Goal: Task Accomplishment & Management: Manage account settings

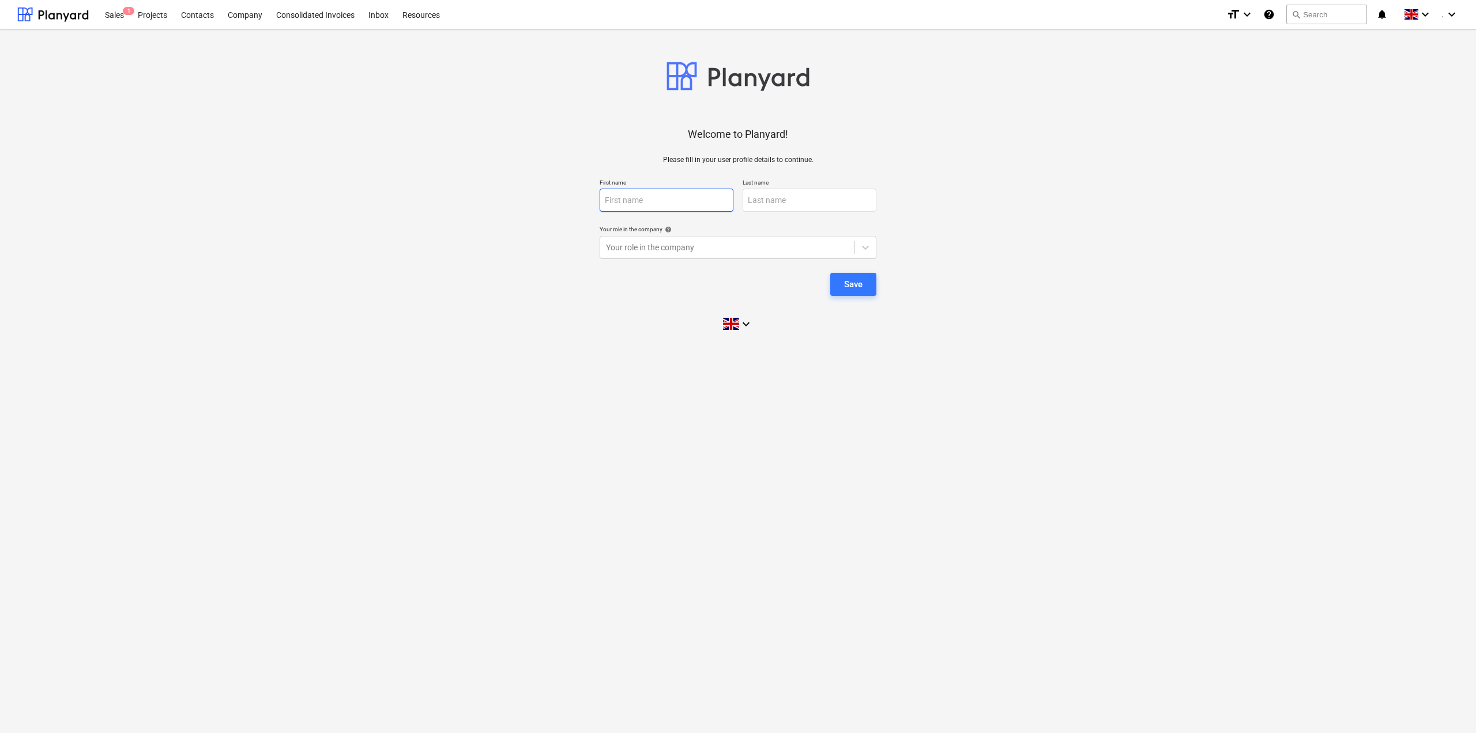
click at [688, 204] on input "text" at bounding box center [667, 200] width 134 height 23
type input "Kristjan"
type input "Kuuse"
click at [829, 249] on div at bounding box center [727, 248] width 243 height 12
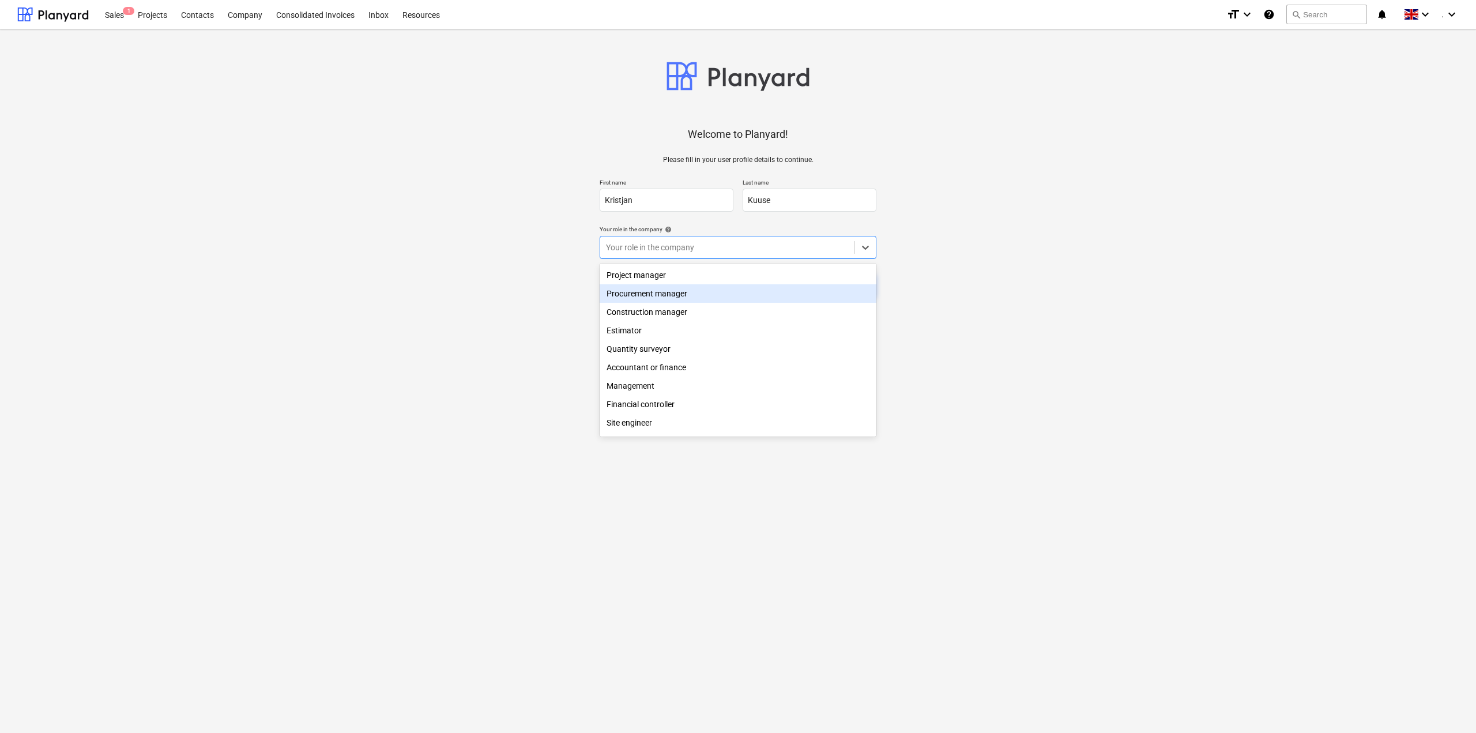
drag, startPoint x: 717, startPoint y: 274, endPoint x: 724, endPoint y: 286, distance: 13.7
click at [724, 287] on div "Project manager Procurement manager Construction manager Estimator Quantity sur…" at bounding box center [738, 350] width 277 height 173
click at [732, 273] on div "Project manager" at bounding box center [738, 275] width 277 height 18
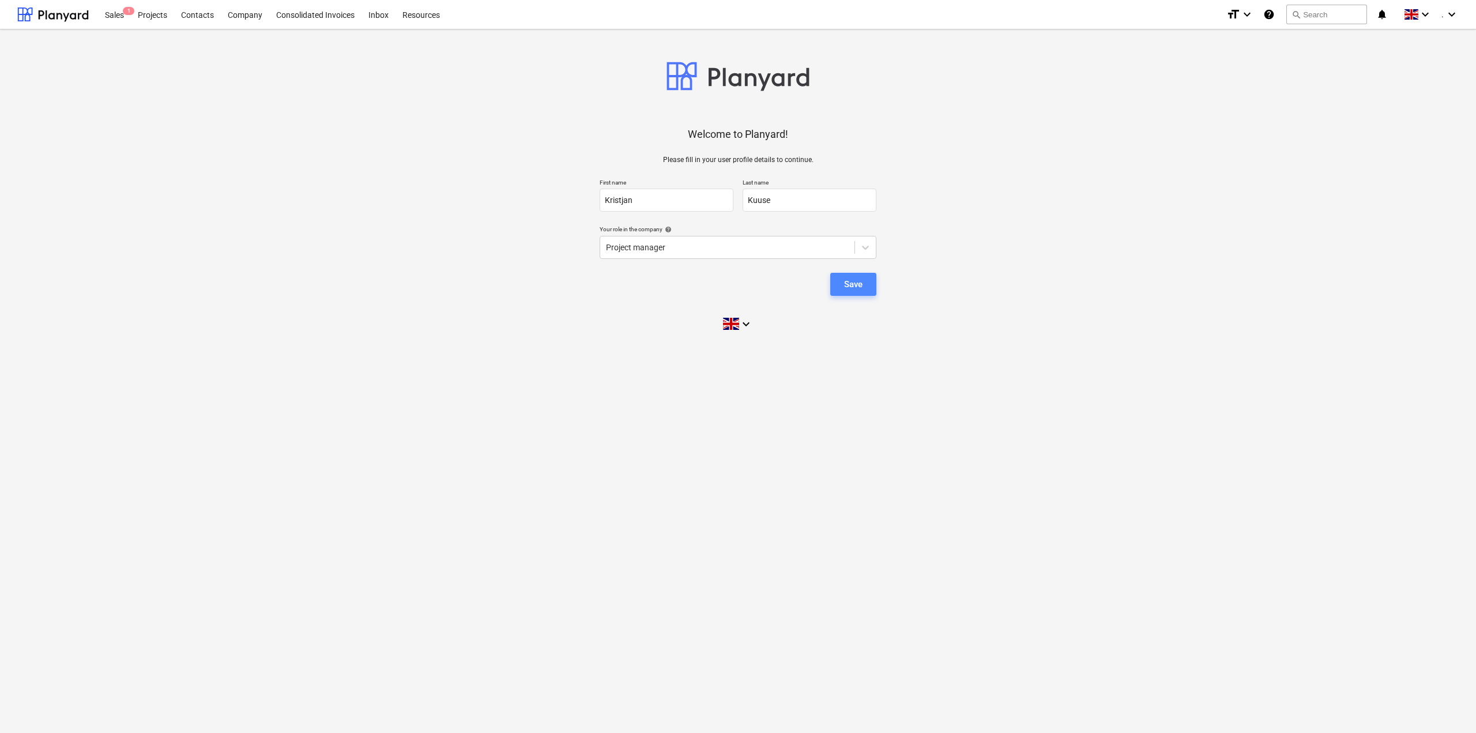
click at [871, 281] on button "Save" at bounding box center [853, 284] width 46 height 23
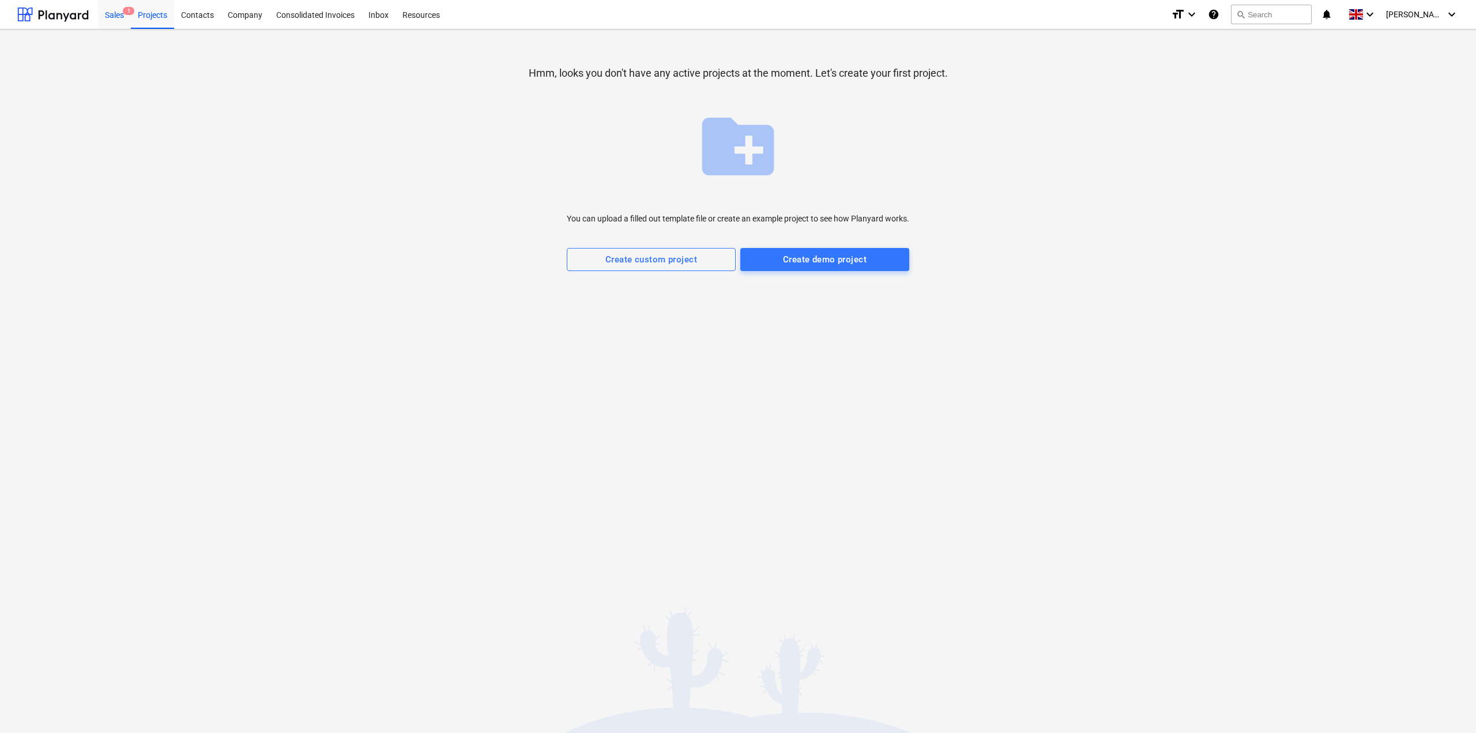
click at [128, 24] on div "Sales 1" at bounding box center [114, 13] width 33 height 29
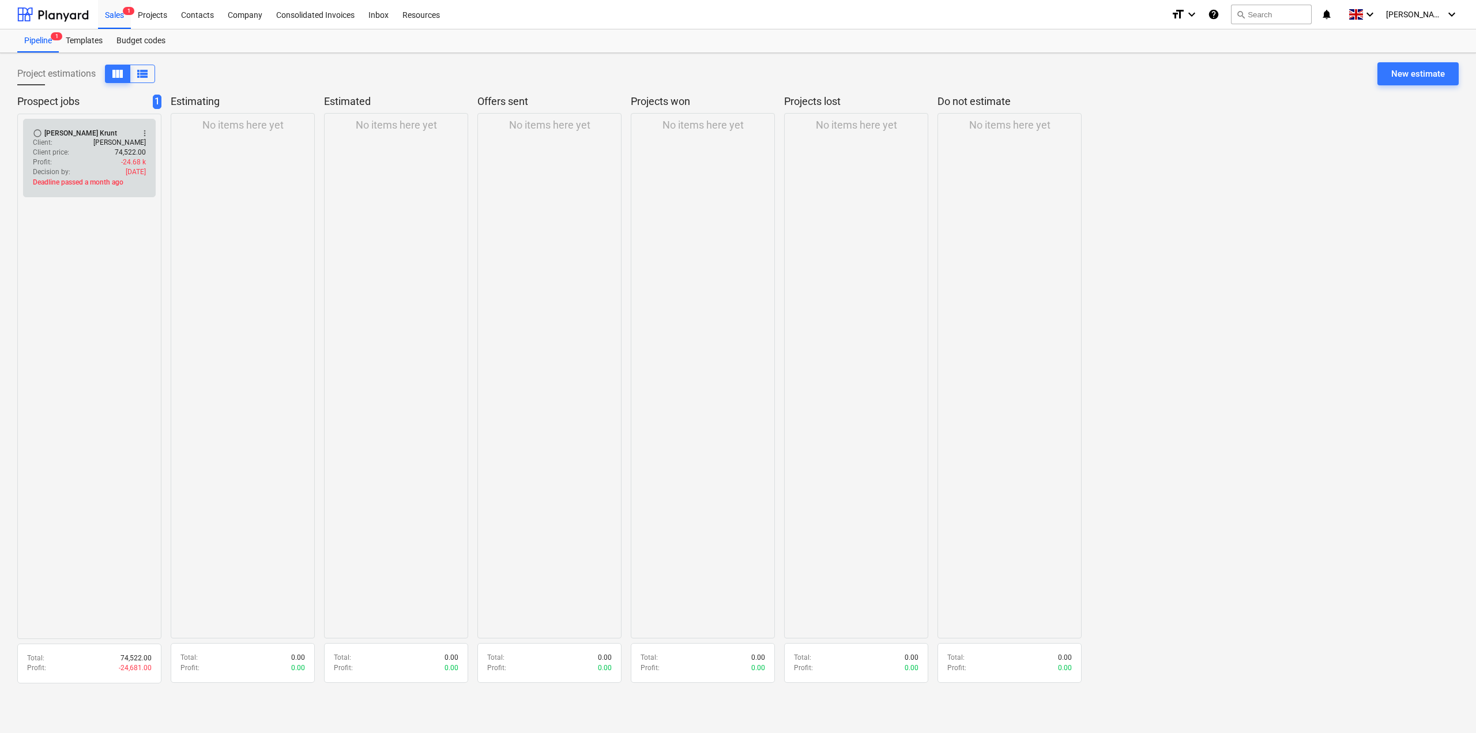
click at [77, 132] on div "[PERSON_NAME] Krunt" at bounding box center [80, 133] width 73 height 9
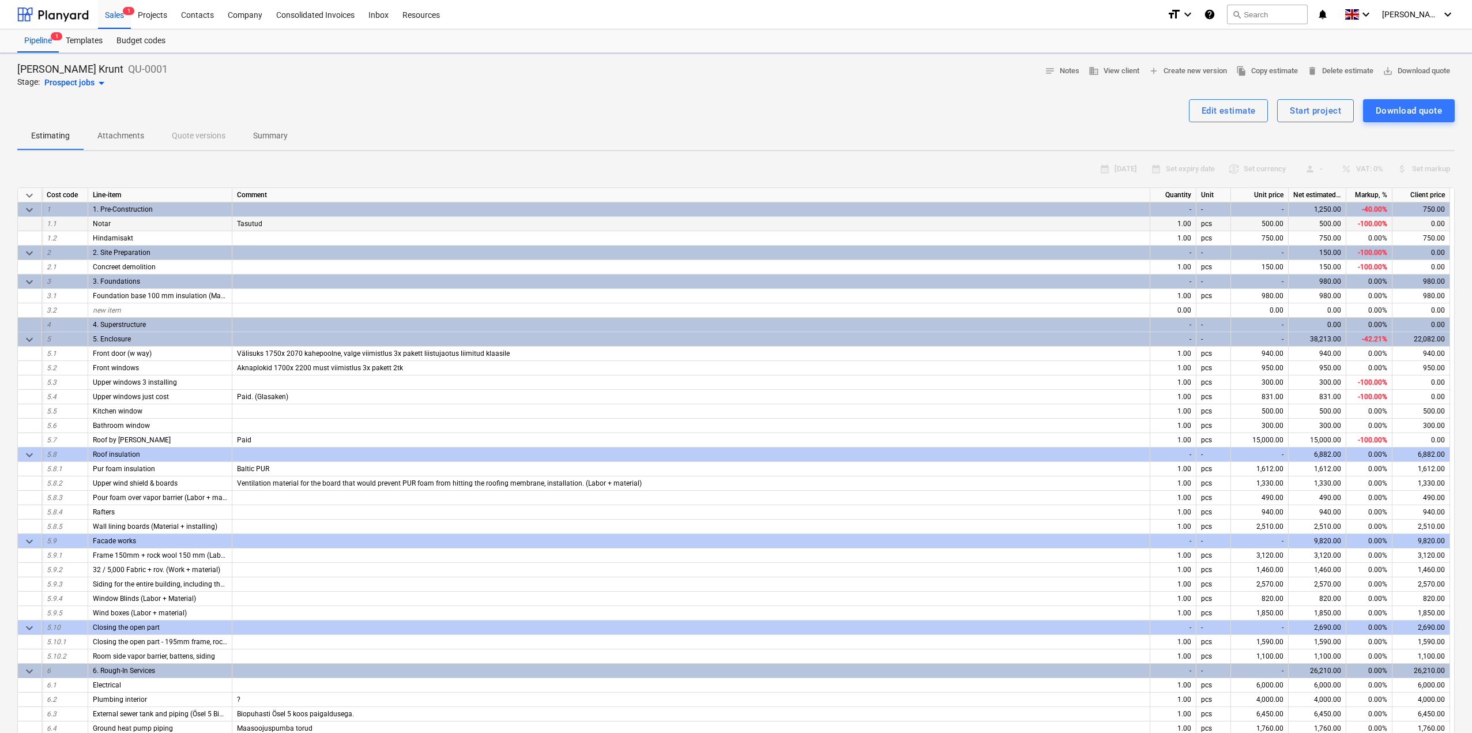
type textarea "x"
click at [155, 20] on div "Projects" at bounding box center [152, 13] width 43 height 29
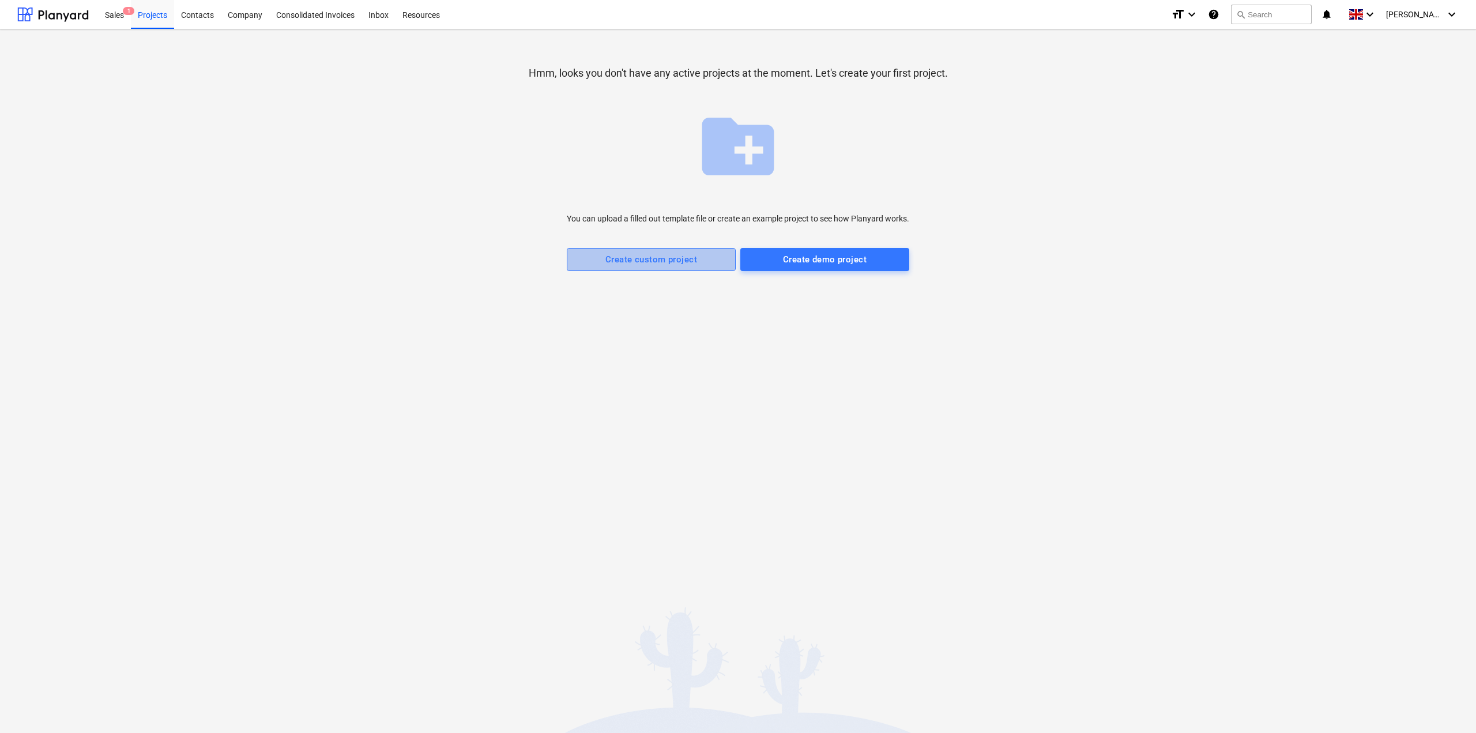
click at [648, 264] on div "Create custom project" at bounding box center [651, 259] width 92 height 15
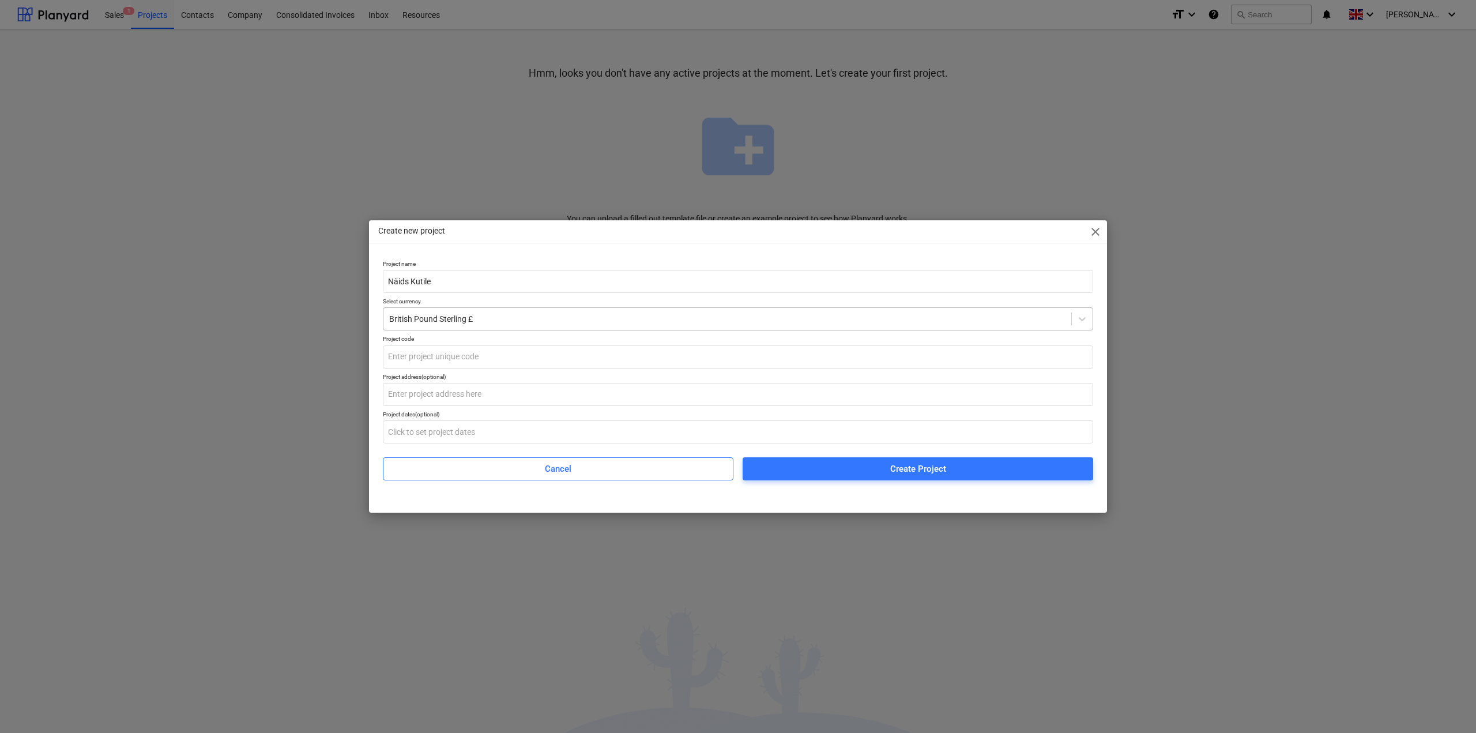
type input "Näids Kutile"
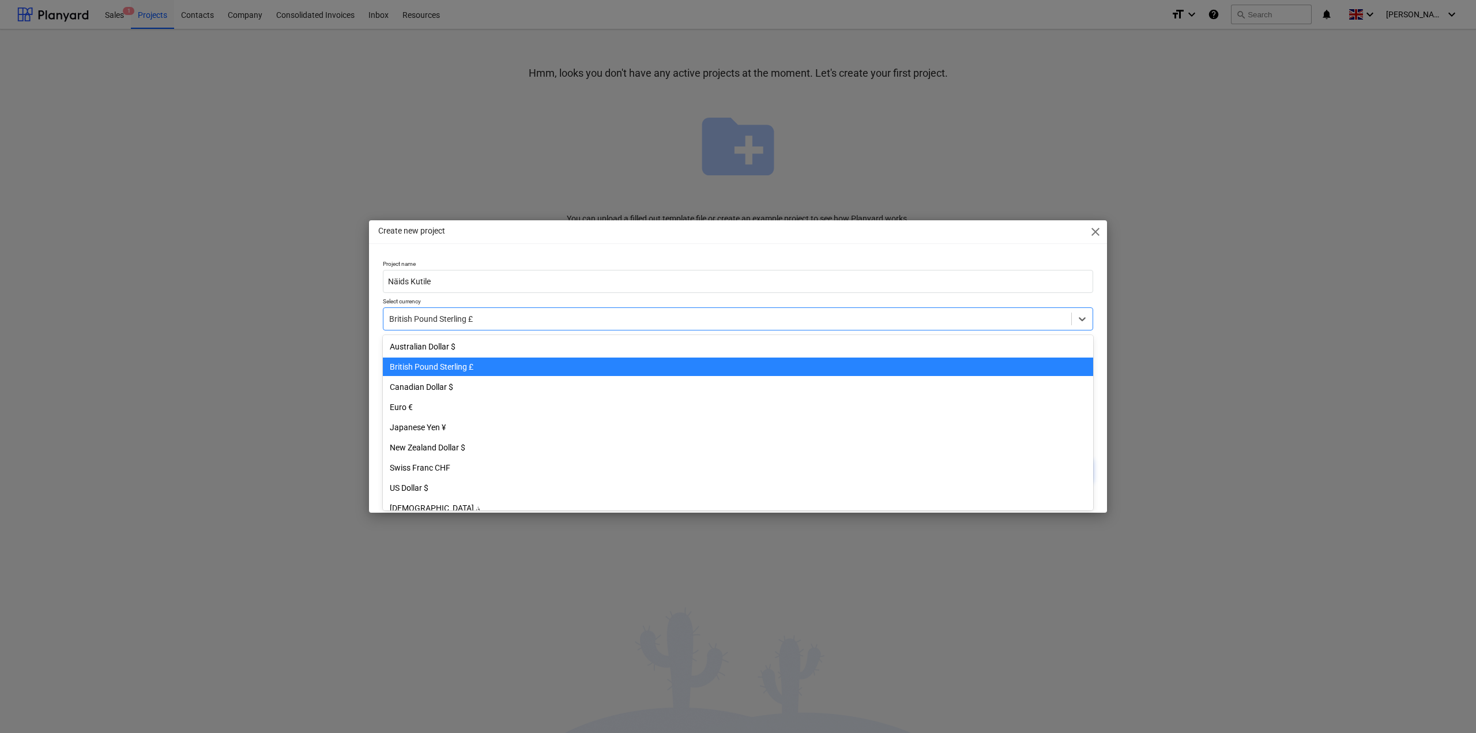
click at [460, 326] on div "British Pound Sterling £" at bounding box center [727, 319] width 688 height 16
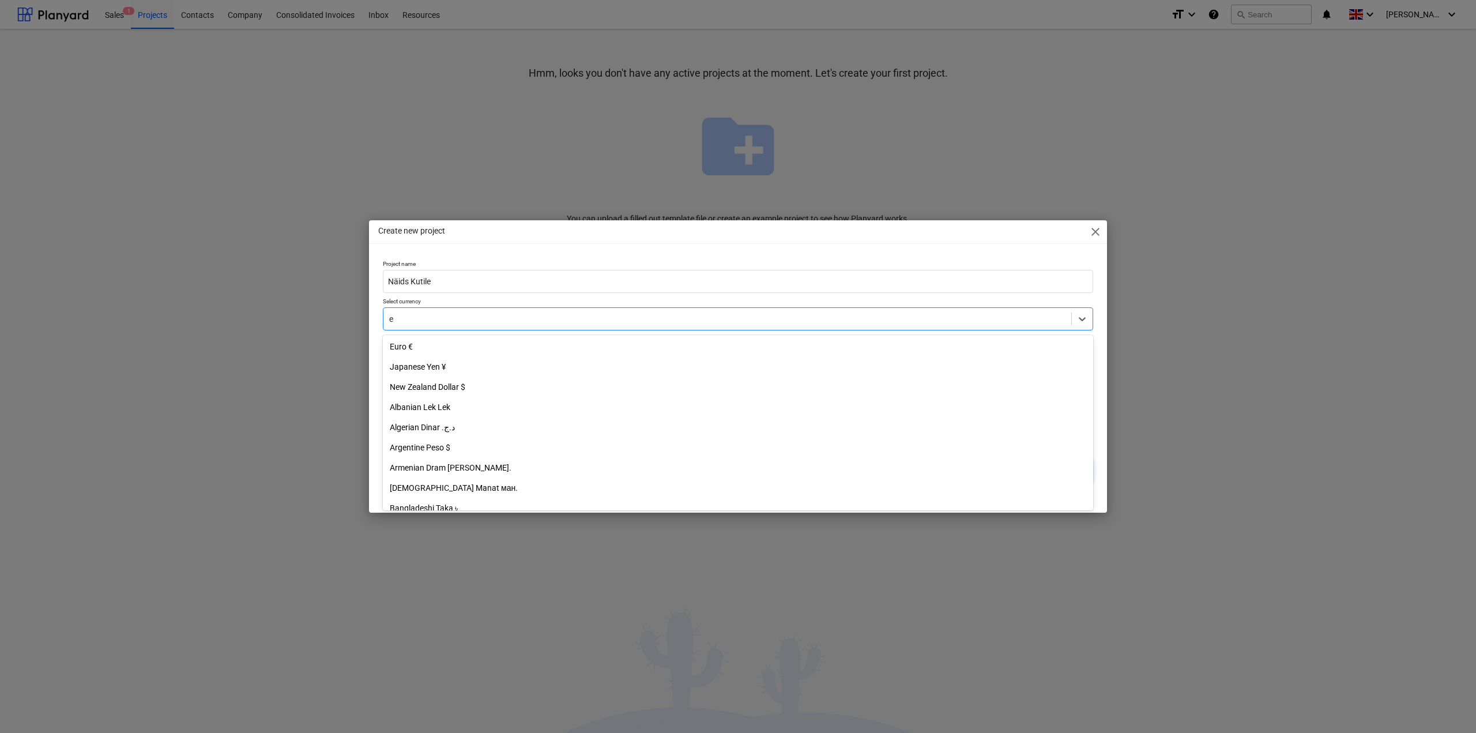
type input "eu"
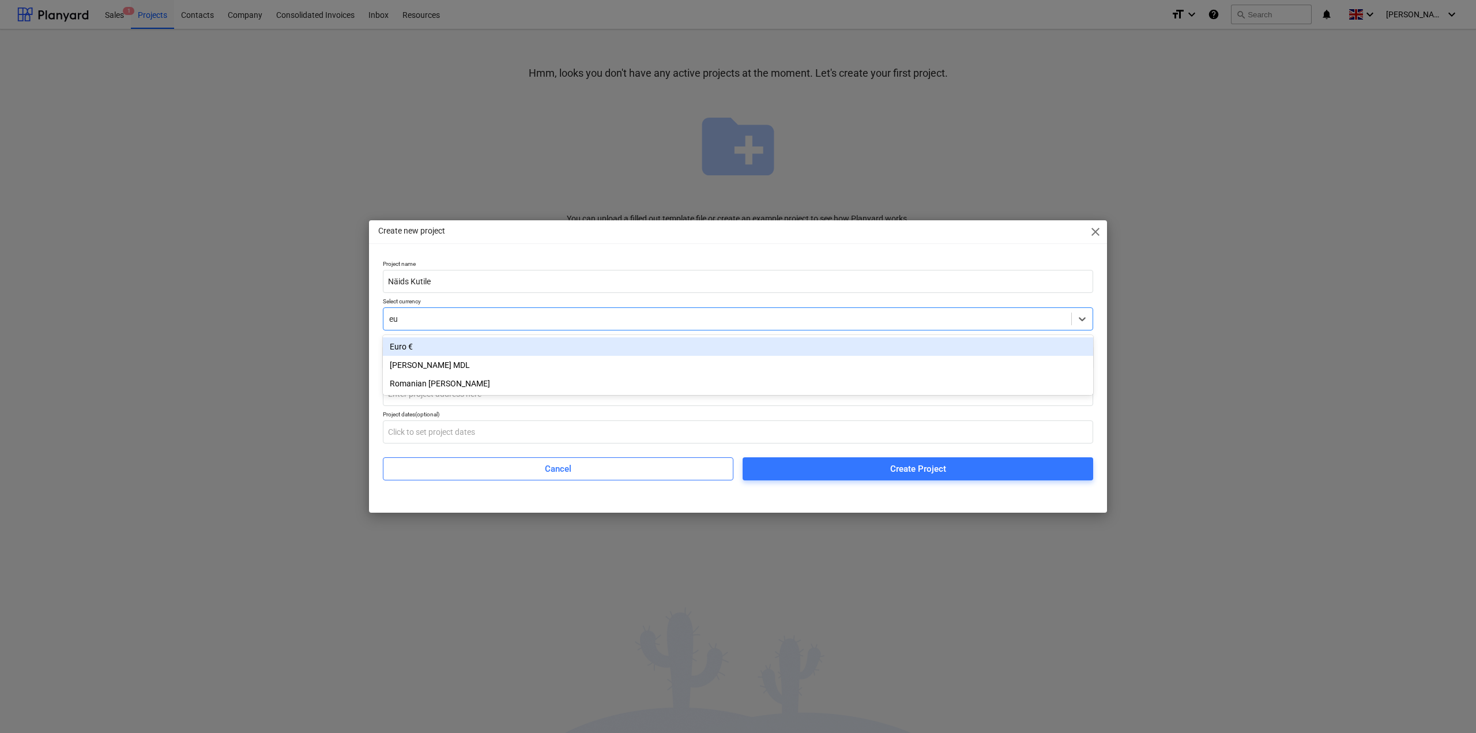
click at [450, 352] on div "Euro €" at bounding box center [738, 346] width 710 height 18
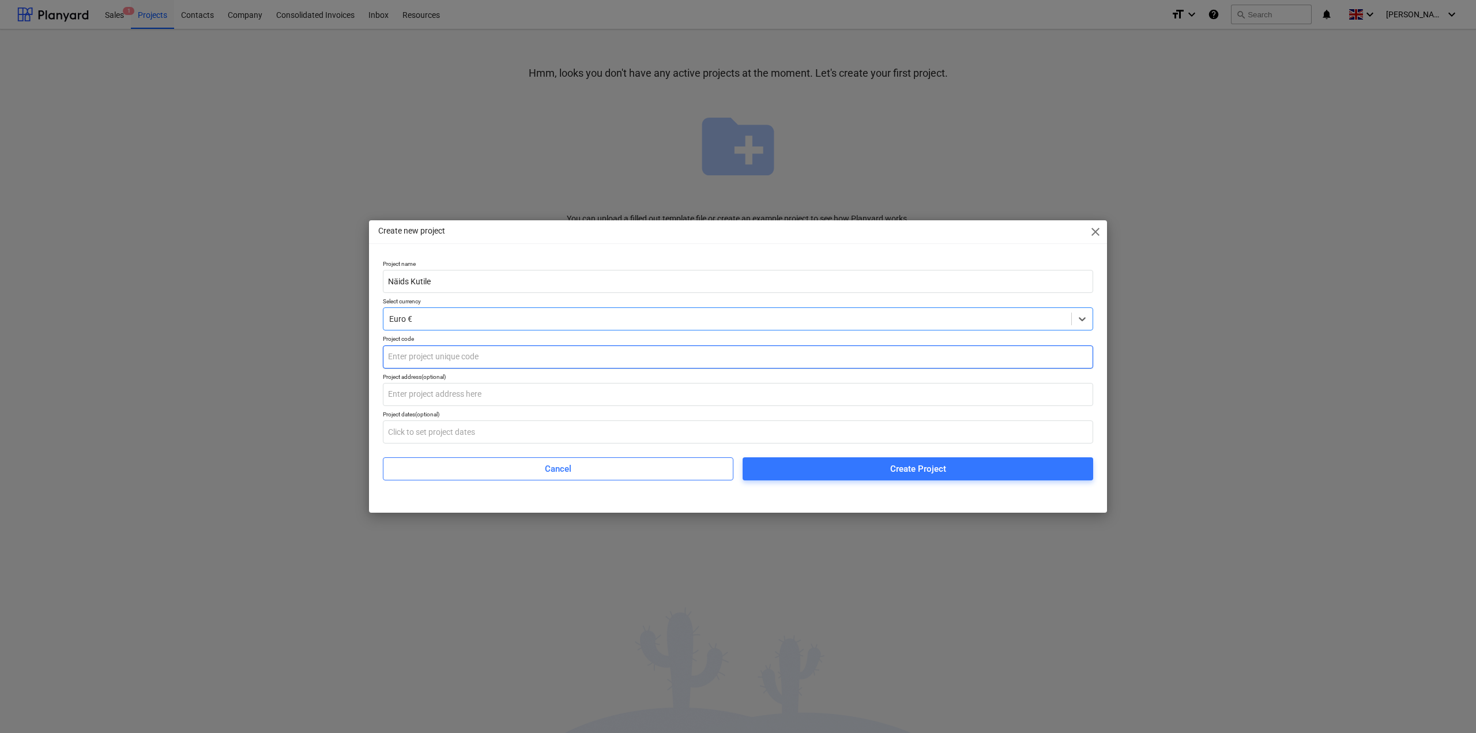
click at [439, 359] on input "text" at bounding box center [738, 356] width 710 height 23
type input "123aaa"
click at [874, 475] on span "Create Project" at bounding box center [918, 468] width 323 height 15
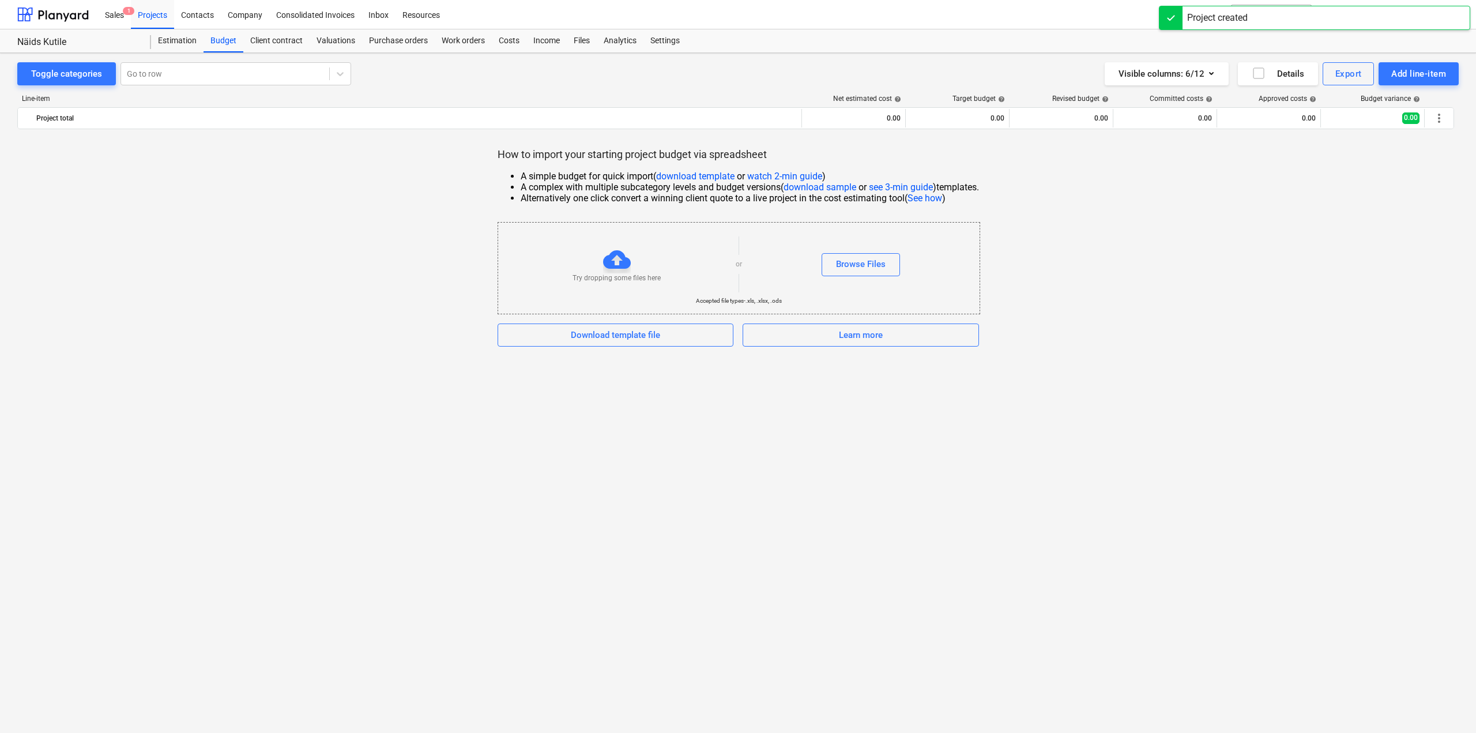
click at [1358, 253] on div "How to import your starting project budget via spreadsheet A simple budget for …" at bounding box center [738, 247] width 1442 height 199
click at [1174, 23] on div at bounding box center [1171, 17] width 23 height 23
click at [1373, 25] on div "keyboard_arrow_down" at bounding box center [1362, 14] width 37 height 29
click at [1377, 20] on div "keyboard_arrow_down" at bounding box center [1363, 14] width 28 height 29
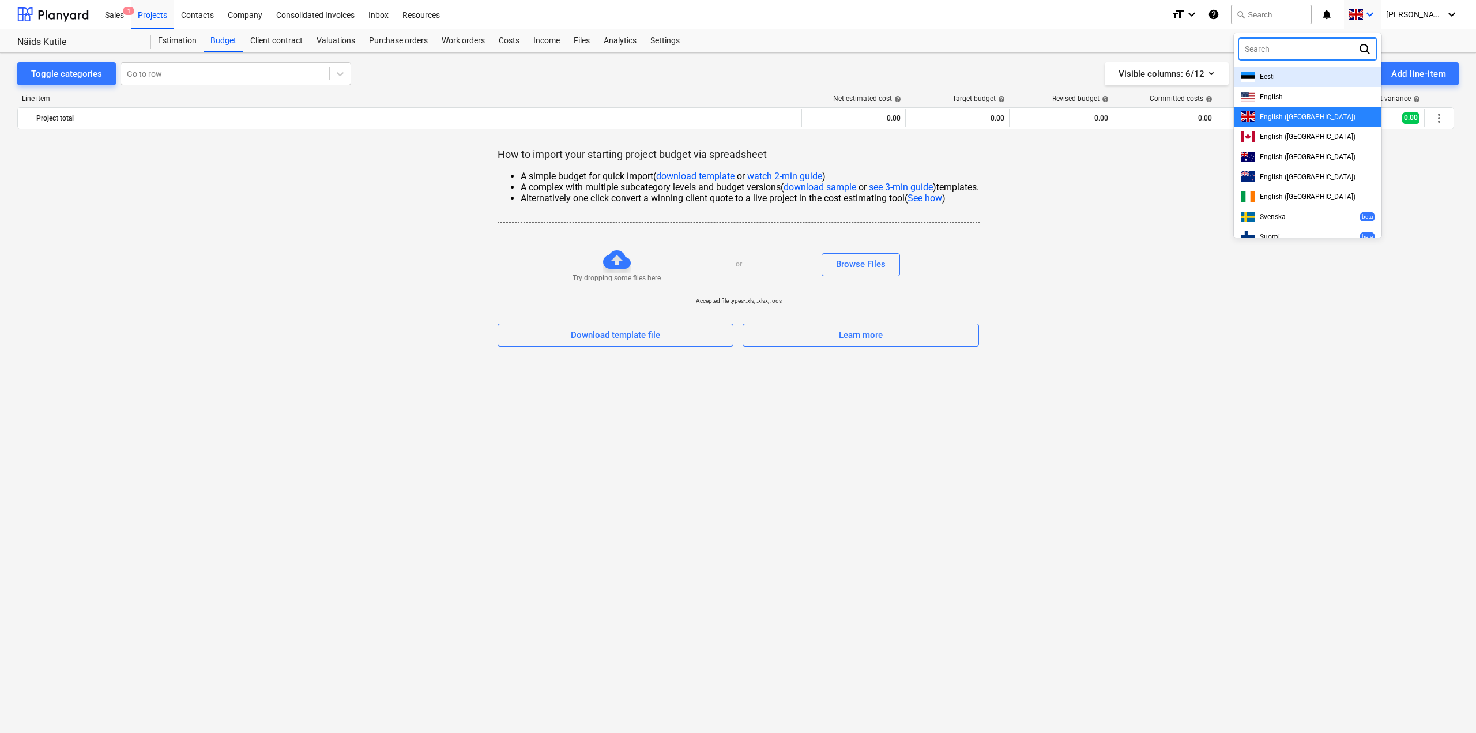
click at [1342, 73] on div "Eesti" at bounding box center [1308, 76] width 134 height 11
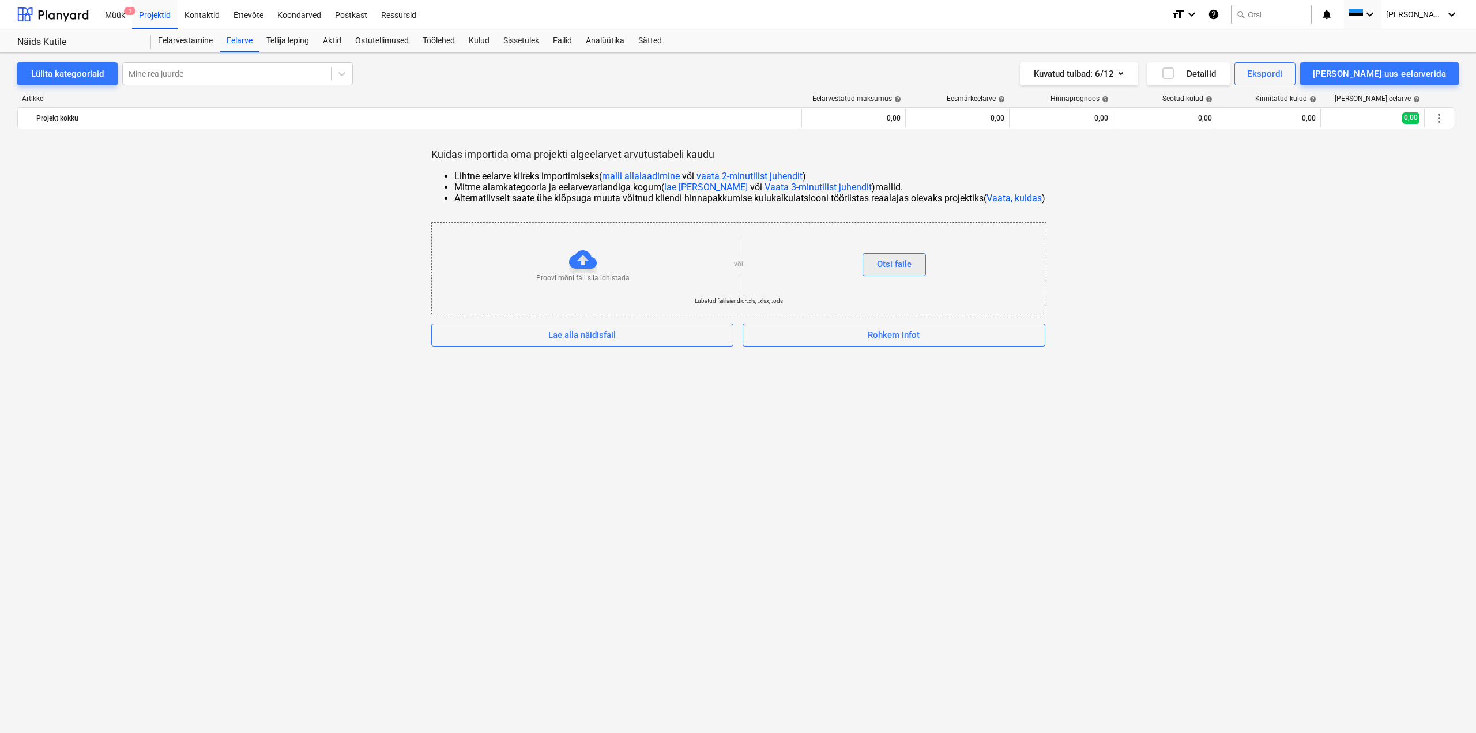
click at [894, 267] on div "Otsi faile" at bounding box center [894, 264] width 35 height 15
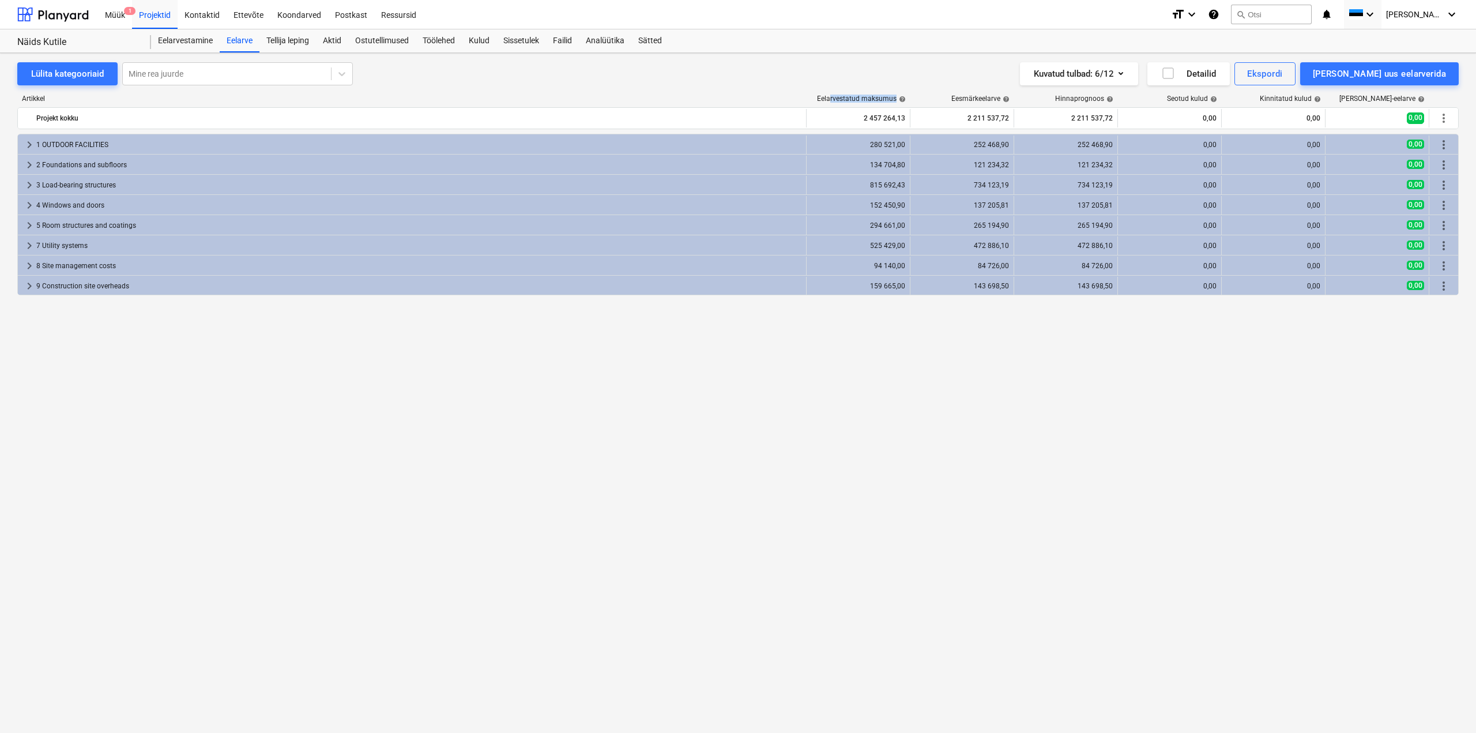
click at [909, 99] on div "Eelarvestatud maksumus help" at bounding box center [859, 99] width 104 height 8
drag, startPoint x: 984, startPoint y: 98, endPoint x: 998, endPoint y: 98, distance: 14.4
click at [998, 98] on div "Eesmärkeelarve help" at bounding box center [980, 99] width 58 height 8
click at [381, 44] on div "Ostutellimused" at bounding box center [381, 40] width 67 height 23
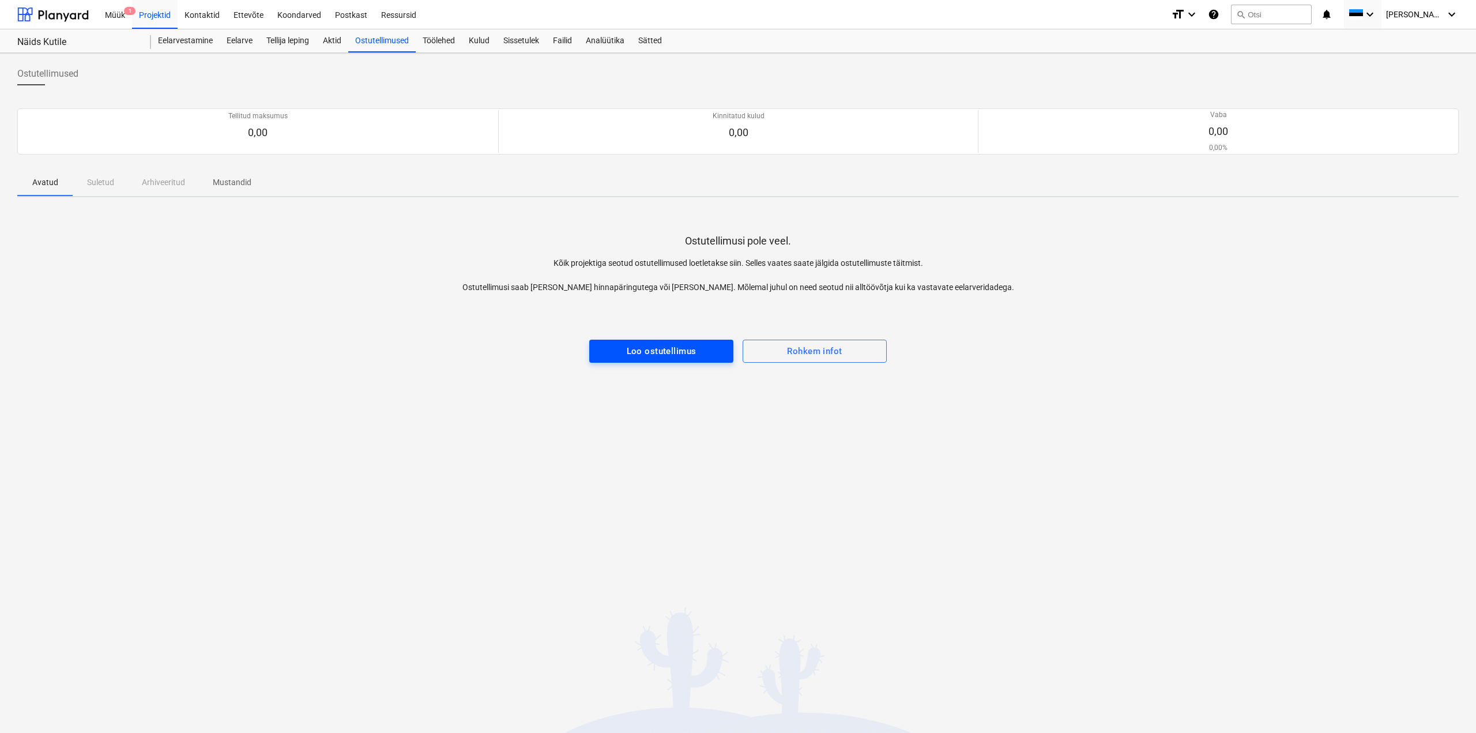
click at [684, 353] on div "Loo ostutellimus" at bounding box center [662, 351] width 70 height 15
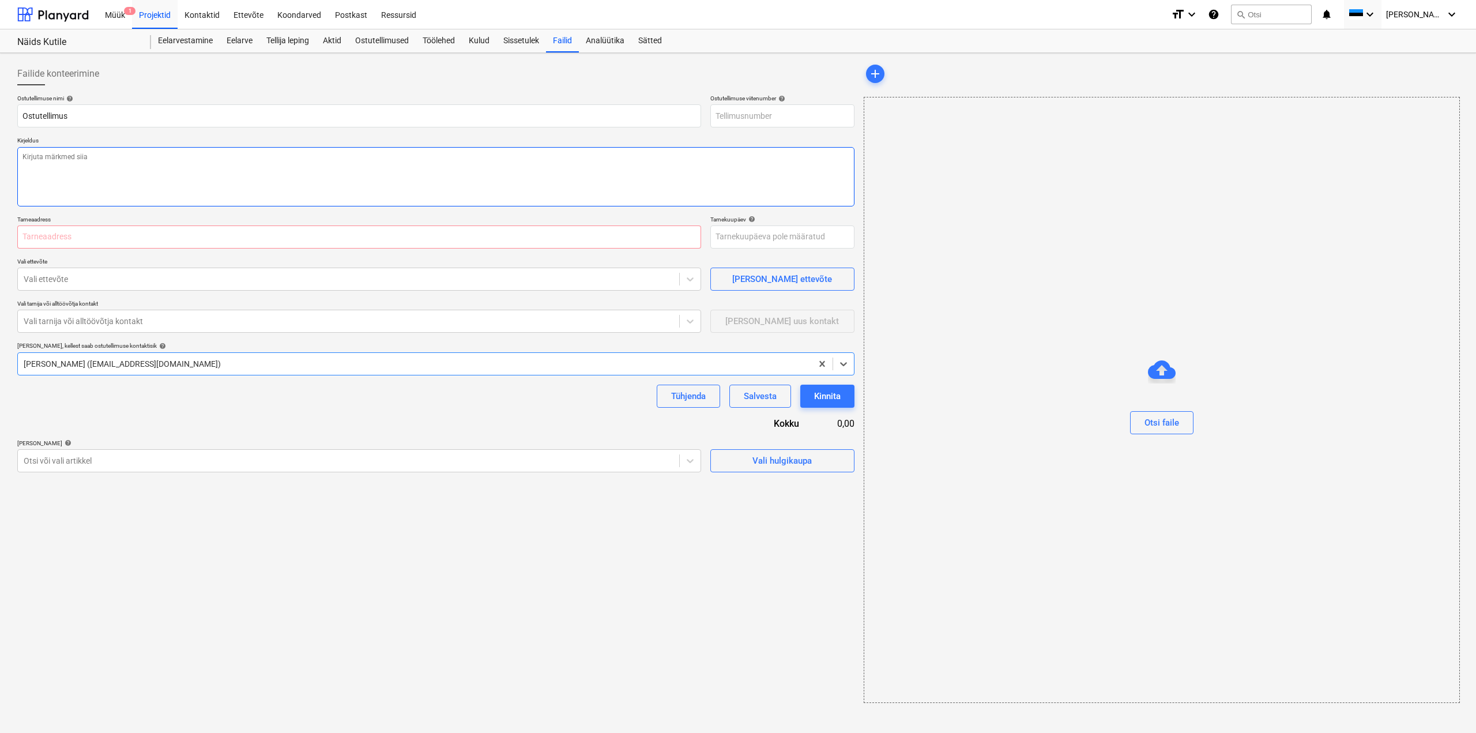
type textarea "x"
type input "123aaa-PO-001"
type textarea "x"
type input "Krunt"
click at [658, 44] on div "Sätted" at bounding box center [649, 40] width 37 height 23
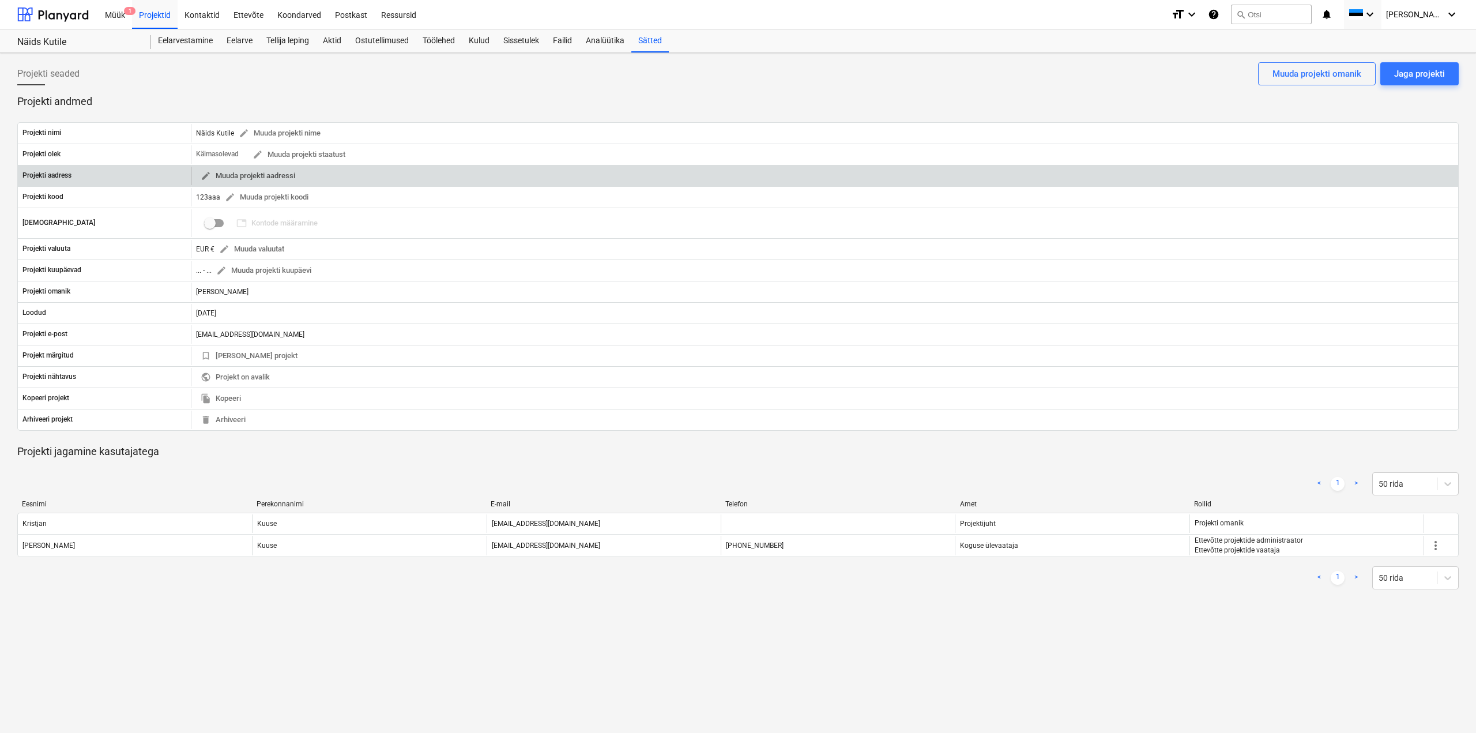
click at [229, 171] on span "edit Muuda projekti aadressi" at bounding box center [248, 176] width 95 height 13
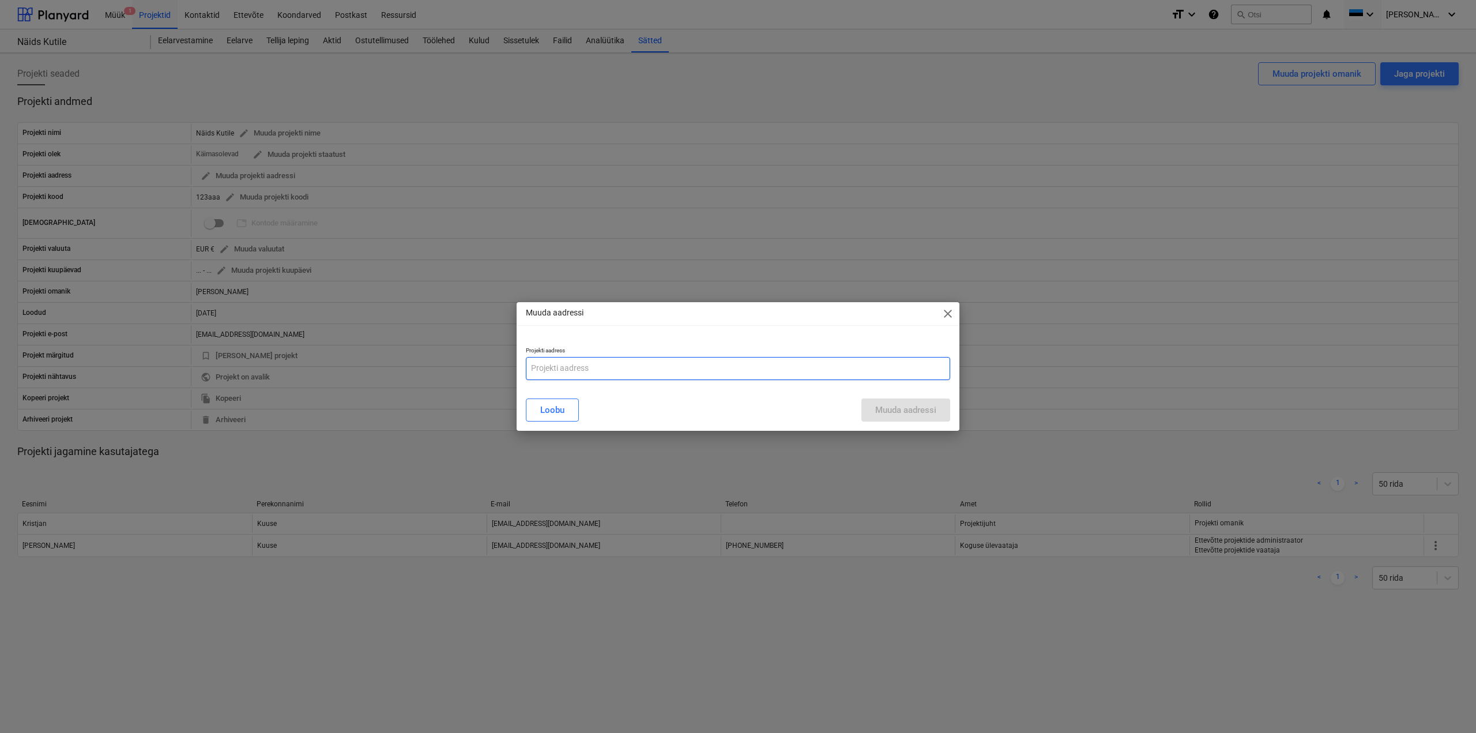
click at [555, 370] on input "text" at bounding box center [738, 368] width 424 height 23
type input "Krunt"
click at [910, 407] on div "Muuda aadressi" at bounding box center [905, 409] width 61 height 15
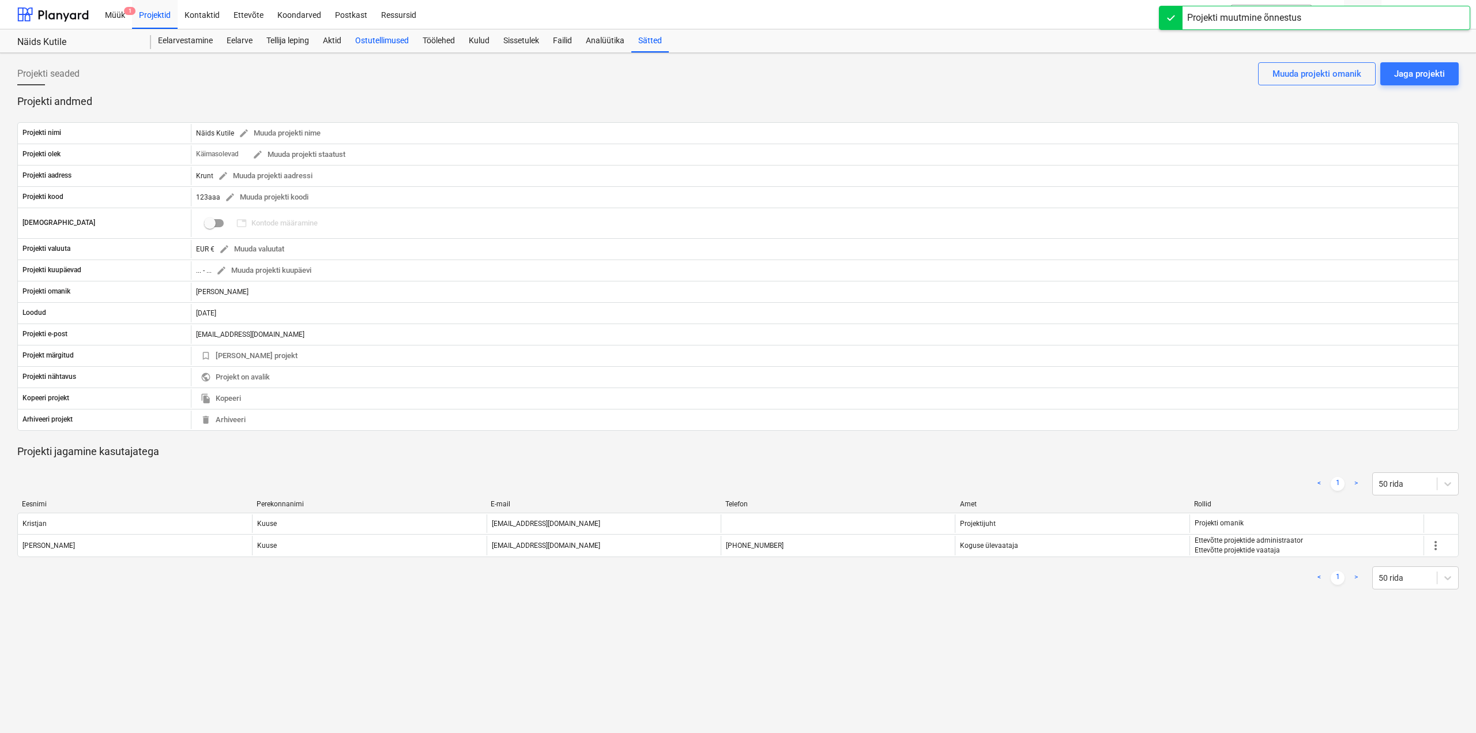
click at [388, 49] on div "Ostutellimused" at bounding box center [381, 40] width 67 height 23
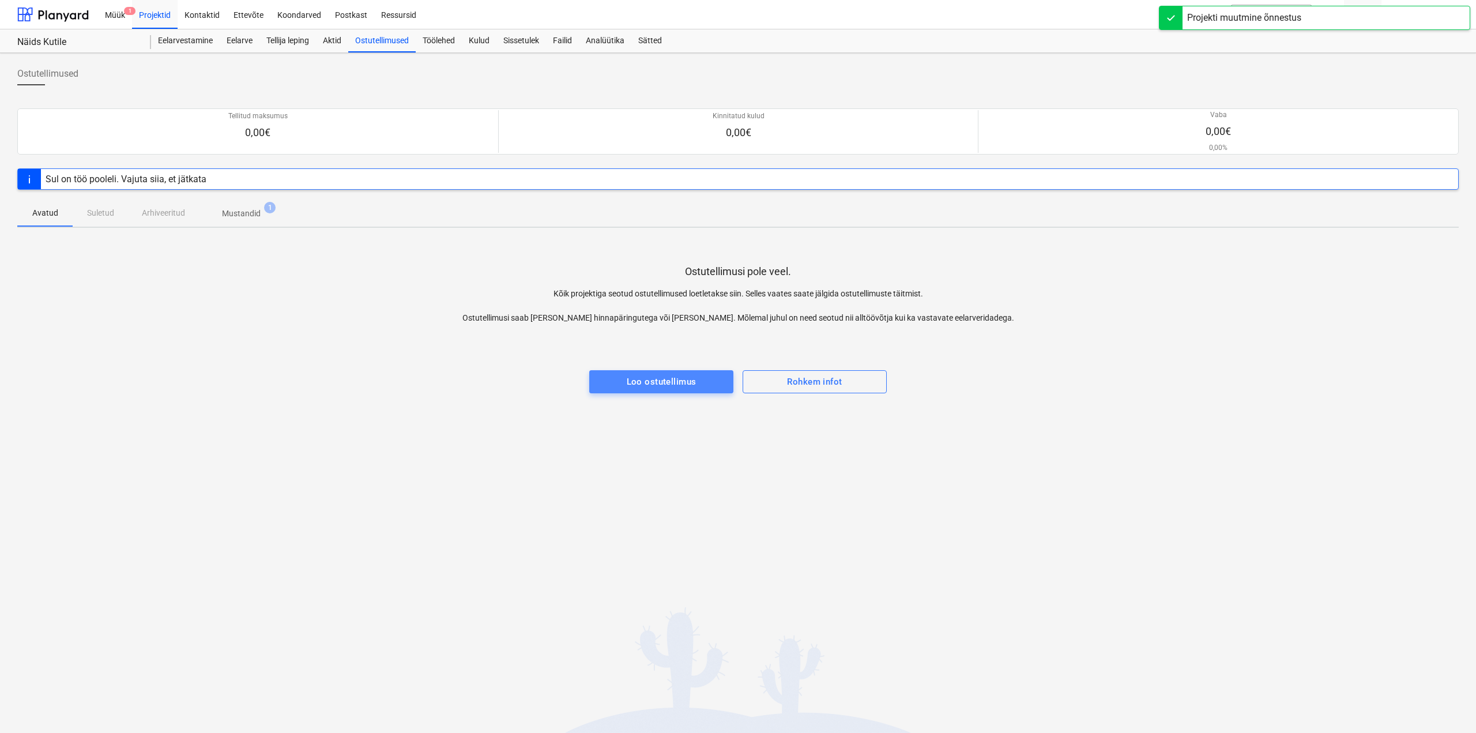
click at [695, 372] on button "Loo ostutellimus" at bounding box center [661, 381] width 144 height 23
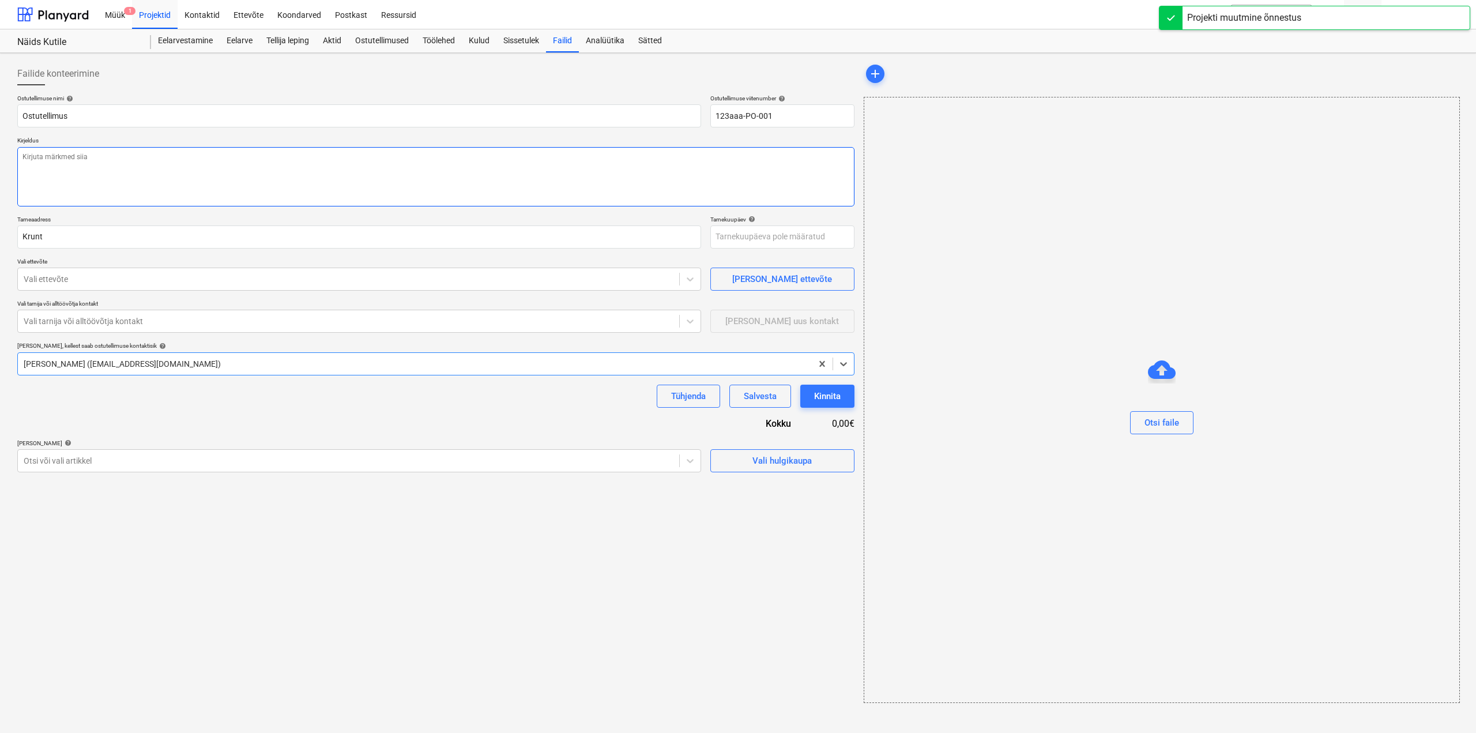
click at [63, 167] on textarea at bounding box center [435, 176] width 837 height 59
click at [110, 115] on input "Ostutellimus" at bounding box center [359, 115] width 684 height 23
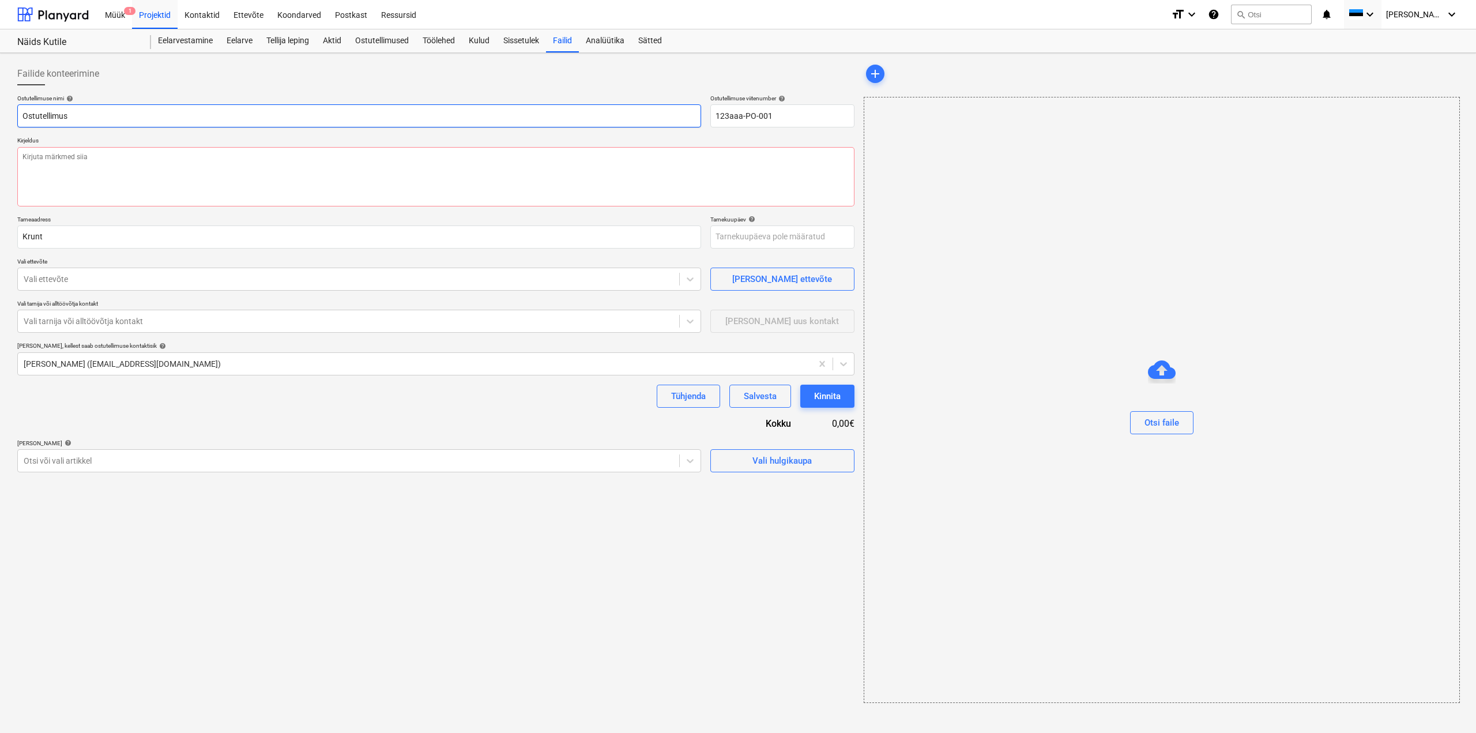
type textarea "x"
type input "Ostutellimus"
type textarea "x"
type input "Ostutellimus p"
type textarea "x"
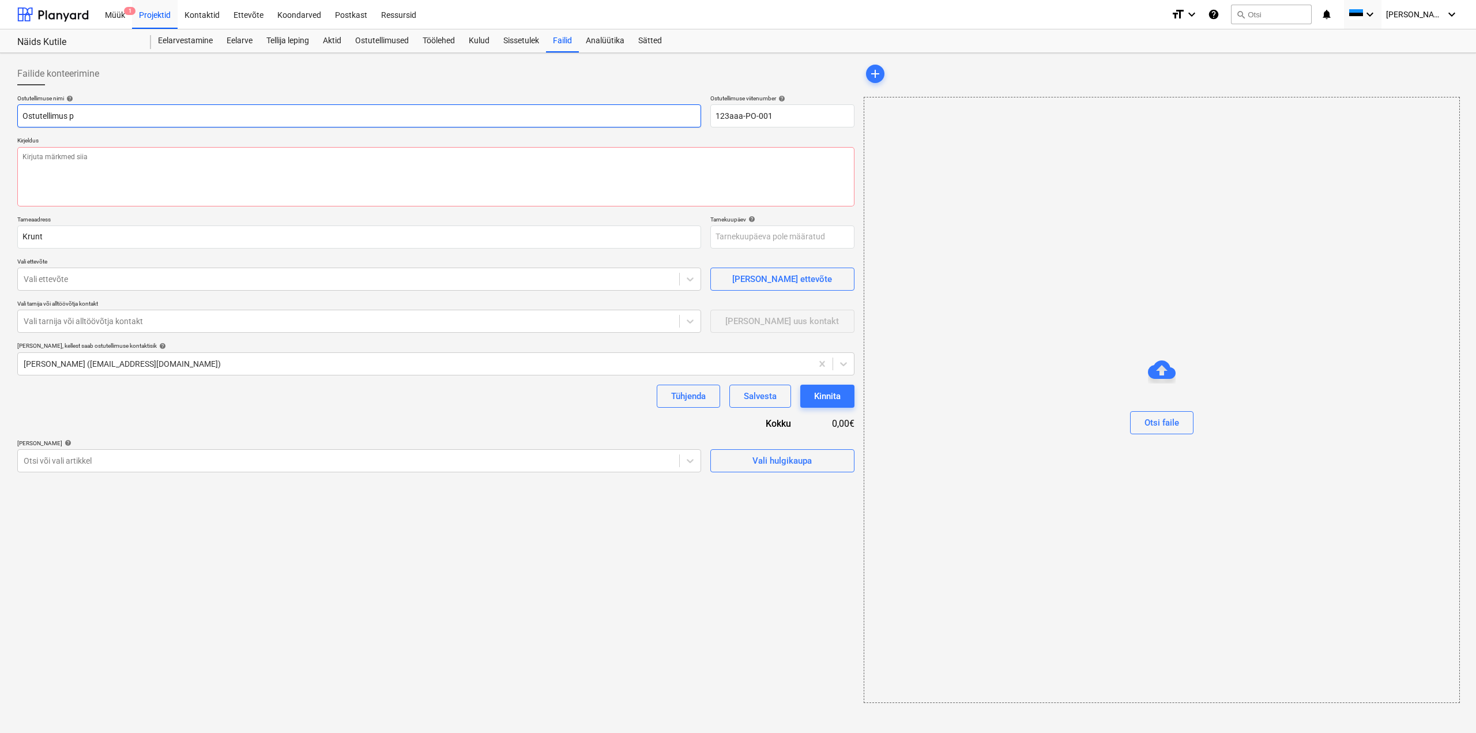
type input "Ostutellimus pe"
type textarea "x"
type input "Ostutellimus pen"
type textarea "x"
type input "Ostutellimus [PERSON_NAME]"
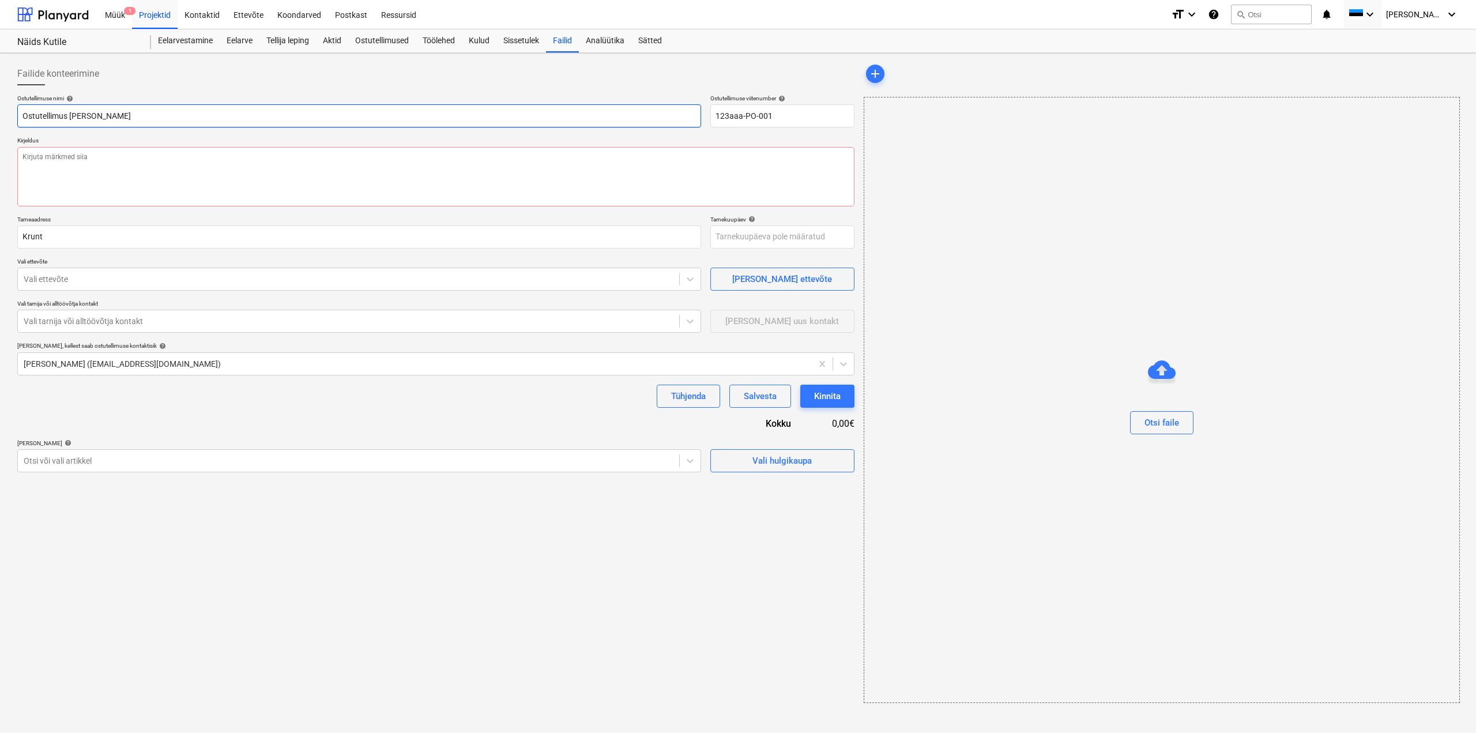
type textarea "x"
type input "Ostutellimus penop"
type textarea "x"
type input "Ostutellimus penopl"
type textarea "x"
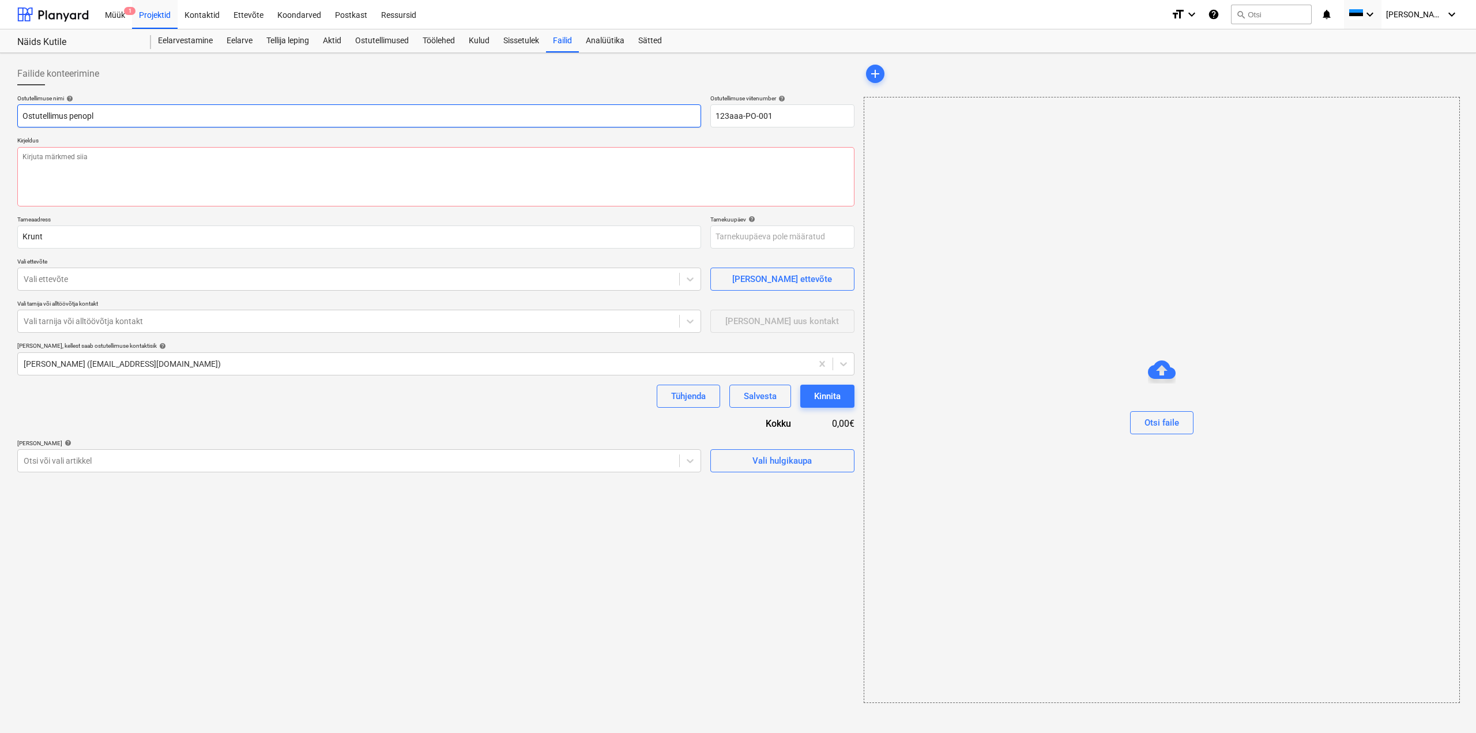
type input "Ostutellimus penopla"
type textarea "x"
type input "Ostutellimus penoplasr"
type textarea "x"
type input "Ostutellimus penoplasr"
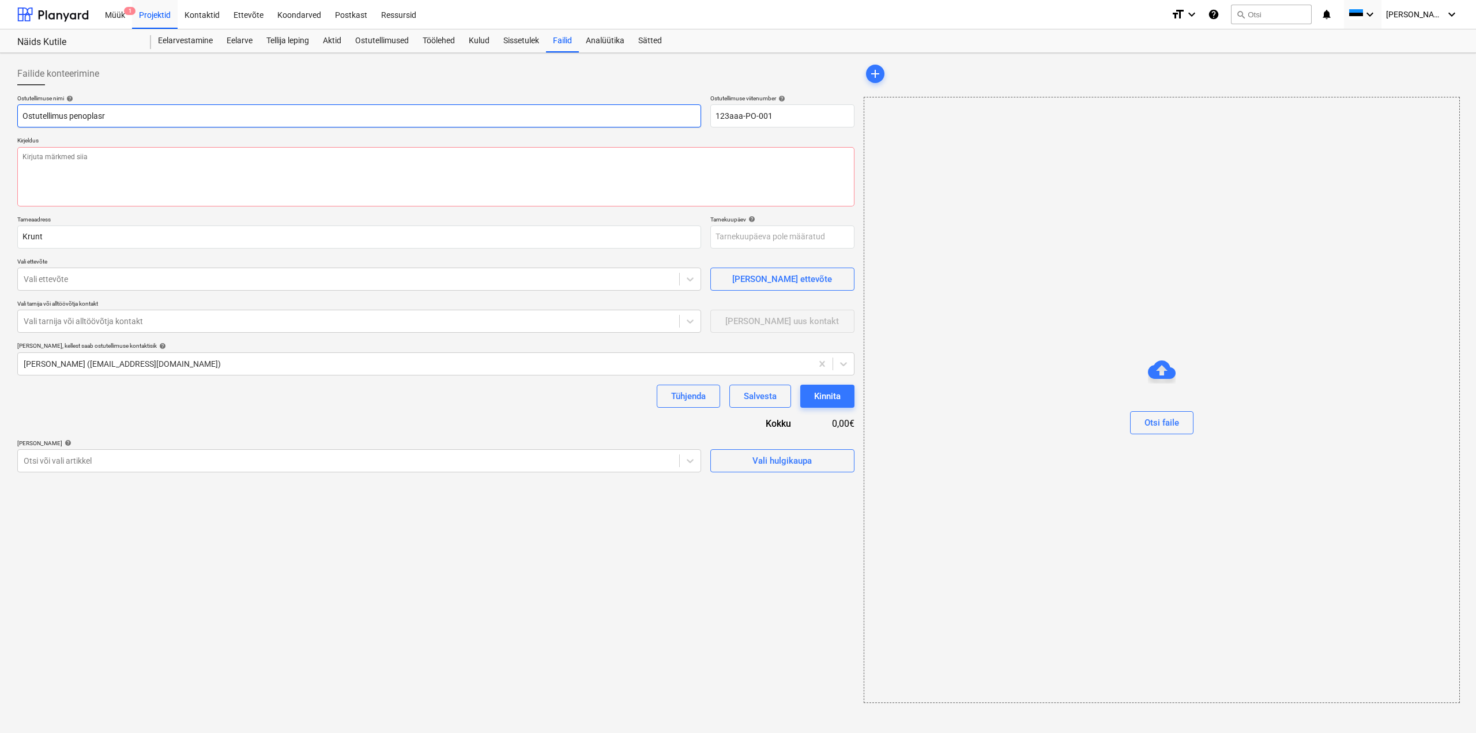
type textarea "x"
type input "Ostutellimus penoplasr"
type textarea "x"
type input "Ostutellimus penoplast"
type textarea "x"
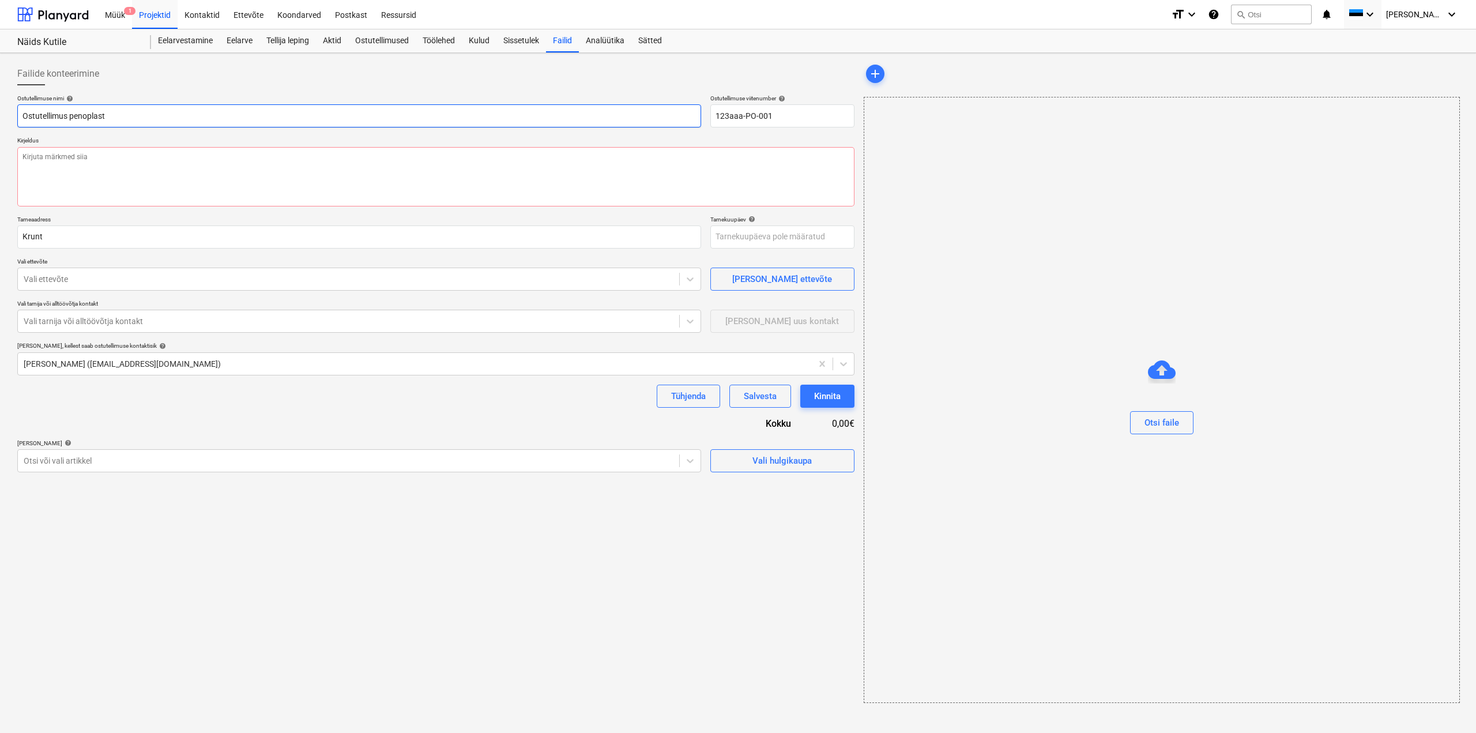
type input "Ostutellimus penoplast"
type textarea "x"
type input "Ostutellimus penoplast m"
type textarea "x"
type input "Ostutellimus penoplast ma"
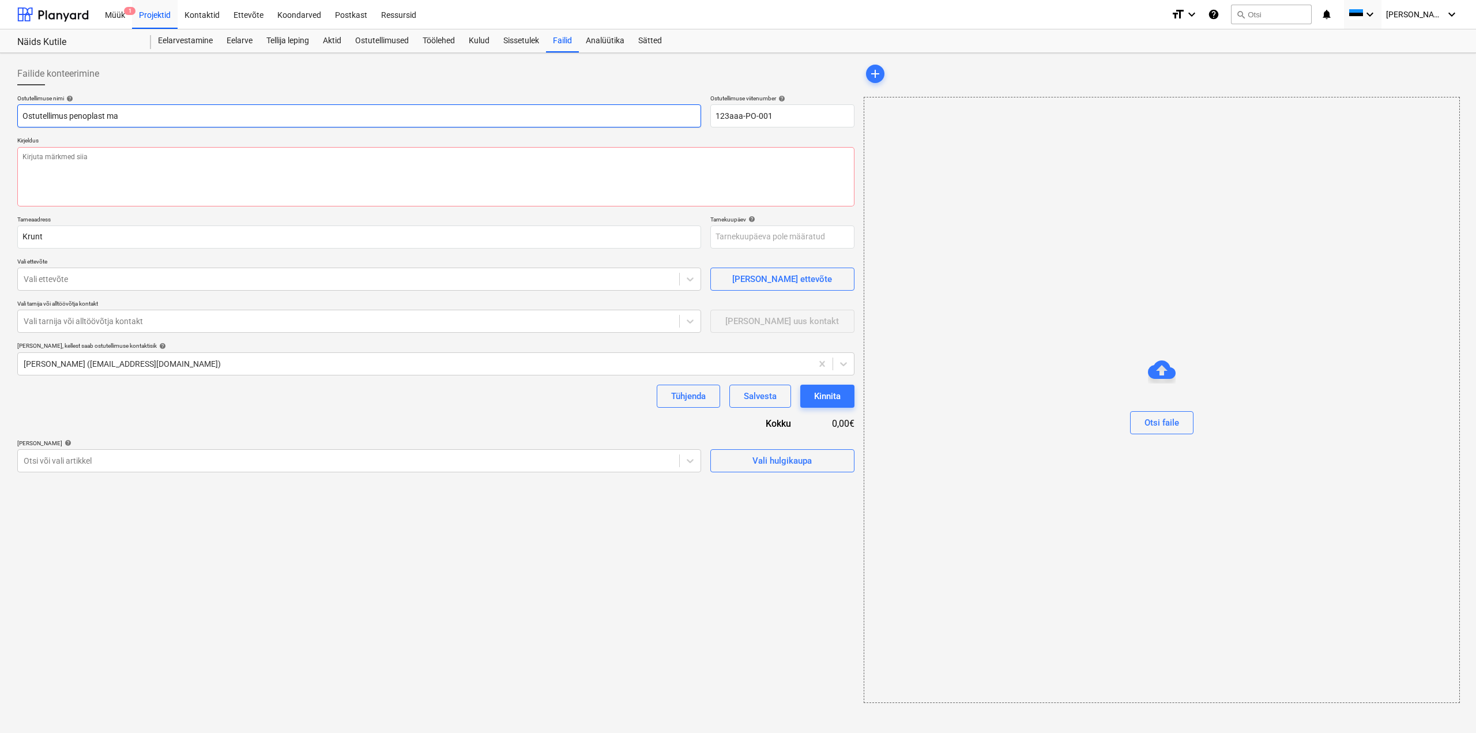
type textarea "x"
type input "Ostutellimus penoplast mat"
type textarea "x"
type input "Ostutellimus penoplast mate"
type textarea "x"
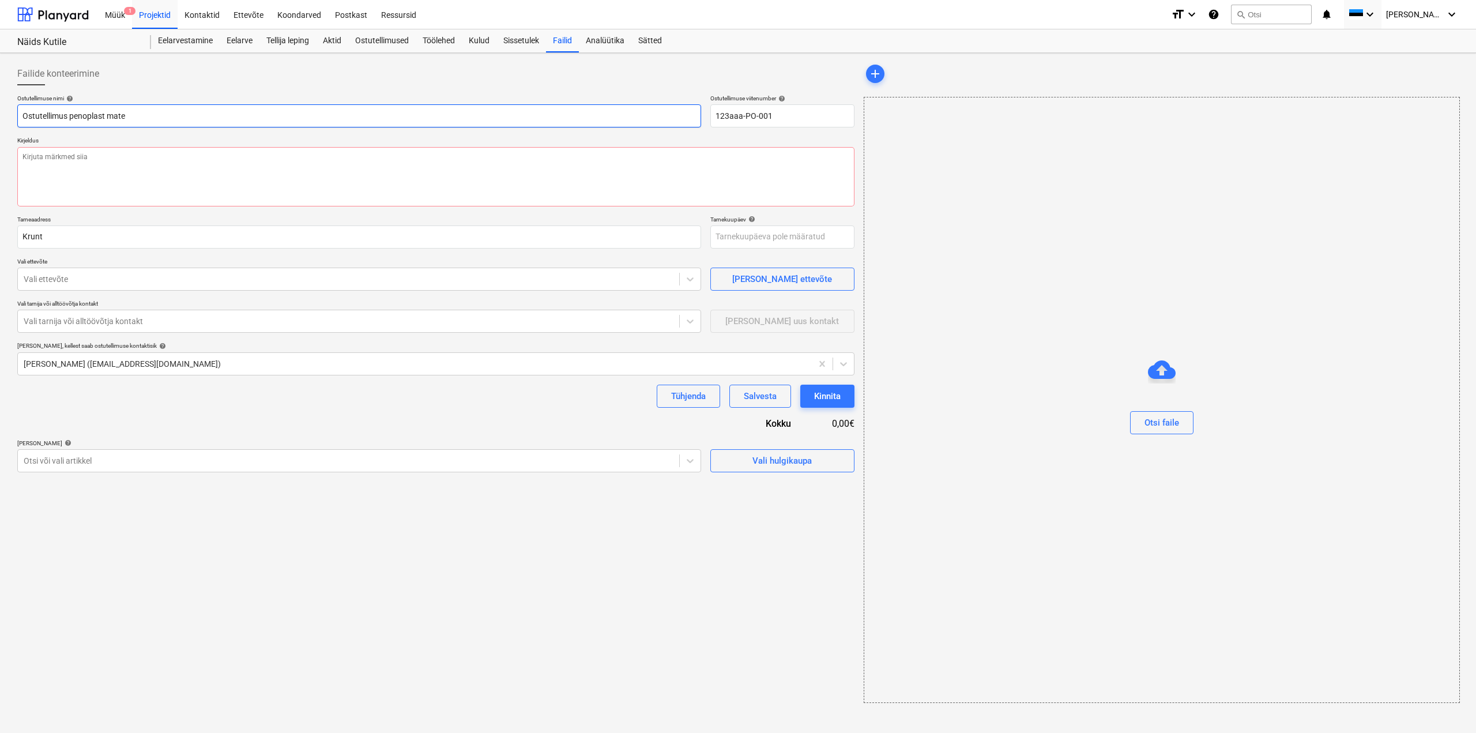
type input "Ostutellimus penoplast mater"
type textarea "x"
type input "Ostutellimus penoplast materj"
type textarea "x"
type input "Ostutellimus penoplast materjal"
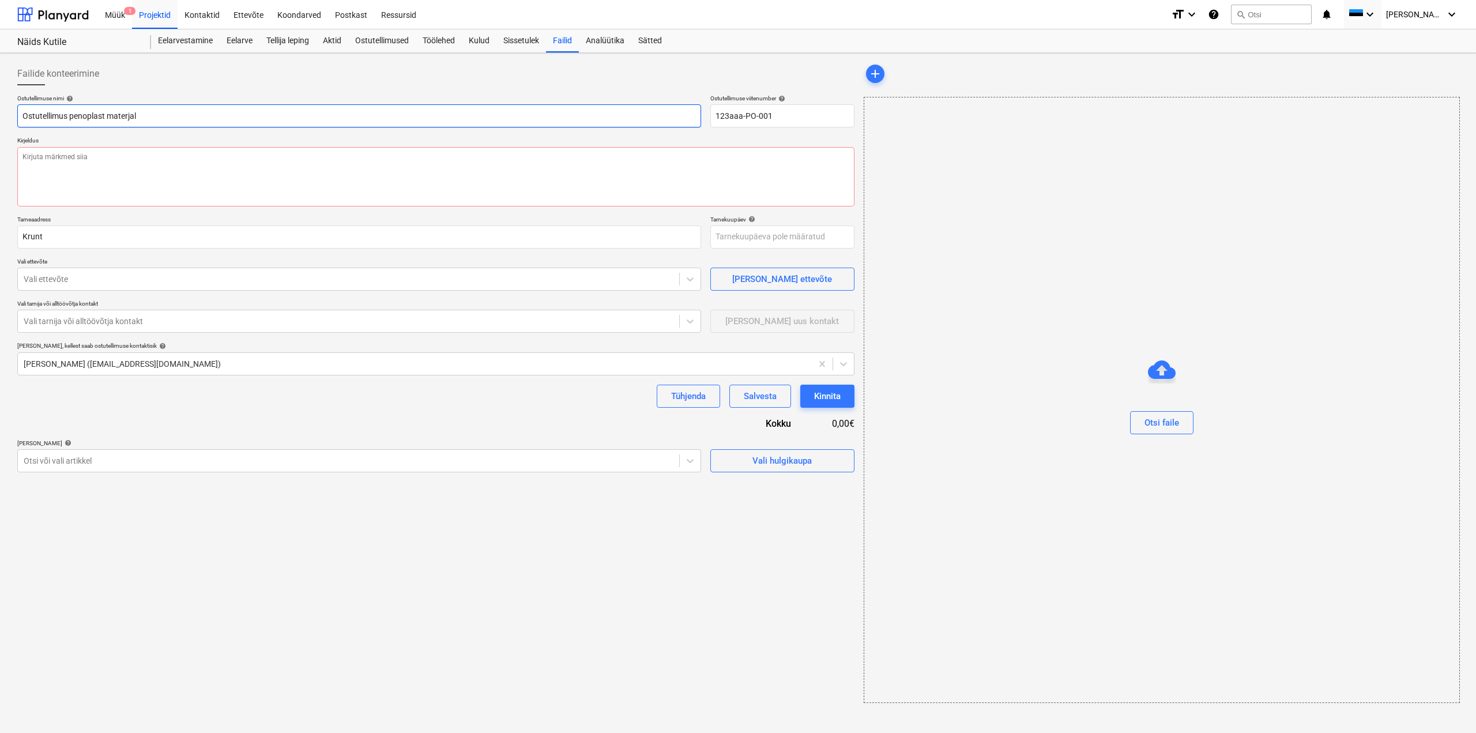
type textarea "x"
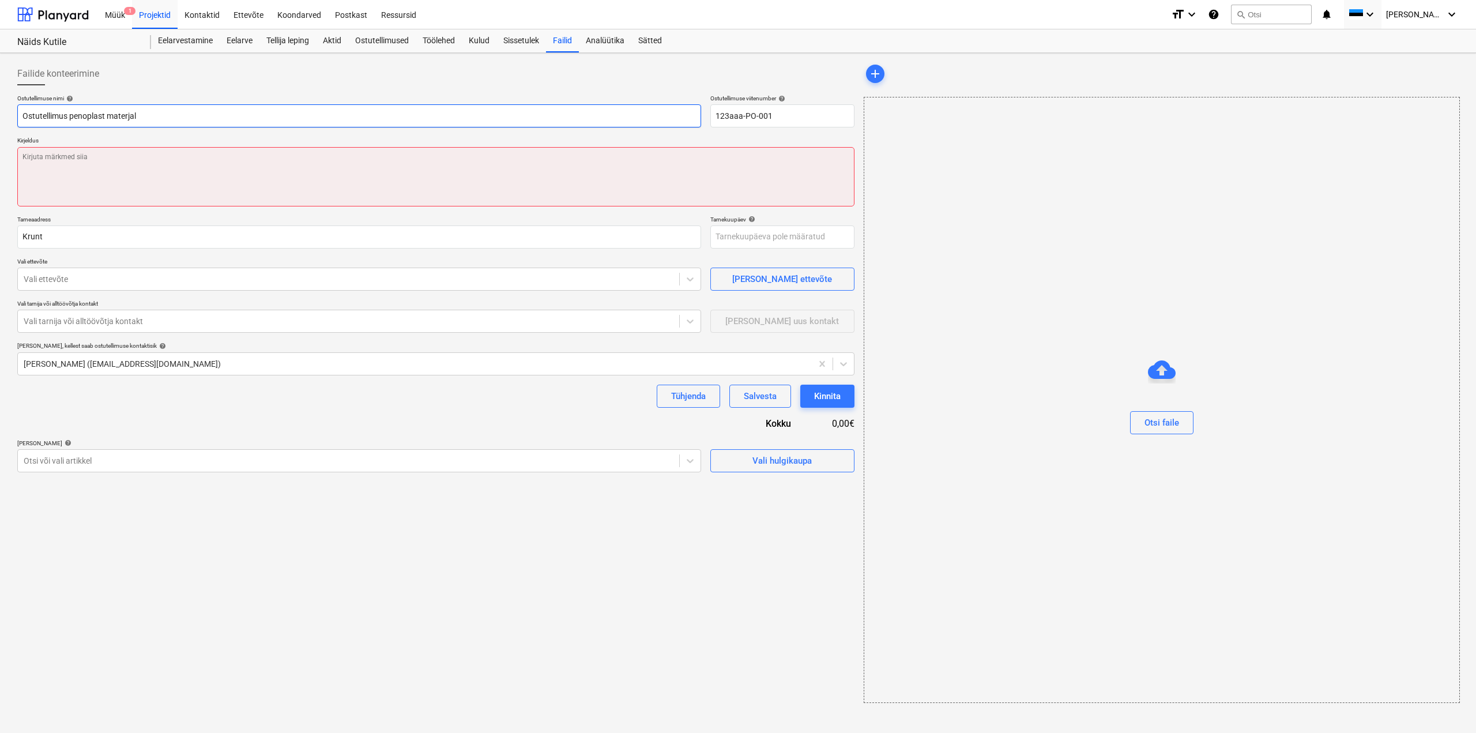
type input "Ostutellimus penoplast materjal"
click at [64, 155] on textarea at bounding box center [435, 176] width 837 height 59
type textarea "x"
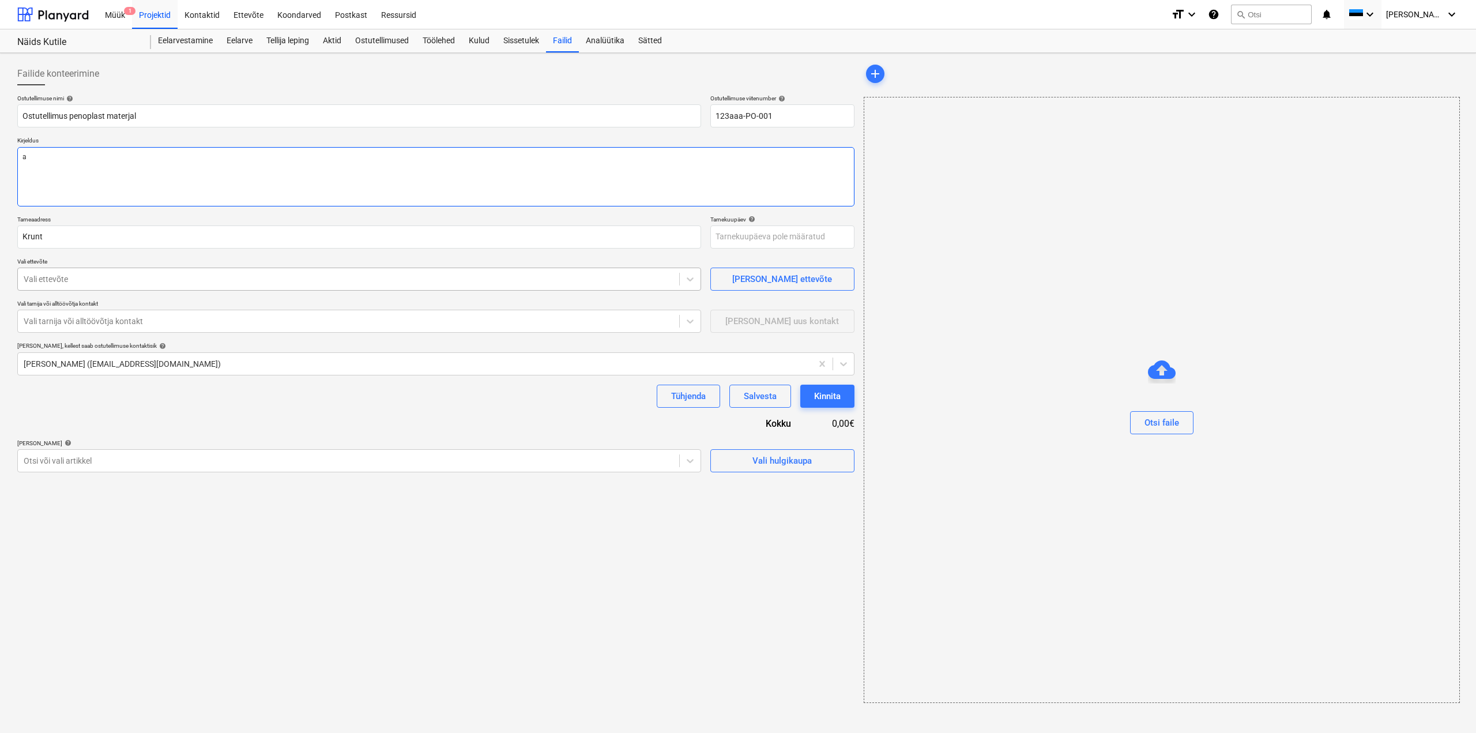
type textarea "a"
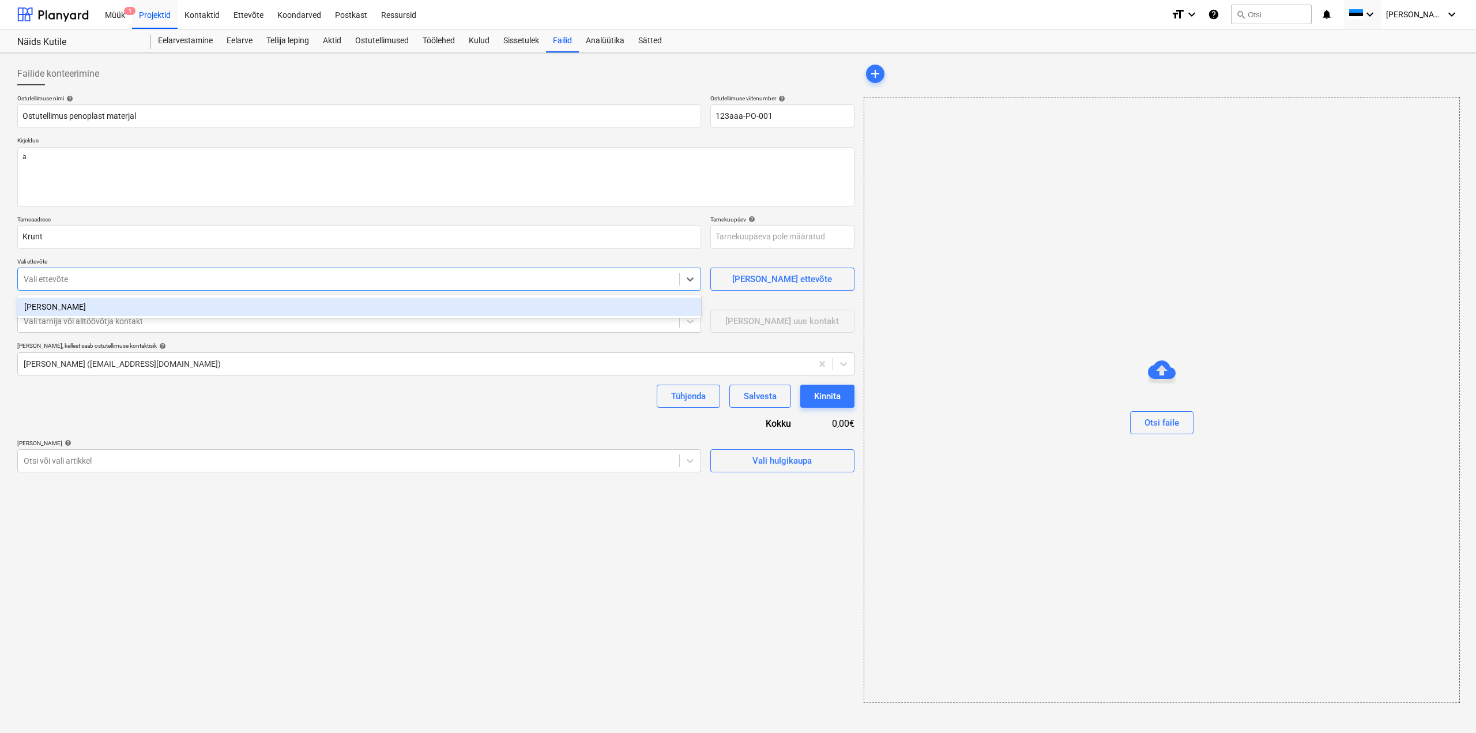
click at [436, 279] on div at bounding box center [349, 279] width 650 height 12
click at [671, 304] on div "[PERSON_NAME]" at bounding box center [359, 307] width 684 height 18
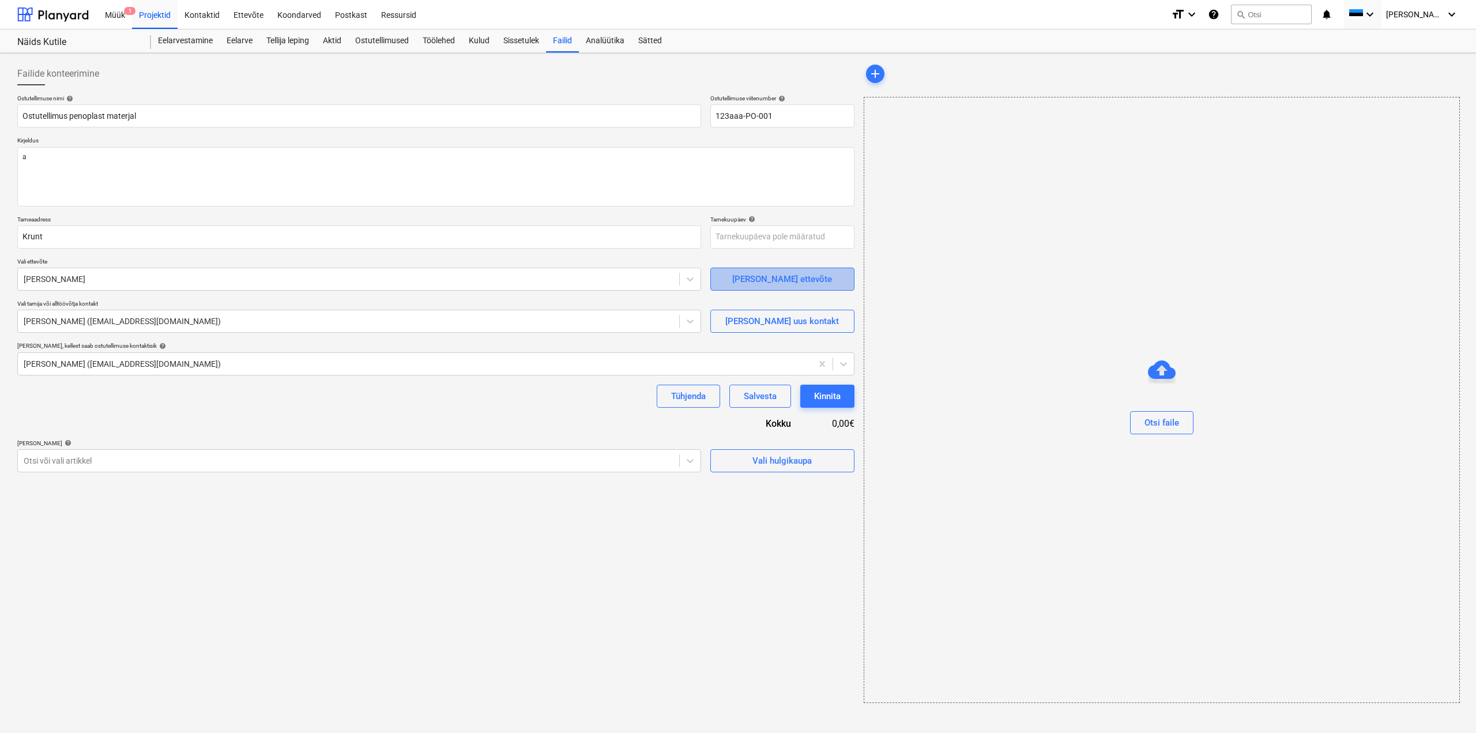
click at [804, 288] on button "[PERSON_NAME] ettevõte" at bounding box center [782, 279] width 144 height 23
type textarea "x"
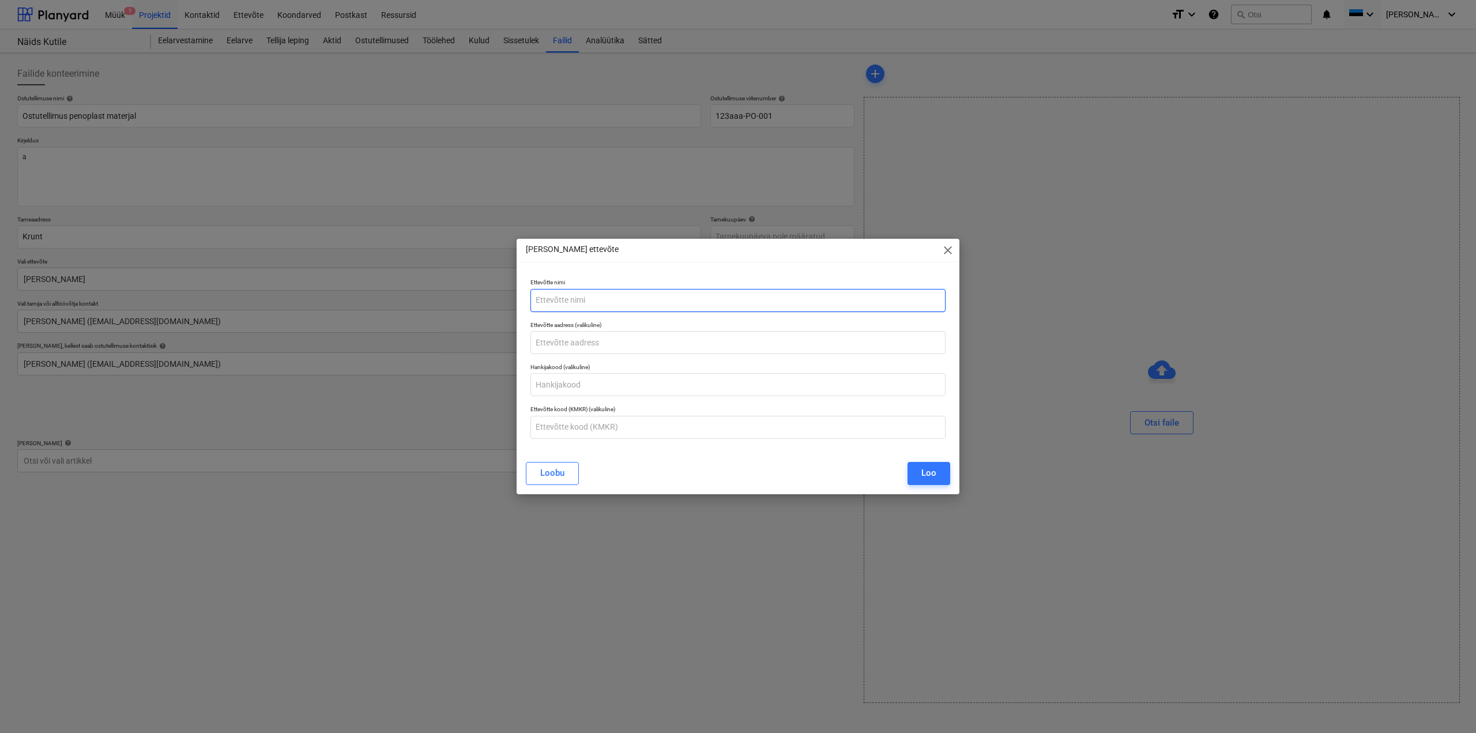
click at [637, 299] on input "text" at bounding box center [737, 300] width 415 height 23
type input "Ehituse ABC"
click at [924, 466] on div "Loo" at bounding box center [928, 472] width 15 height 15
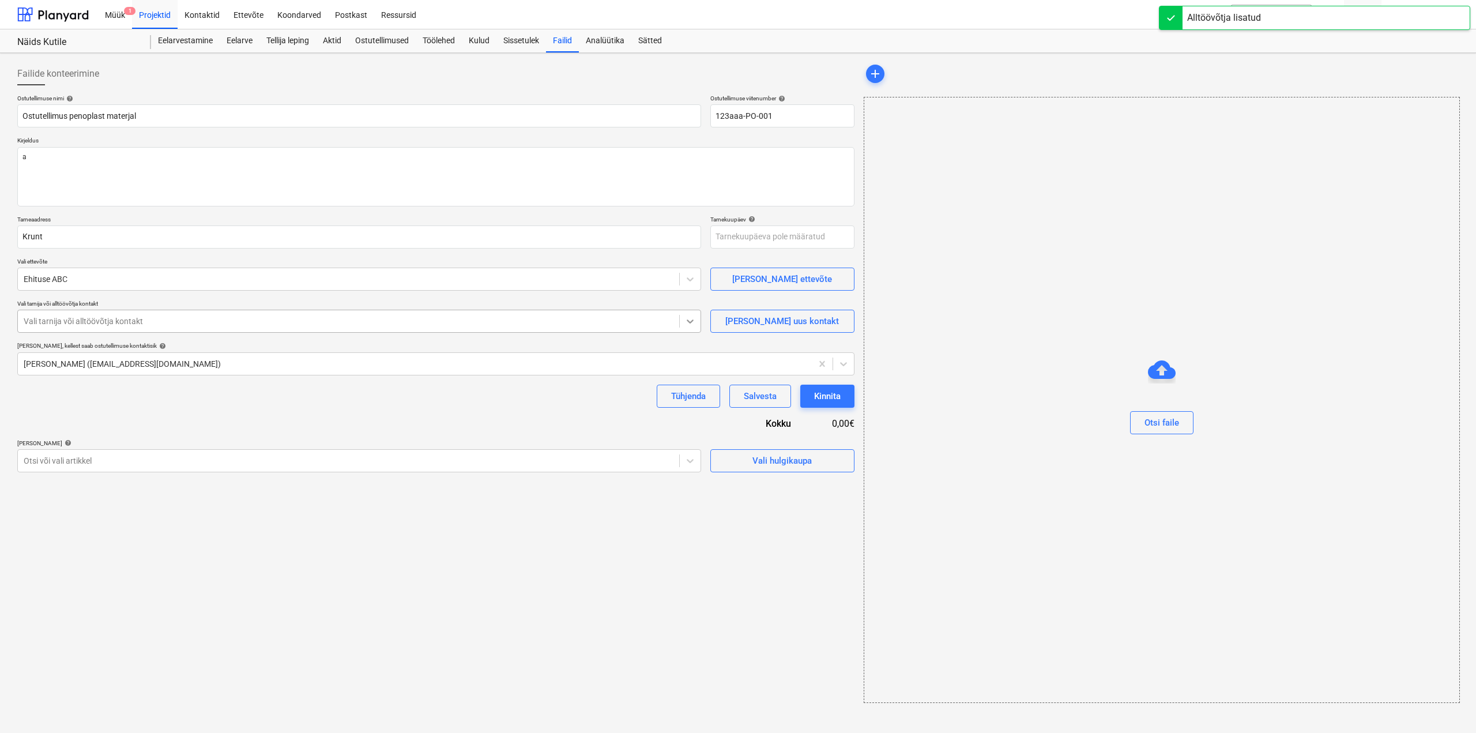
click at [680, 329] on div at bounding box center [690, 321] width 21 height 21
click at [804, 323] on div "[PERSON_NAME] uus kontakt" at bounding box center [782, 321] width 114 height 15
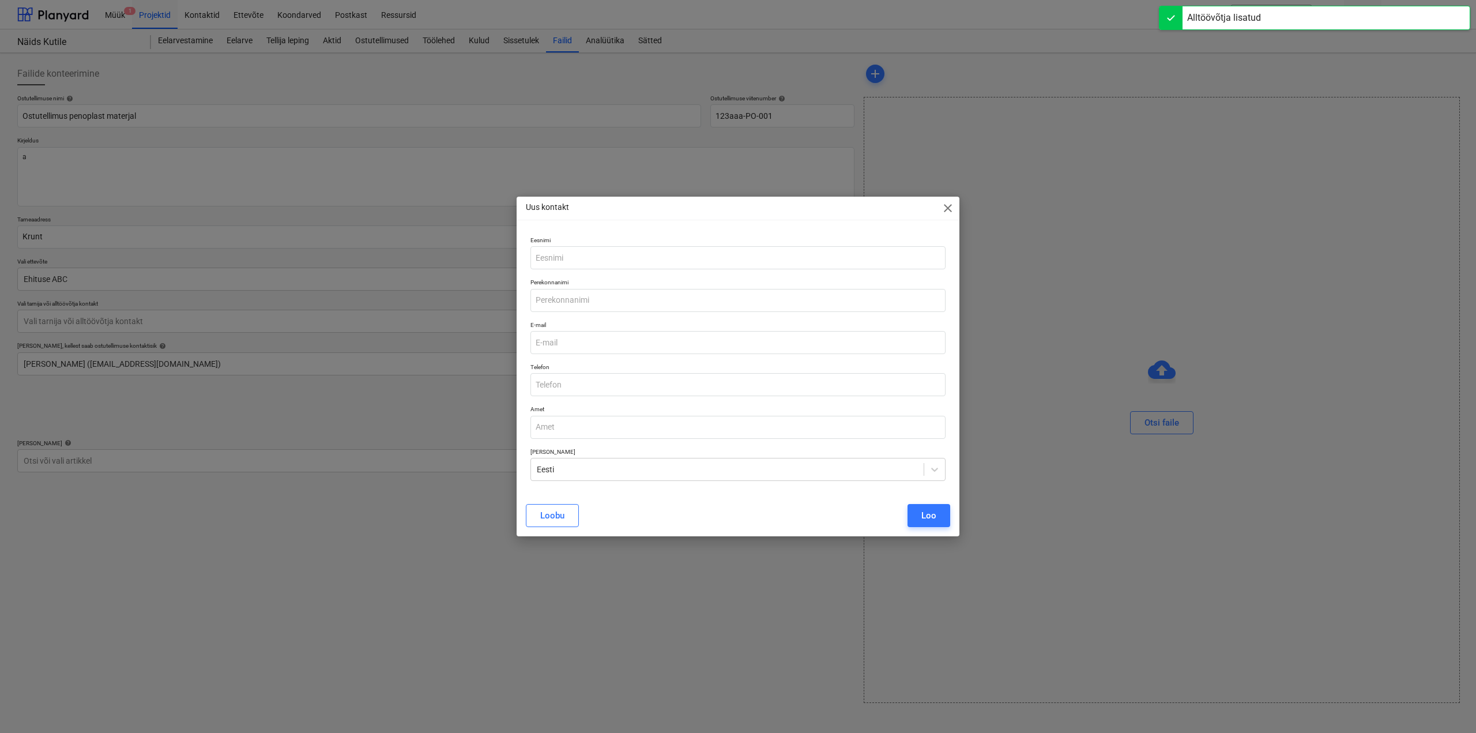
type textarea "x"
click at [593, 345] on input "email" at bounding box center [737, 342] width 415 height 23
type input "[EMAIL_ADDRESS][DOMAIN_NAME]"
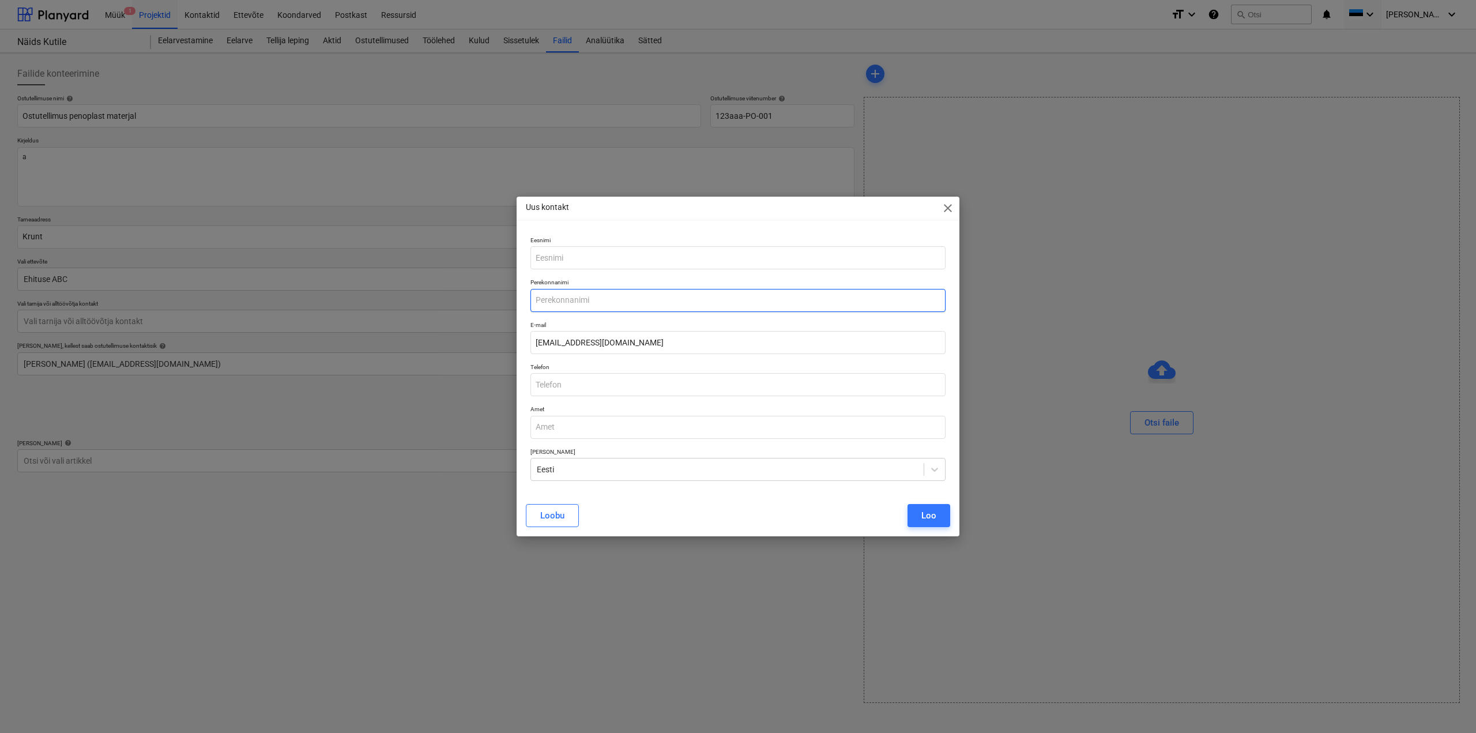
type input "Kuuse"
click at [558, 339] on input "[EMAIL_ADDRESS][DOMAIN_NAME]" at bounding box center [737, 342] width 415 height 23
click at [561, 342] on input "[EMAIL_ADDRESS][DOMAIN_NAME]" at bounding box center [737, 342] width 415 height 23
type input "[EMAIL_ADDRESS][DOMAIN_NAME]"
drag, startPoint x: 943, startPoint y: 525, endPoint x: 937, endPoint y: 525, distance: 6.3
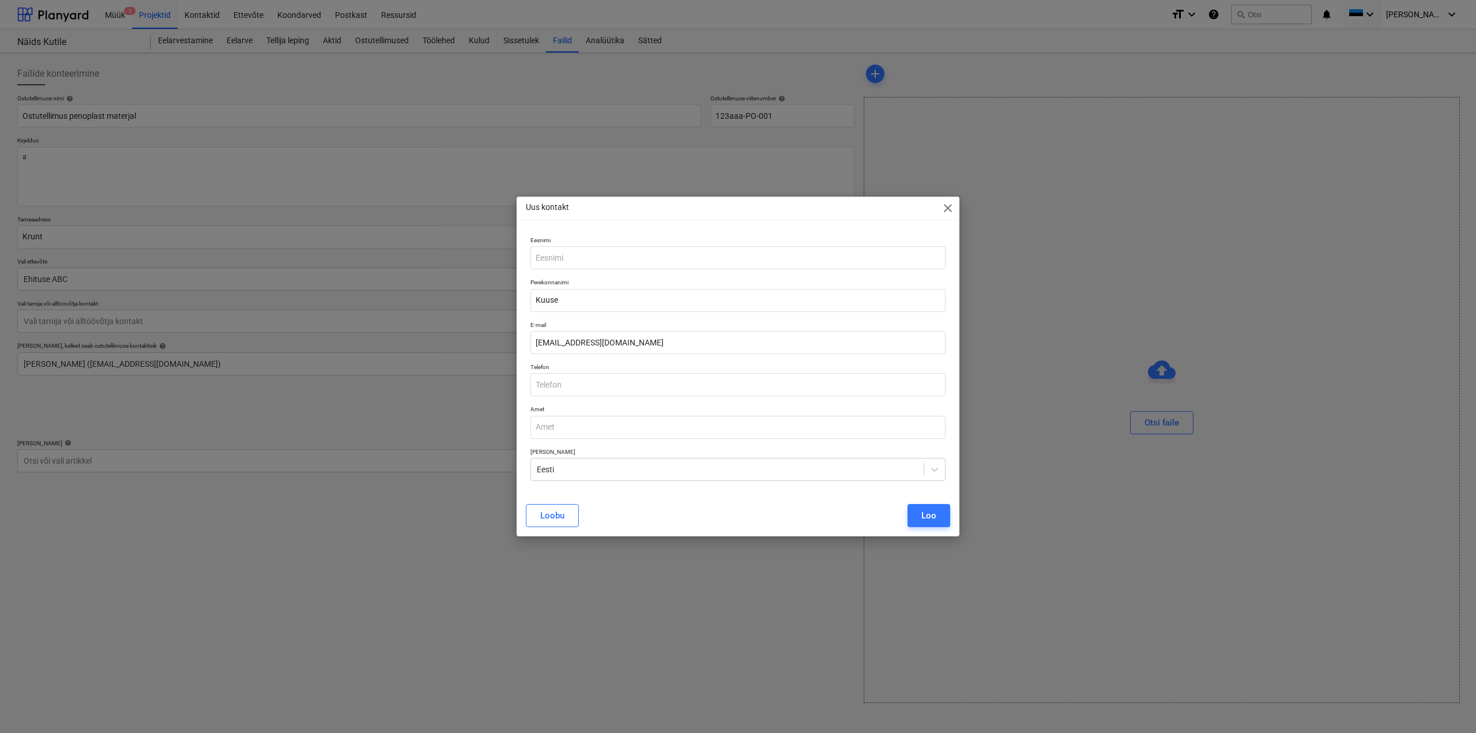
click at [940, 525] on button "Loo" at bounding box center [929, 515] width 43 height 23
click at [928, 523] on div "[PERSON_NAME]" at bounding box center [738, 515] width 424 height 23
click at [731, 256] on input "text" at bounding box center [737, 257] width 415 height 23
type input "A"
drag, startPoint x: 940, startPoint y: 520, endPoint x: 833, endPoint y: 515, distance: 107.3
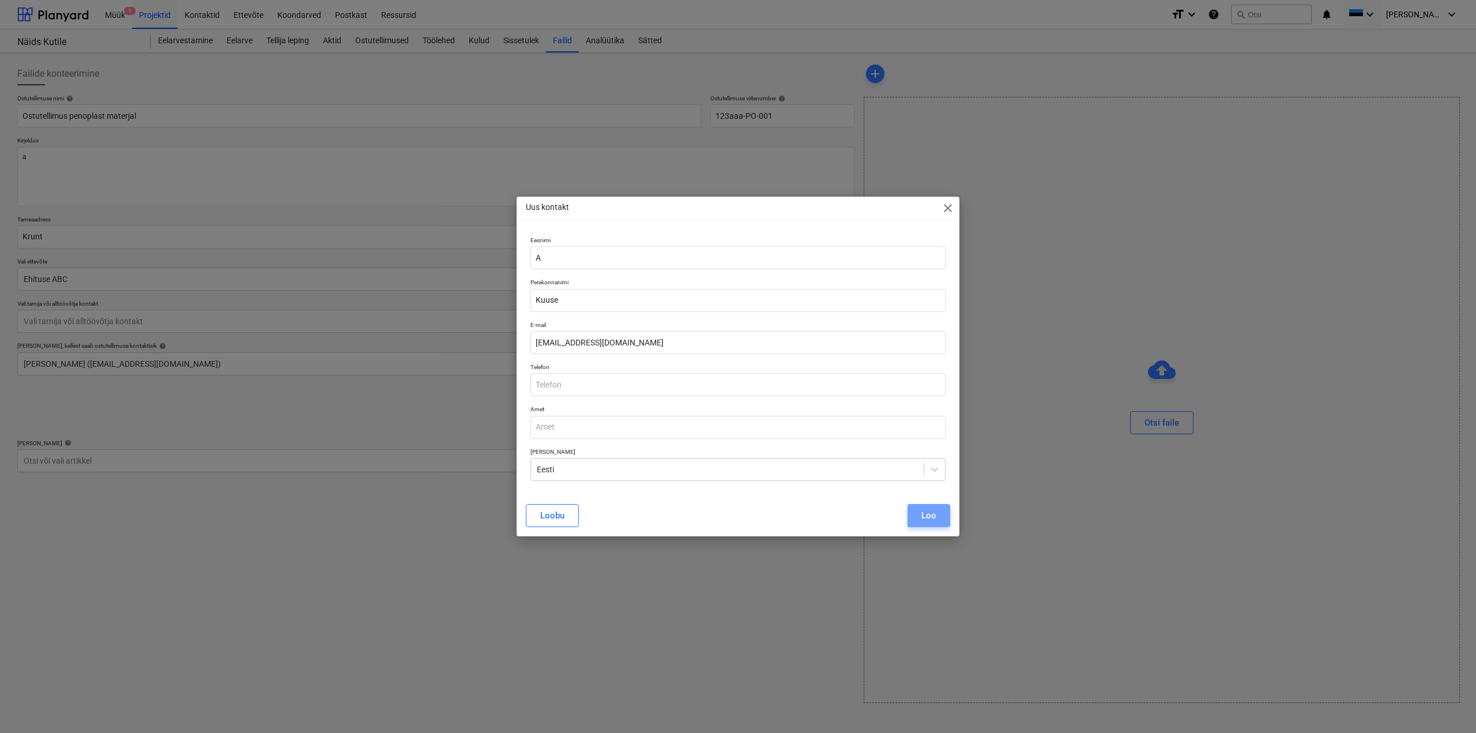
click at [940, 520] on button "Loo" at bounding box center [929, 515] width 43 height 23
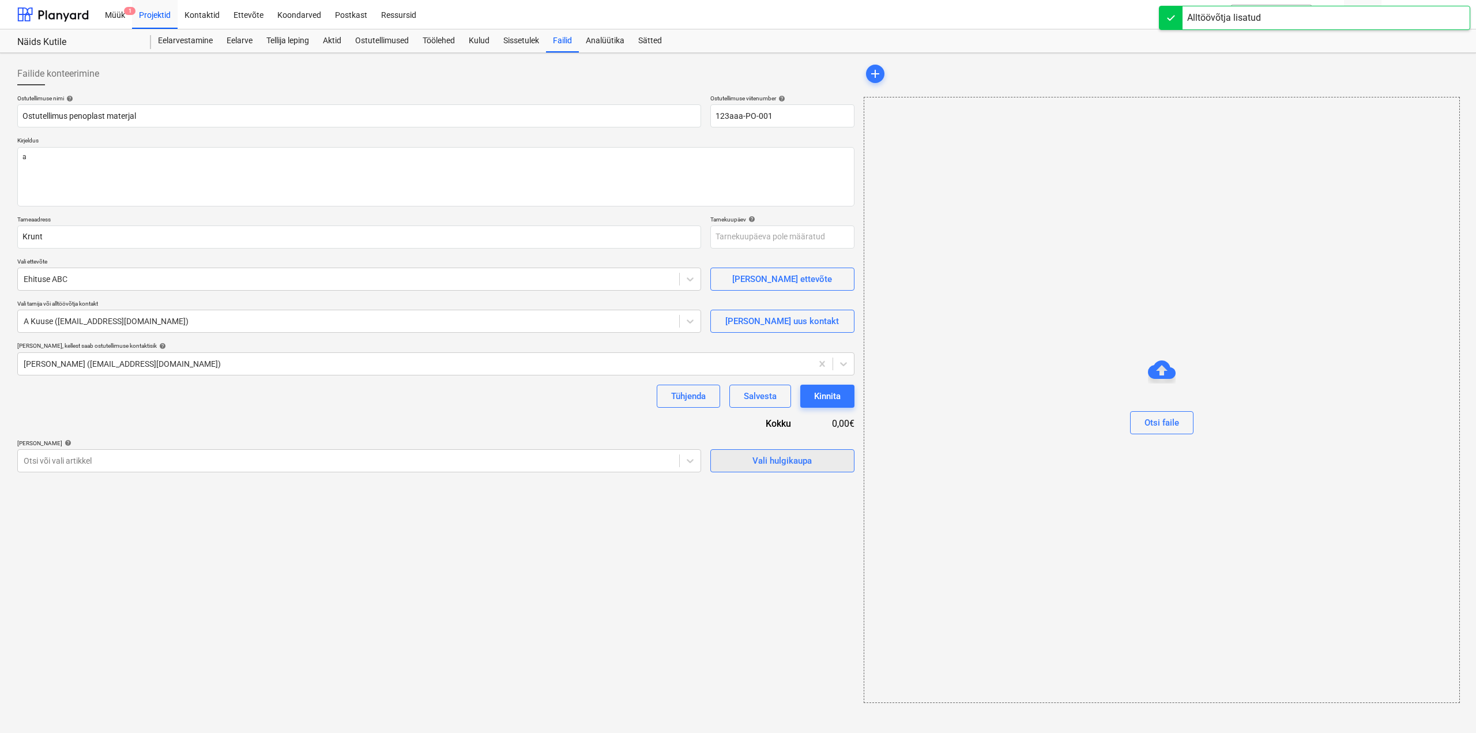
click at [751, 465] on span "Vali hulgikaupa" at bounding box center [782, 460] width 115 height 15
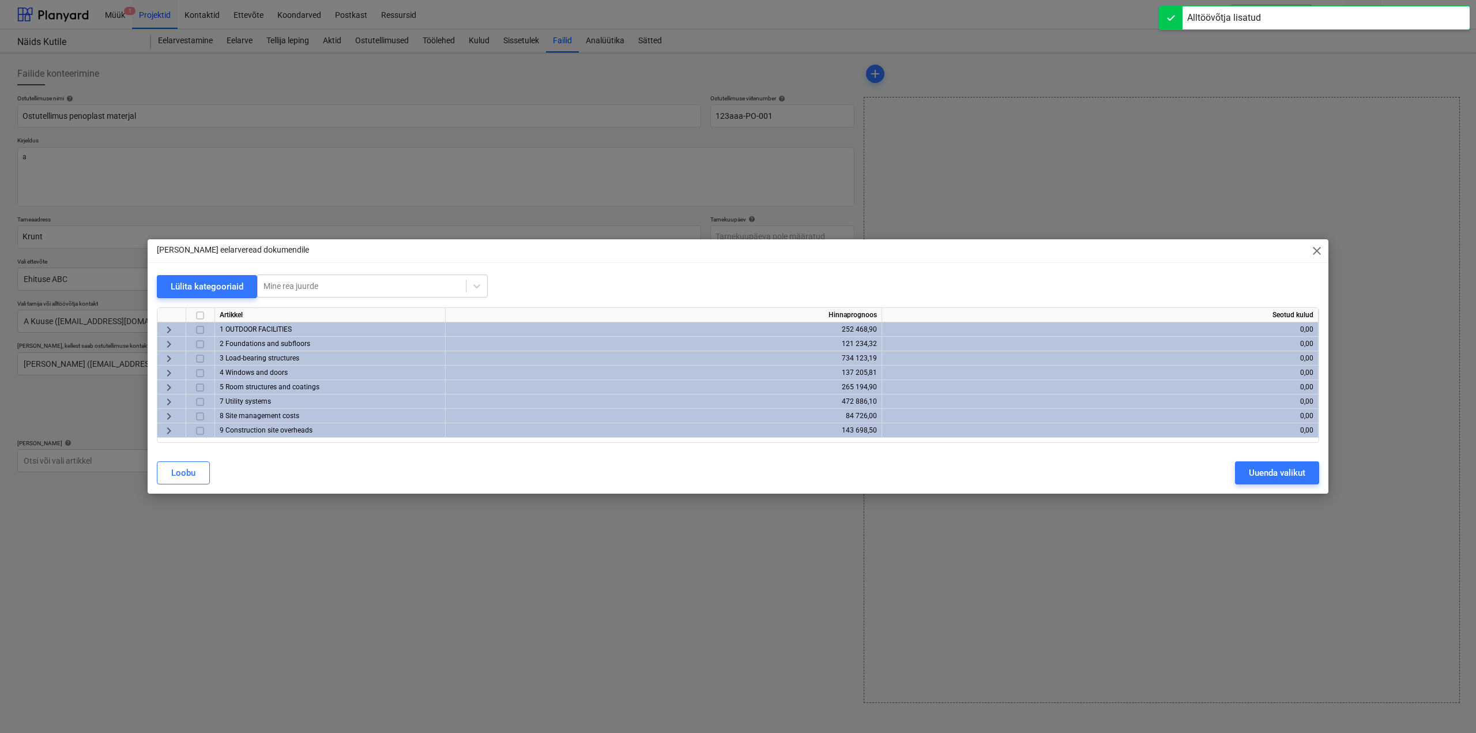
click at [169, 340] on span "keyboard_arrow_right" at bounding box center [169, 344] width 14 height 14
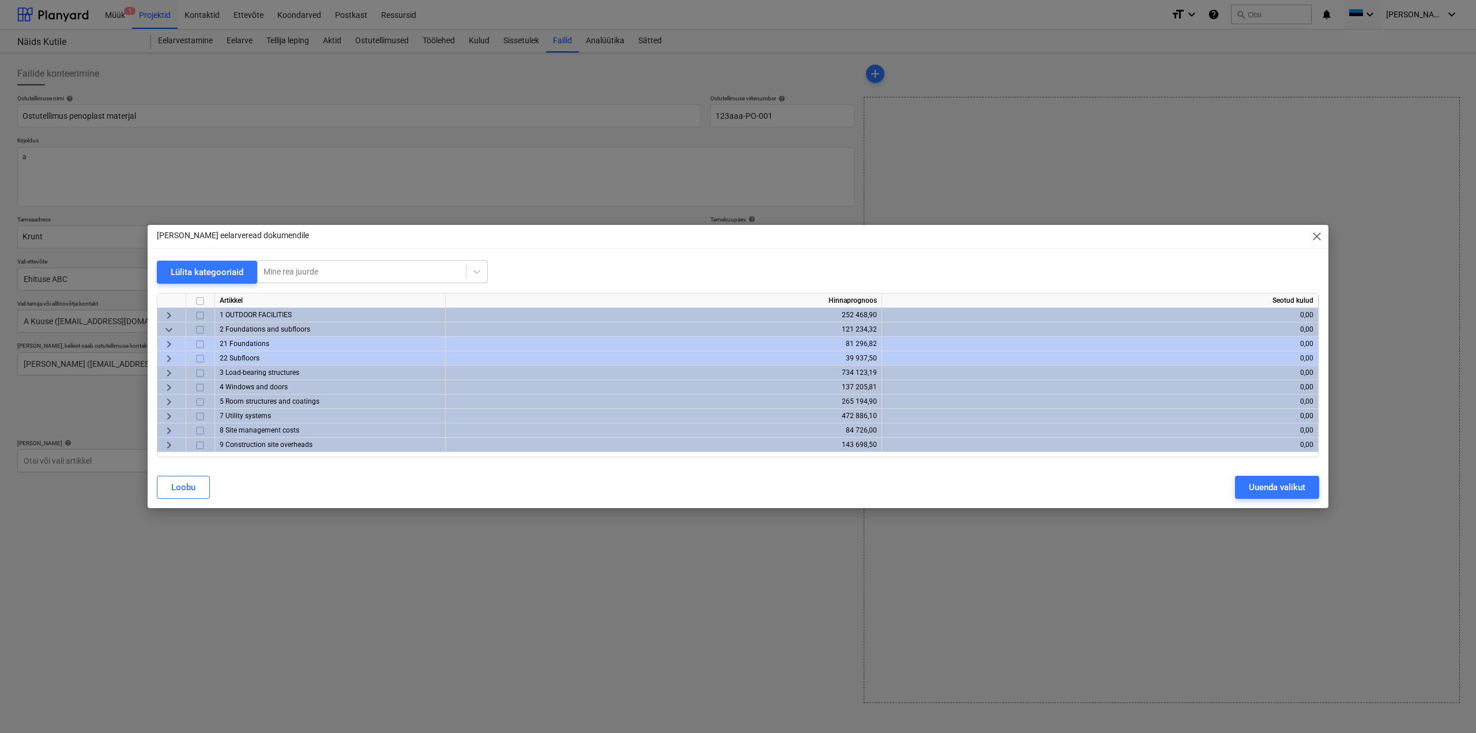
click at [172, 343] on span "keyboard_arrow_right" at bounding box center [169, 344] width 14 height 14
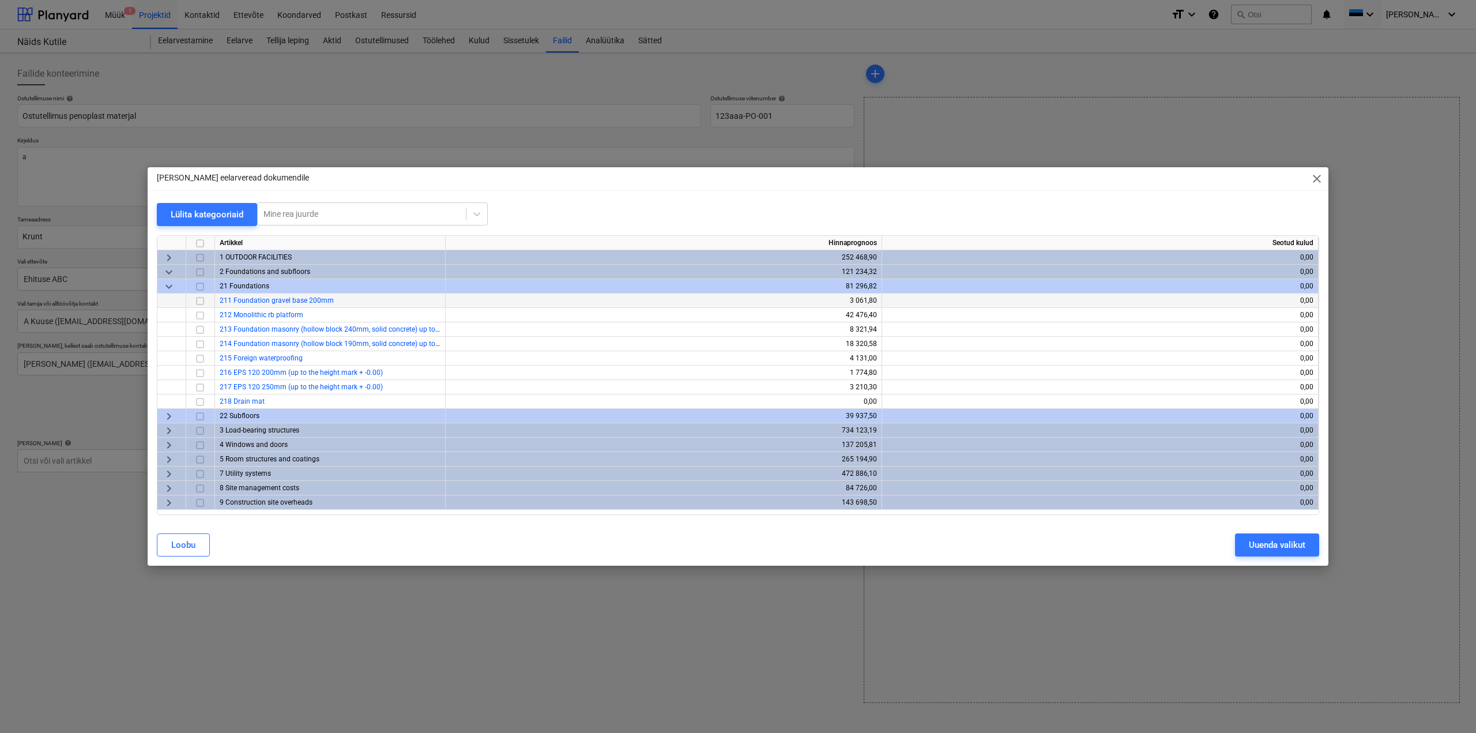
click at [204, 301] on input "checkbox" at bounding box center [200, 301] width 14 height 14
click at [200, 318] on input "checkbox" at bounding box center [200, 315] width 14 height 14
click at [201, 305] on input "checkbox" at bounding box center [200, 301] width 14 height 14
click at [201, 315] on input "checkbox" at bounding box center [200, 315] width 14 height 14
drag, startPoint x: 205, startPoint y: 371, endPoint x: 213, endPoint y: 398, distance: 27.9
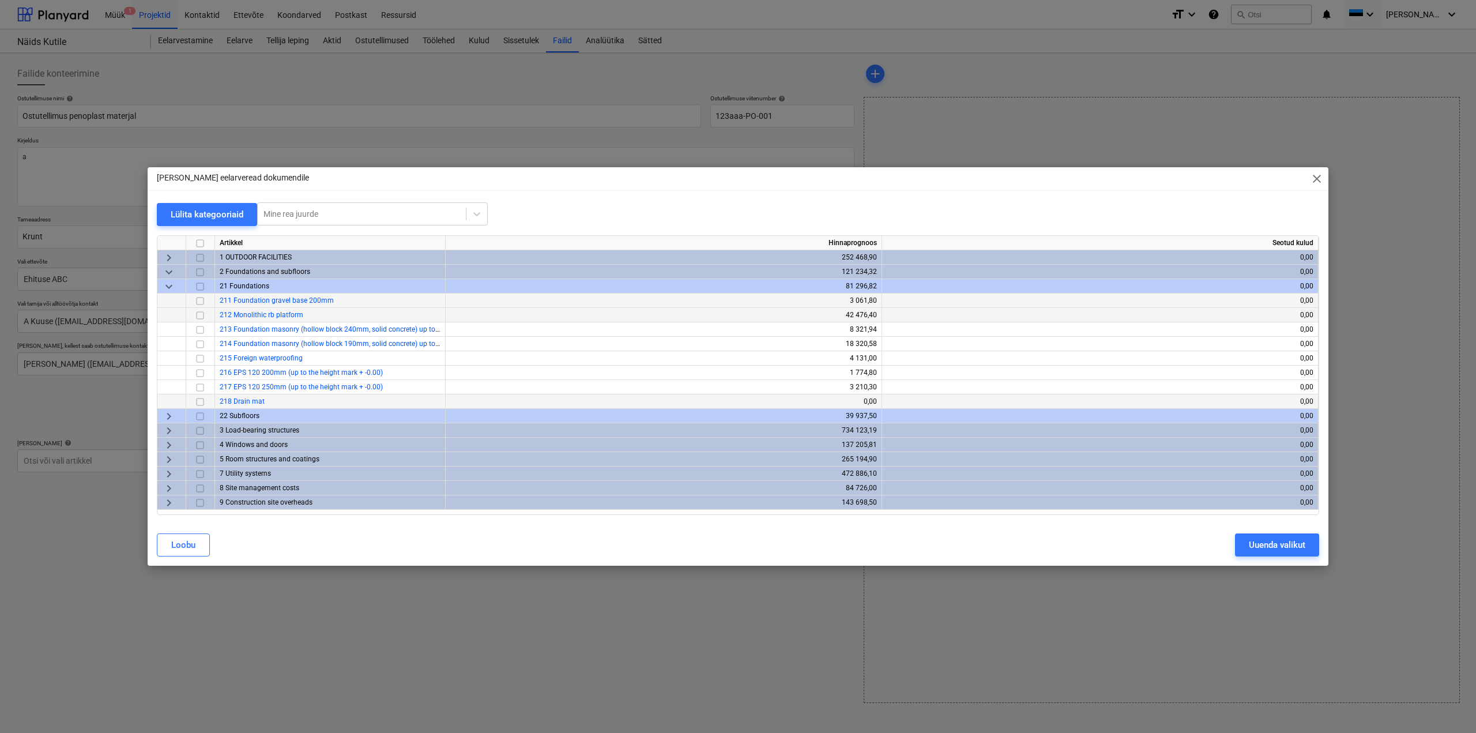
click at [205, 371] on input "checkbox" at bounding box center [200, 373] width 14 height 14
click at [204, 389] on input "checkbox" at bounding box center [200, 388] width 14 height 14
click at [1294, 554] on button "Uuenda valikut" at bounding box center [1277, 544] width 84 height 23
type textarea "x"
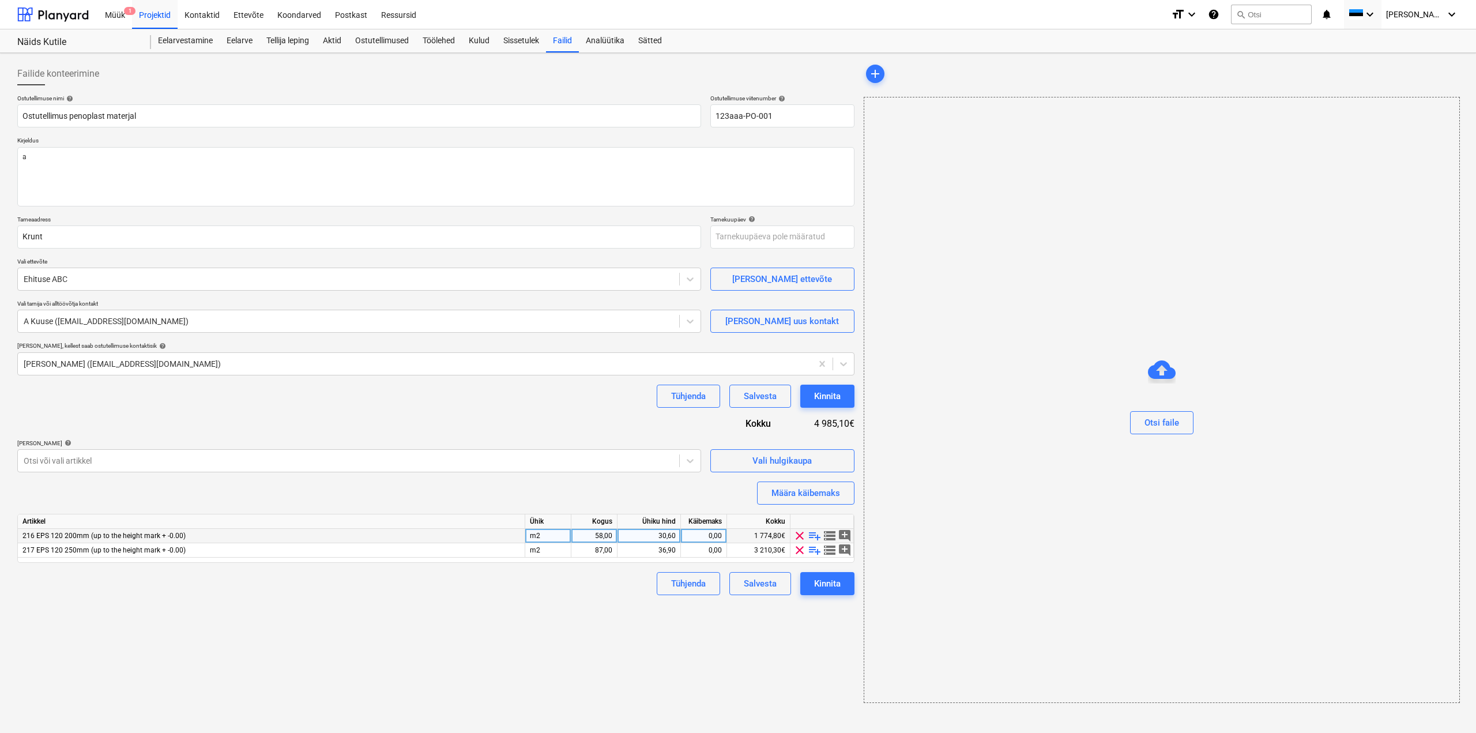
click at [598, 534] on div "58,00" at bounding box center [594, 536] width 36 height 14
type input "62"
type textarea "x"
drag, startPoint x: 577, startPoint y: 612, endPoint x: 567, endPoint y: 614, distance: 9.9
click at [569, 613] on div "Failide konteerimine Ostutellimuse nimi help Ostutellimus penoplast materjal Os…" at bounding box center [436, 383] width 846 height 650
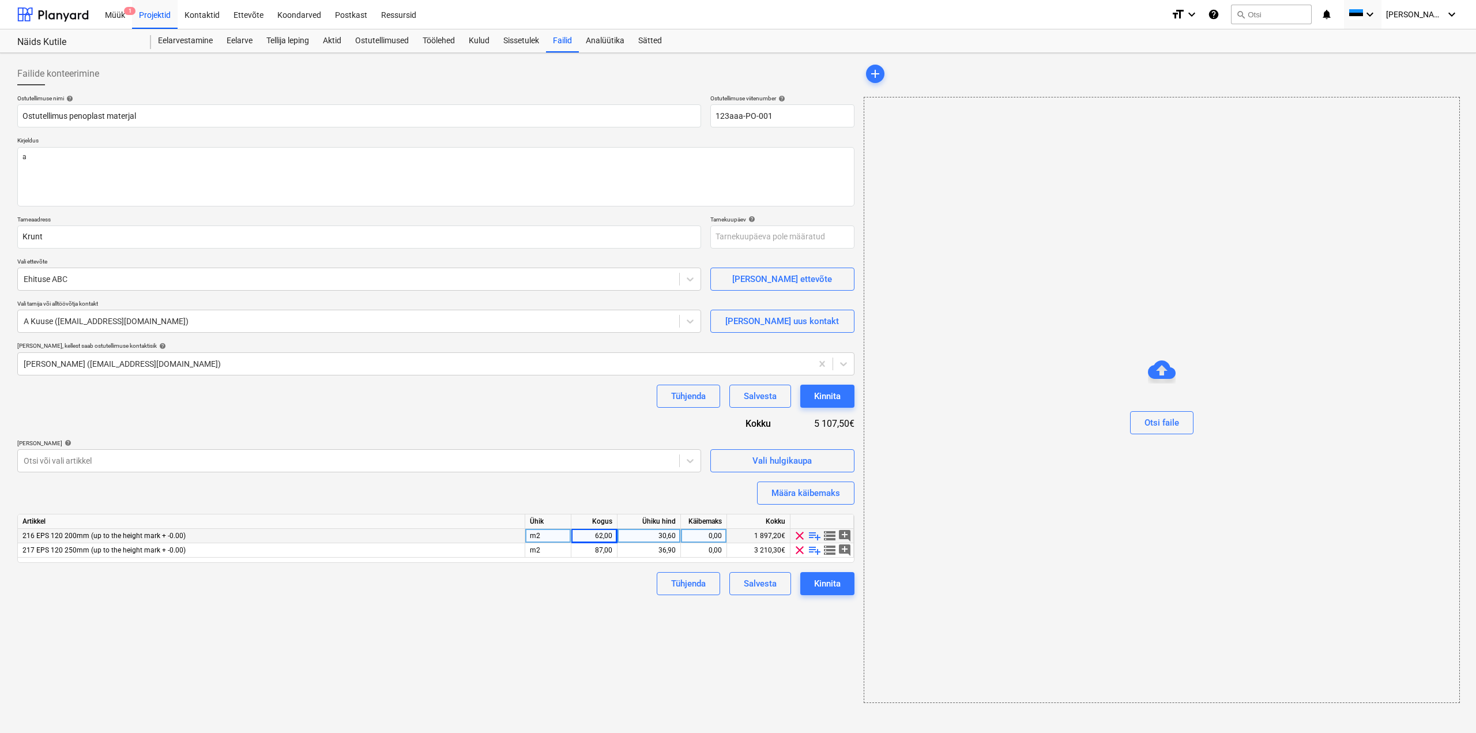
click at [676, 530] on div "30,60" at bounding box center [649, 536] width 63 height 14
type input "35"
click at [823, 590] on div "Kinnita" at bounding box center [827, 583] width 27 height 15
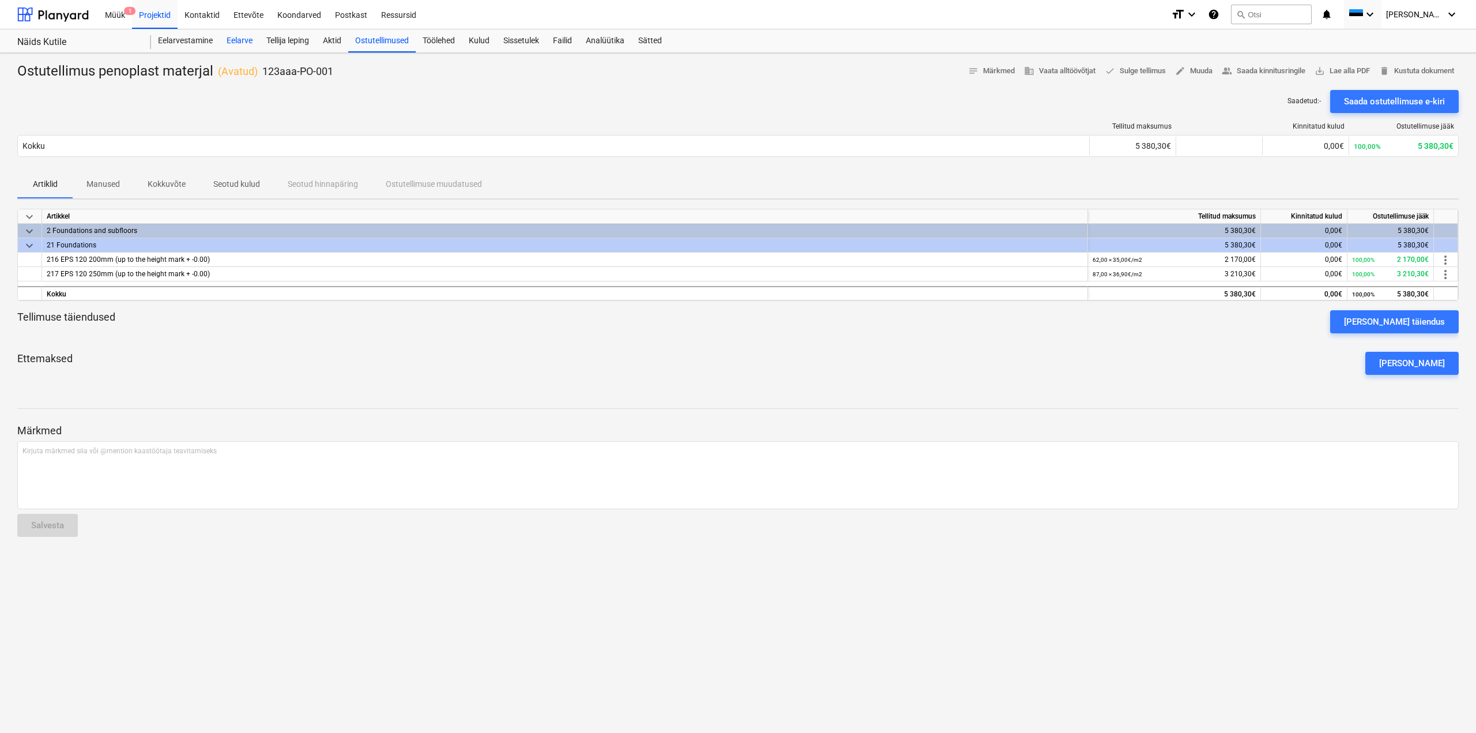
click at [243, 37] on div "Eelarve" at bounding box center [240, 40] width 40 height 23
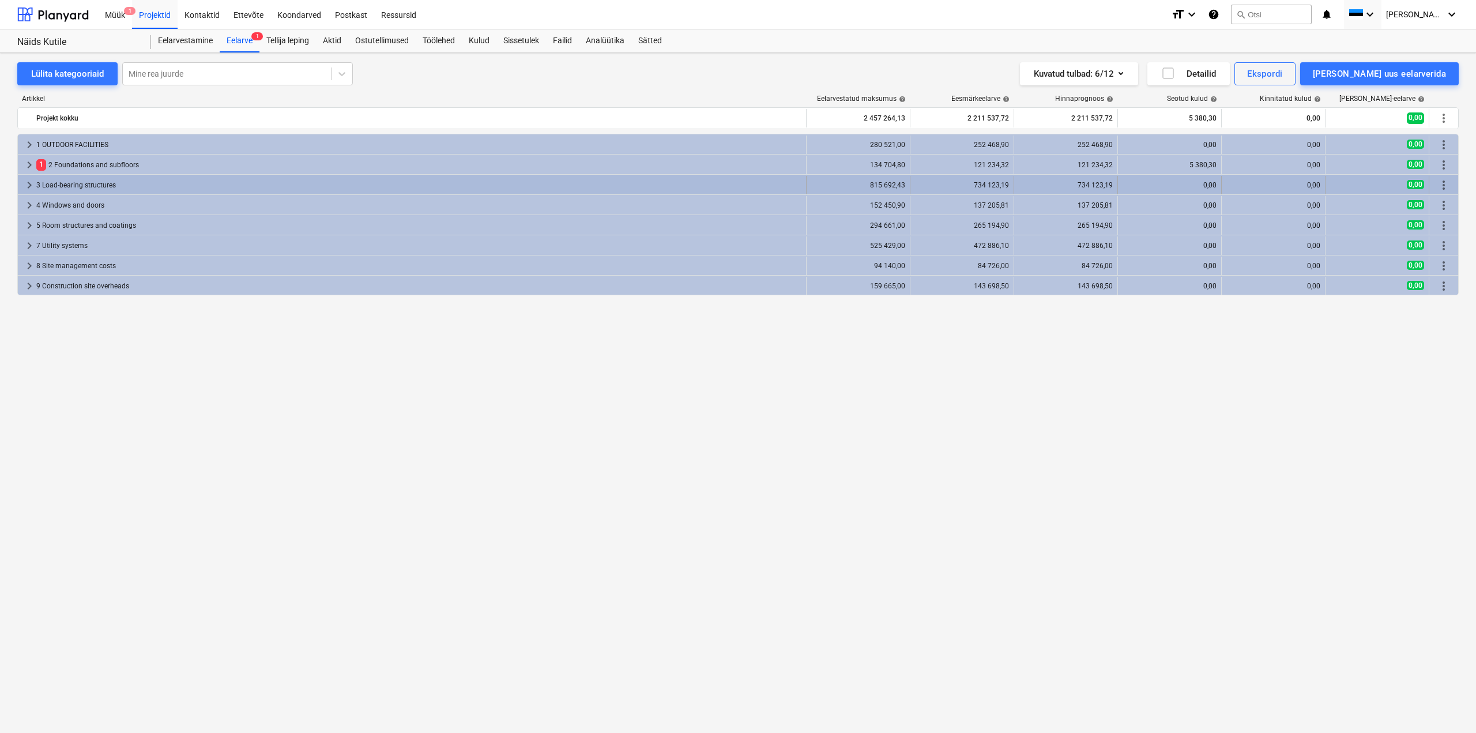
click at [66, 176] on div "3 Load-bearing structures" at bounding box center [418, 185] width 765 height 18
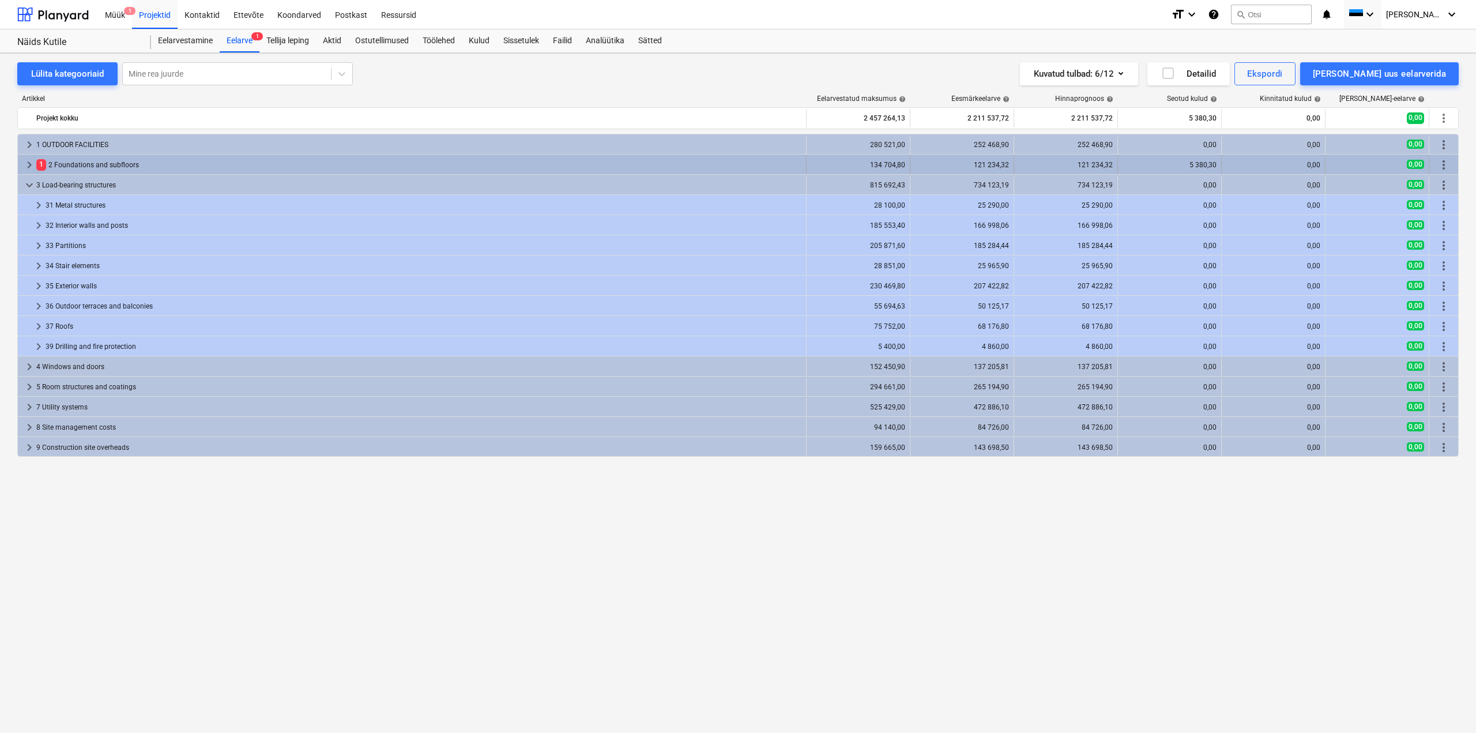
click at [70, 165] on div "1 2 Foundations and subfloors" at bounding box center [418, 165] width 765 height 18
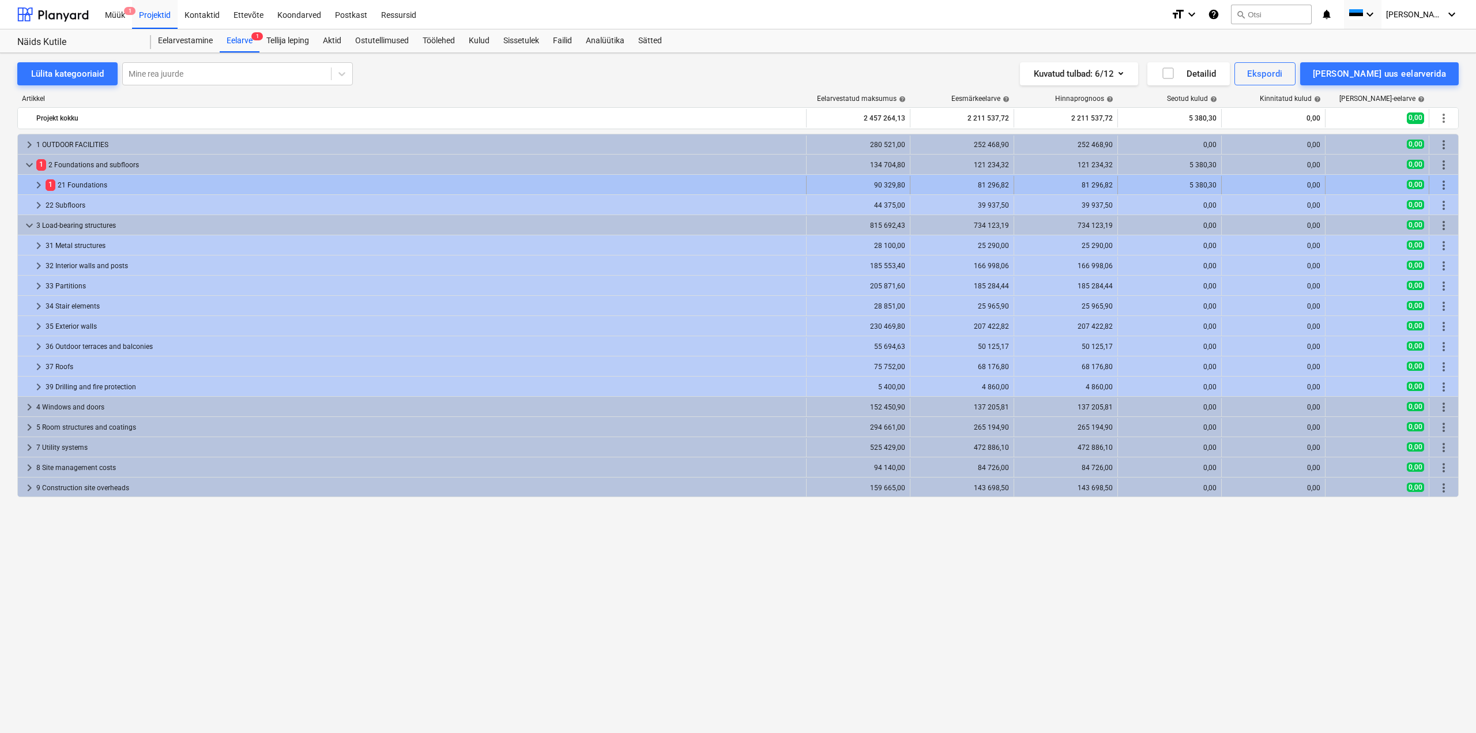
click at [39, 183] on span "keyboard_arrow_right" at bounding box center [39, 185] width 14 height 14
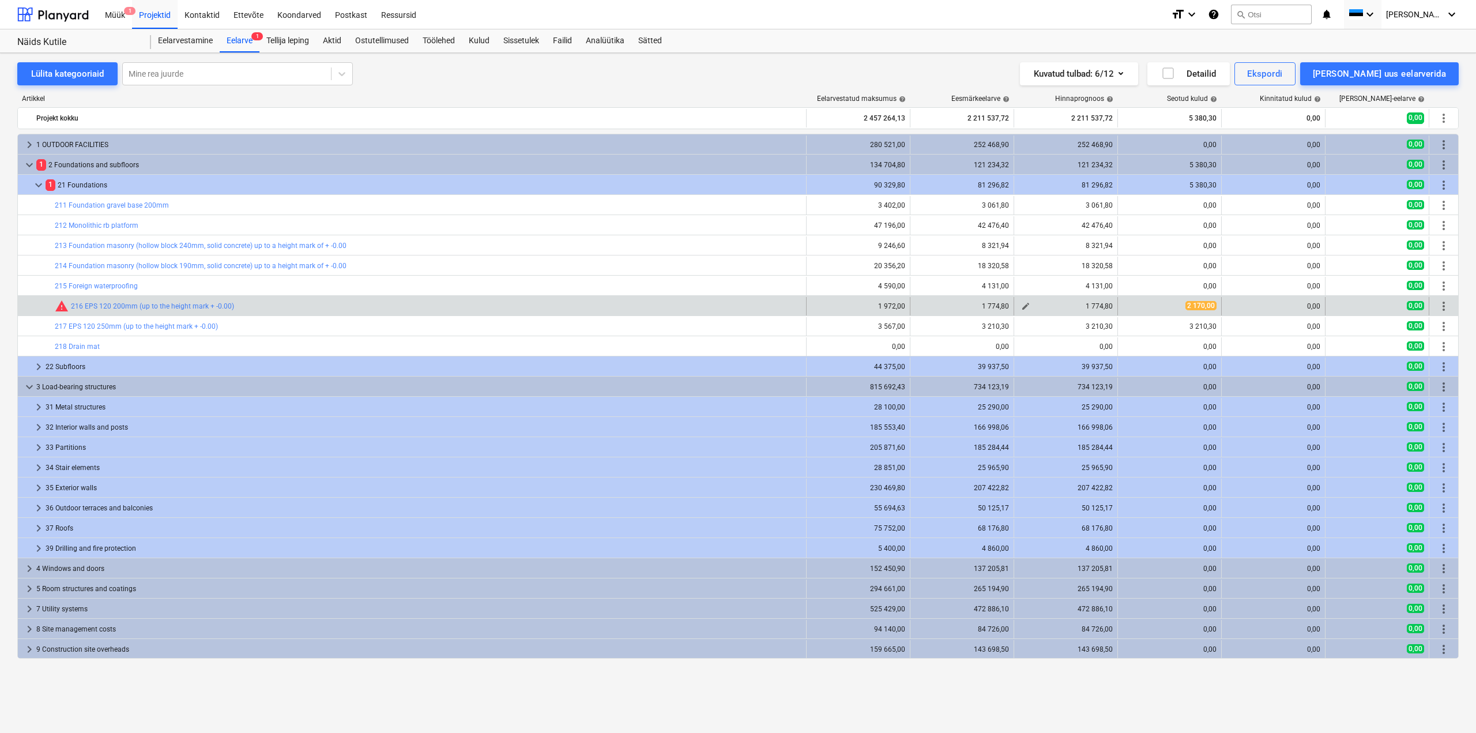
click at [1026, 303] on span "edit" at bounding box center [1025, 306] width 9 height 9
type textarea "x"
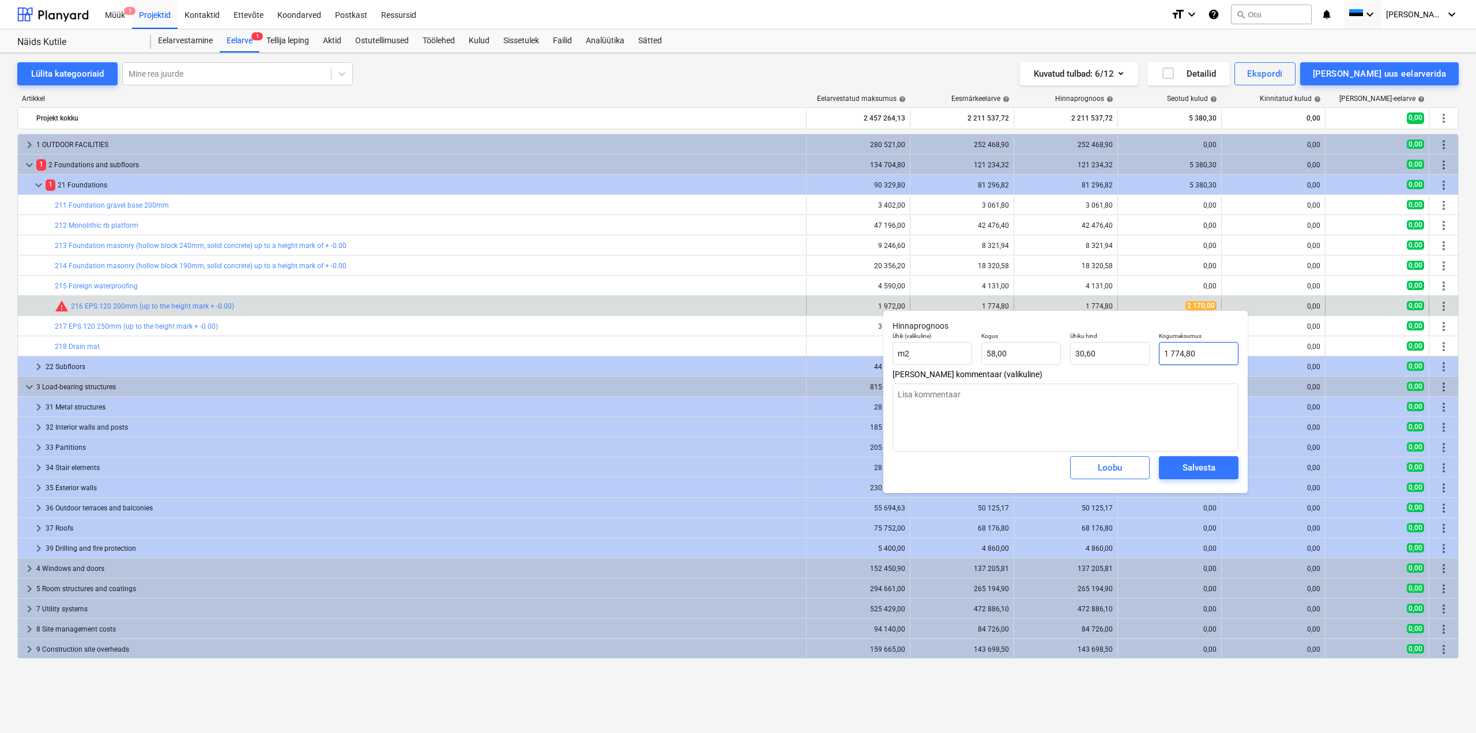
type input "1774,8"
drag, startPoint x: 1175, startPoint y: 364, endPoint x: 1138, endPoint y: 371, distance: 37.5
click at [1138, 374] on div "Hinnaprognoos Ühik (valikuline) m2 Kogus 58,00 Ühiku hind 30,60 Kogumaksumus 17…" at bounding box center [1065, 401] width 364 height 183
type textarea "x"
type input "2"
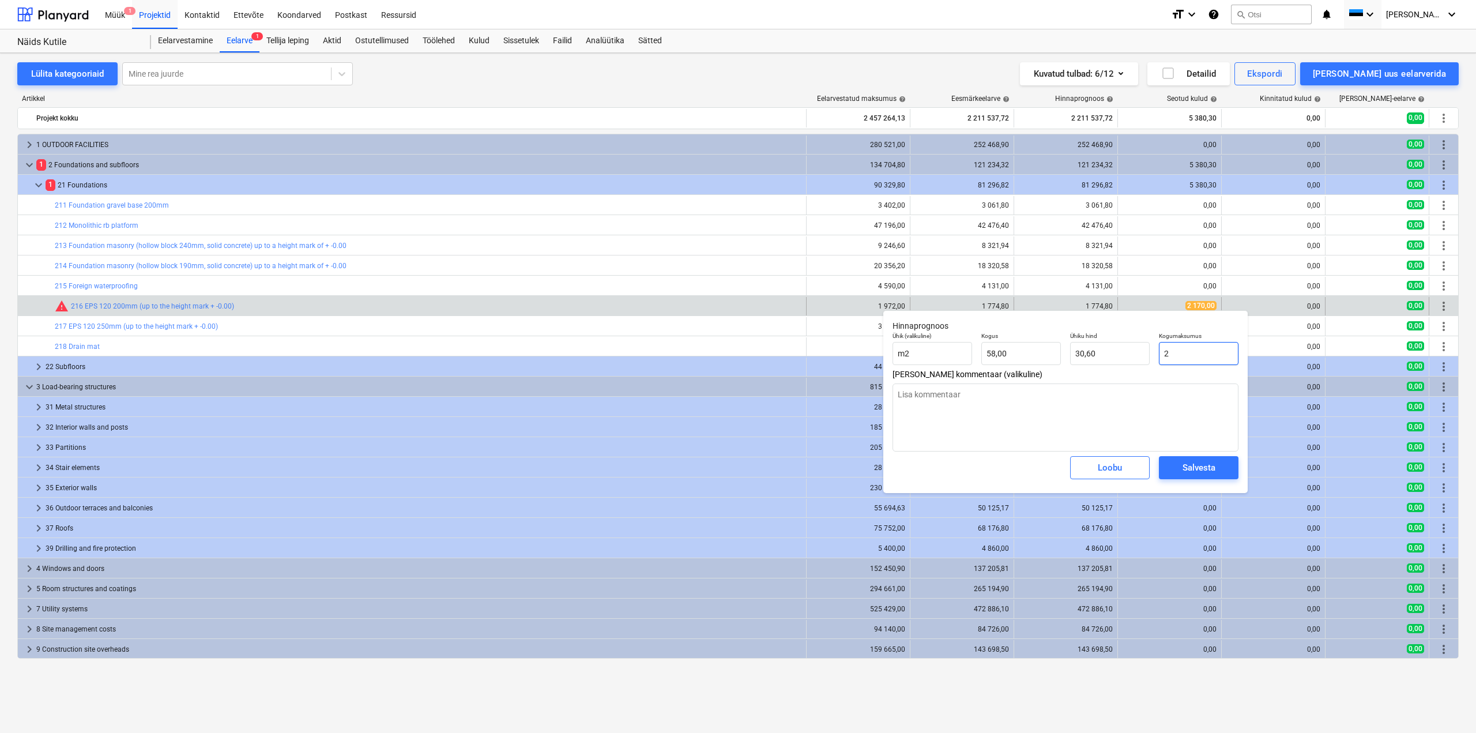
type input "0,03"
type textarea "x"
type input "22"
type input "0,38"
type textarea "x"
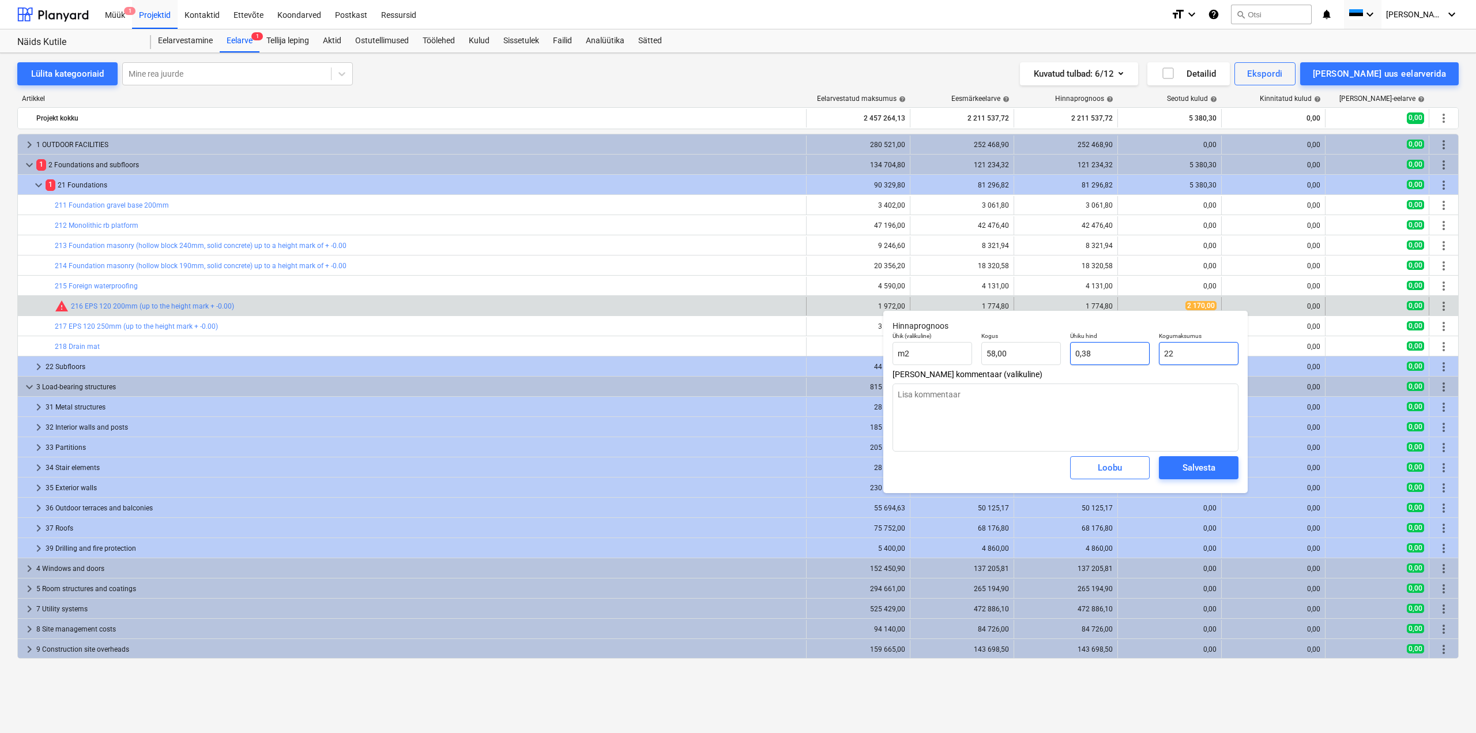
type input "220"
type input "3,79"
type textarea "x"
type input "2200"
type input "37,93"
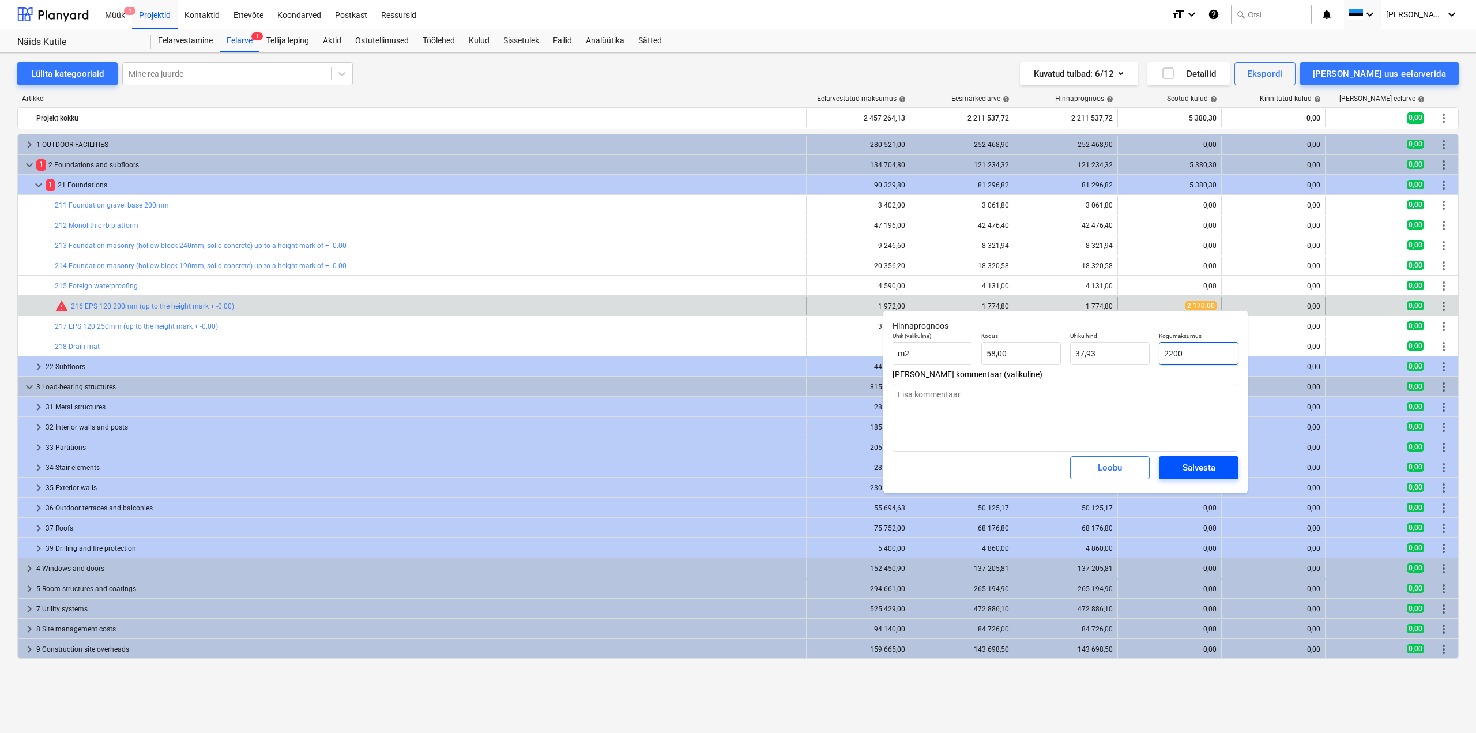
type input "2200"
type textarea "x"
type input "2 200,00"
click at [1215, 468] on span "Salvesta" at bounding box center [1199, 467] width 52 height 15
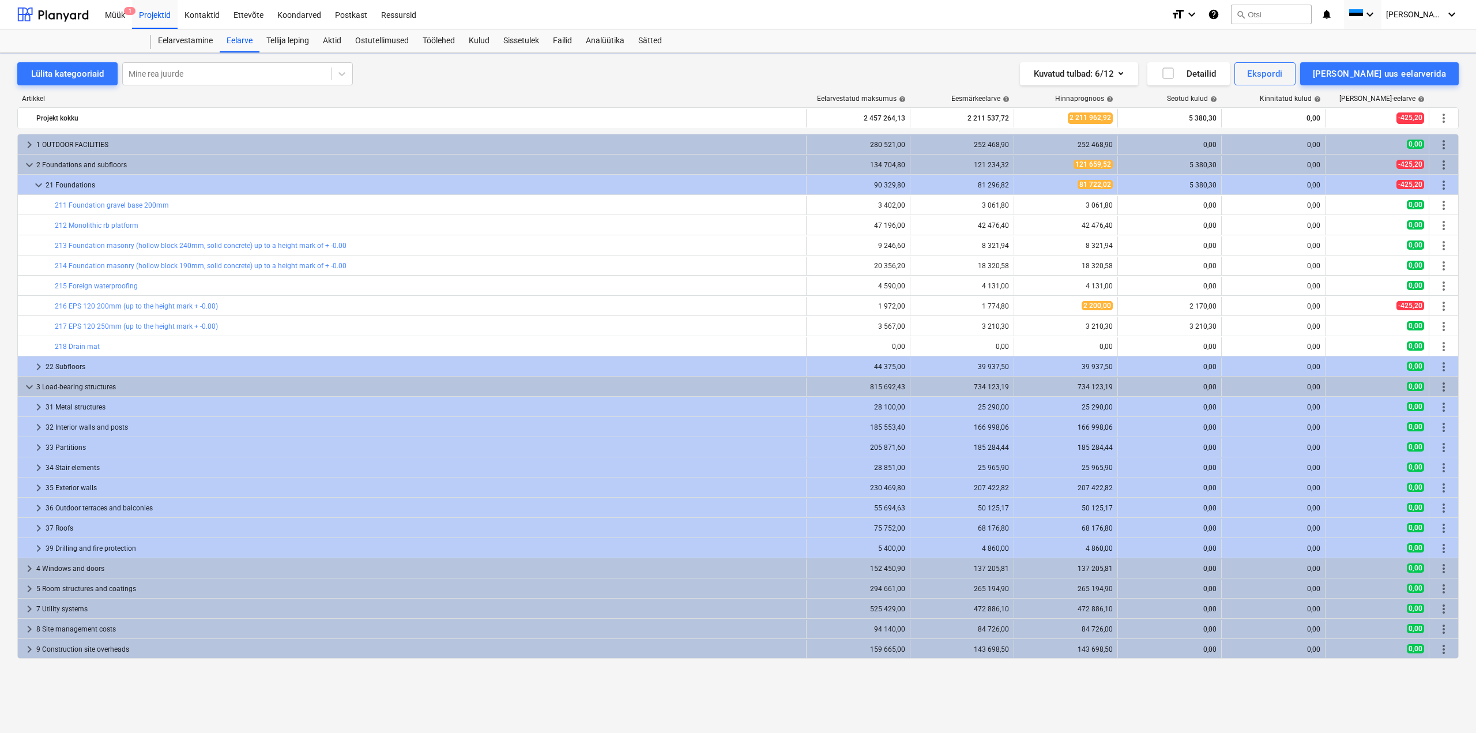
type textarea "x"
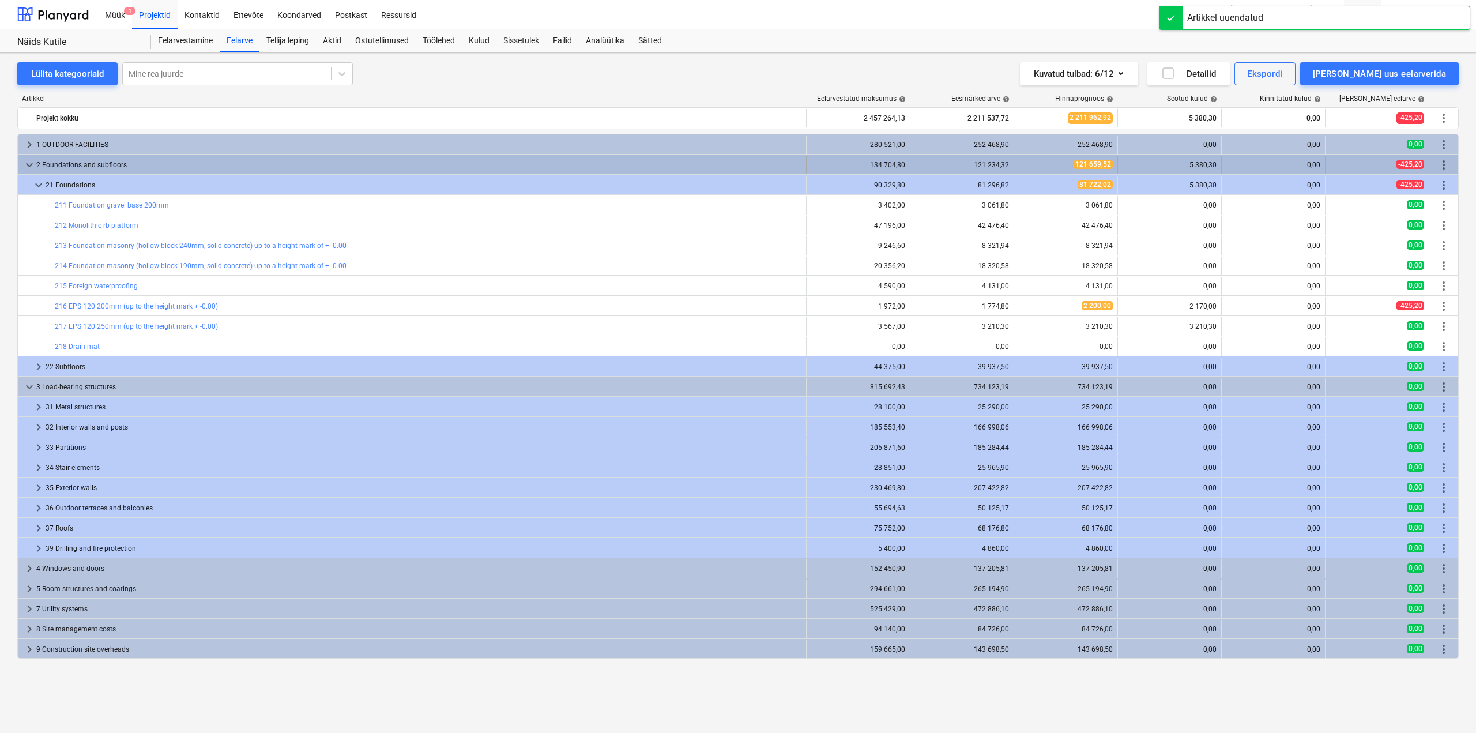
click at [34, 164] on span "keyboard_arrow_down" at bounding box center [29, 165] width 14 height 14
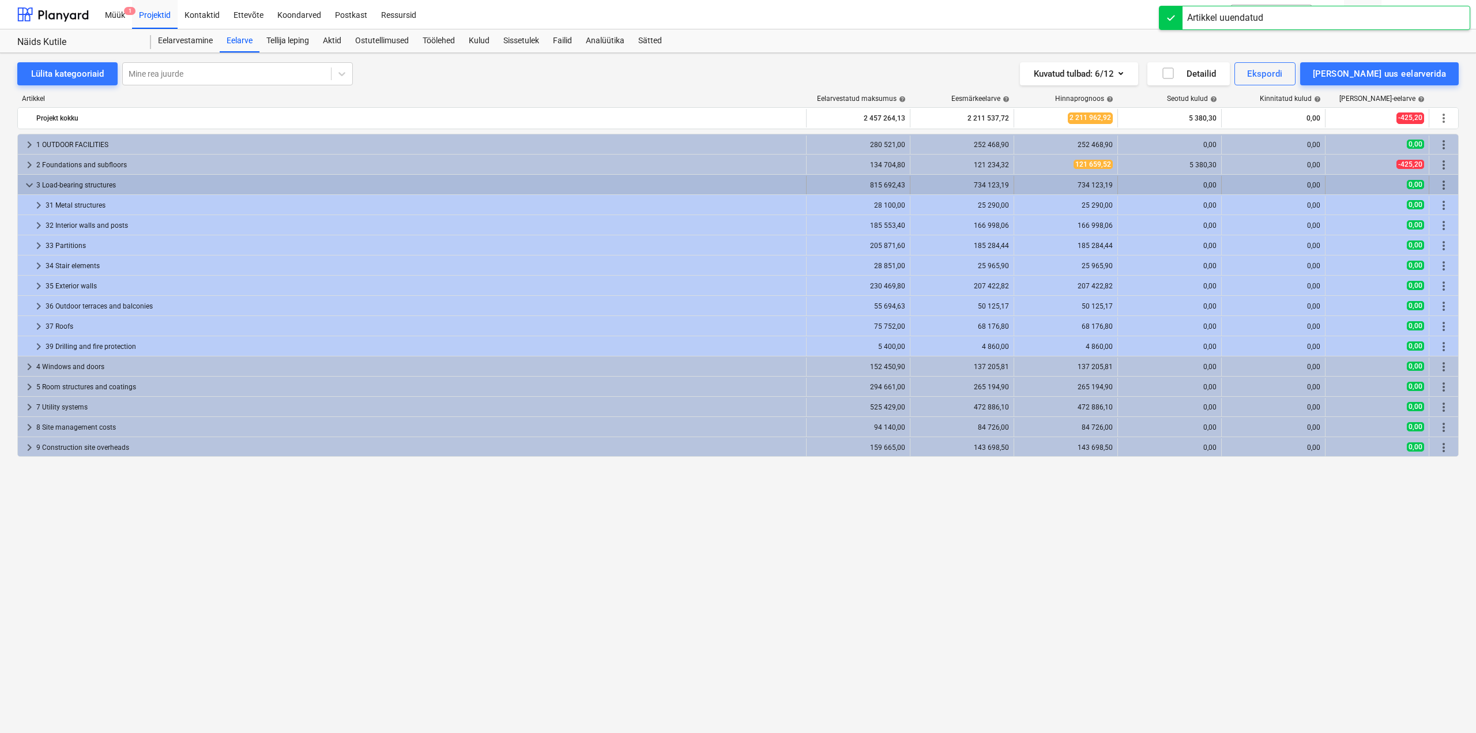
click at [25, 190] on span "keyboard_arrow_down" at bounding box center [29, 185] width 14 height 14
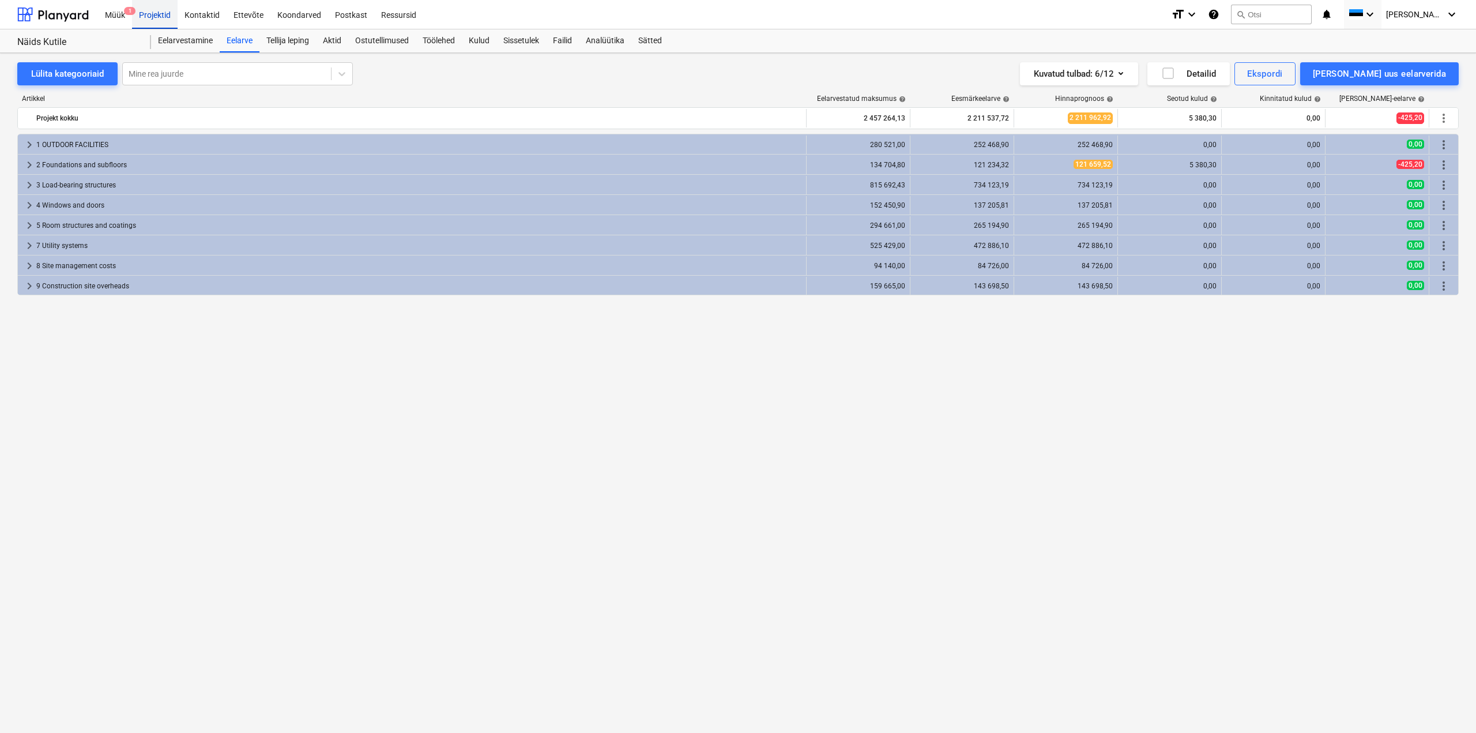
click at [148, 20] on div "Projektid" at bounding box center [155, 13] width 46 height 29
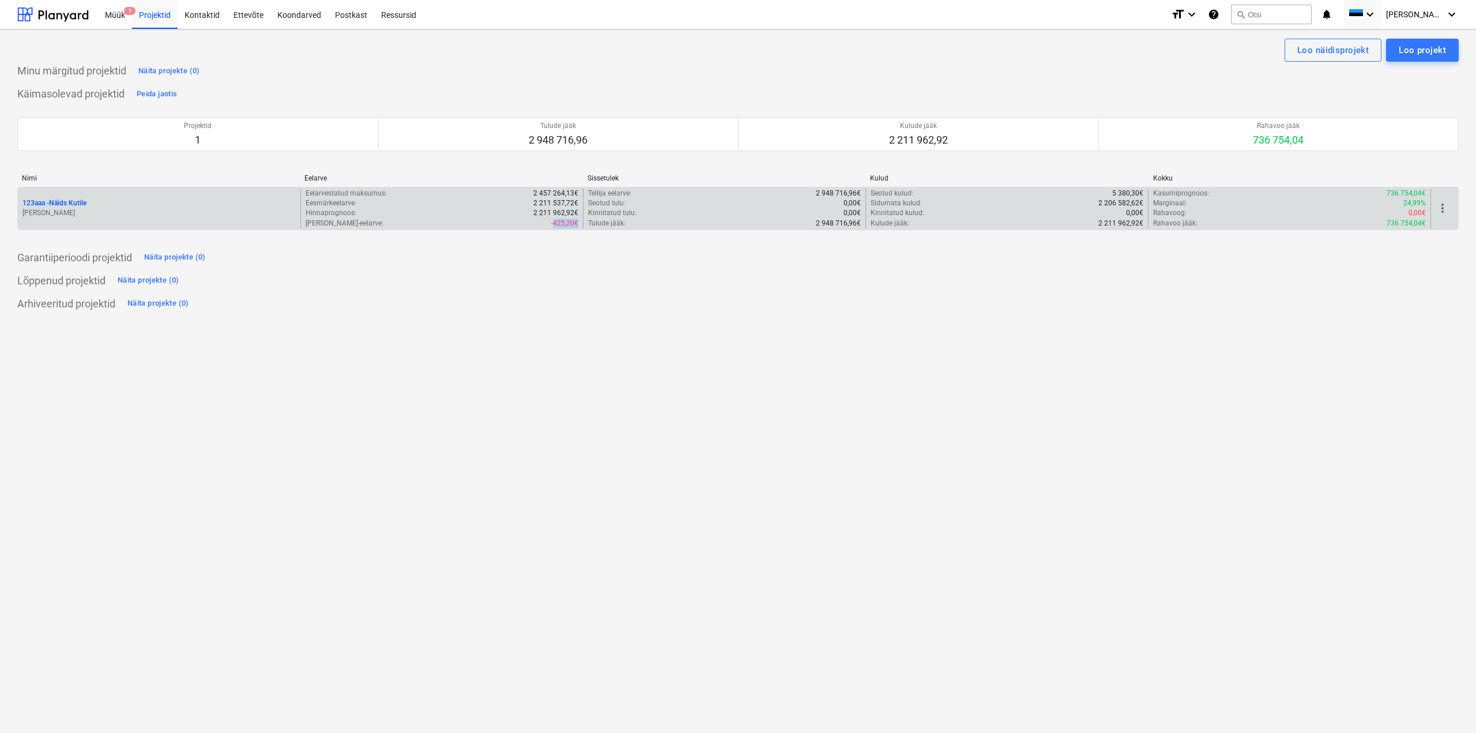
drag, startPoint x: 554, startPoint y: 223, endPoint x: 567, endPoint y: 225, distance: 12.9
click at [581, 223] on div "Eelarvestatud maksumus : 2 457 264,13€ Eesmärkeelarve : 2 211 537,72€ Hinnaprog…" at bounding box center [441, 209] width 283 height 40
drag, startPoint x: 1391, startPoint y: 196, endPoint x: 1444, endPoint y: 191, distance: 53.3
click at [1446, 191] on div "123aaa - Näids Kutile [PERSON_NAME] Eelarvestatud maksumus : 2 457 264,13€ Eesm…" at bounding box center [738, 209] width 1440 height 40
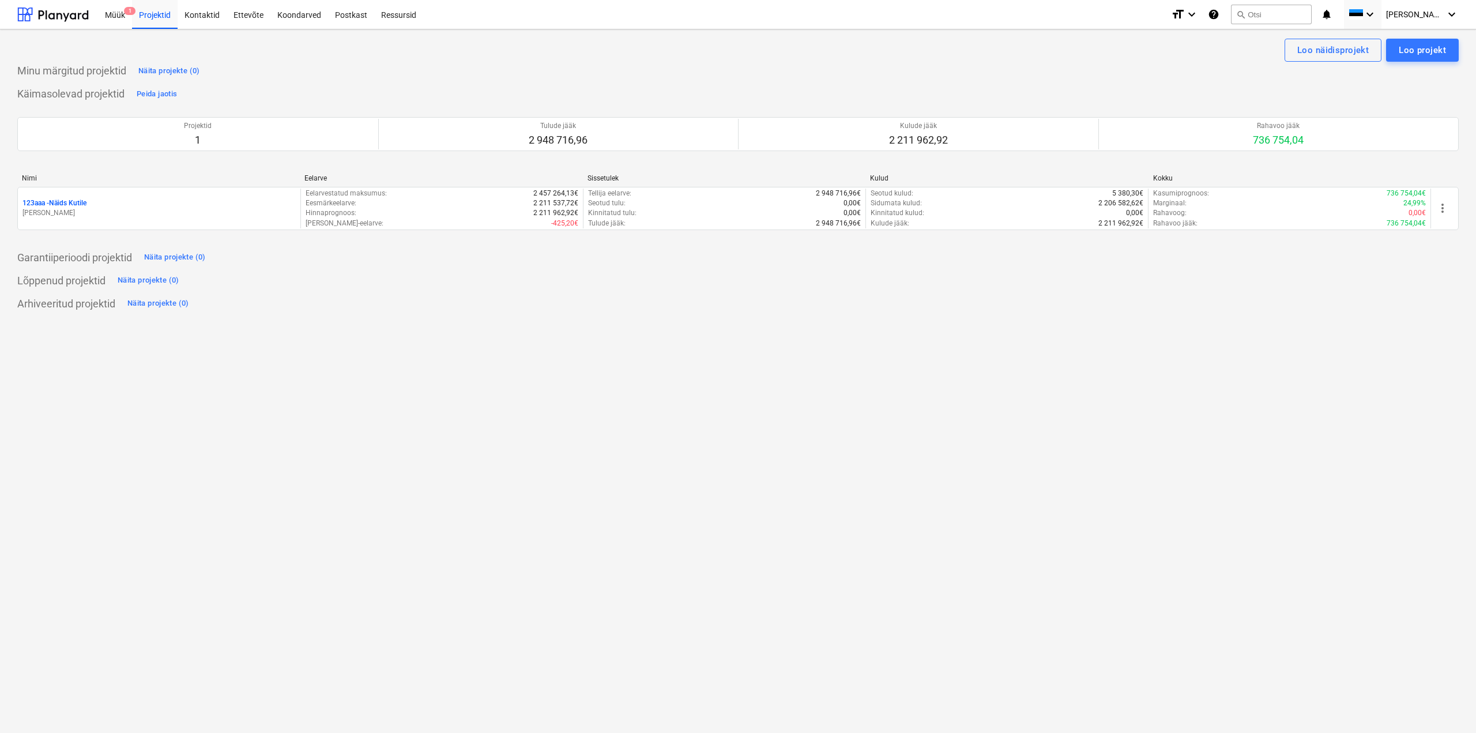
click at [836, 337] on div "Loo näidisprojekt Loo projekt Minu märgitud projektid Näita projekte (0) Käimas…" at bounding box center [738, 380] width 1476 height 703
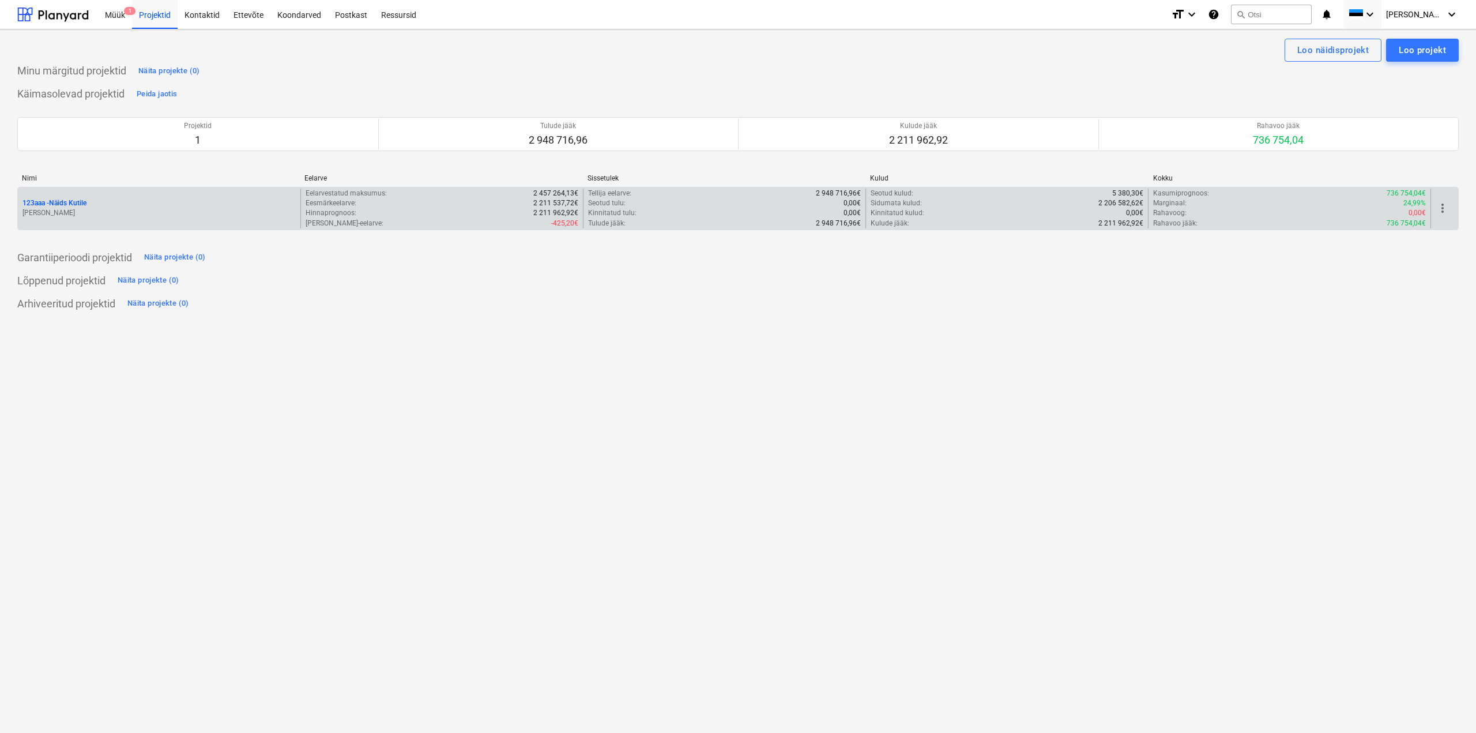
click at [85, 204] on p "123aaa - Näids Kutile" at bounding box center [54, 203] width 64 height 10
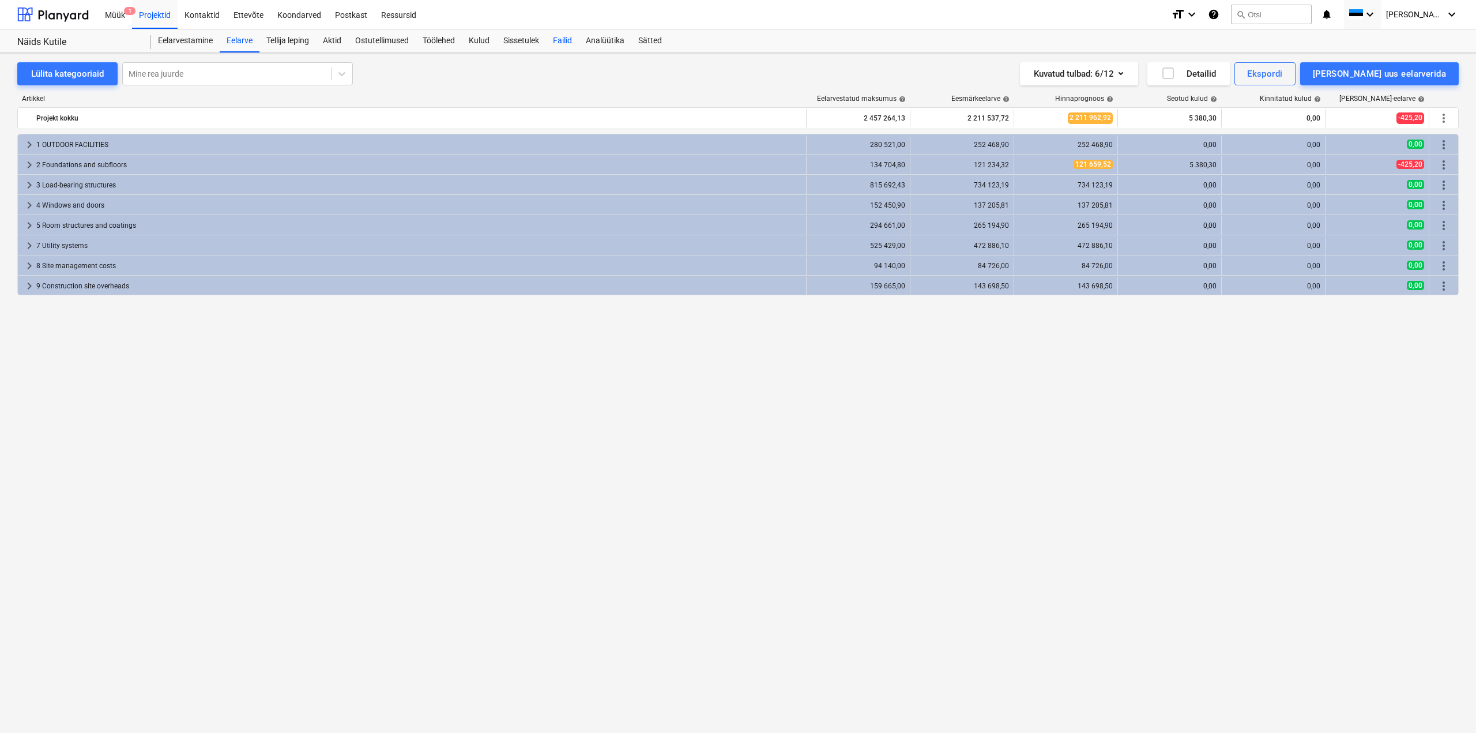
click at [567, 40] on div "Failid" at bounding box center [562, 40] width 33 height 23
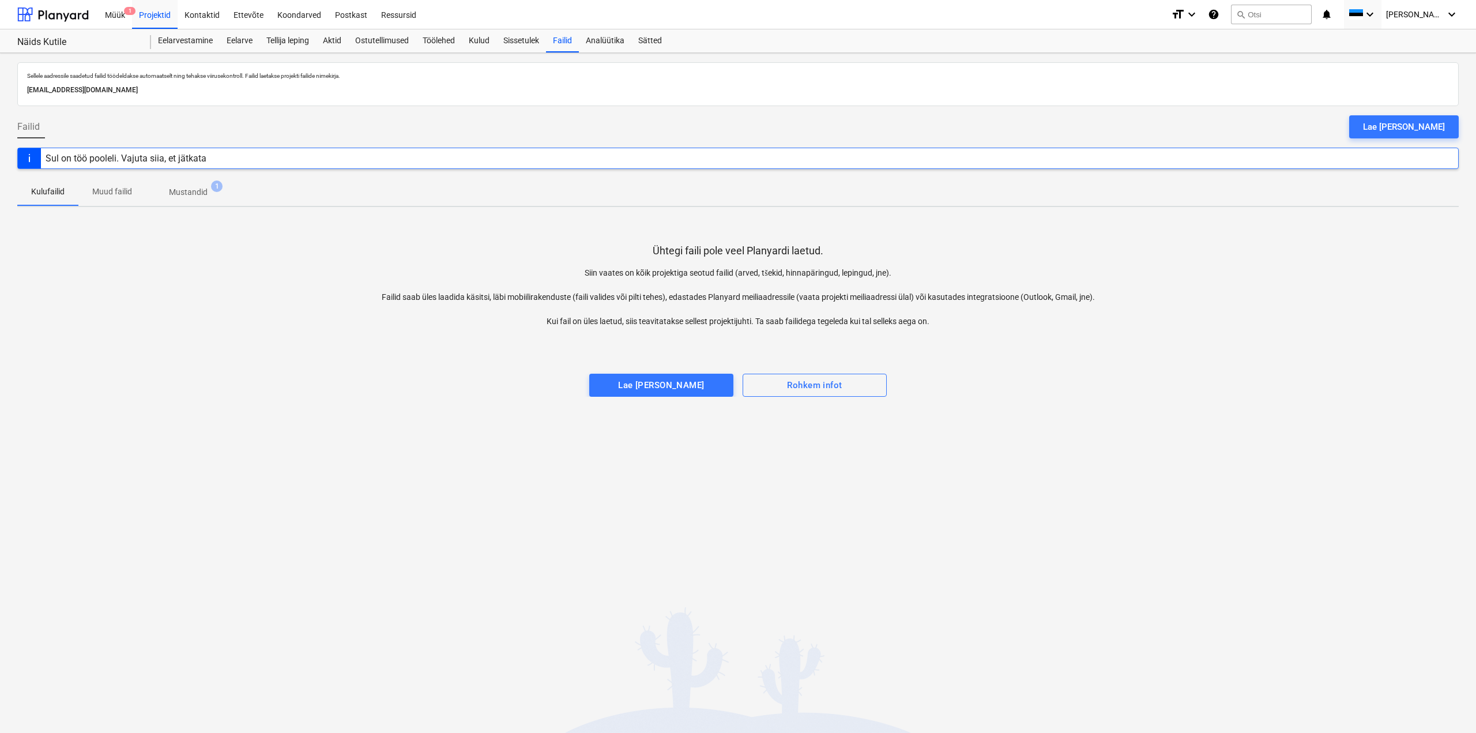
click at [1413, 137] on button "Lae [PERSON_NAME]" at bounding box center [1404, 126] width 110 height 23
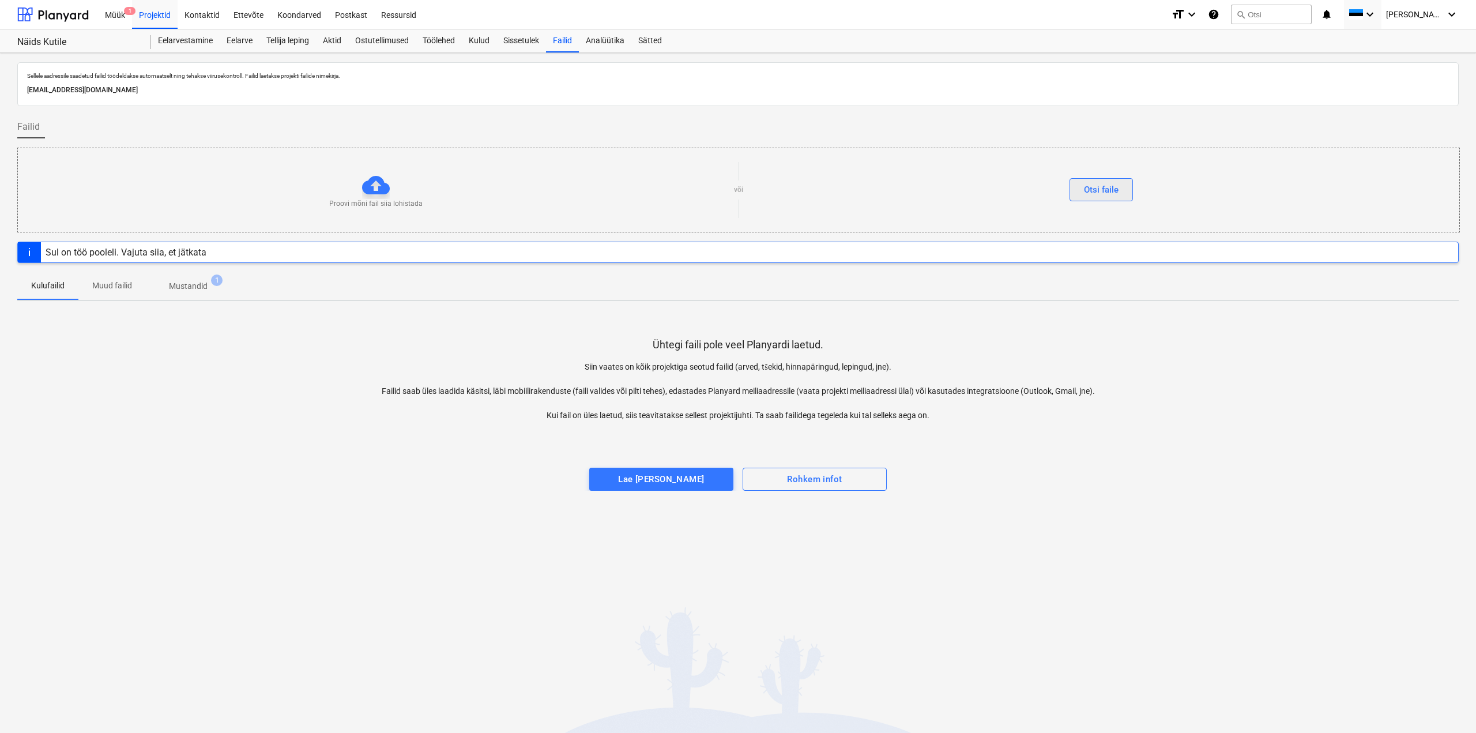
click at [1099, 195] on div "Otsi faile" at bounding box center [1101, 189] width 35 height 15
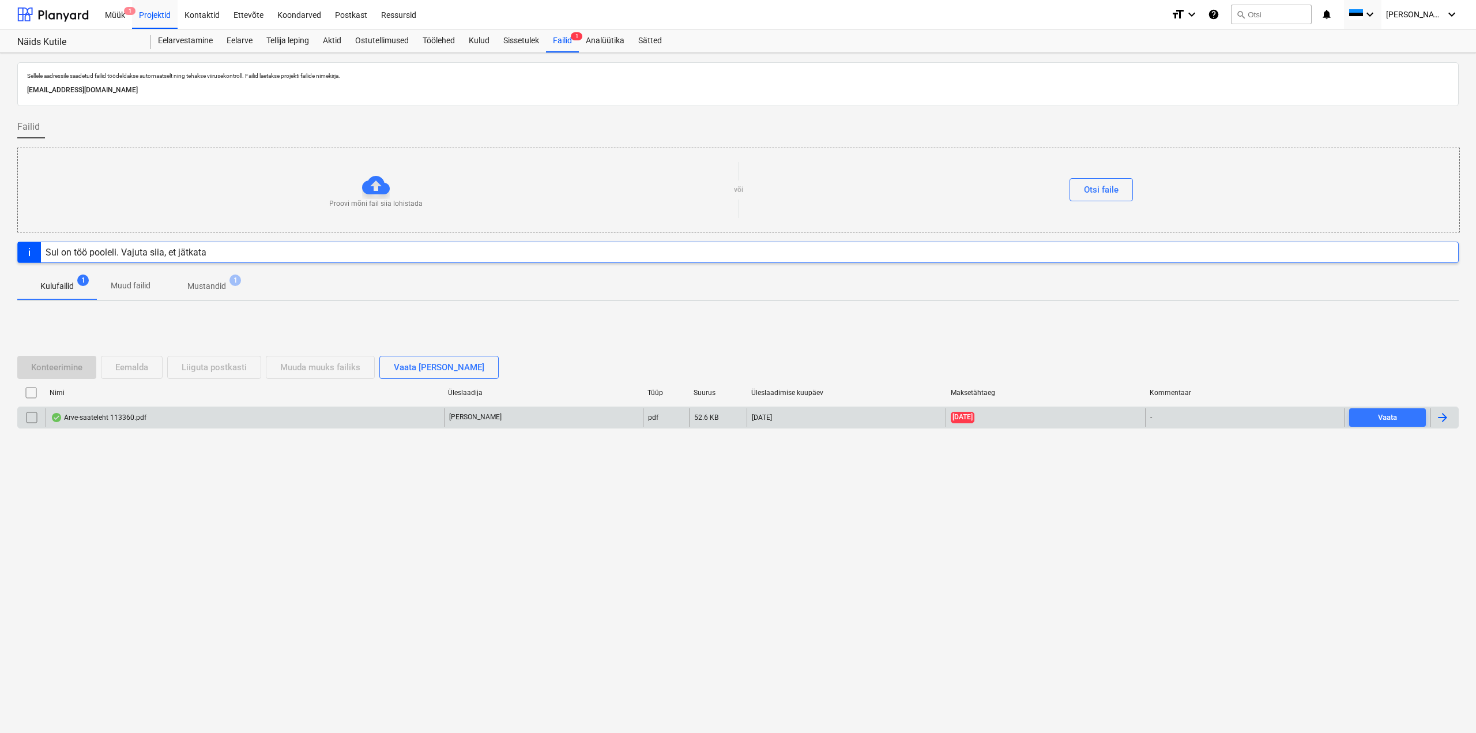
click at [77, 413] on div "Arve-saateleht 113360.pdf" at bounding box center [99, 417] width 96 height 9
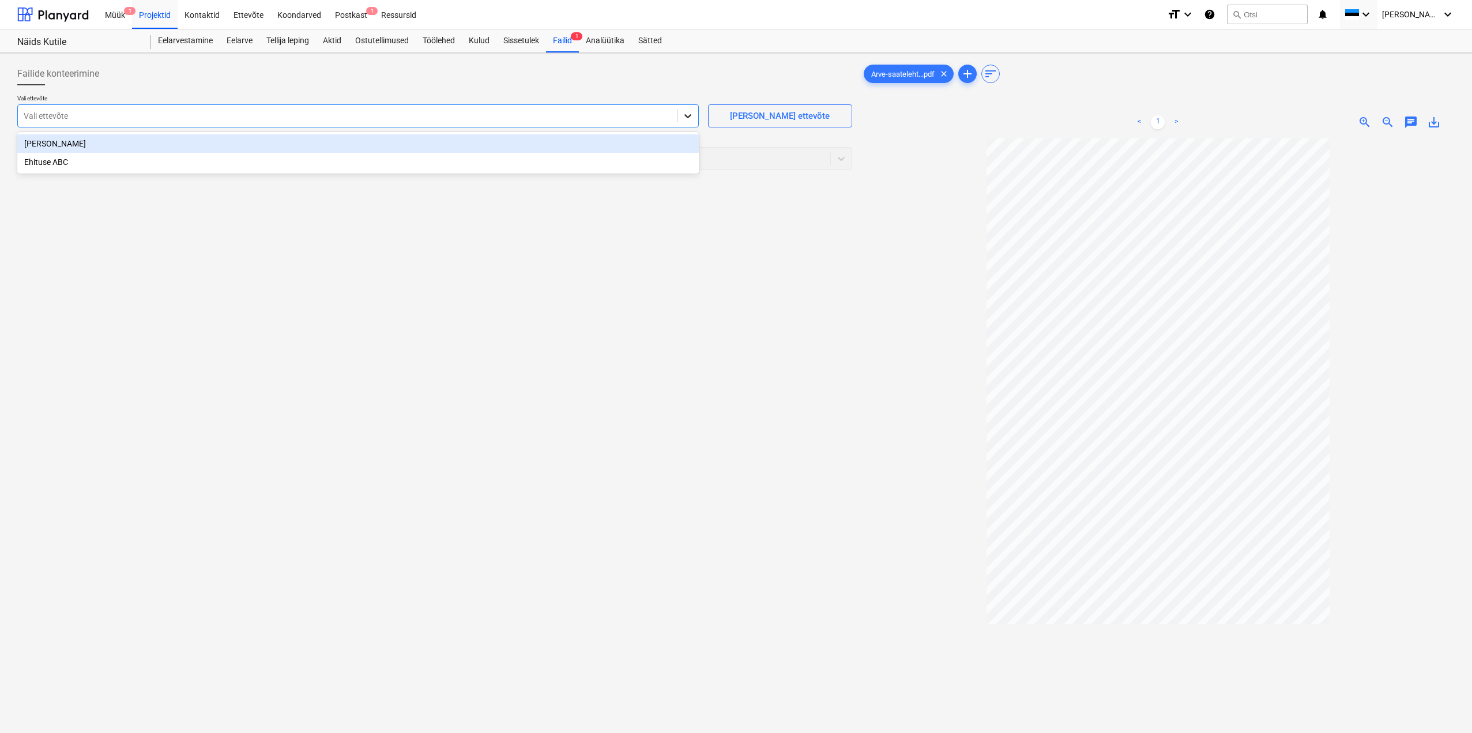
click at [690, 121] on icon at bounding box center [688, 116] width 12 height 12
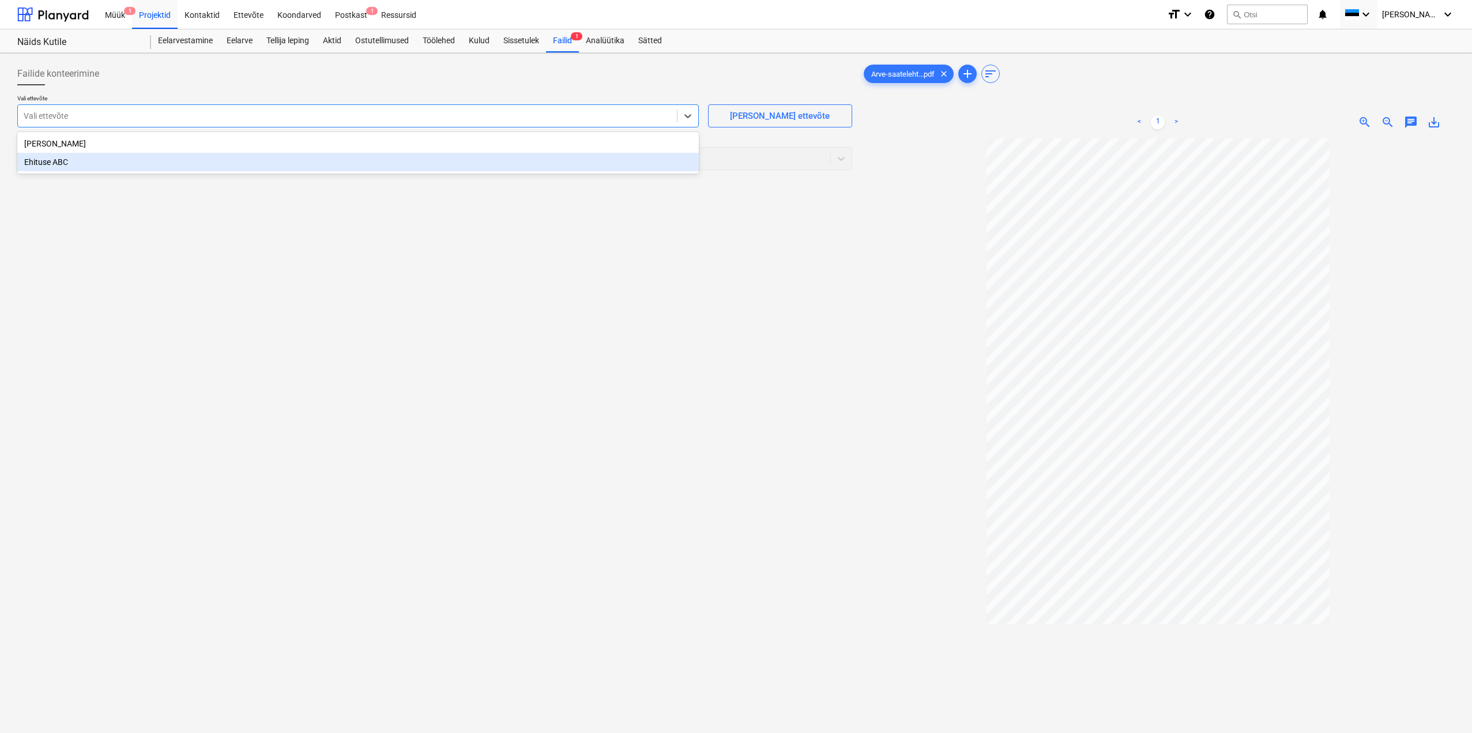
click at [60, 161] on div "Ehituse ABC" at bounding box center [358, 162] width 682 height 18
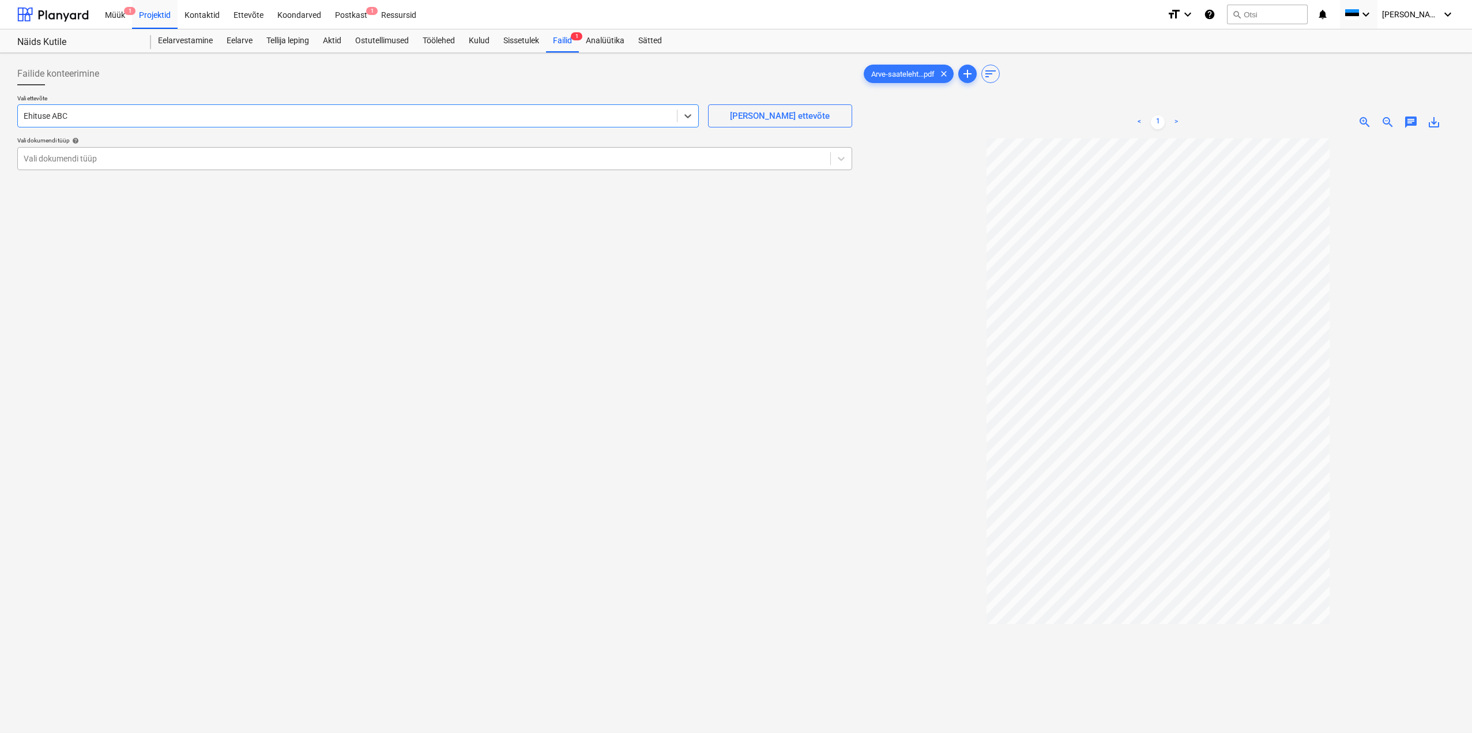
click at [67, 164] on div at bounding box center [424, 159] width 801 height 12
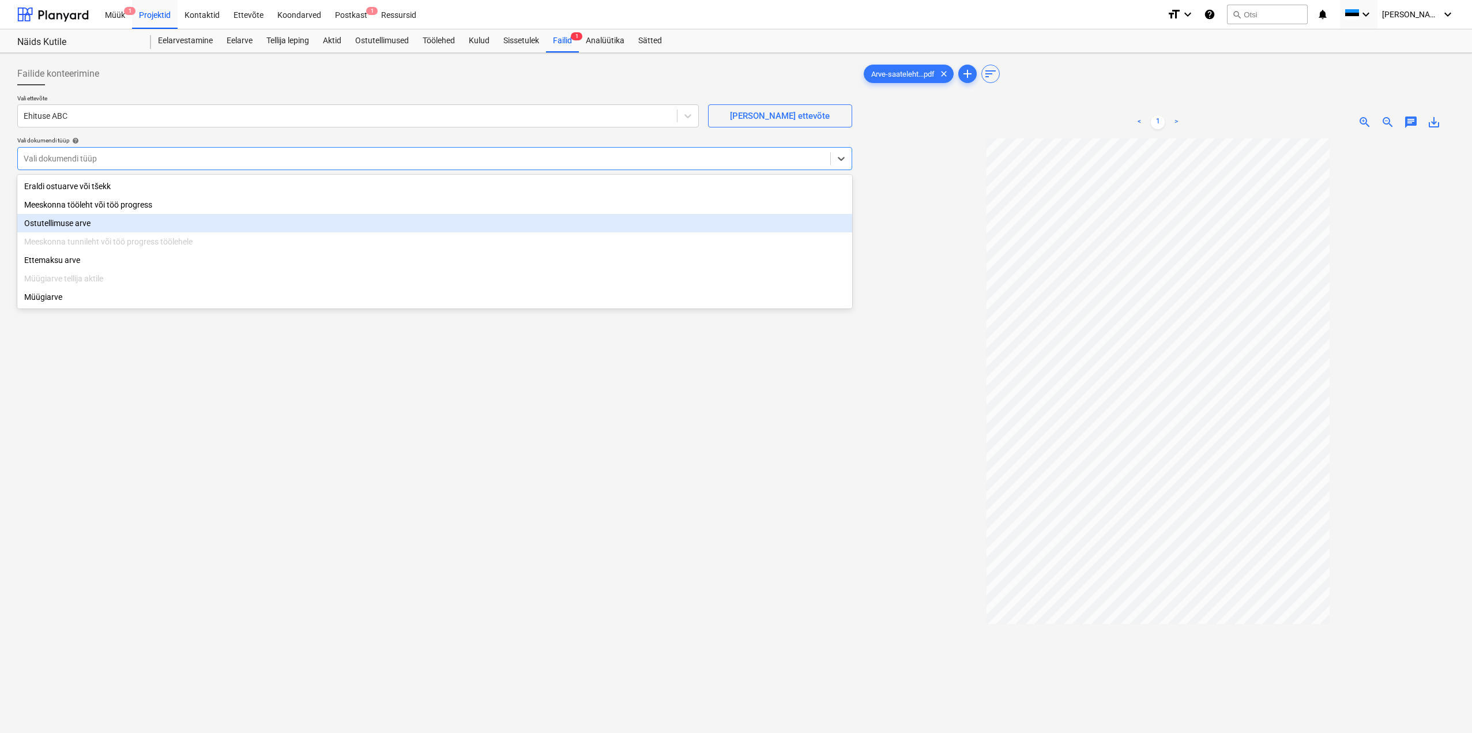
click at [57, 222] on div "Ostutellimuse arve" at bounding box center [434, 223] width 835 height 18
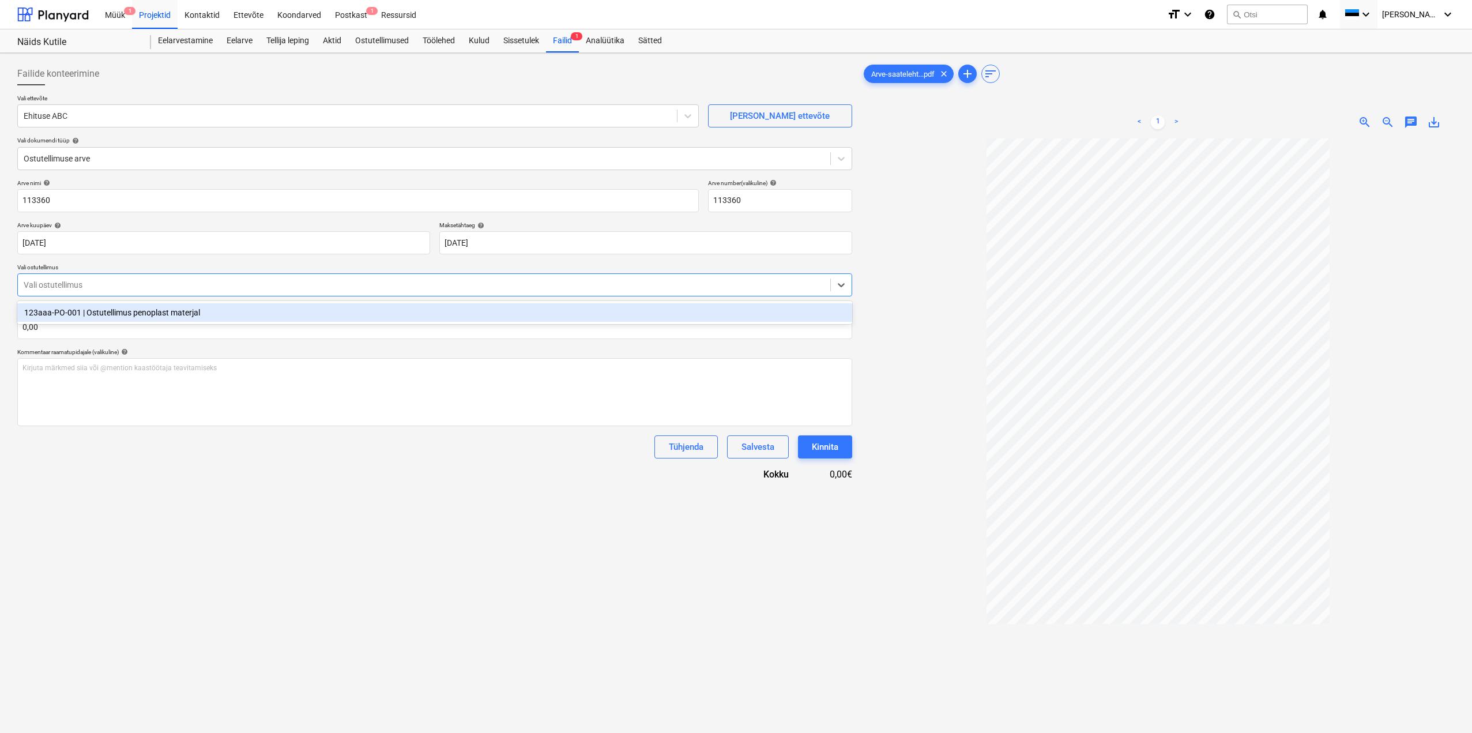
click at [386, 295] on div "Vali ostutellimus" at bounding box center [434, 284] width 835 height 23
click at [173, 316] on div "123aaa-PO-001 | Ostutellimus penoplast materjal" at bounding box center [434, 312] width 835 height 18
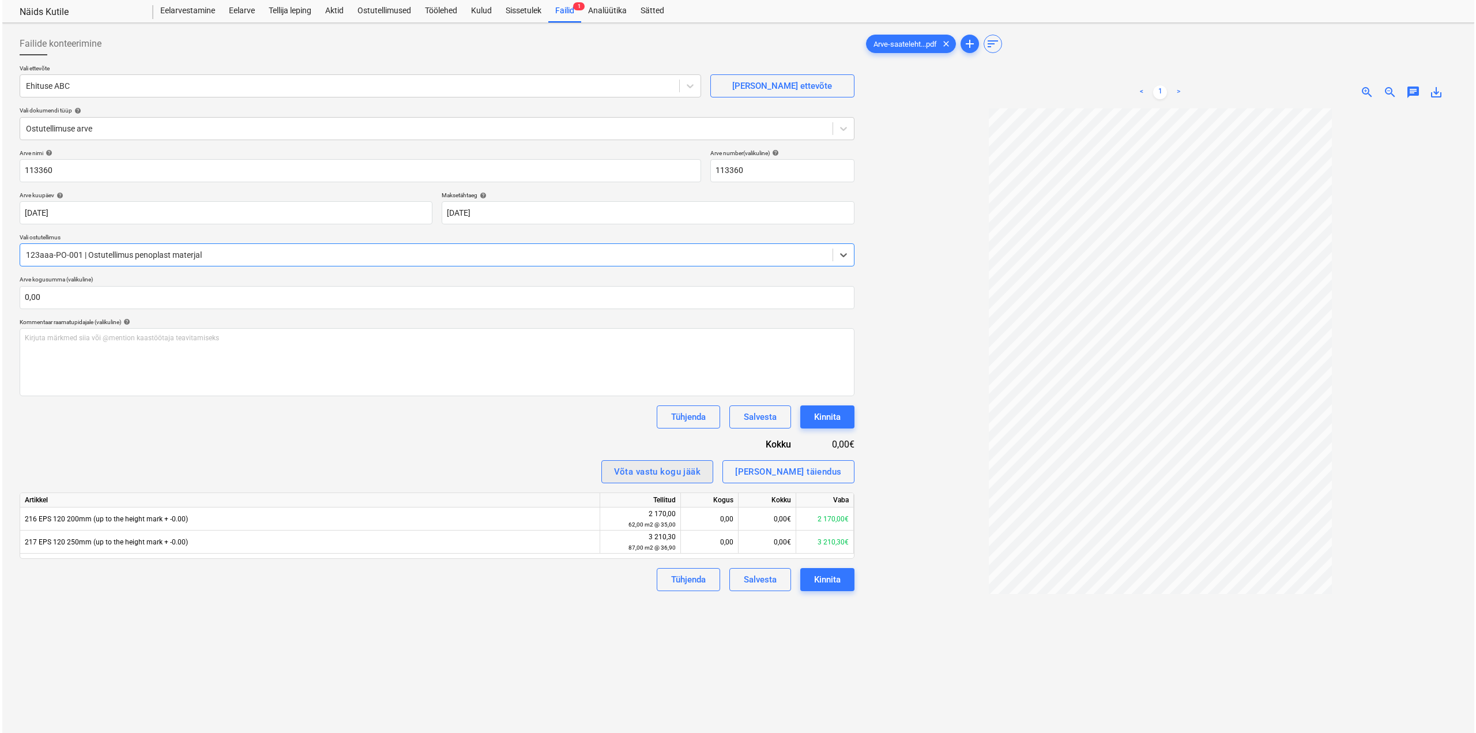
scroll to position [77, 0]
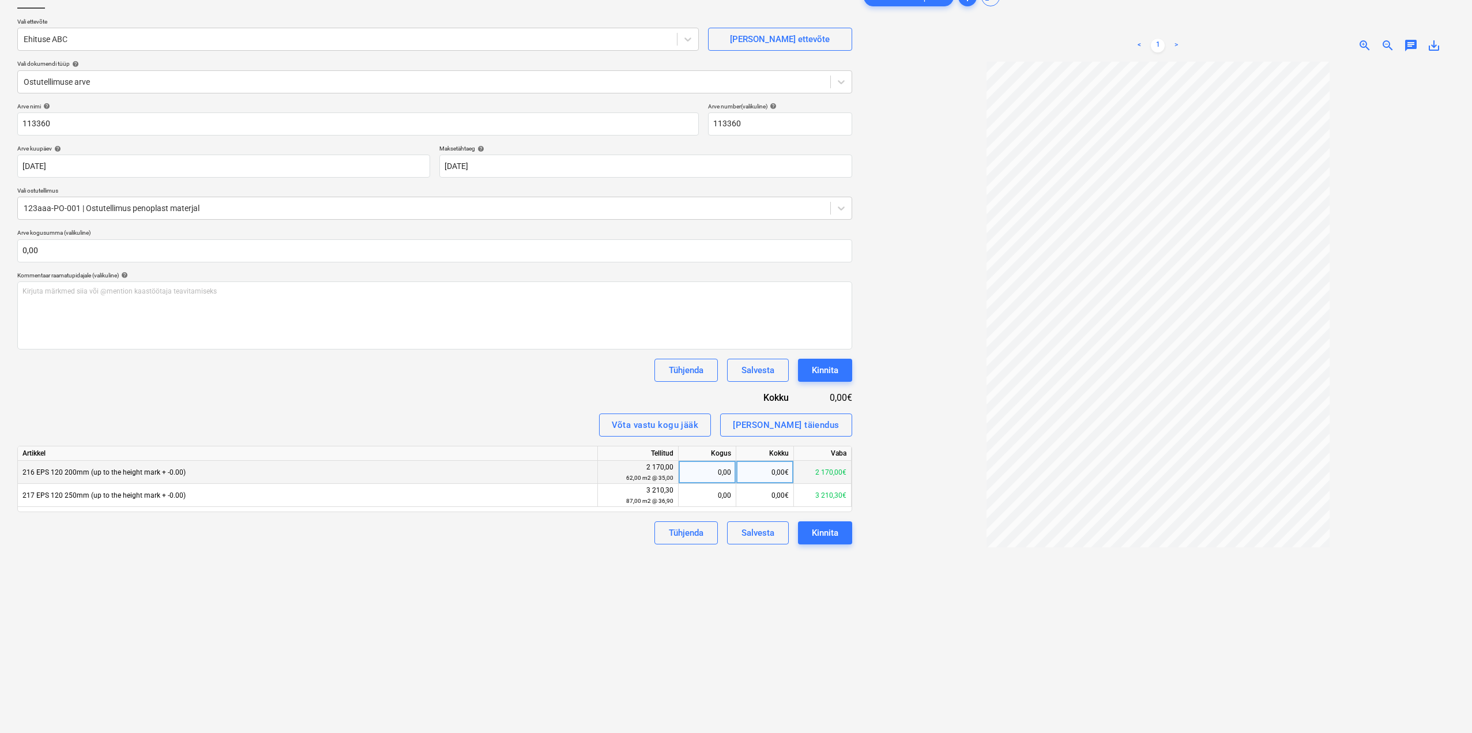
click at [769, 473] on div "0,00€" at bounding box center [765, 472] width 58 height 23
type input "1000"
click at [819, 369] on div "Kinnita" at bounding box center [825, 370] width 27 height 15
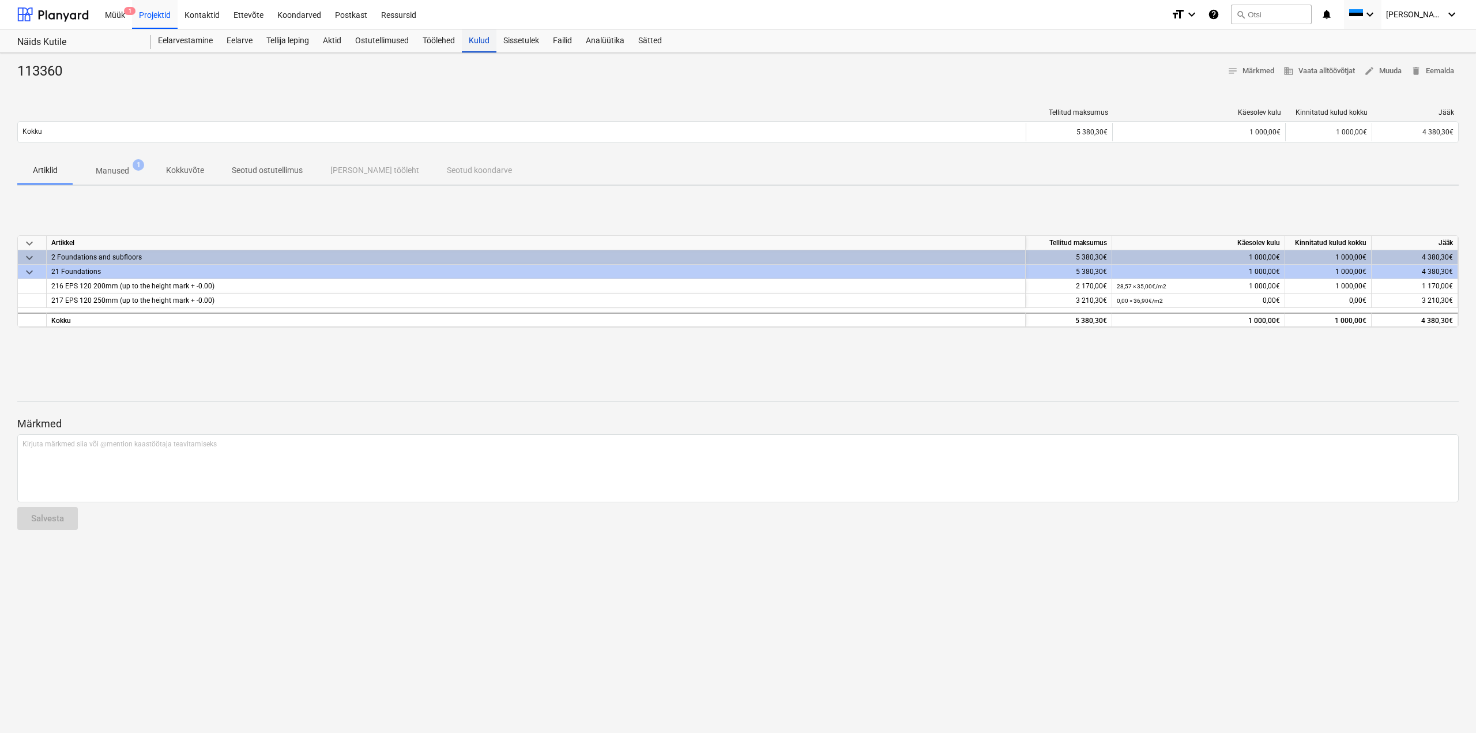
click at [492, 43] on div "Kulud" at bounding box center [479, 40] width 35 height 23
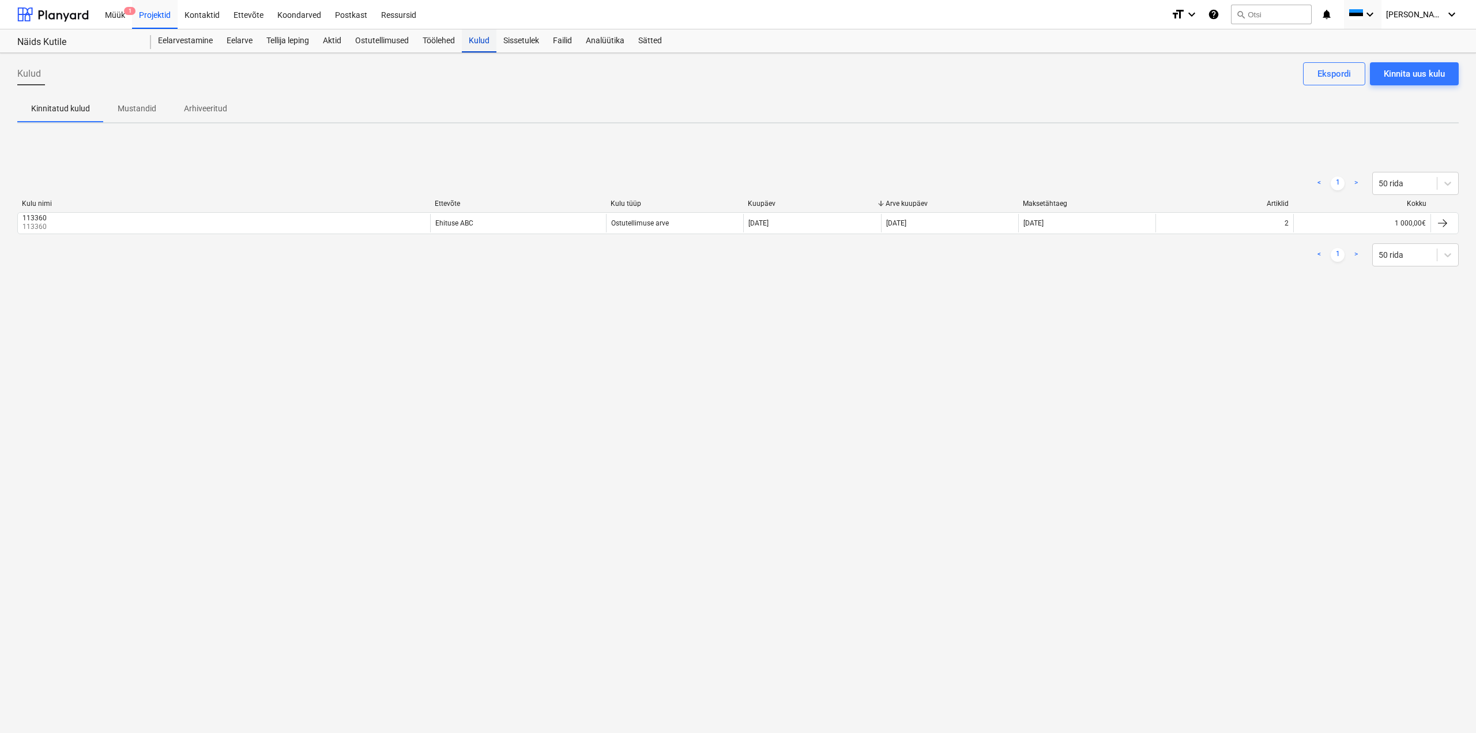
click at [482, 38] on div "Kulud" at bounding box center [479, 40] width 35 height 23
click at [376, 43] on div "Ostutellimused" at bounding box center [381, 40] width 67 height 23
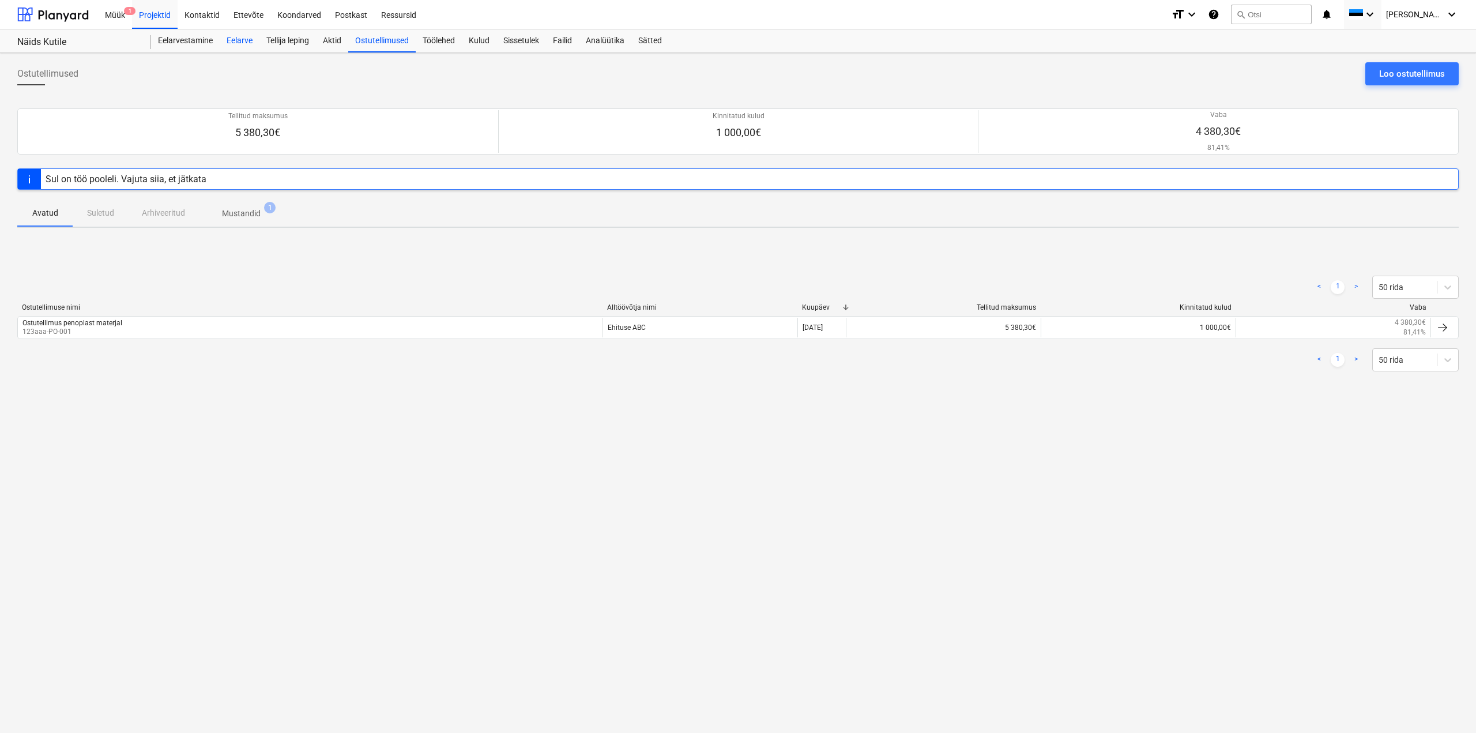
click at [239, 38] on div "Eelarve" at bounding box center [240, 40] width 40 height 23
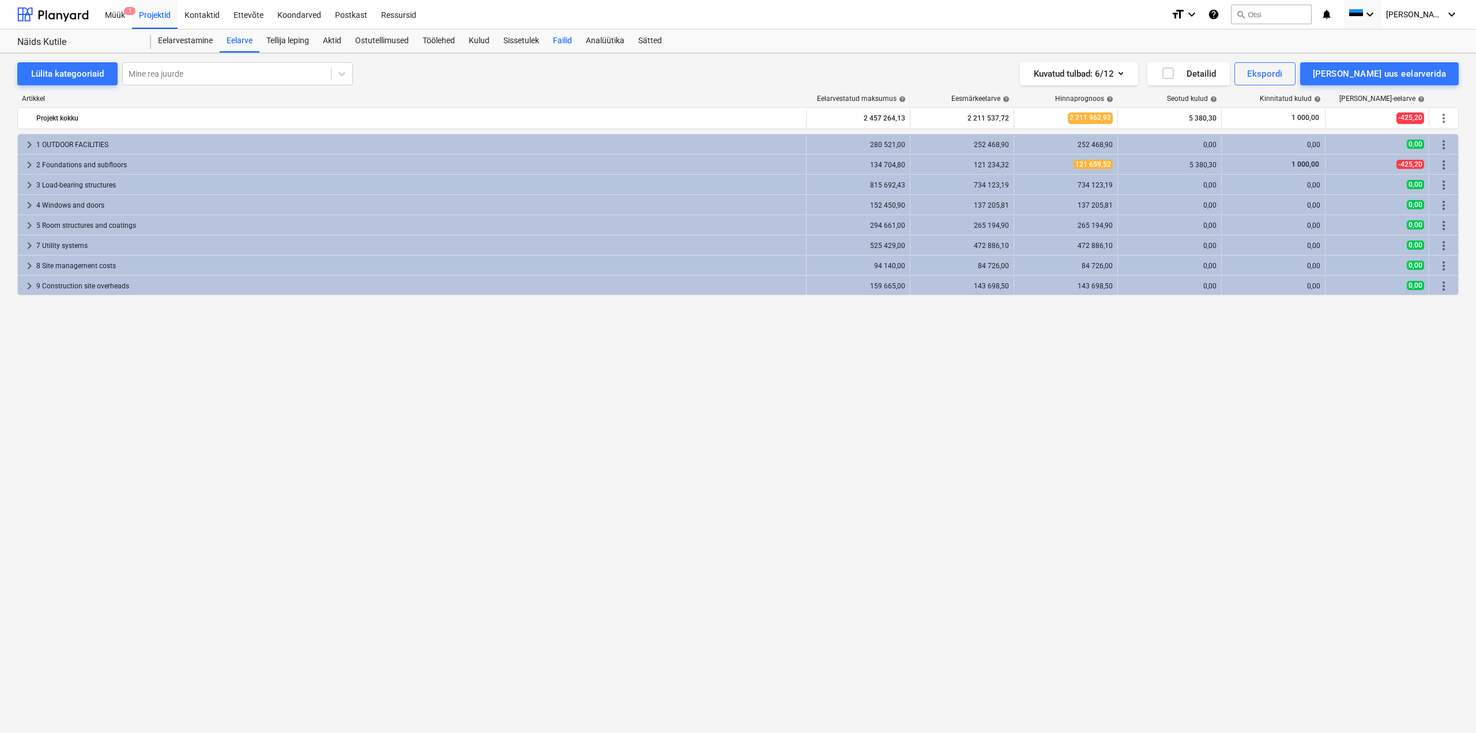
click at [564, 44] on div "Failid" at bounding box center [562, 40] width 33 height 23
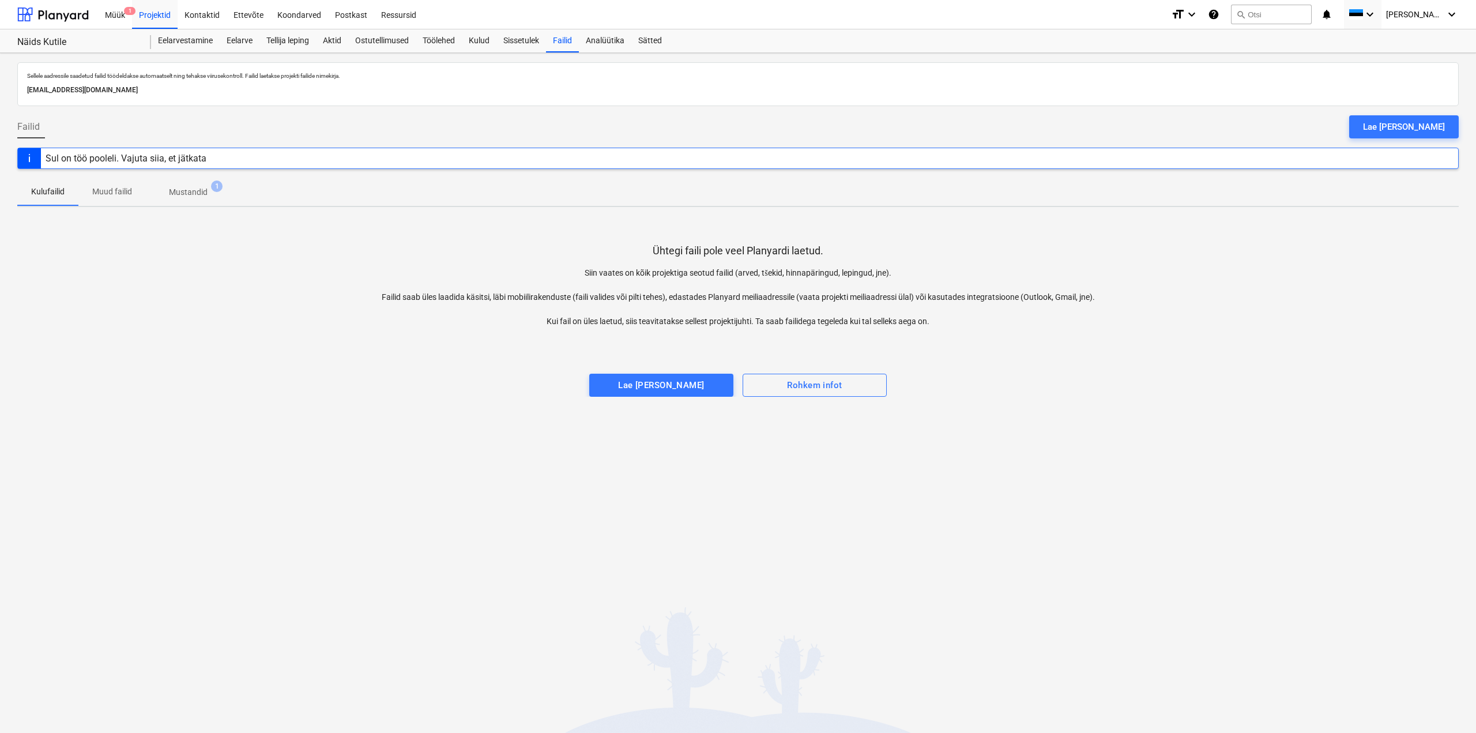
click at [1428, 127] on div "Lae [PERSON_NAME]" at bounding box center [1404, 126] width 82 height 15
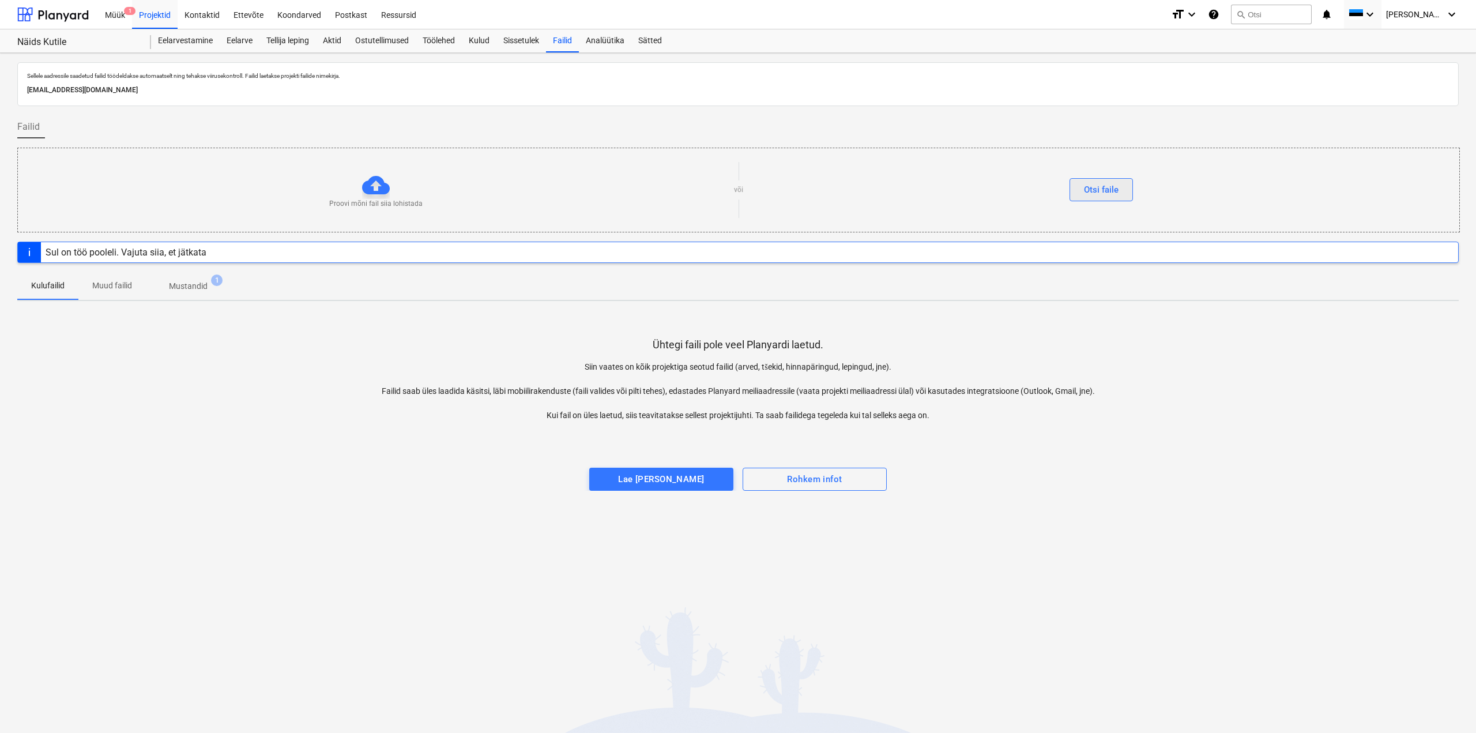
click at [1099, 202] on div "Proovi mõni fail siia lohistada või Otsi [PERSON_NAME]" at bounding box center [739, 189] width 1442 height 65
click at [1100, 197] on div "Otsi faile" at bounding box center [1101, 189] width 35 height 15
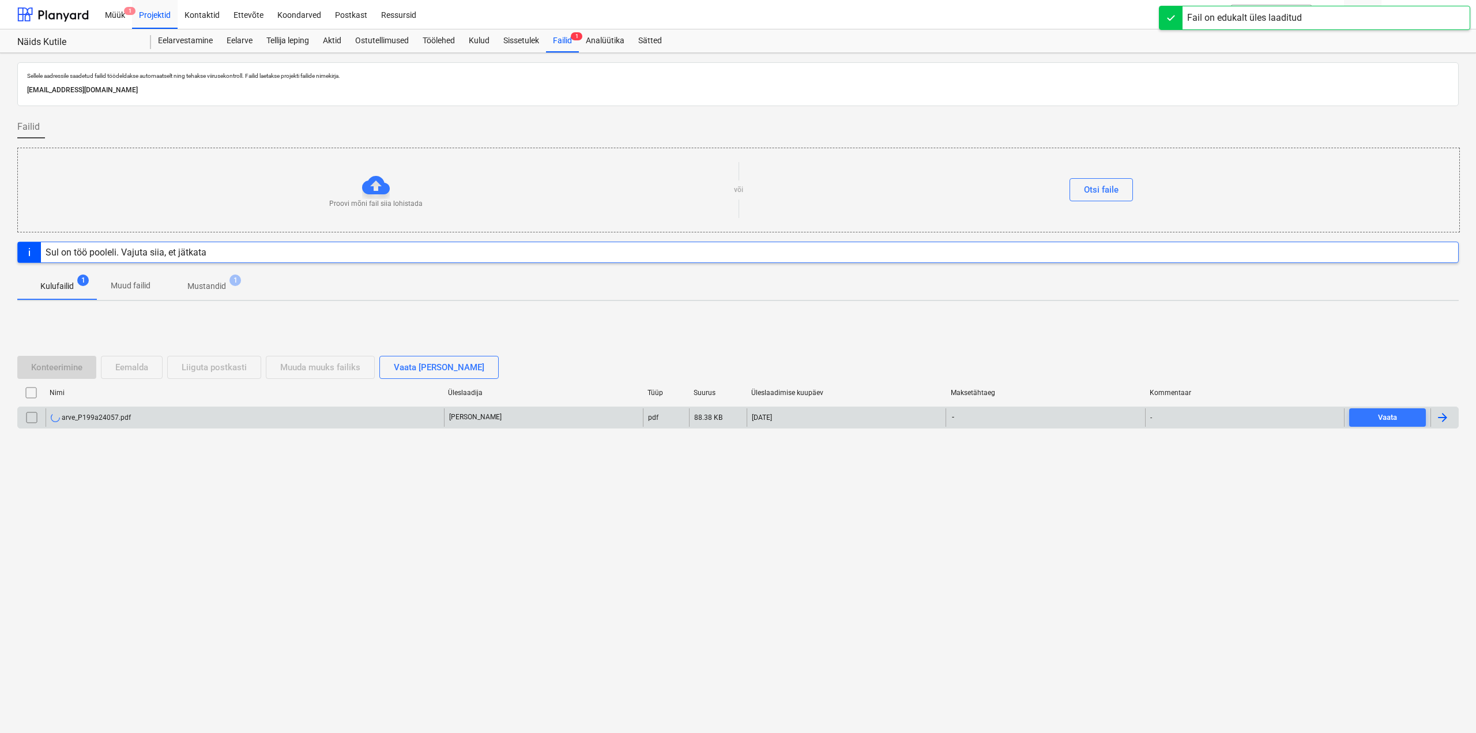
click at [141, 415] on div "arve_P199a24057.pdf" at bounding box center [245, 417] width 398 height 18
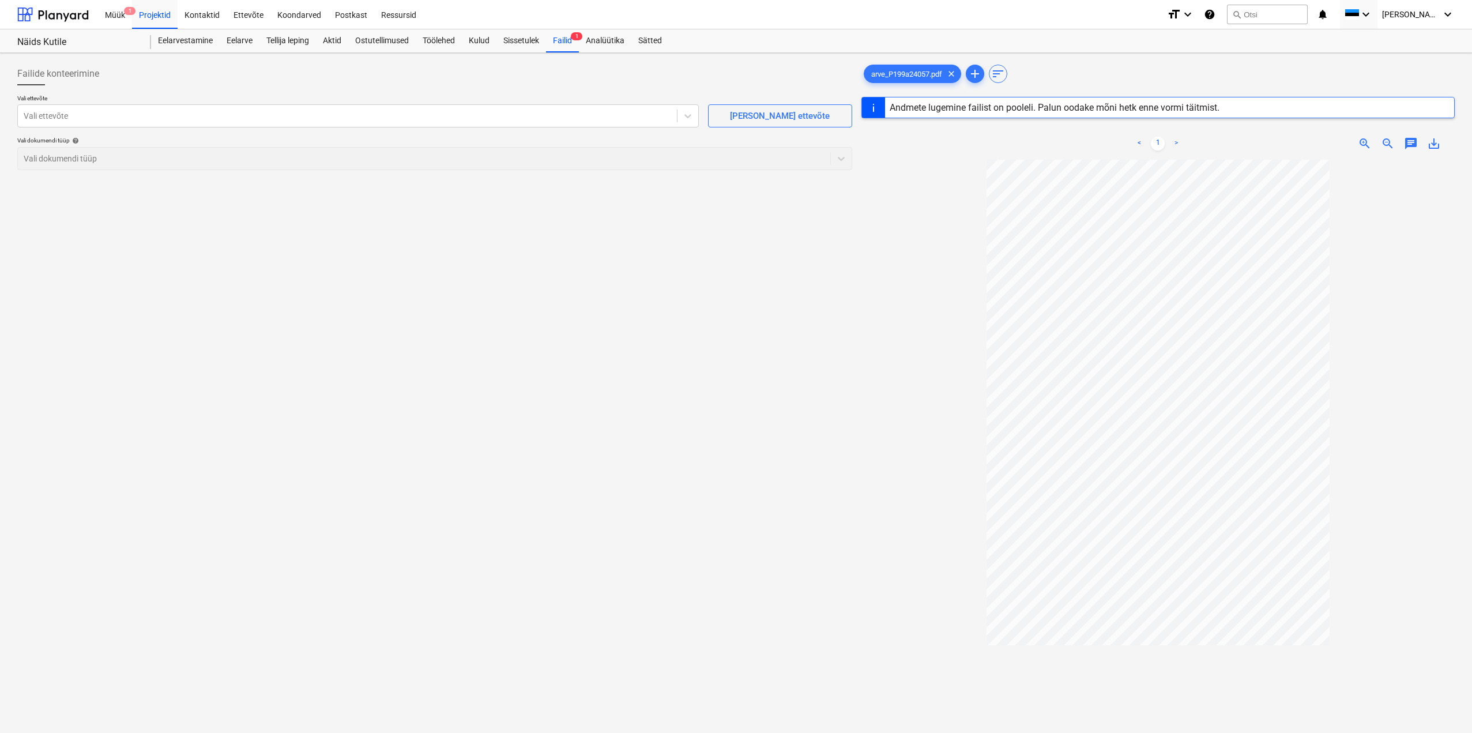
drag, startPoint x: 684, startPoint y: 119, endPoint x: 661, endPoint y: 130, distance: 25.0
click at [686, 120] on icon at bounding box center [688, 116] width 12 height 12
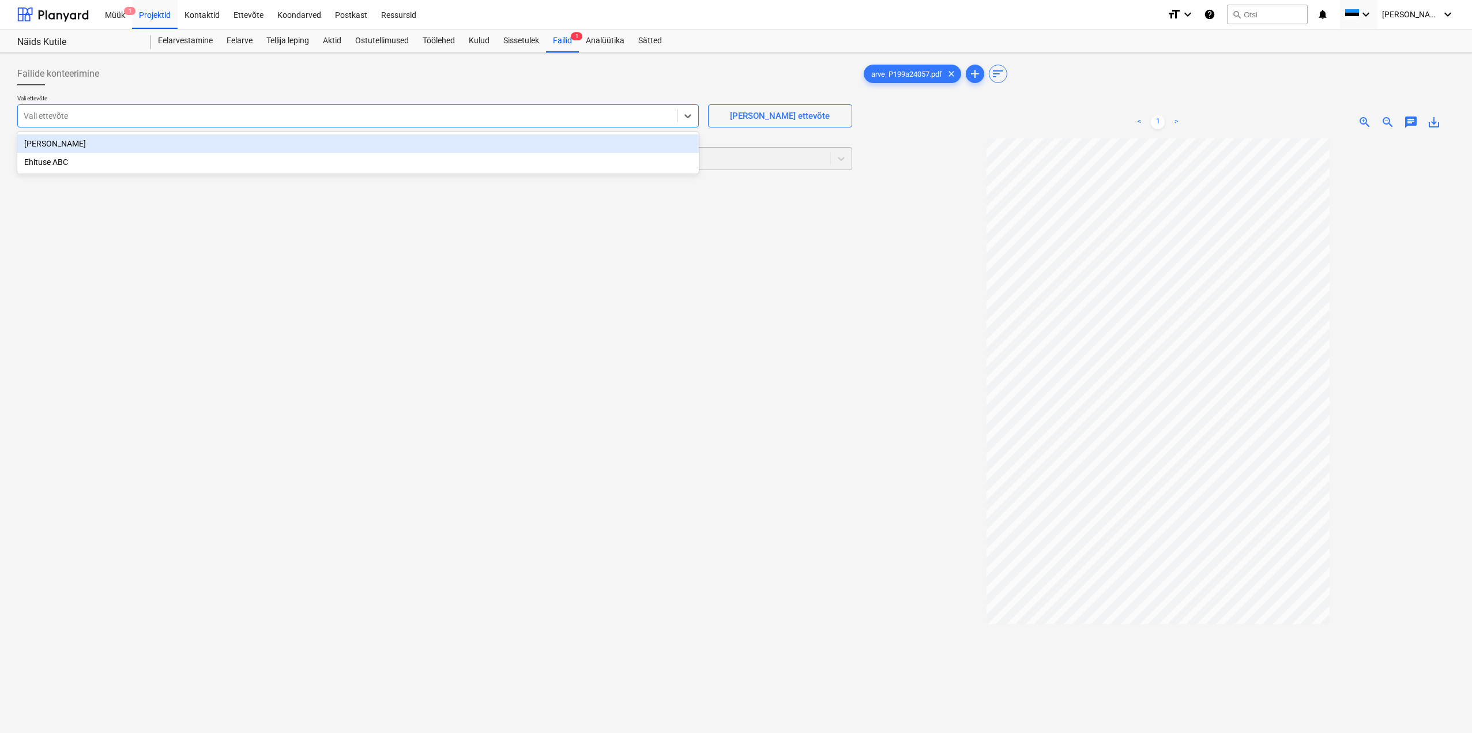
click at [304, 148] on div "[PERSON_NAME]" at bounding box center [358, 143] width 682 height 18
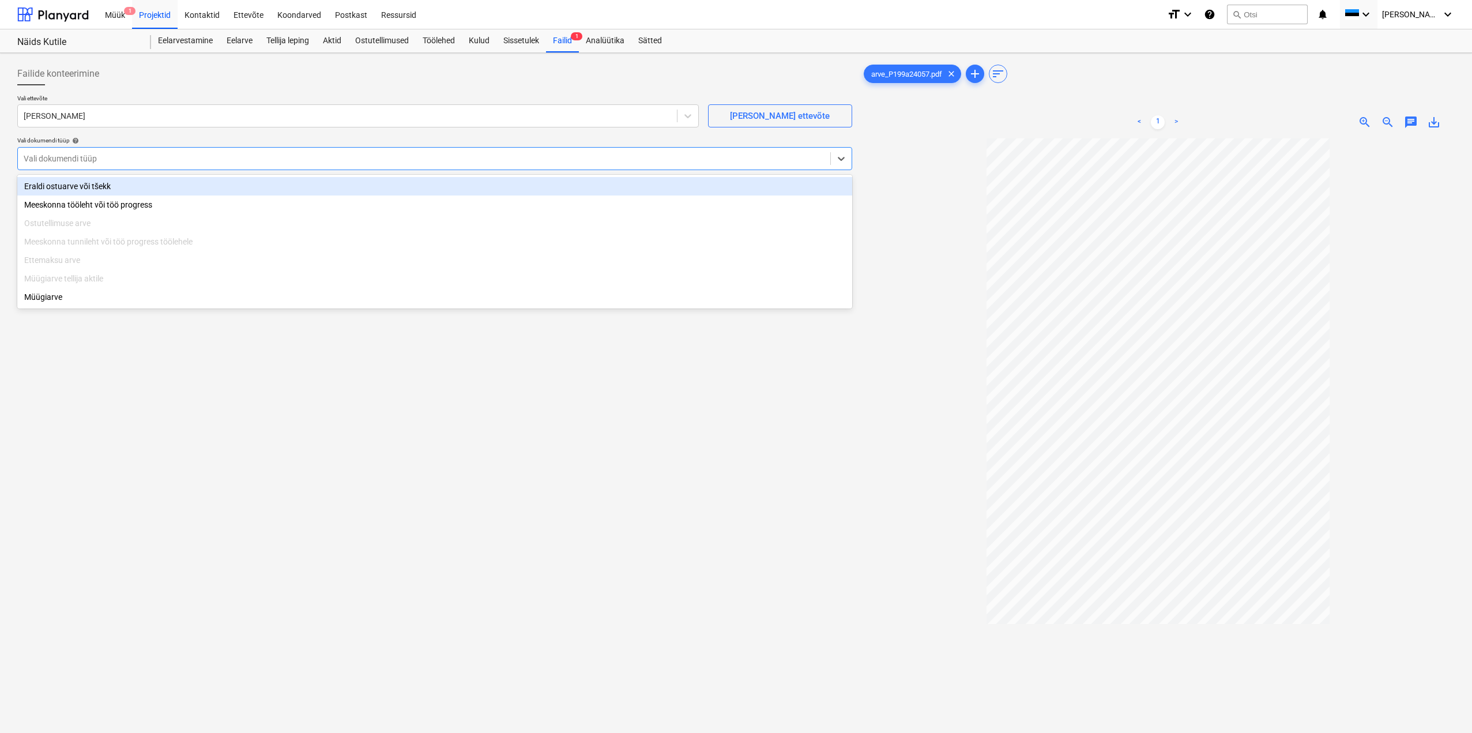
click at [708, 152] on div "Vali dokumendi tüüp" at bounding box center [424, 158] width 812 height 16
click at [73, 186] on div "Eraldi ostuarve või tšekk" at bounding box center [434, 186] width 835 height 18
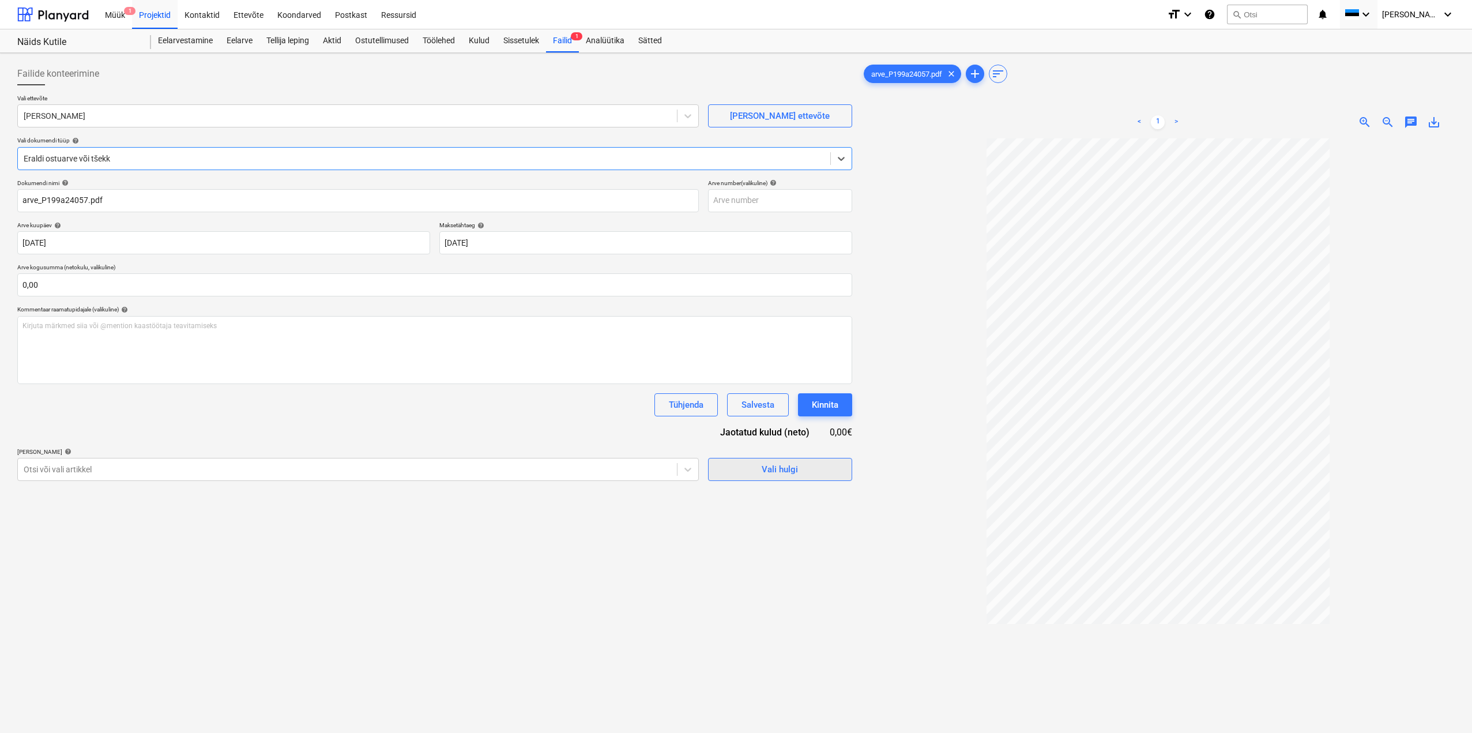
click at [746, 467] on span "Vali hulgi" at bounding box center [779, 469] width 115 height 15
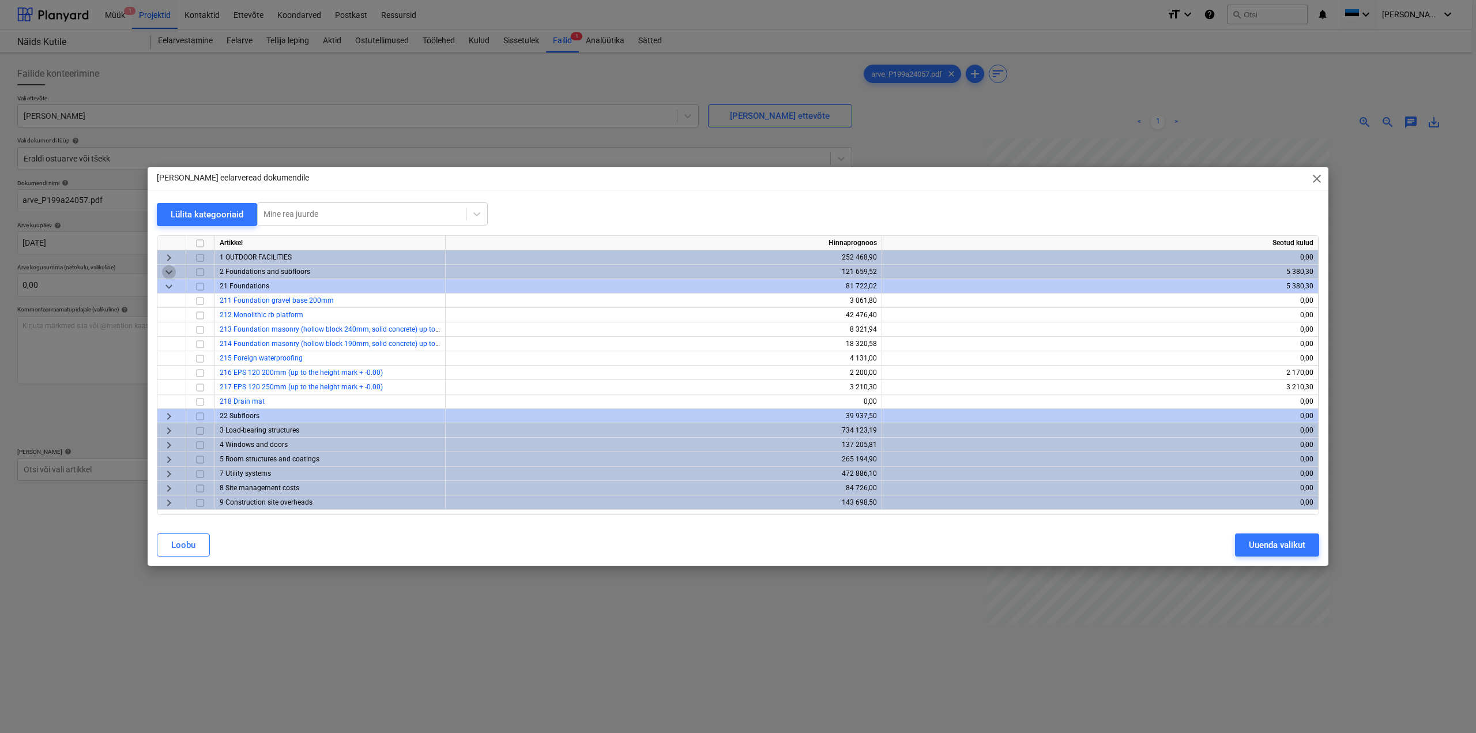
click at [171, 269] on span "keyboard_arrow_down" at bounding box center [169, 272] width 14 height 14
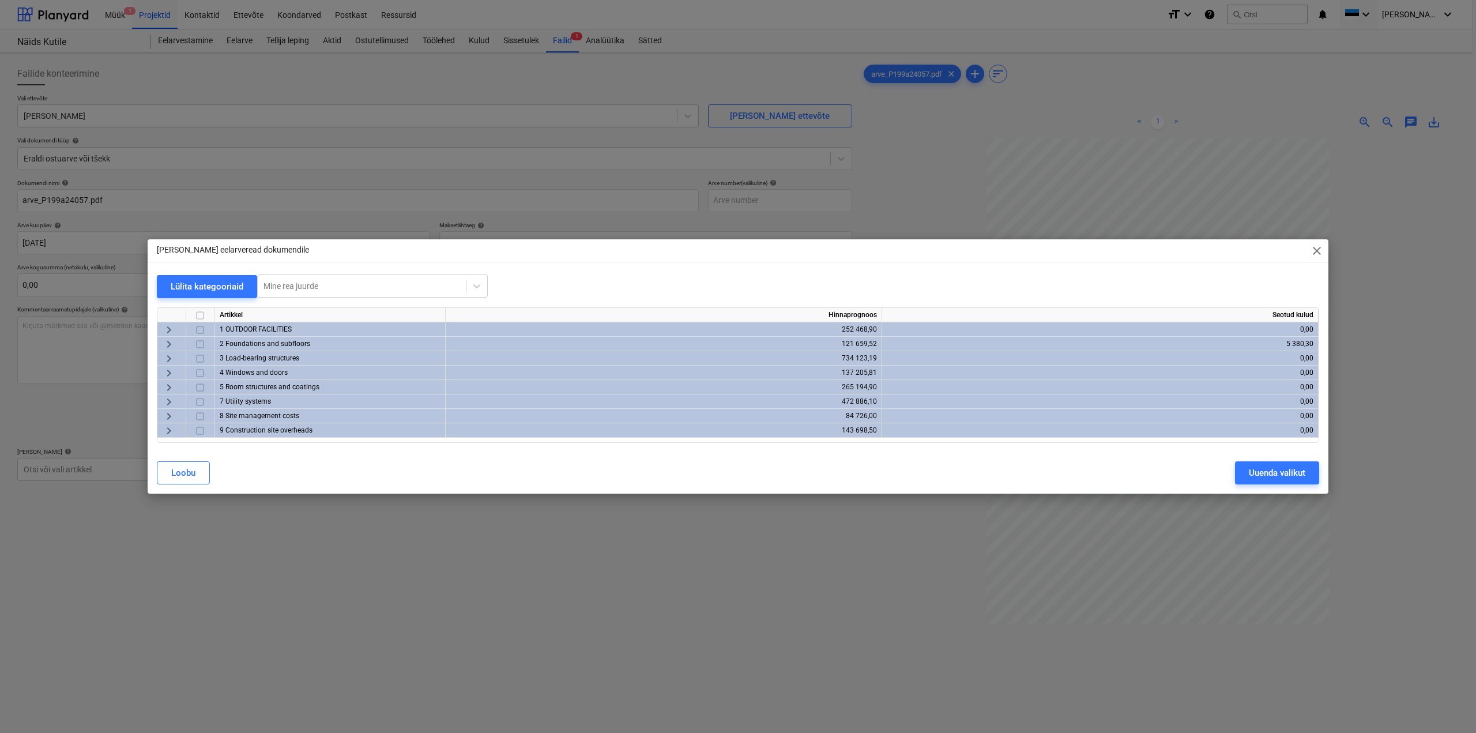
click at [170, 330] on span "keyboard_arrow_right" at bounding box center [169, 330] width 14 height 14
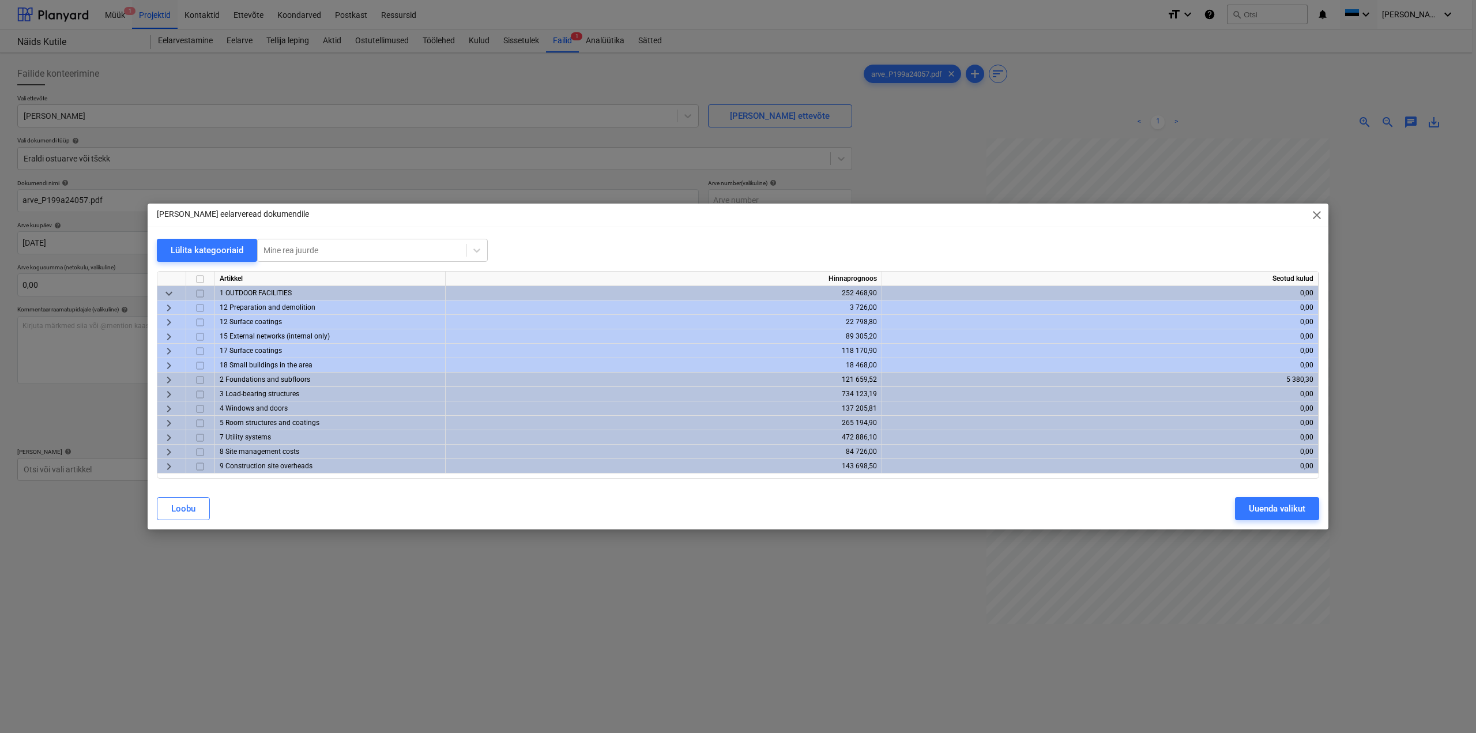
click at [168, 307] on span "keyboard_arrow_right" at bounding box center [169, 308] width 14 height 14
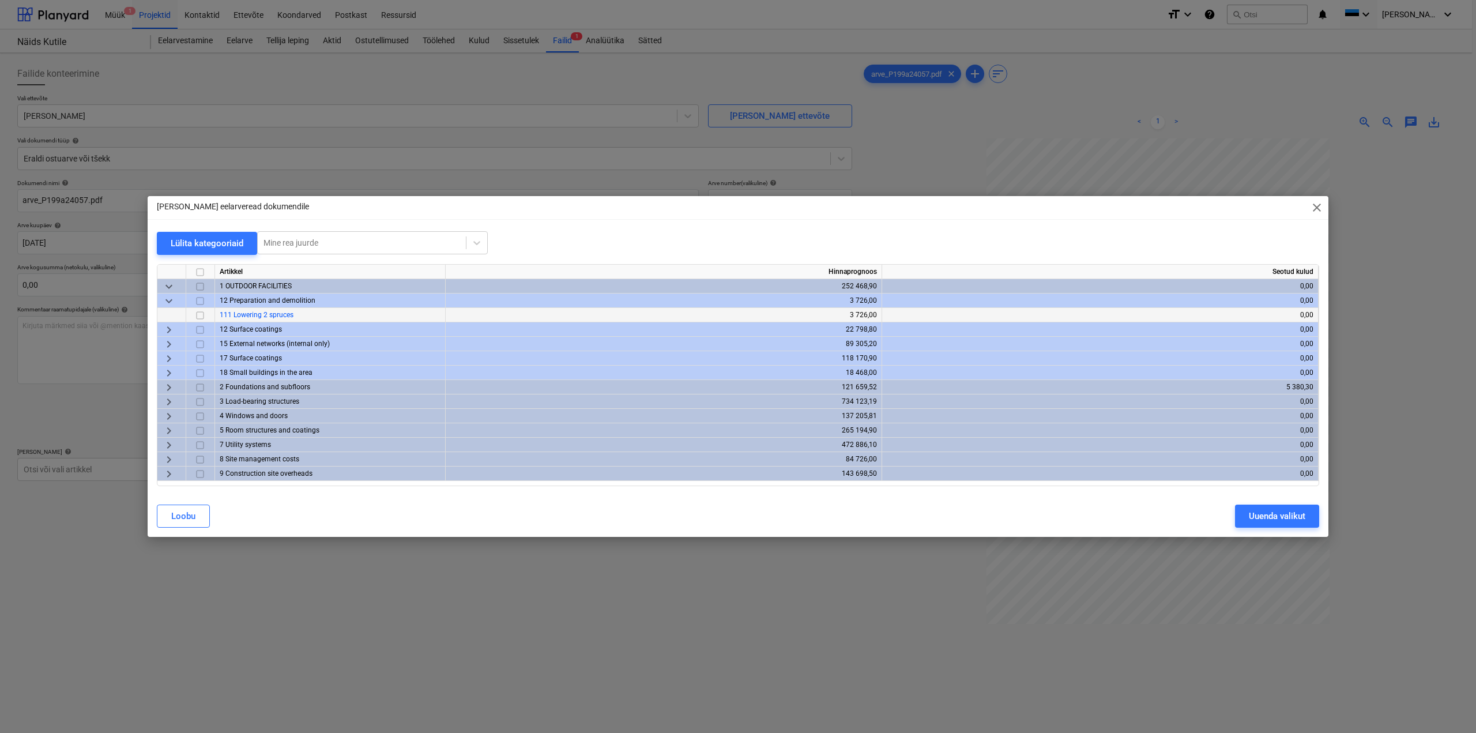
click at [201, 317] on input "checkbox" at bounding box center [200, 315] width 14 height 14
click at [167, 344] on span "keyboard_arrow_right" at bounding box center [169, 344] width 14 height 14
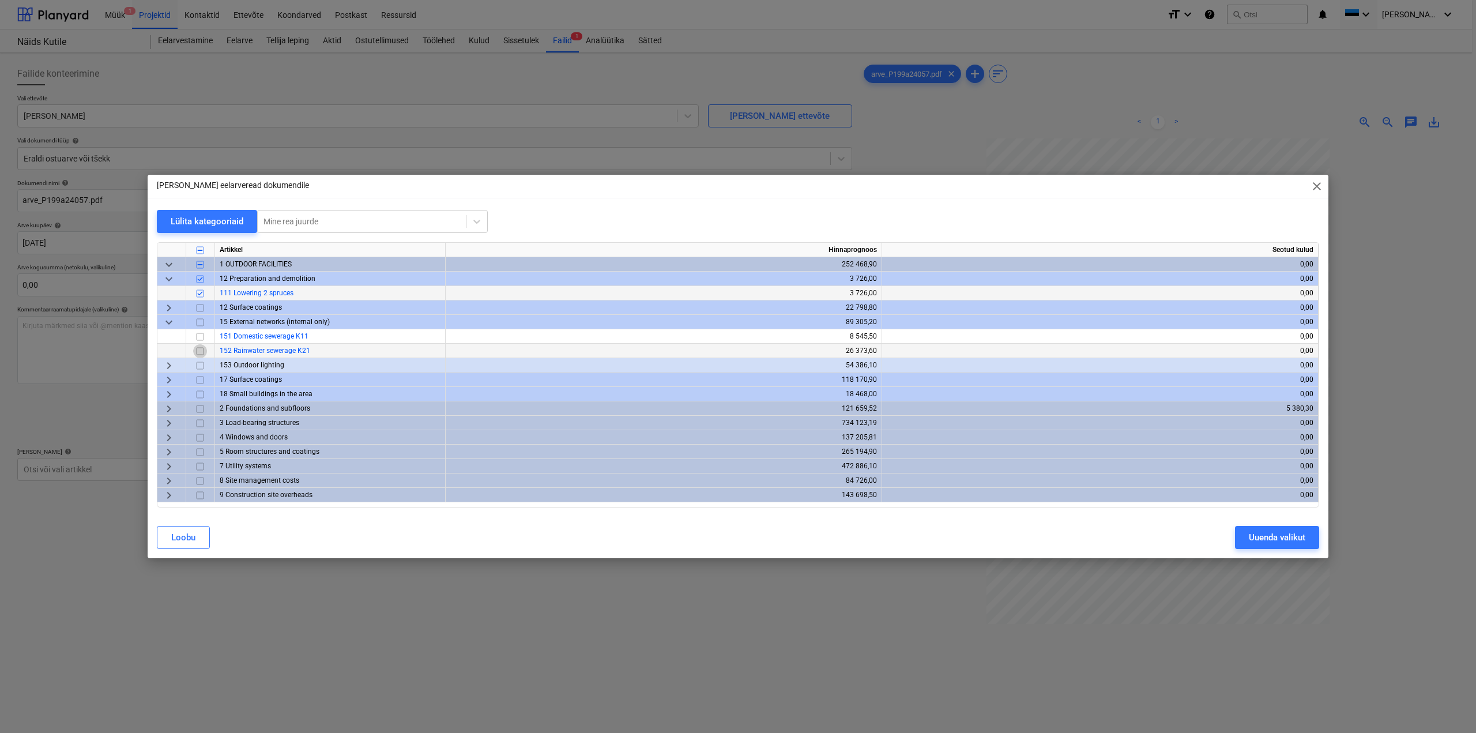
drag, startPoint x: 198, startPoint y: 349, endPoint x: 210, endPoint y: 351, distance: 12.2
click at [197, 351] on input "checkbox" at bounding box center [200, 351] width 14 height 14
click at [1277, 538] on div "Uuenda valikut" at bounding box center [1277, 537] width 57 height 15
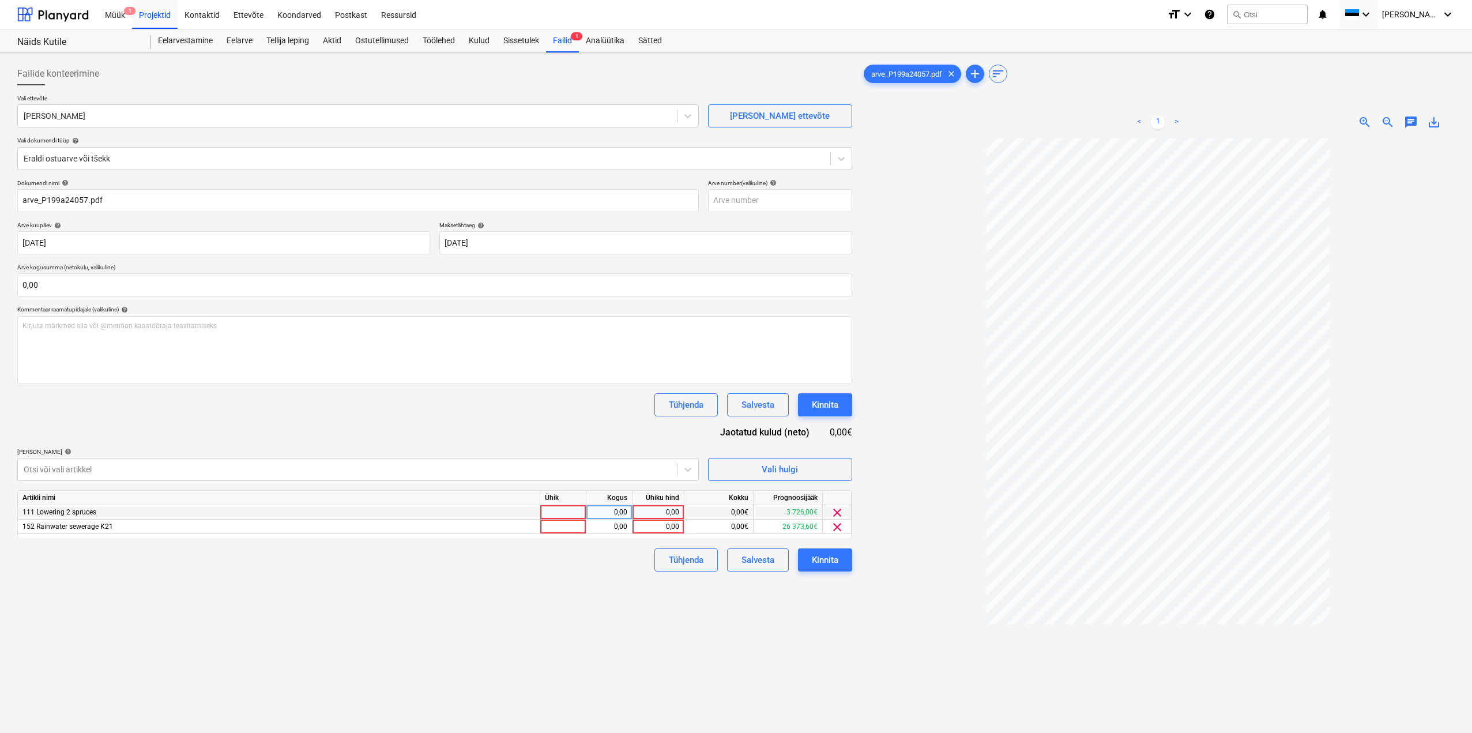
click at [654, 510] on div "0,00" at bounding box center [658, 512] width 42 height 14
type input "10"
click at [605, 656] on div "Failide konteerimine Vali ettevõte [PERSON_NAME] uus ettevõte Vali dokumendi tü…" at bounding box center [435, 451] width 844 height 786
click at [671, 529] on div "0,00" at bounding box center [658, 527] width 42 height 14
type input "30000"
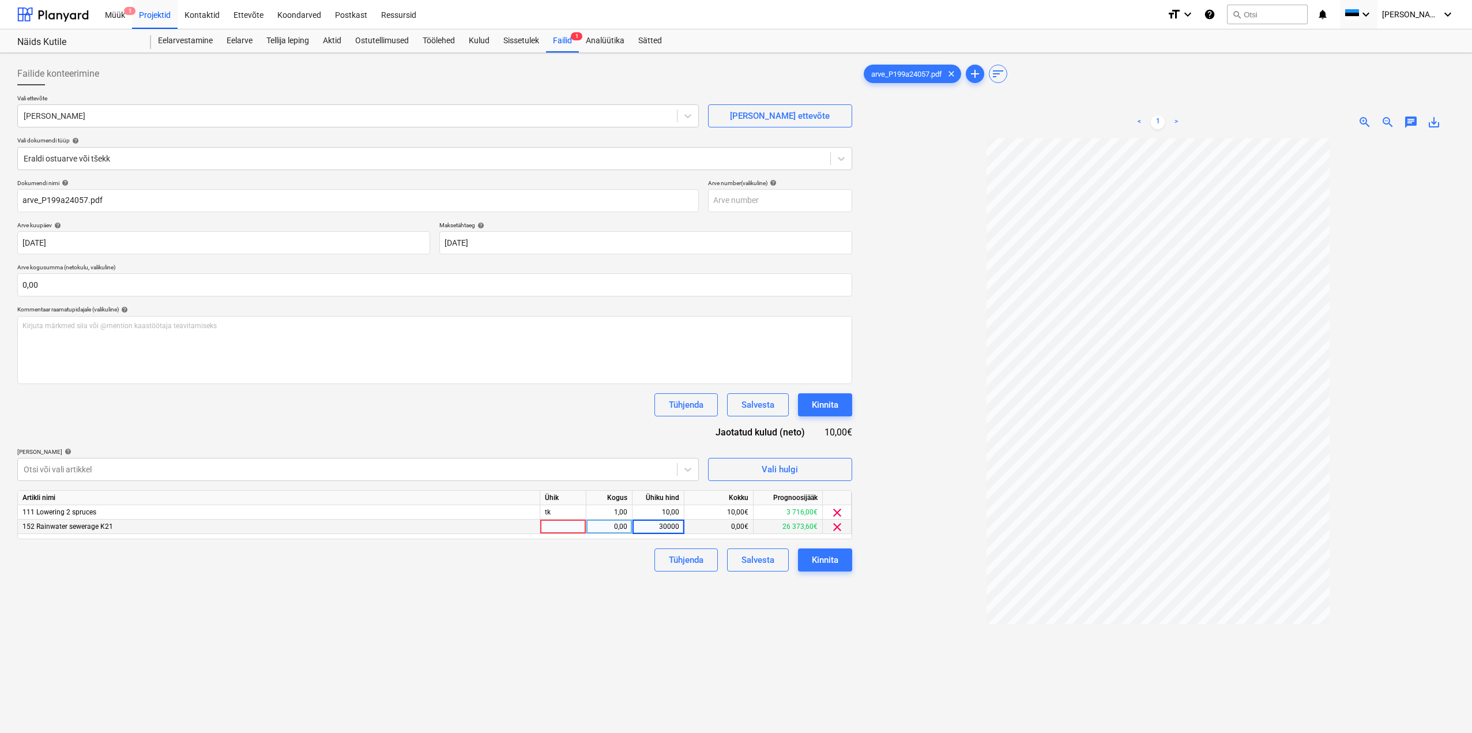
click at [611, 574] on div "Failide konteerimine Vali ettevõte [PERSON_NAME] uus ettevõte Vali dokumendi tü…" at bounding box center [435, 451] width 844 height 786
click at [827, 556] on div "Kinnita" at bounding box center [825, 559] width 27 height 15
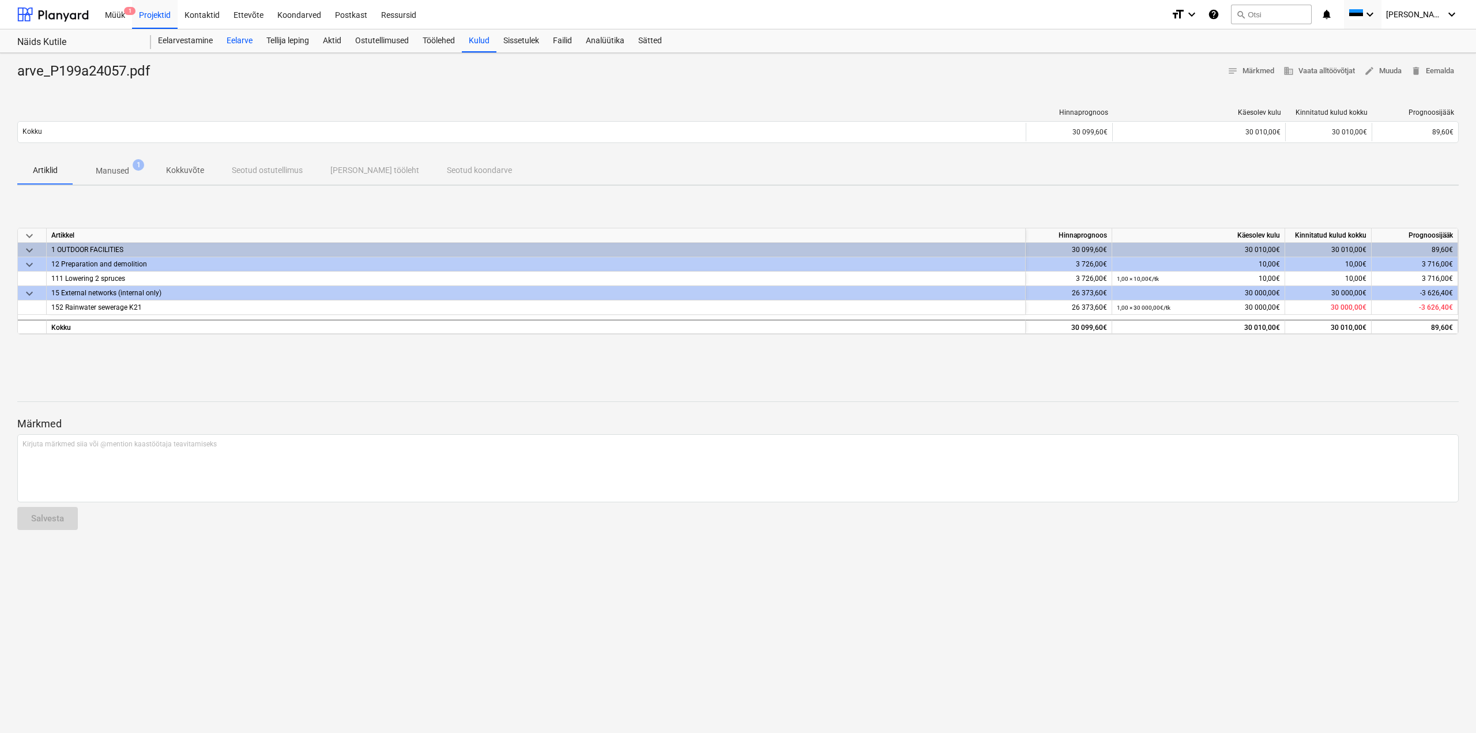
click at [244, 42] on div "Eelarve" at bounding box center [240, 40] width 40 height 23
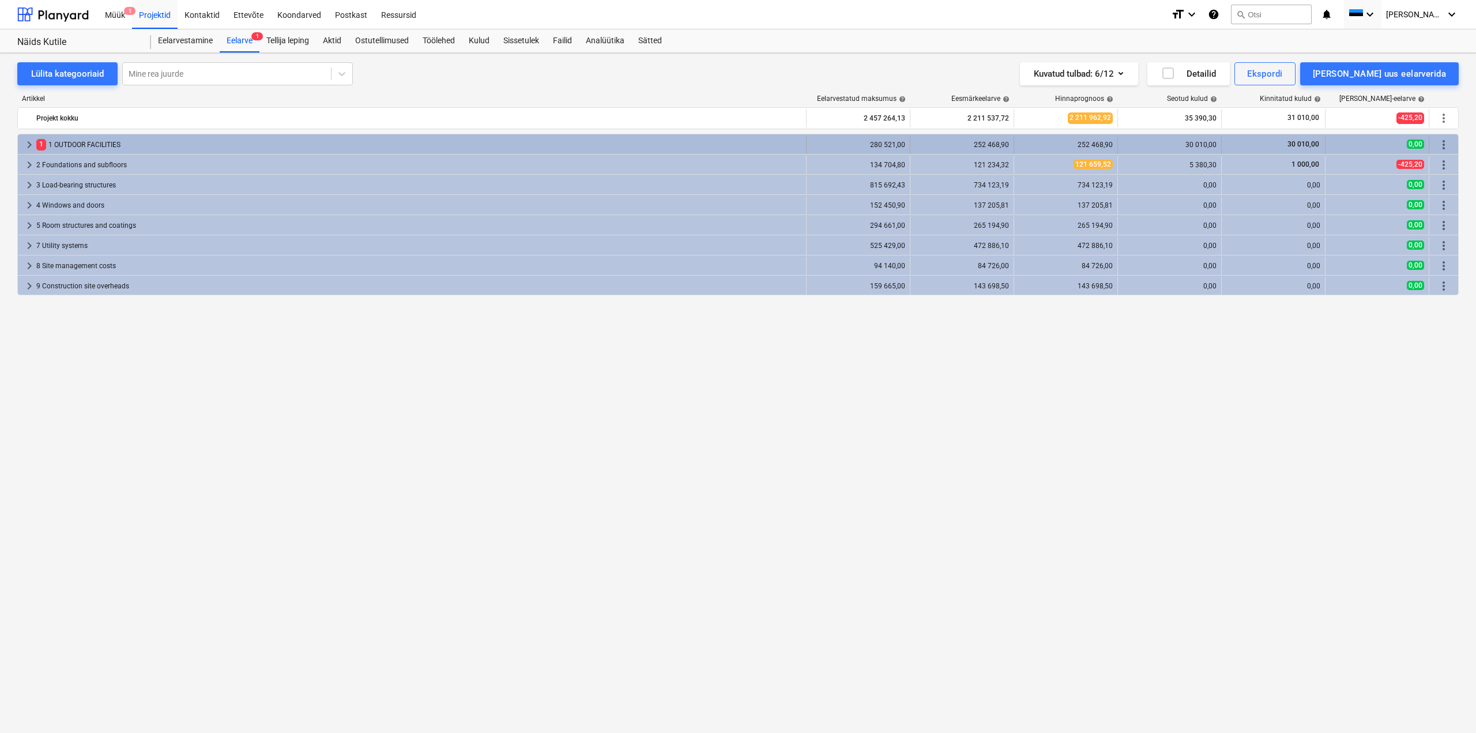
click at [1288, 145] on span "30 010,00" at bounding box center [1303, 144] width 34 height 8
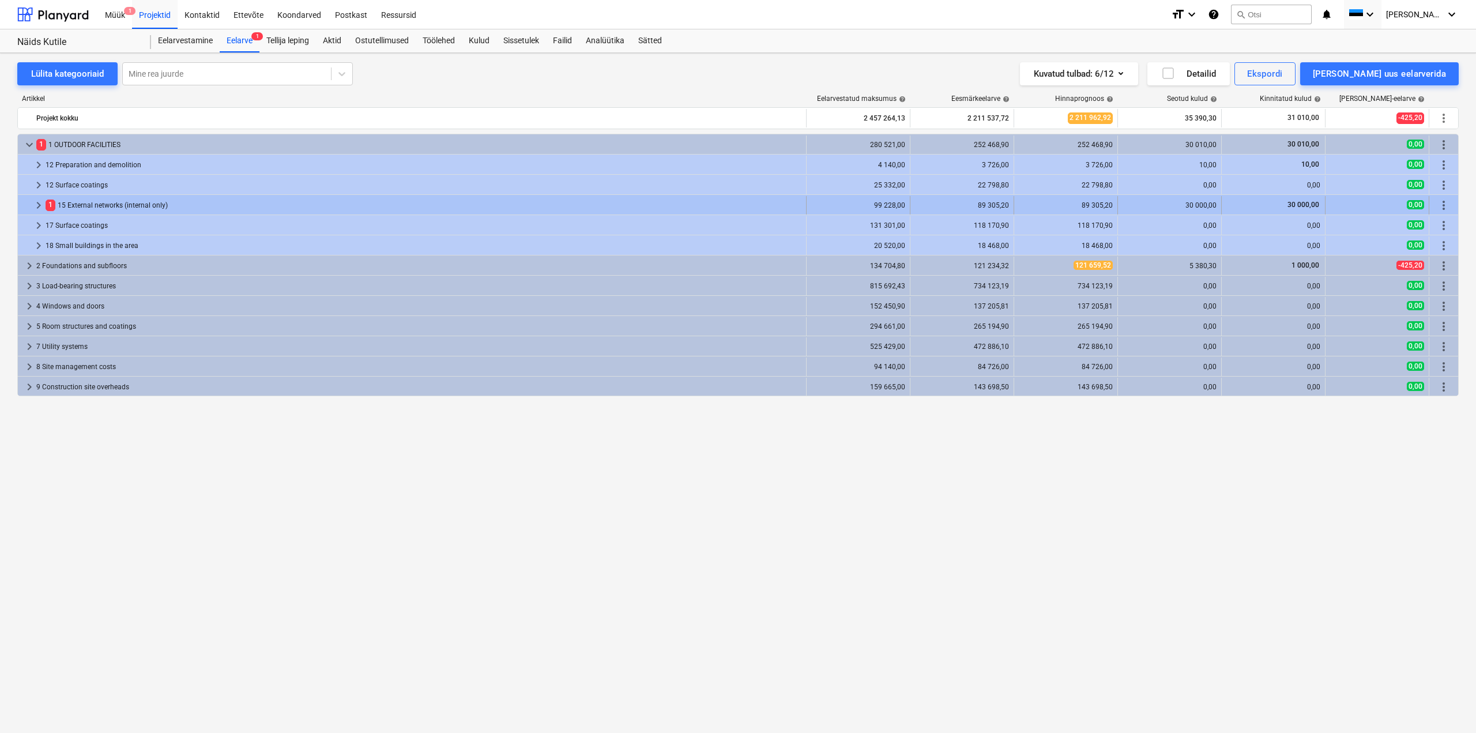
click at [119, 202] on div "1 15 External networks (internal only)" at bounding box center [424, 205] width 756 height 18
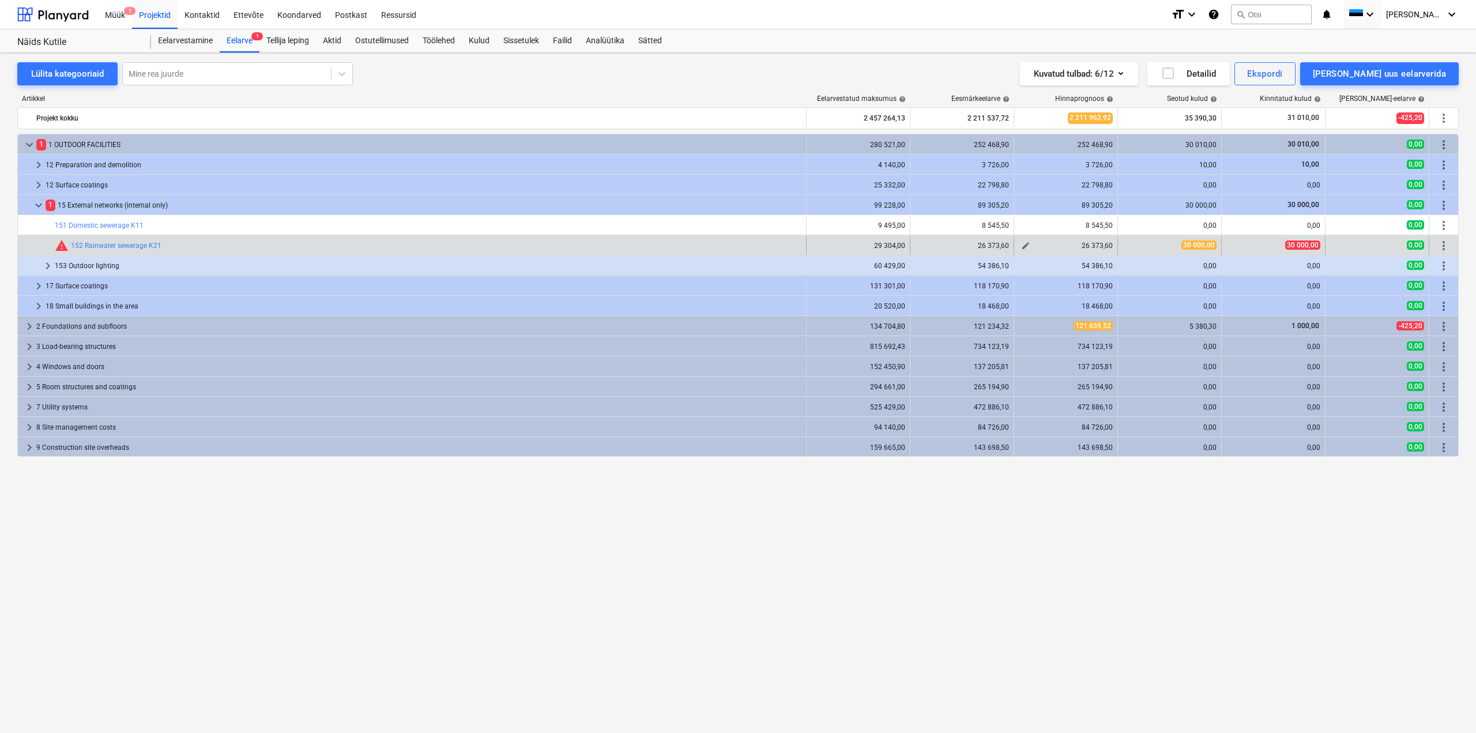
click at [1023, 242] on span "edit" at bounding box center [1025, 245] width 9 height 9
type textarea "x"
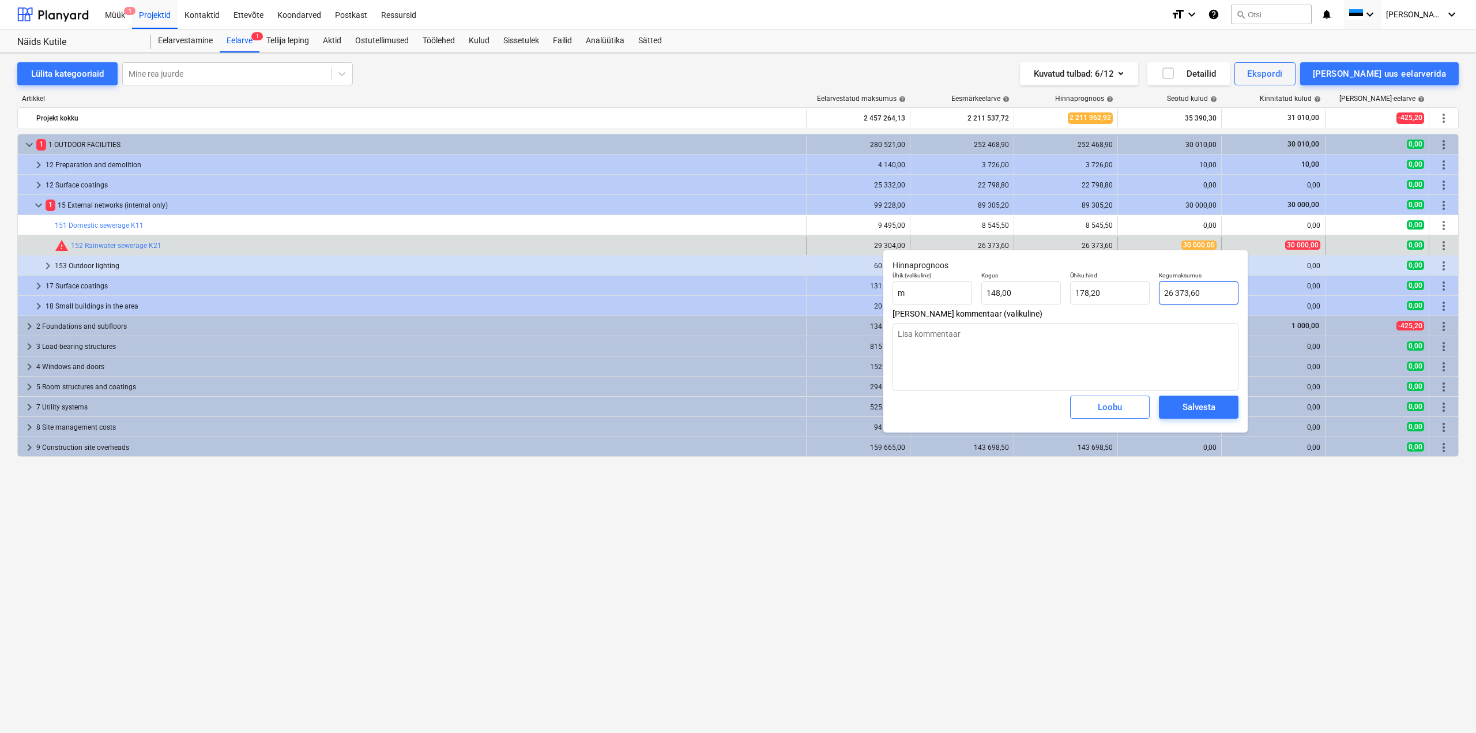
type input "26373,6"
drag, startPoint x: 1214, startPoint y: 293, endPoint x: 1126, endPoint y: 313, distance: 90.9
click at [1129, 311] on div "Hinnaprognoos Ühik (valikuline) m Kogus 148,00 Ühiku hind 178,20 Kogumaksumus 2…" at bounding box center [1065, 341] width 364 height 183
type textarea "x"
type input "3"
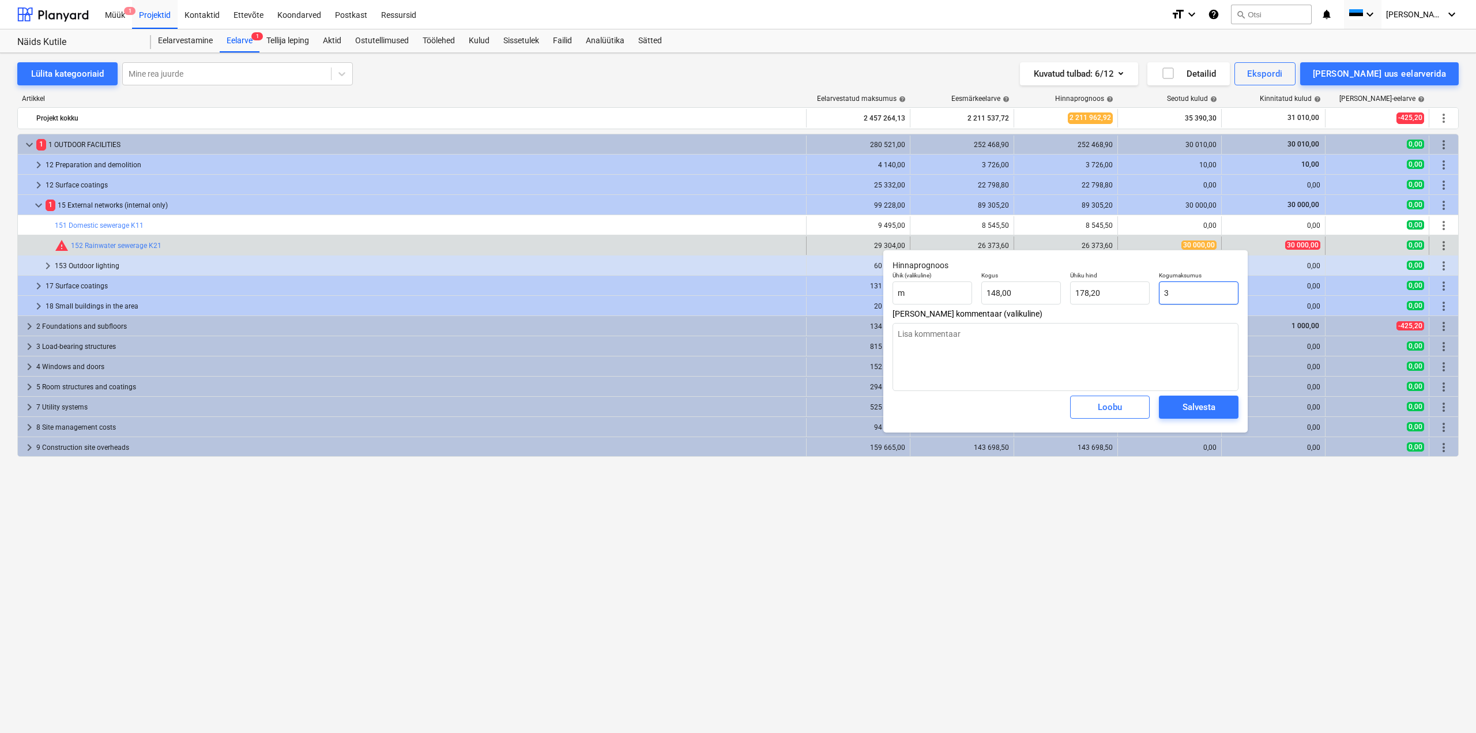
type input "0,02"
type textarea "x"
type input "30"
type input "0,20"
type textarea "x"
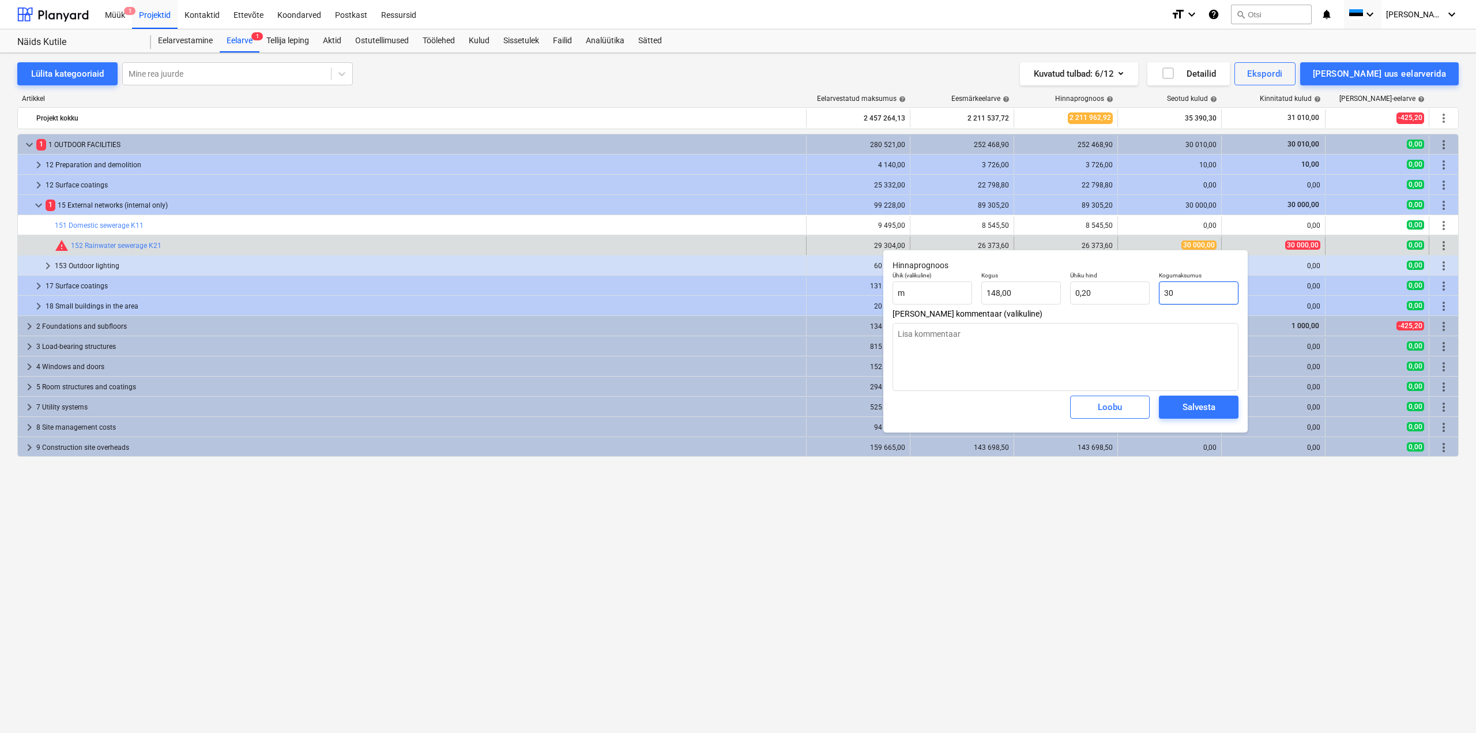
type input "300"
type input "2,03"
type textarea "x"
type input "3000"
type input "20,27"
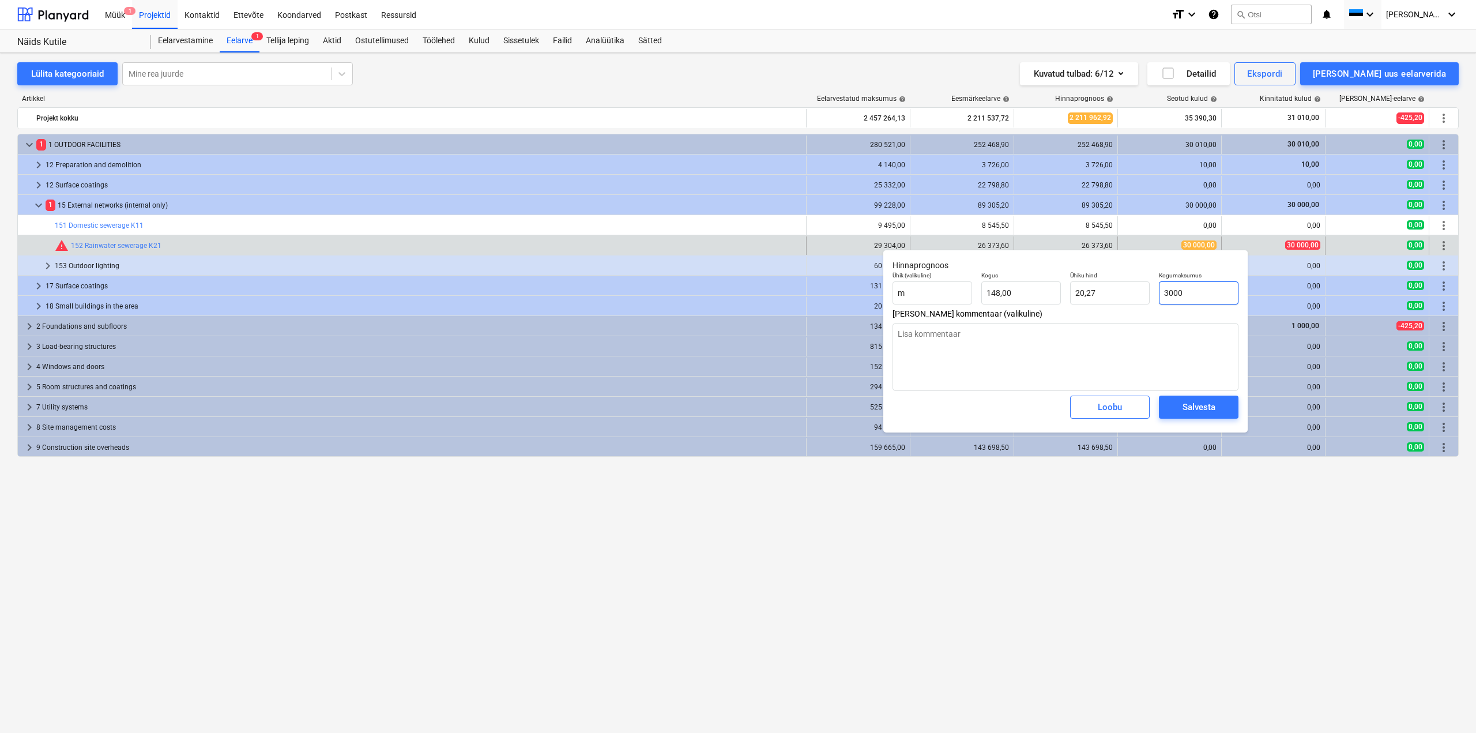
type textarea "x"
type input "30000"
type input "202,70"
type input "30000"
type textarea "x"
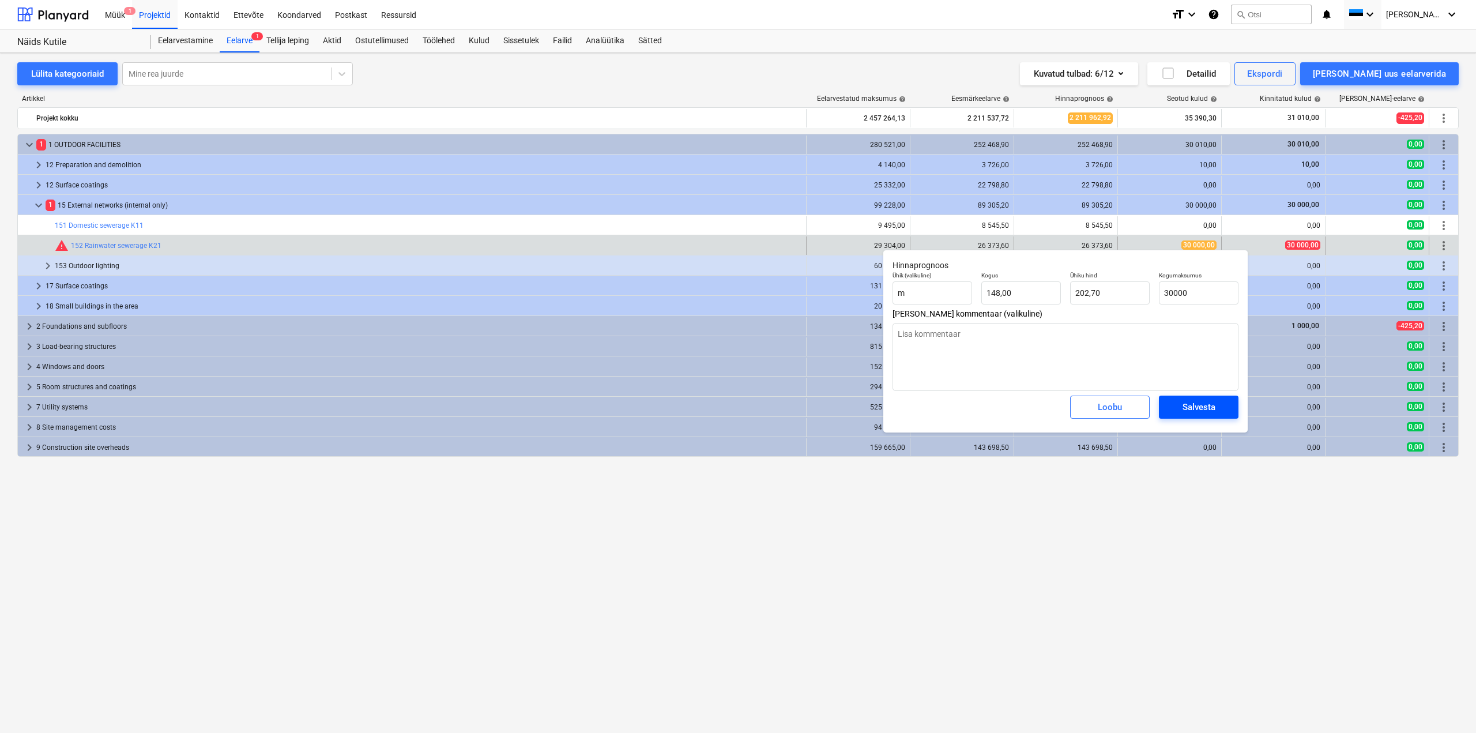
type input "30 000,00"
click at [1221, 403] on span "Salvesta" at bounding box center [1199, 407] width 52 height 15
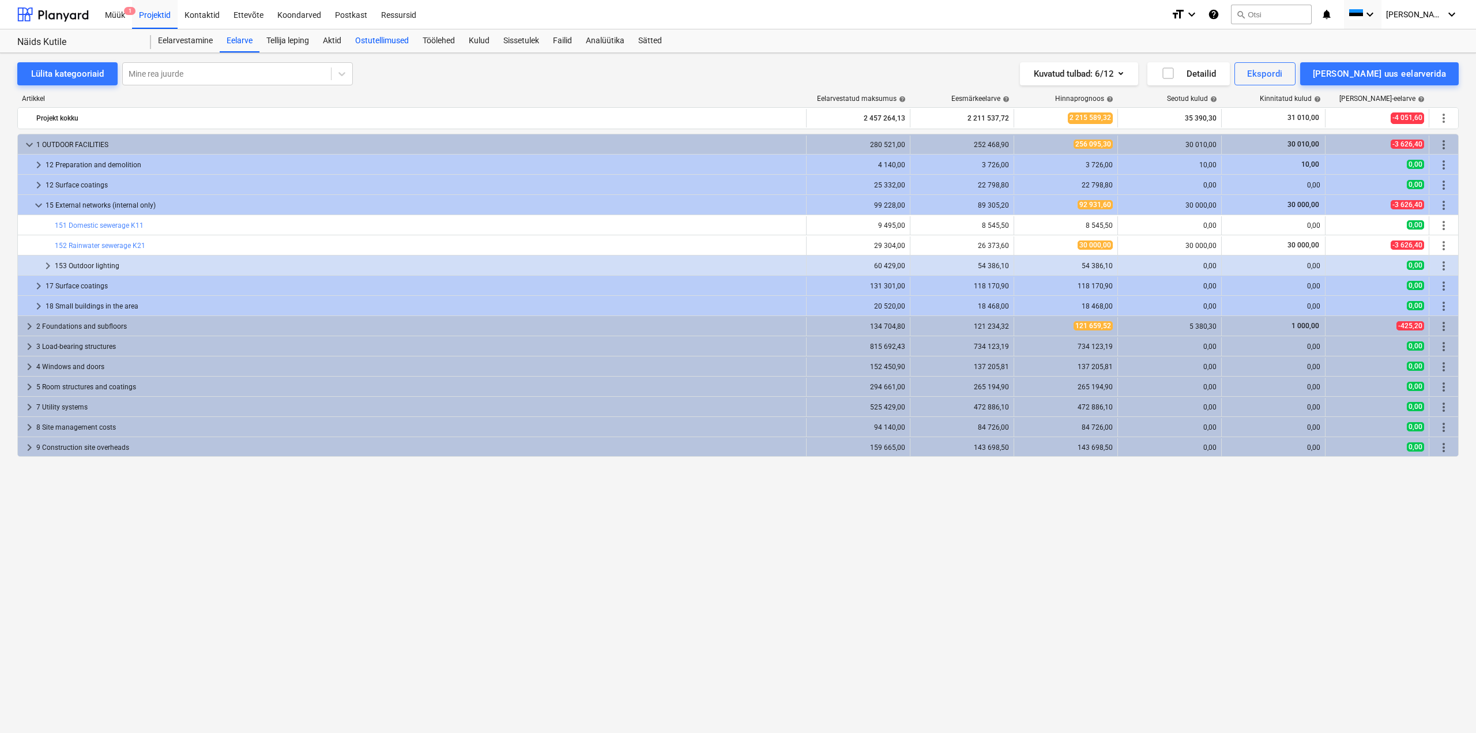
drag, startPoint x: 377, startPoint y: 37, endPoint x: 389, endPoint y: 32, distance: 13.2
click at [379, 37] on div "Ostutellimused" at bounding box center [381, 40] width 67 height 23
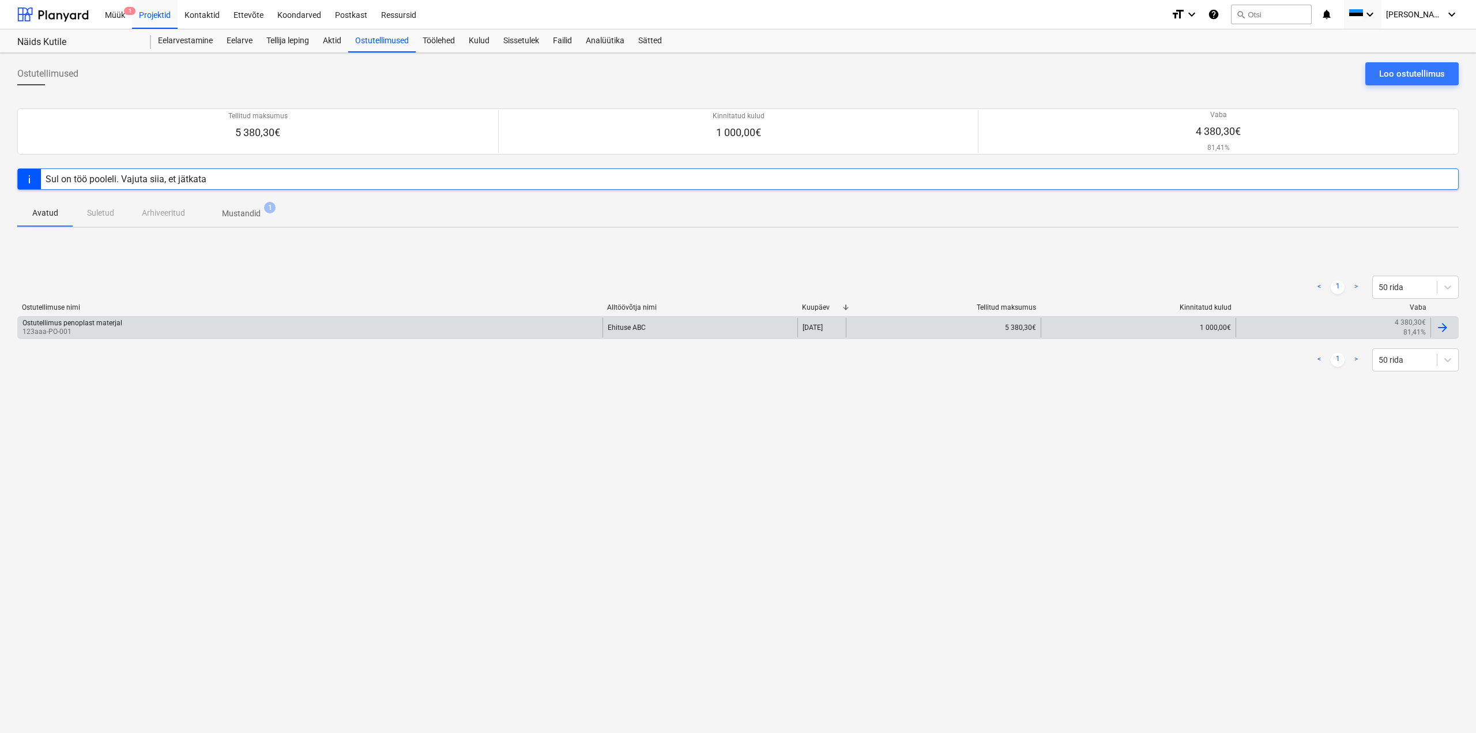
click at [100, 334] on p "123aaa-PO-001" at bounding box center [72, 332] width 100 height 10
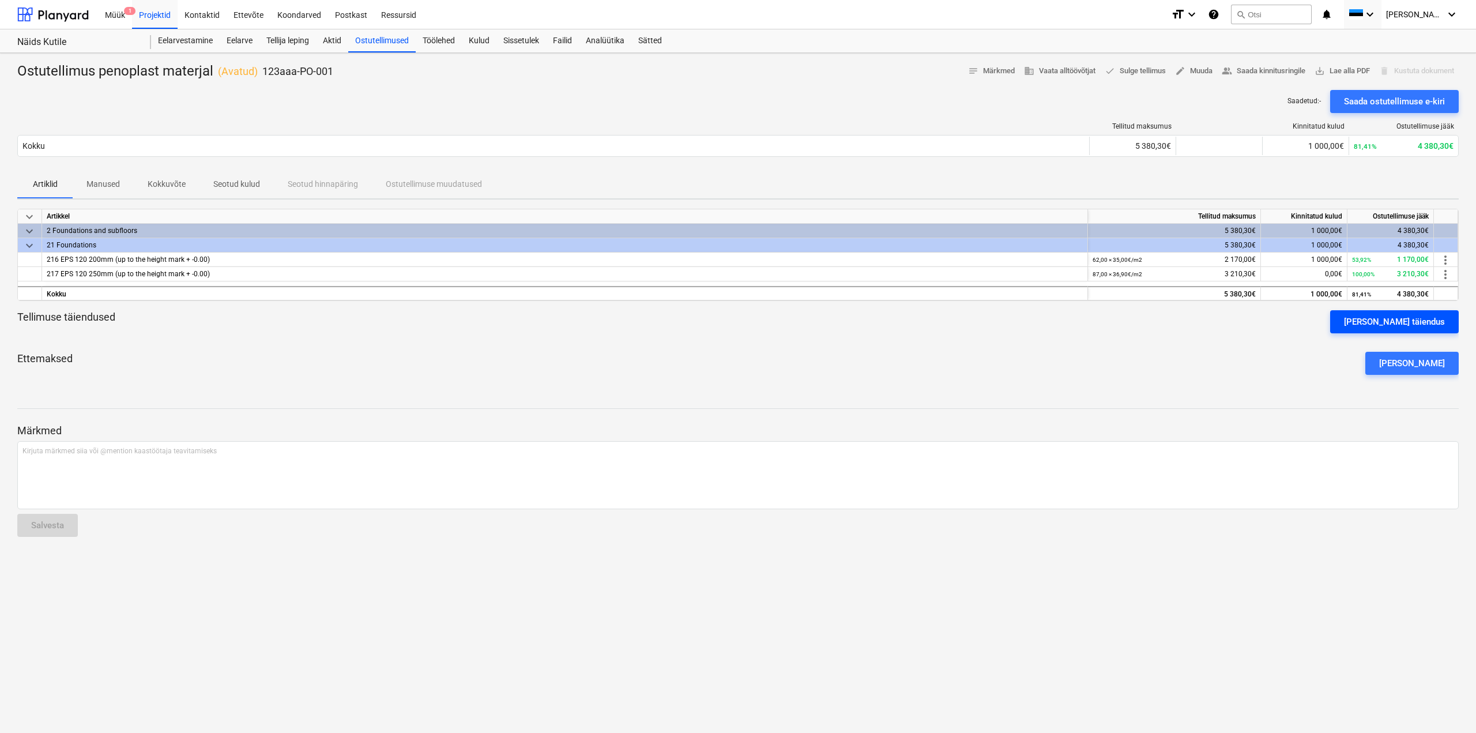
click at [1397, 326] on div "[PERSON_NAME] täiendus" at bounding box center [1394, 321] width 101 height 15
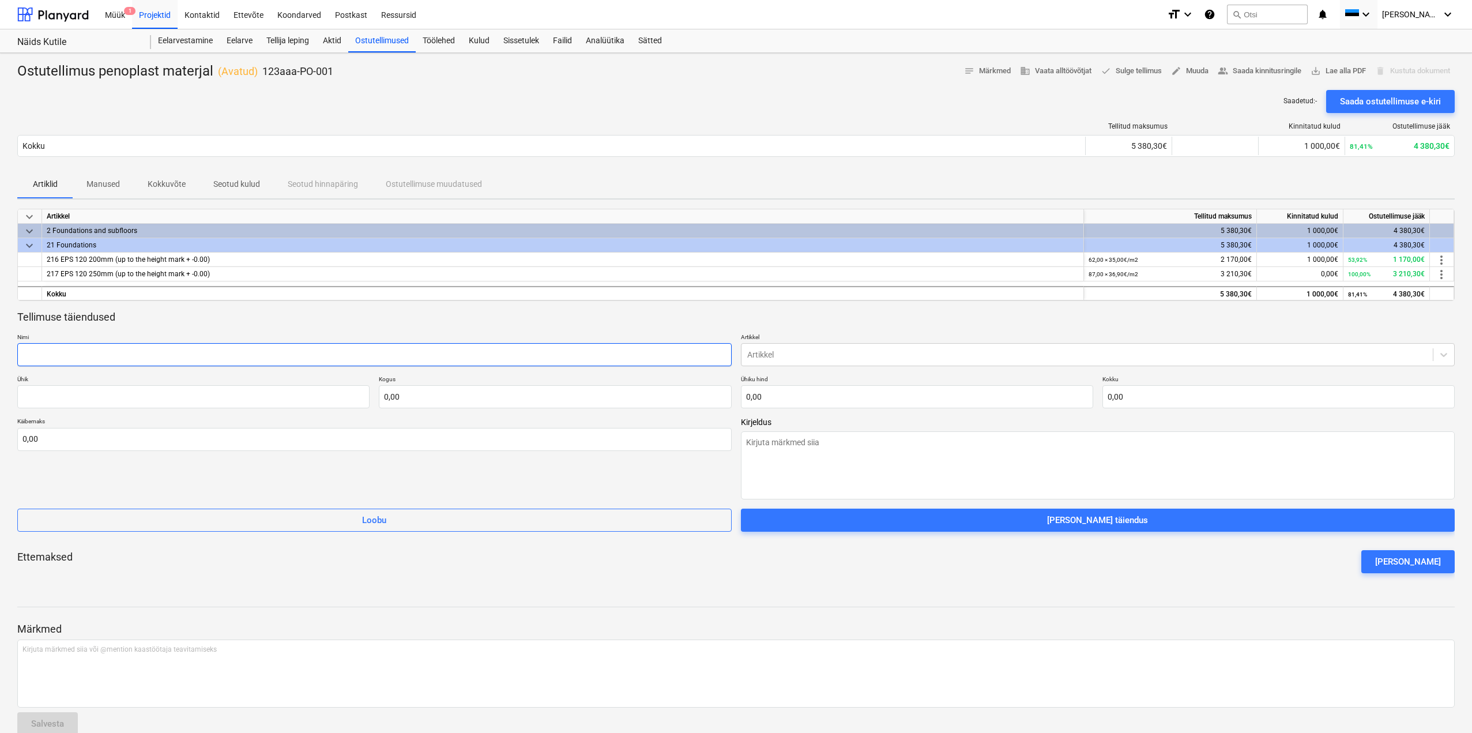
click at [242, 359] on input "text" at bounding box center [374, 354] width 714 height 23
type textarea "x"
type input "V"
type textarea "x"
type input "Ve"
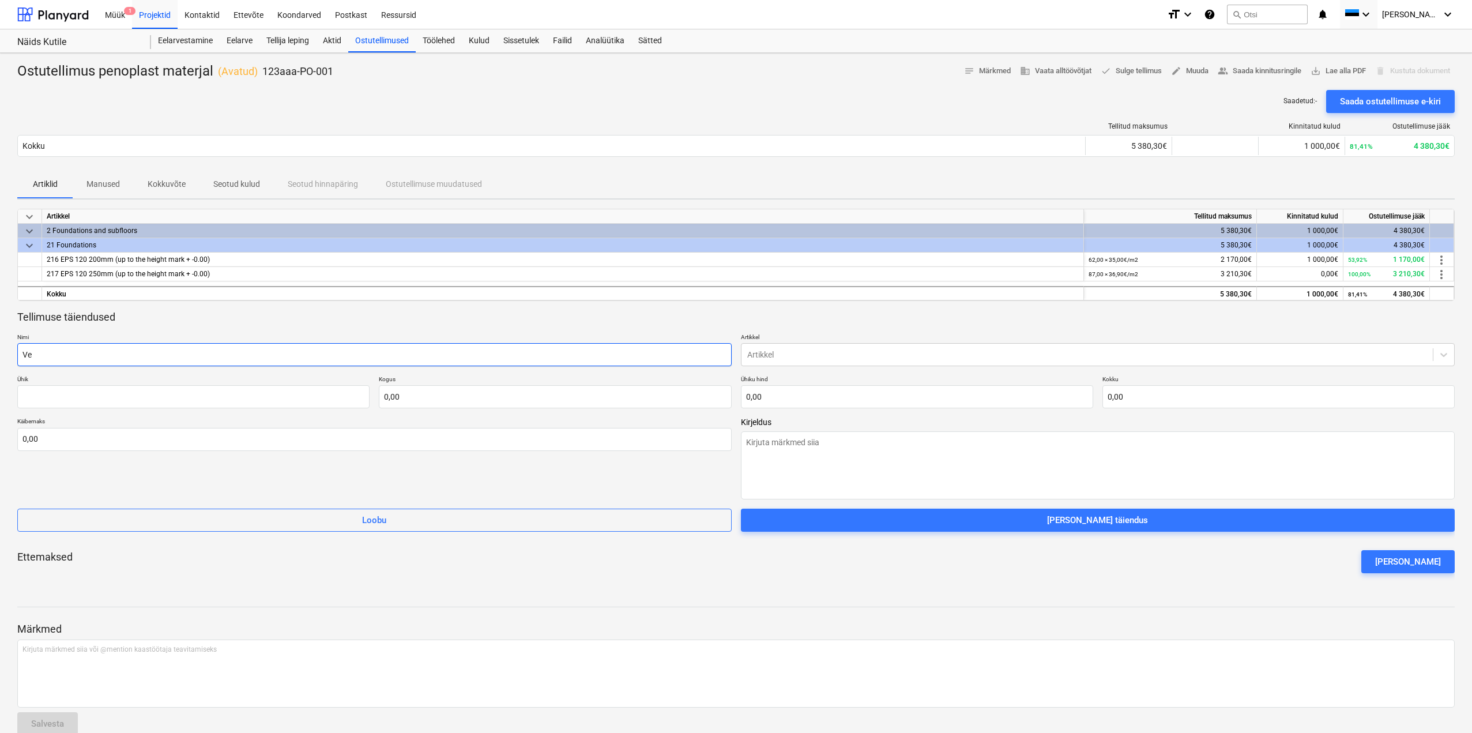
type textarea "x"
type input "Veel"
type textarea "x"
type input "Veel"
type textarea "x"
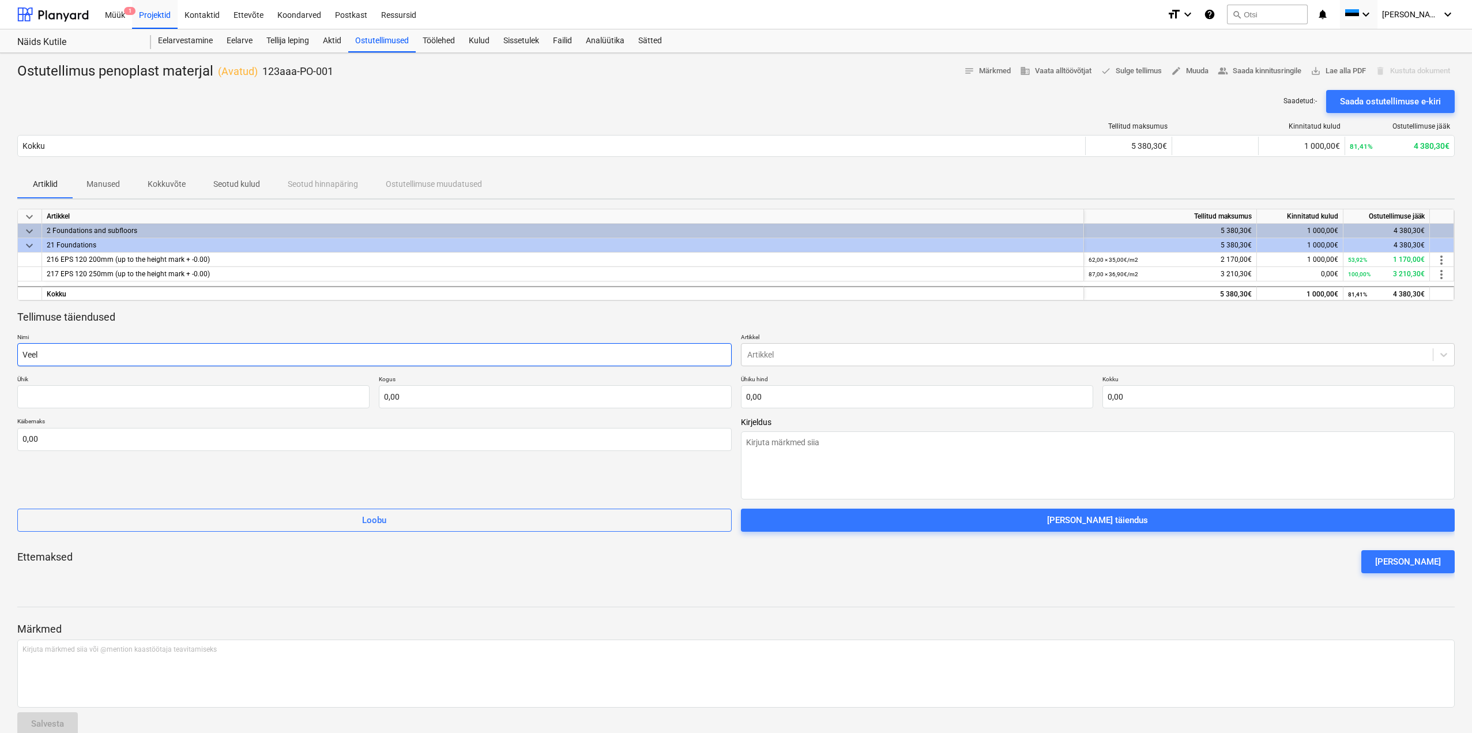
type input "Veel k"
type textarea "x"
type input "Veel kr"
type textarea "x"
type input "Veel kraa"
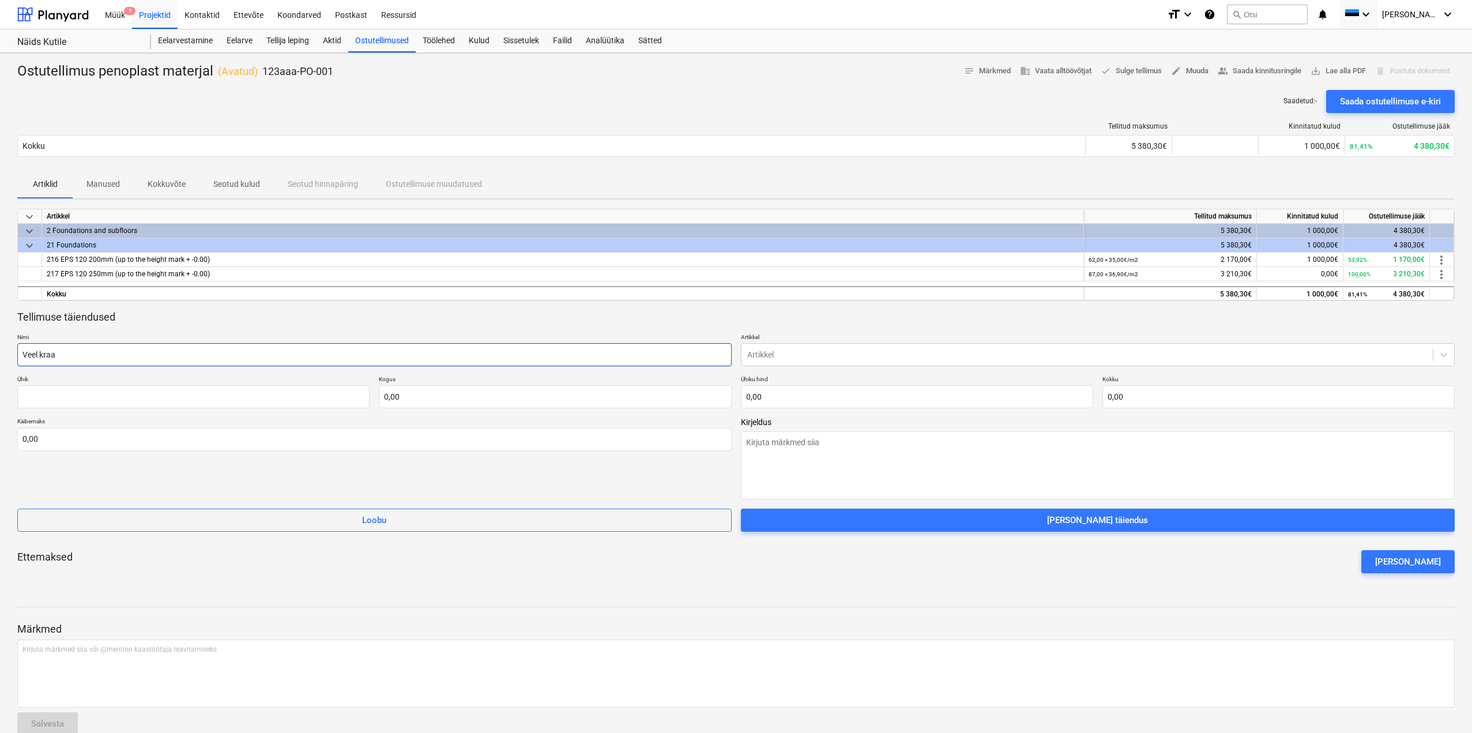
type textarea "x"
type input "Veel kraav"
type textarea "x"
type input "Veel kraavi"
type textarea "x"
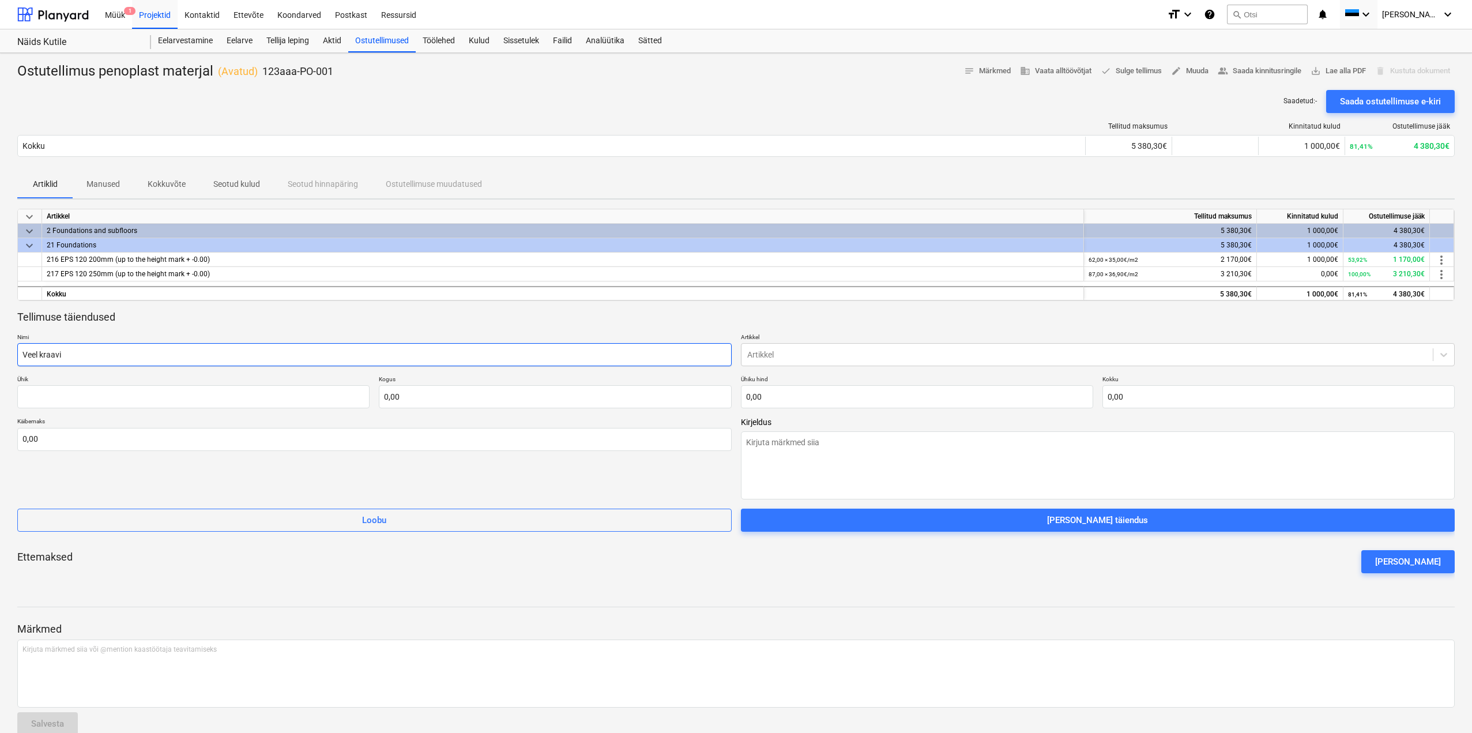
type input "Veel kraavi"
type textarea "x"
type input "Veel kraavi k"
type textarea "x"
type input "Veel kraavi ka"
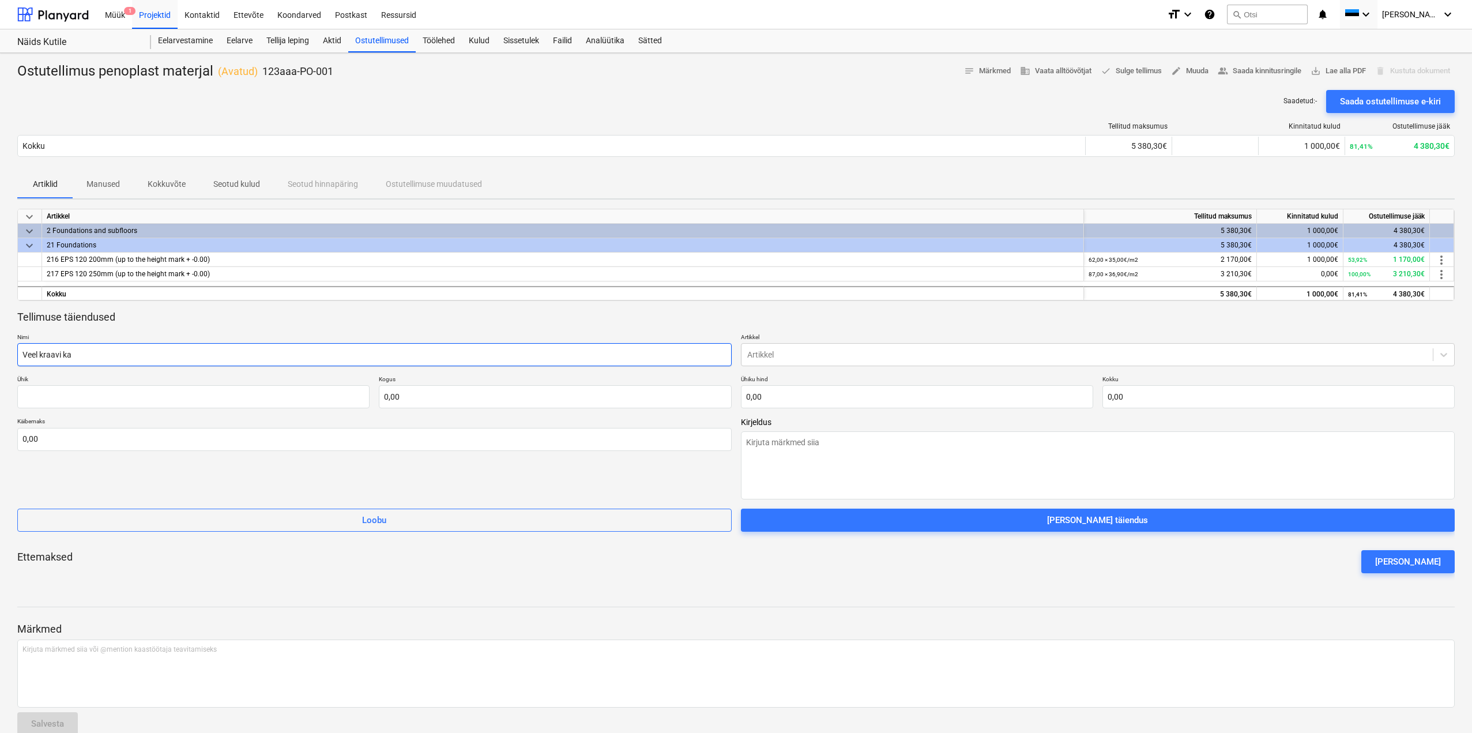
type textarea "x"
type input "Veel kraavi ka"
type textarea "x"
type input "Veel kraavi ka j"
type textarea "x"
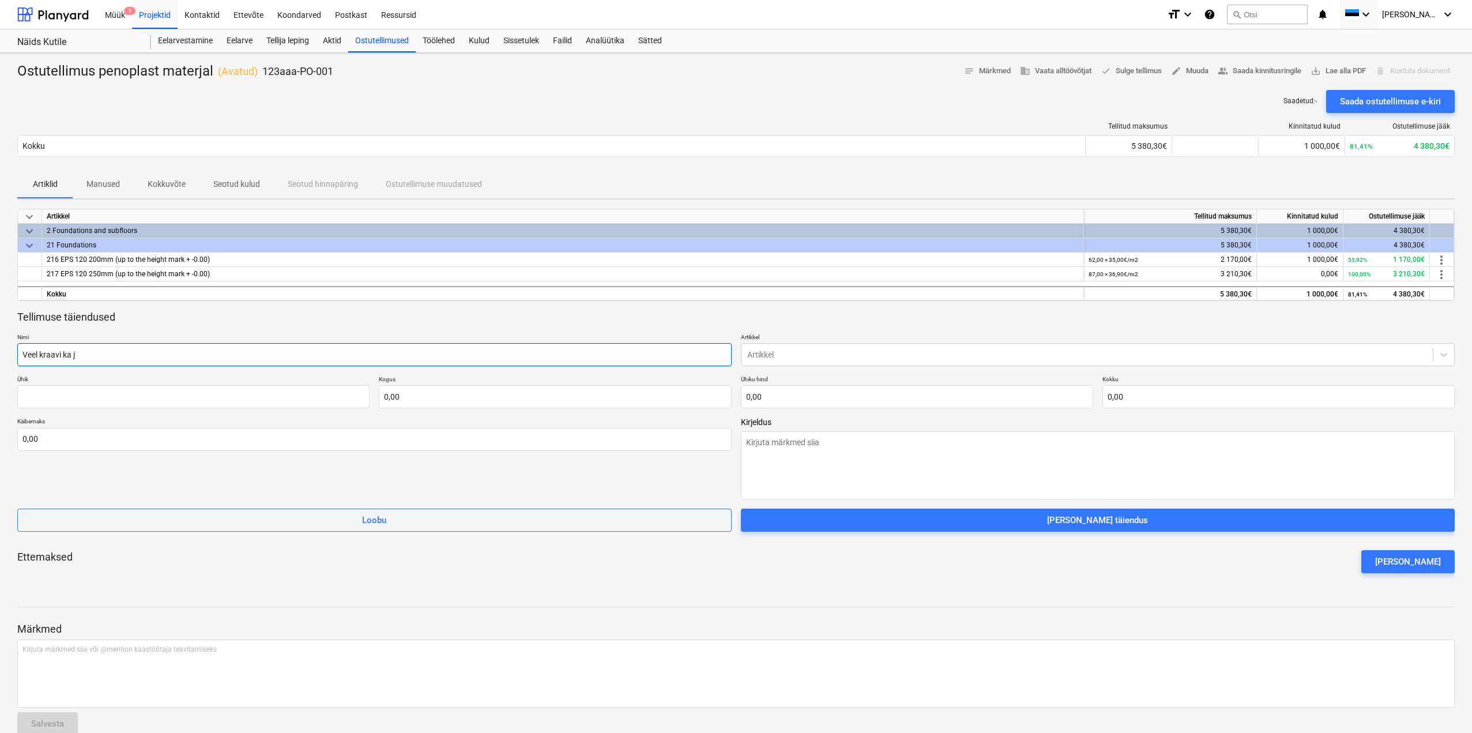
type input "Veel kraavi ka ju"
type textarea "x"
type input "Veel kraavi ka juu"
type textarea "x"
type input "Veel kraavi ka juur"
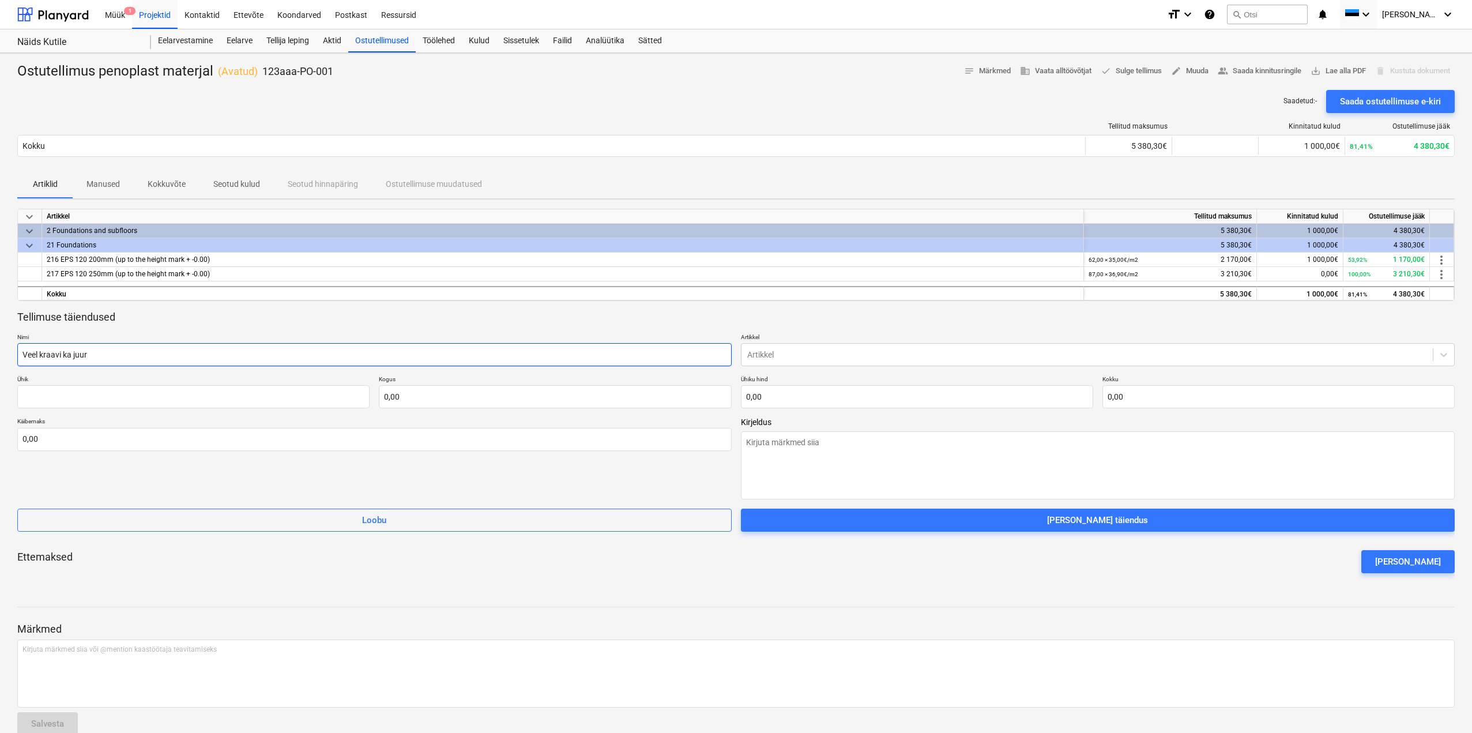
type textarea "x"
type input "Veel kraavi ka juurd"
type textarea "x"
type input "Veel kraavi ka juurde"
click at [1245, 355] on div at bounding box center [1087, 355] width 680 height 12
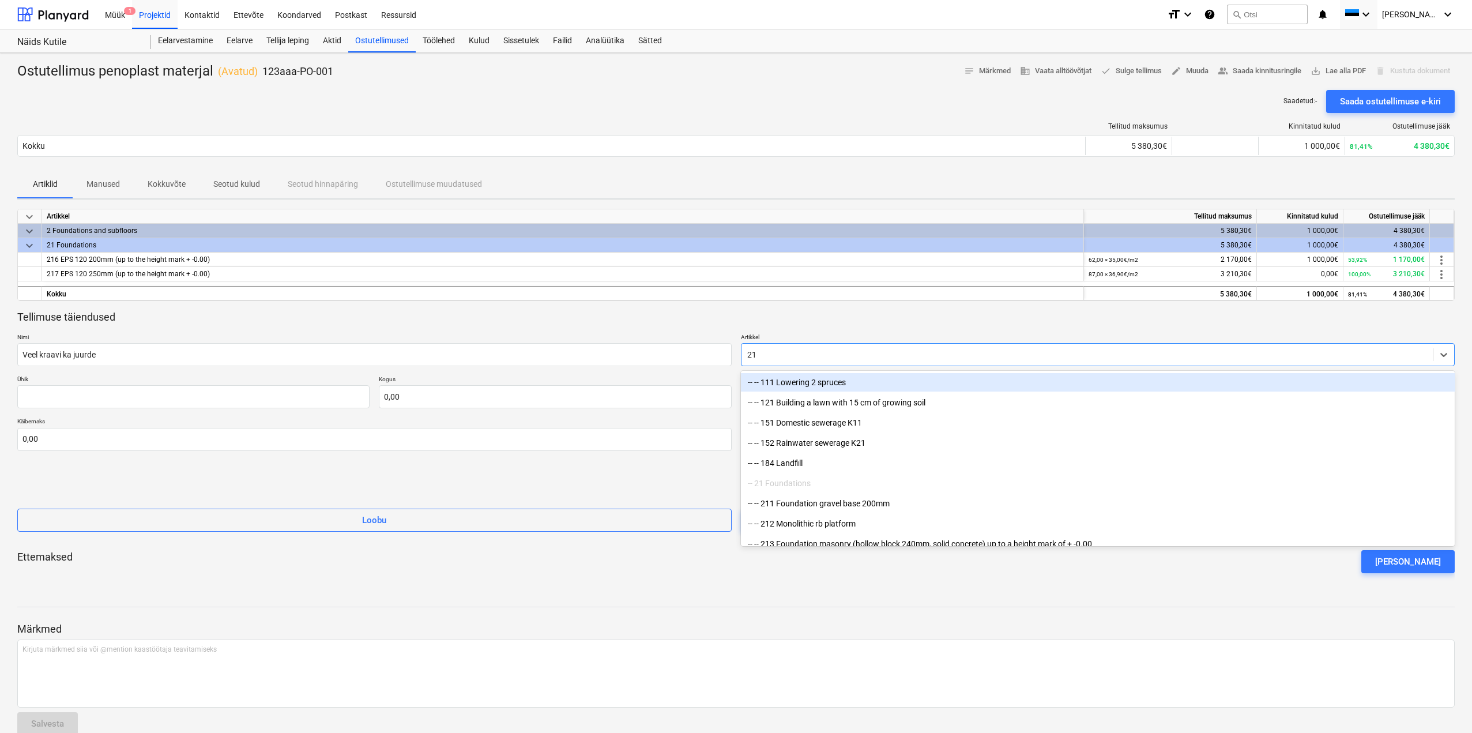
type input "216"
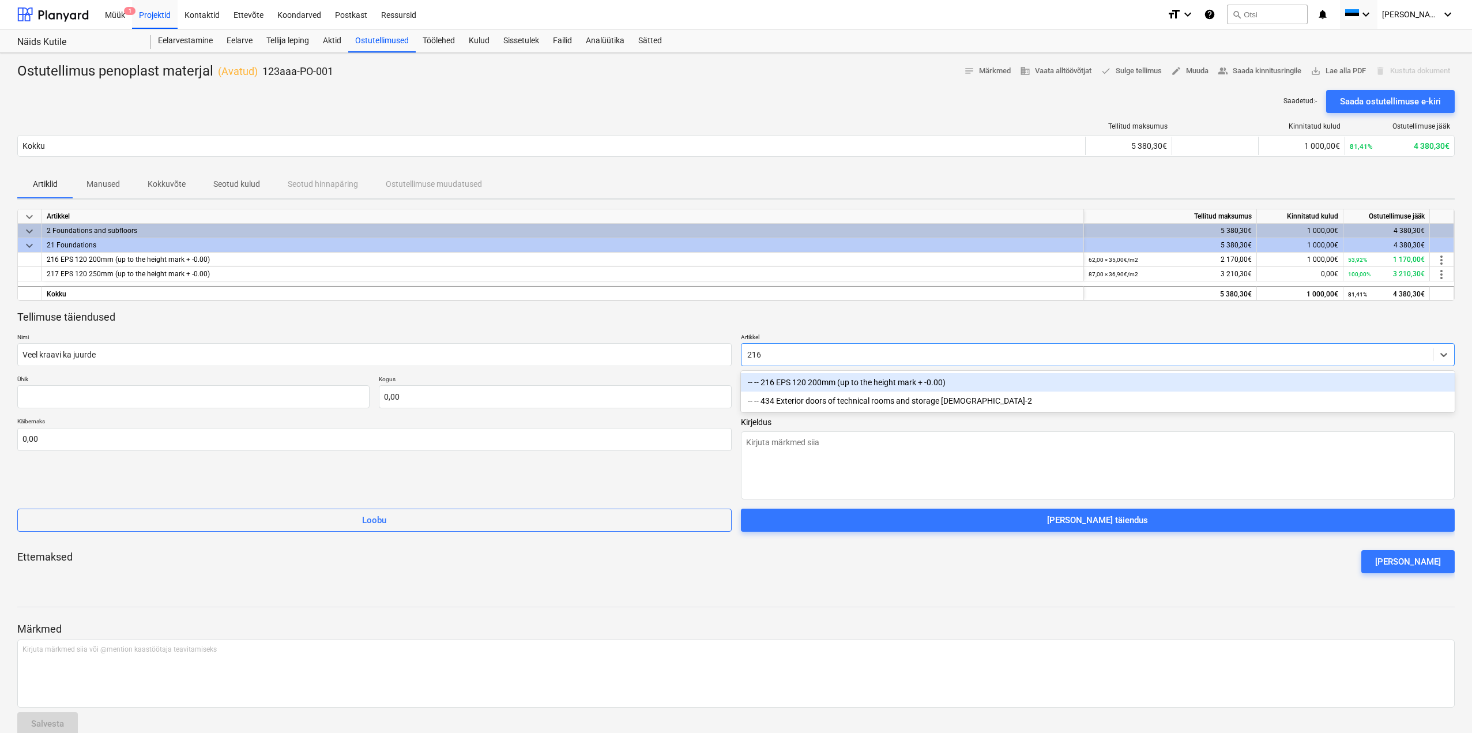
click at [842, 385] on div "-- -- 216 EPS 120 200mm (up to the height mark + -0.00)" at bounding box center [1098, 382] width 714 height 18
type textarea "x"
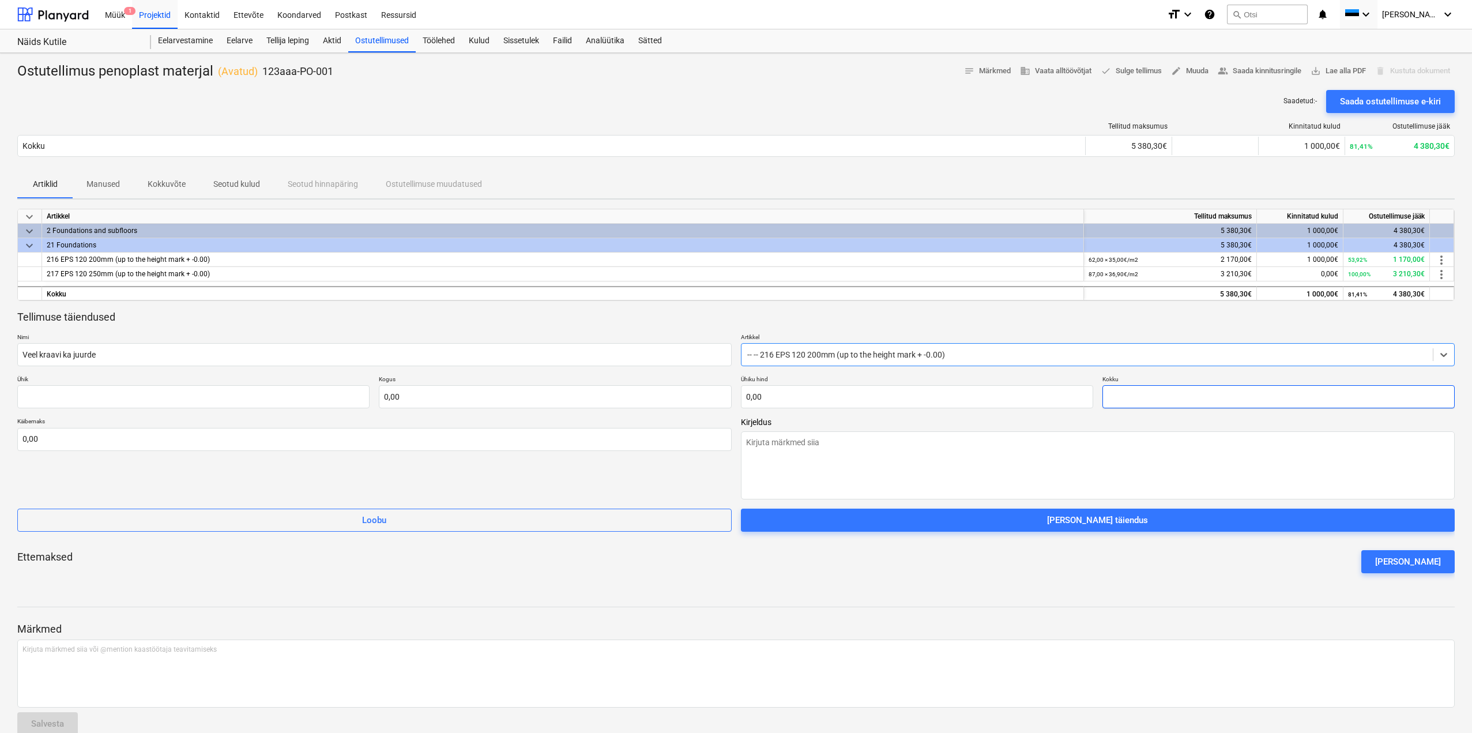
click at [1135, 392] on input "text" at bounding box center [1278, 396] width 352 height 23
type input "0,00"
click at [1075, 406] on input "text" at bounding box center [917, 396] width 352 height 23
type textarea "x"
type input "tk"
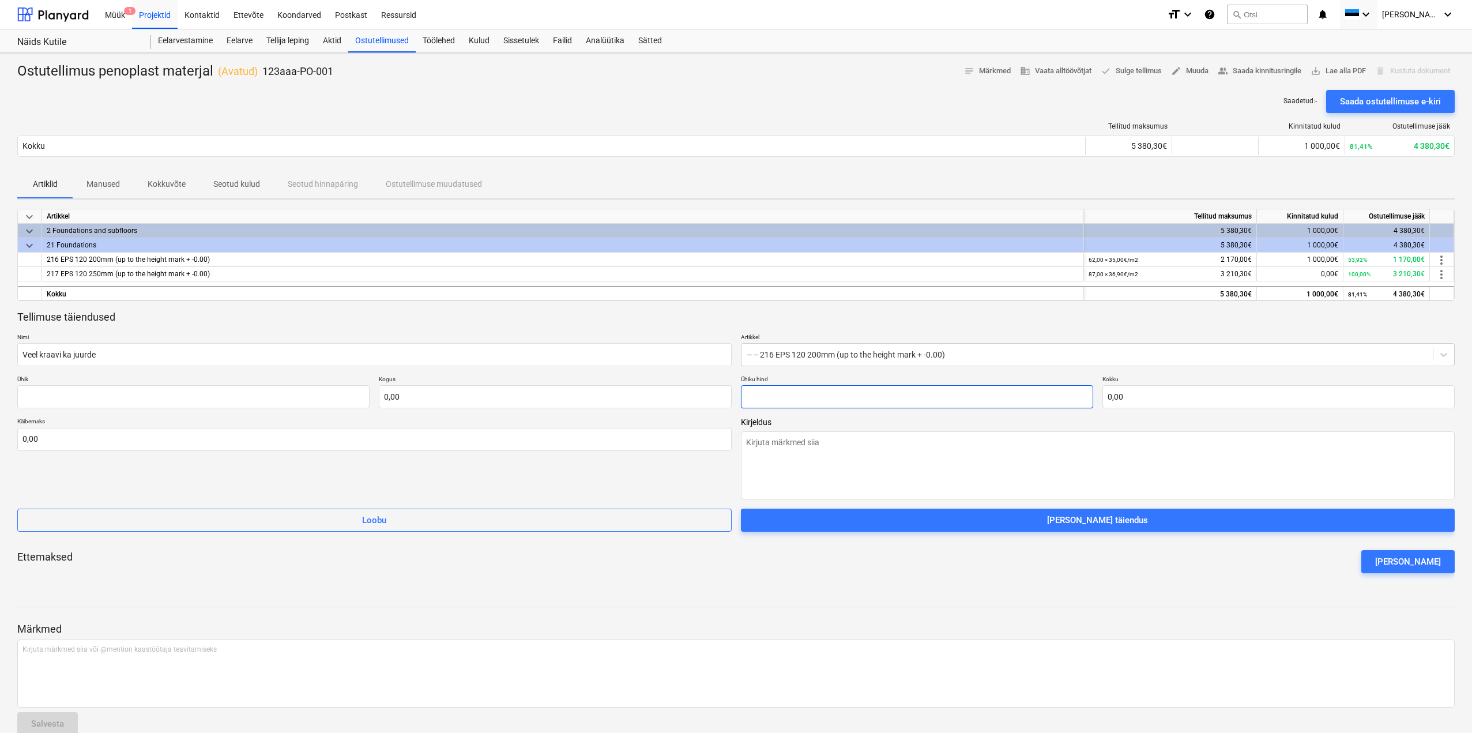
type input "1"
type input "1,00"
type textarea "x"
type input "10"
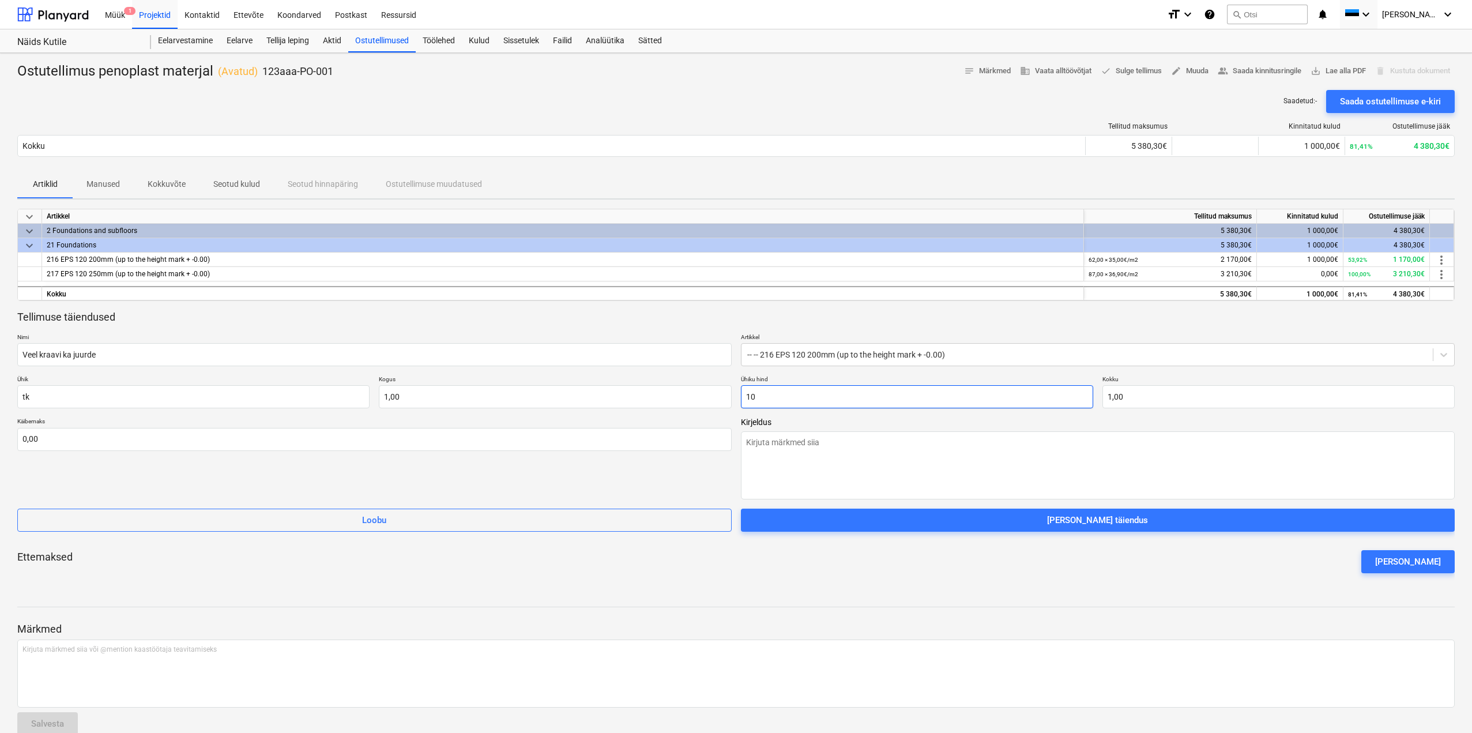
type input "10,00"
type textarea "x"
type input "100"
type input "100,00"
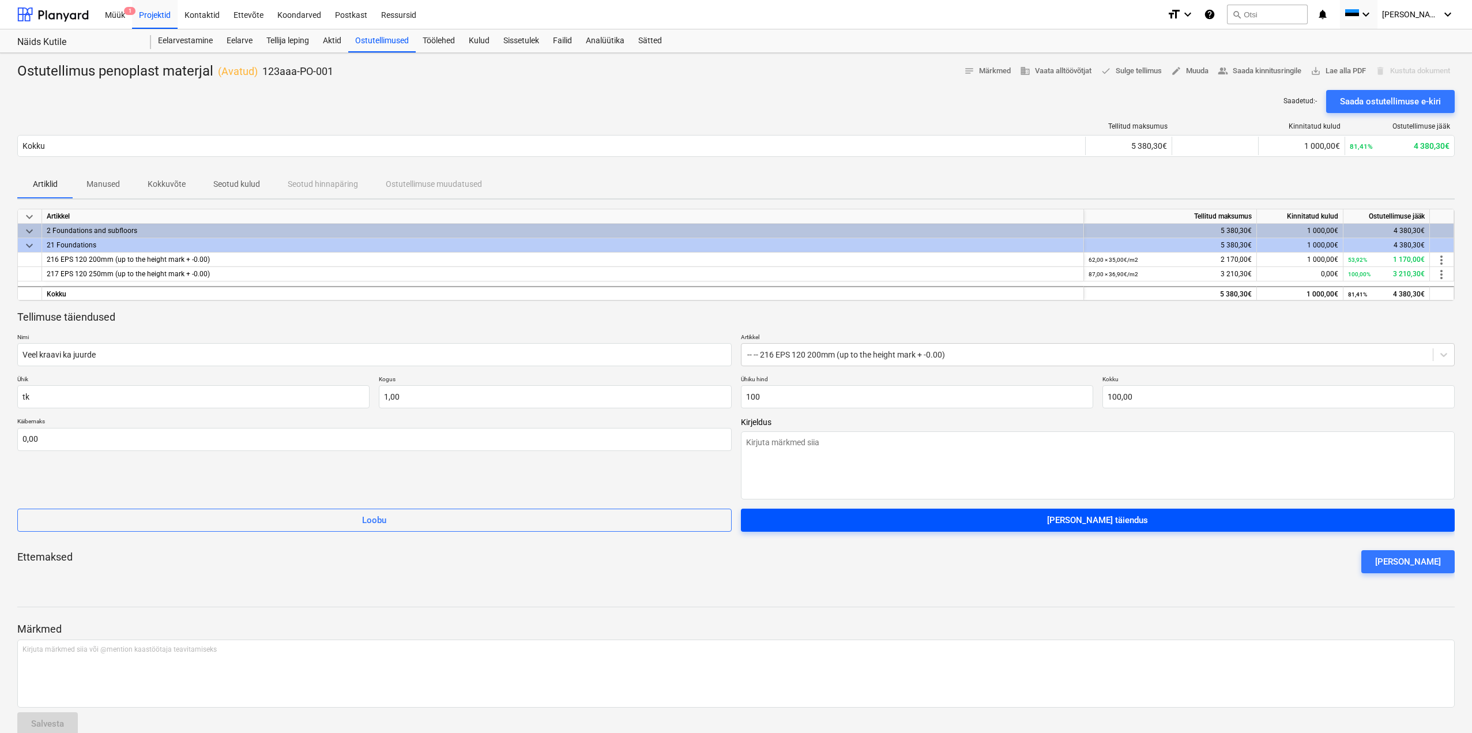
type input "100,00"
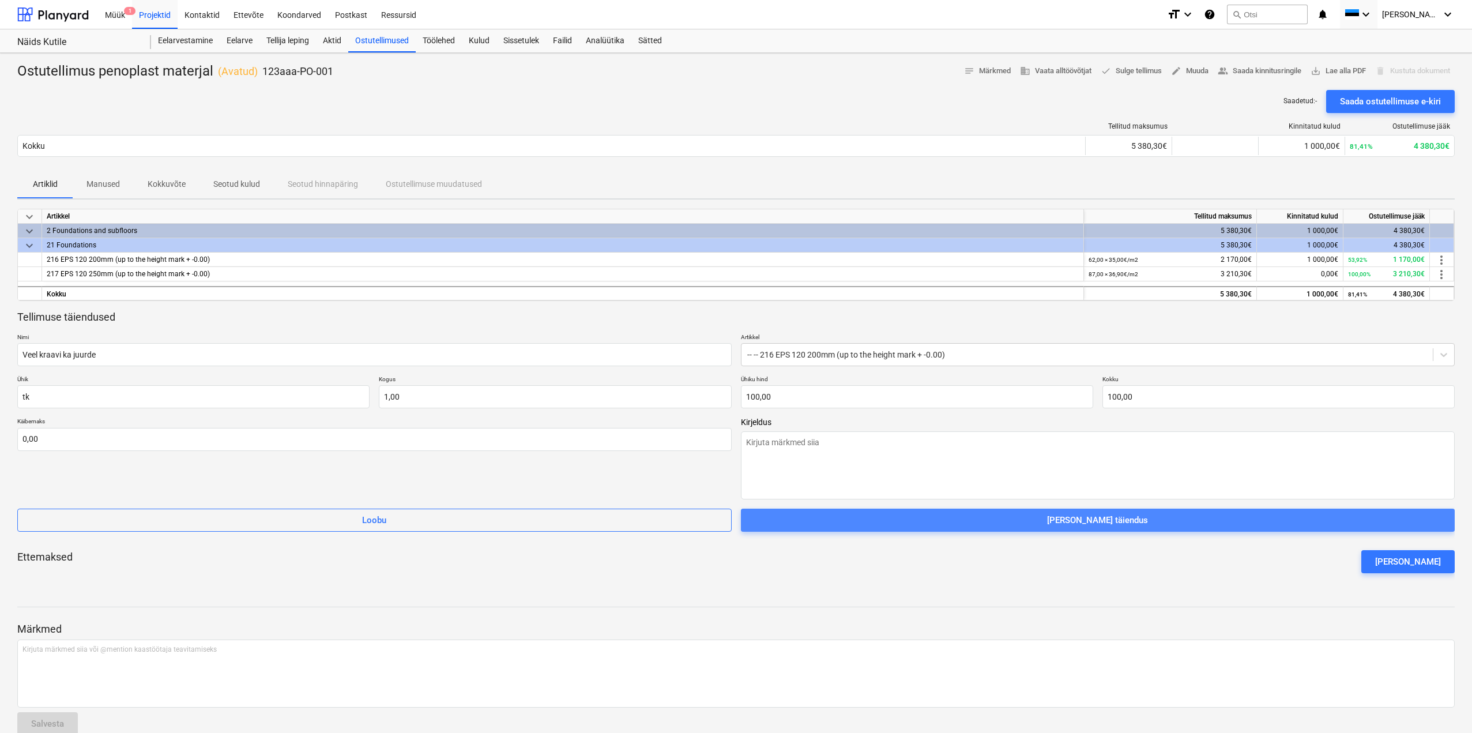
click at [1102, 529] on button "[PERSON_NAME] täiendus" at bounding box center [1098, 520] width 714 height 23
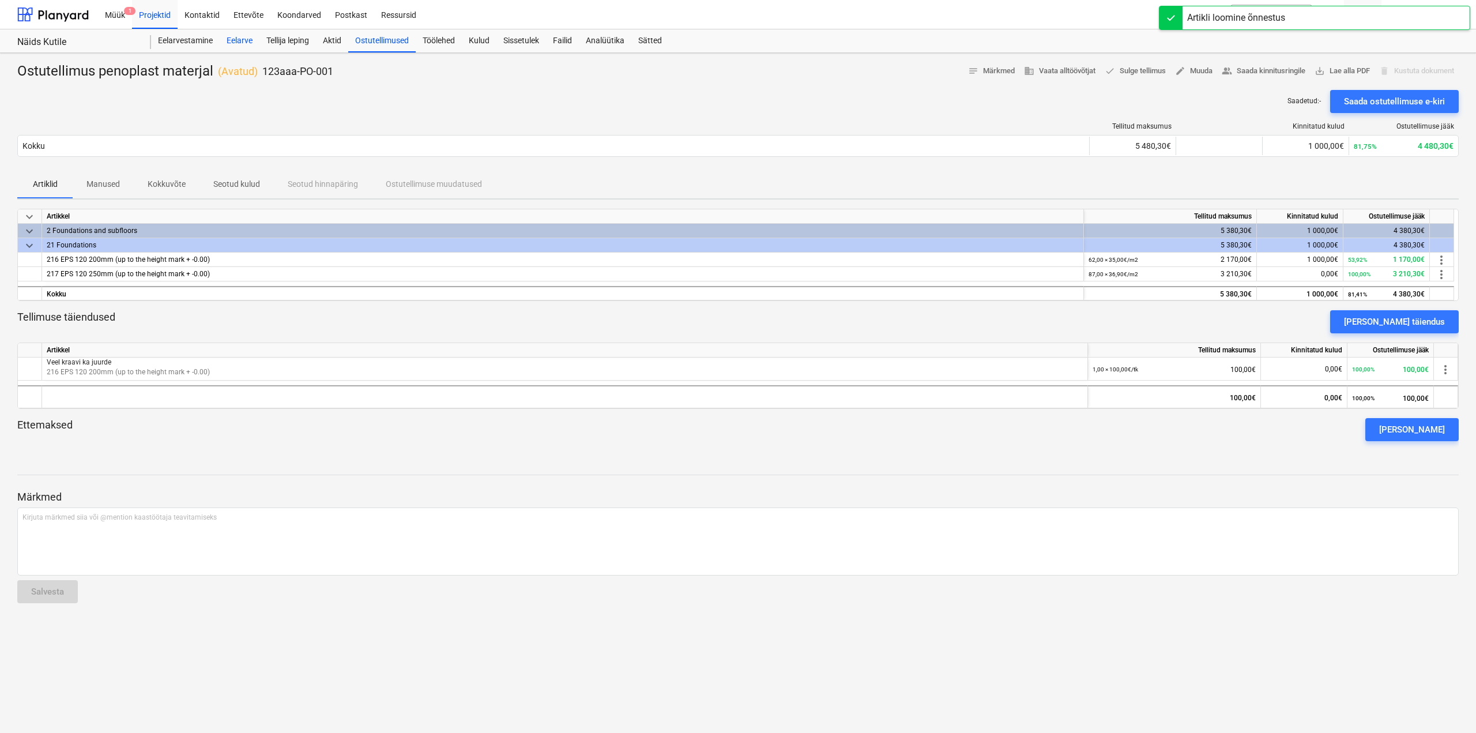
click at [234, 42] on div "Eelarve" at bounding box center [240, 40] width 40 height 23
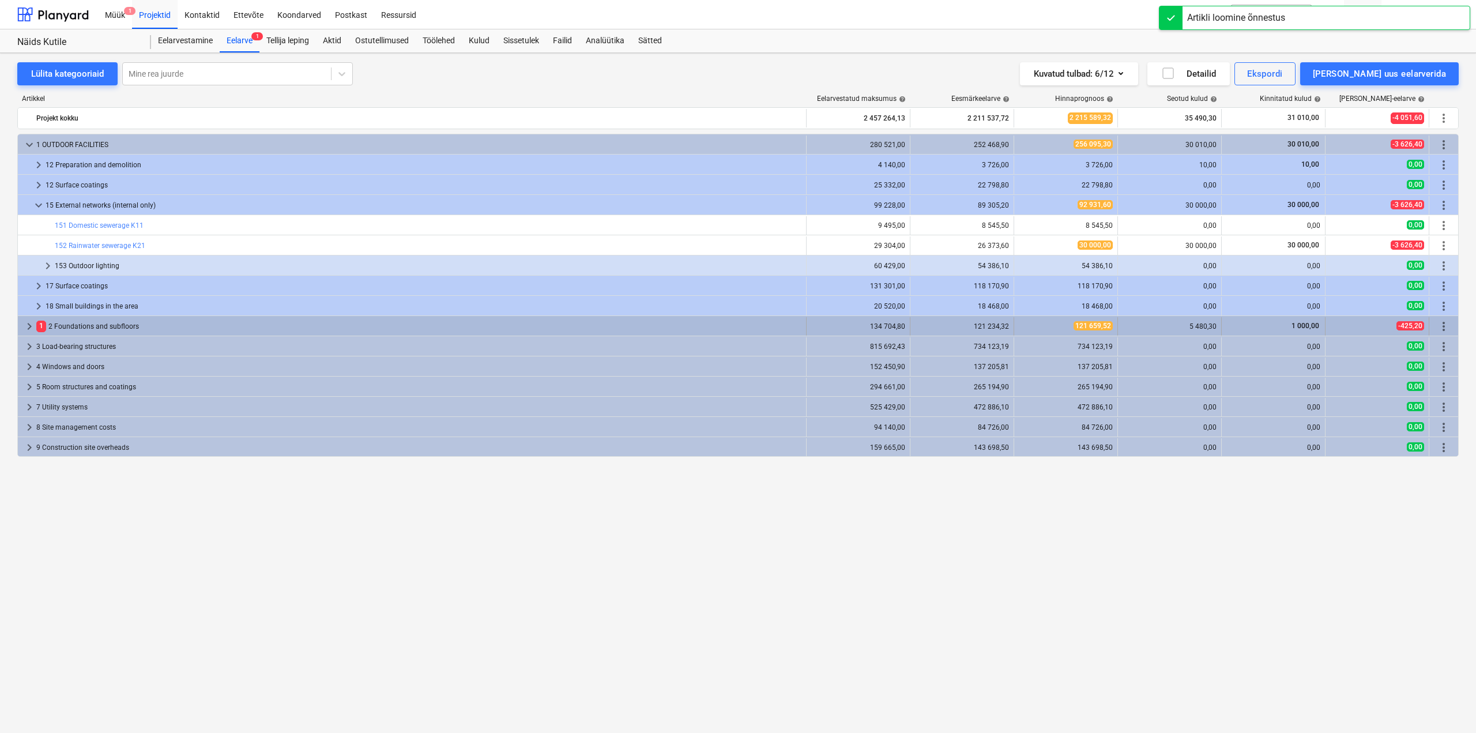
click at [31, 322] on span "keyboard_arrow_right" at bounding box center [29, 326] width 14 height 14
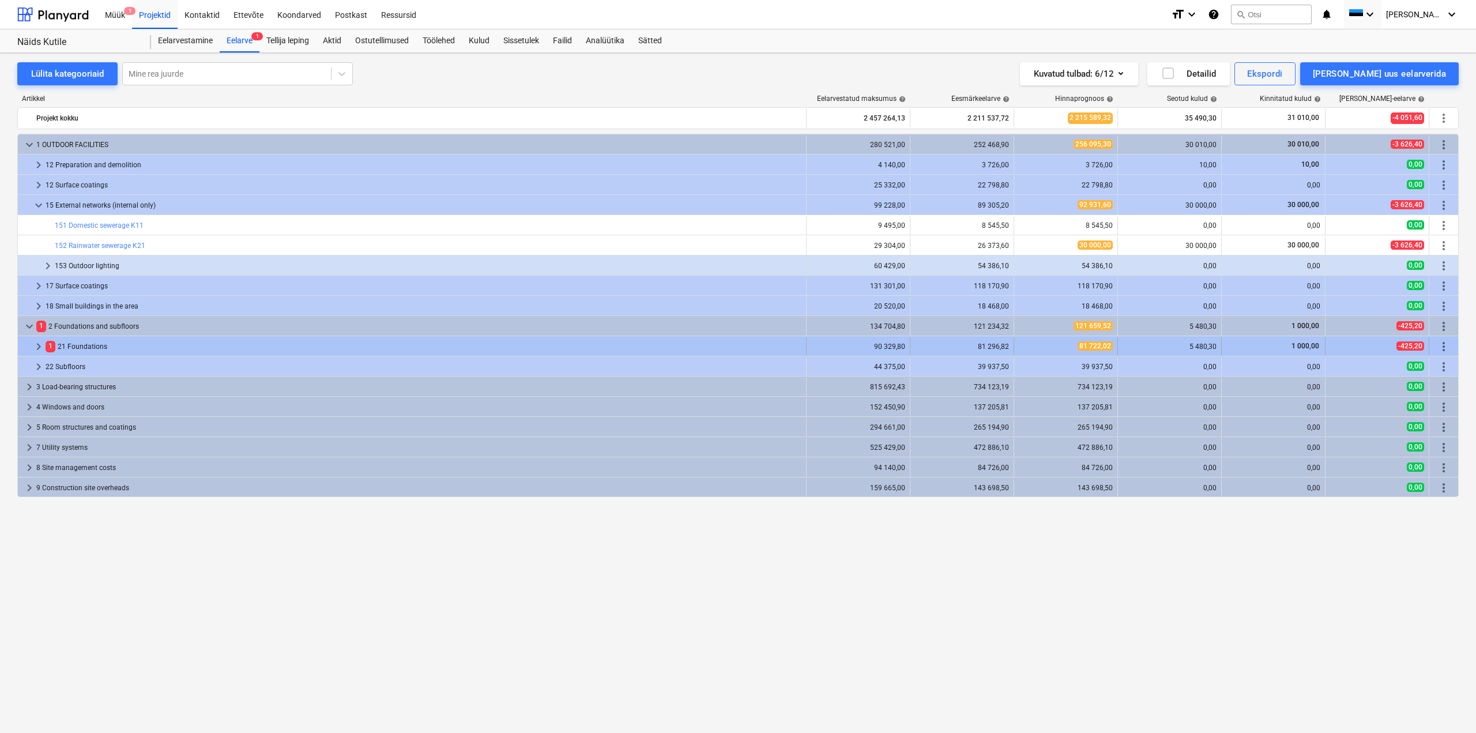
click at [40, 342] on span "keyboard_arrow_right" at bounding box center [39, 347] width 14 height 14
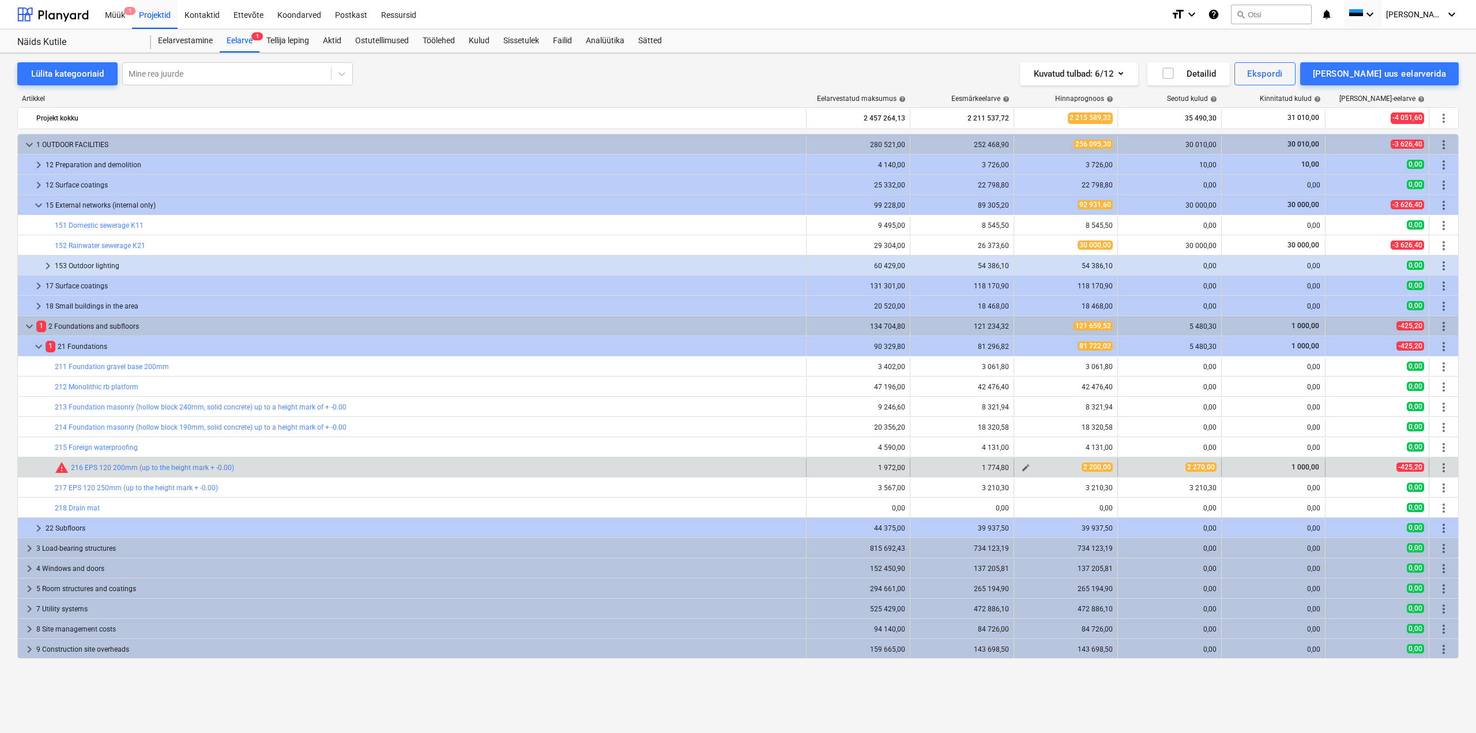
click at [1022, 470] on span "edit" at bounding box center [1025, 467] width 9 height 9
type textarea "x"
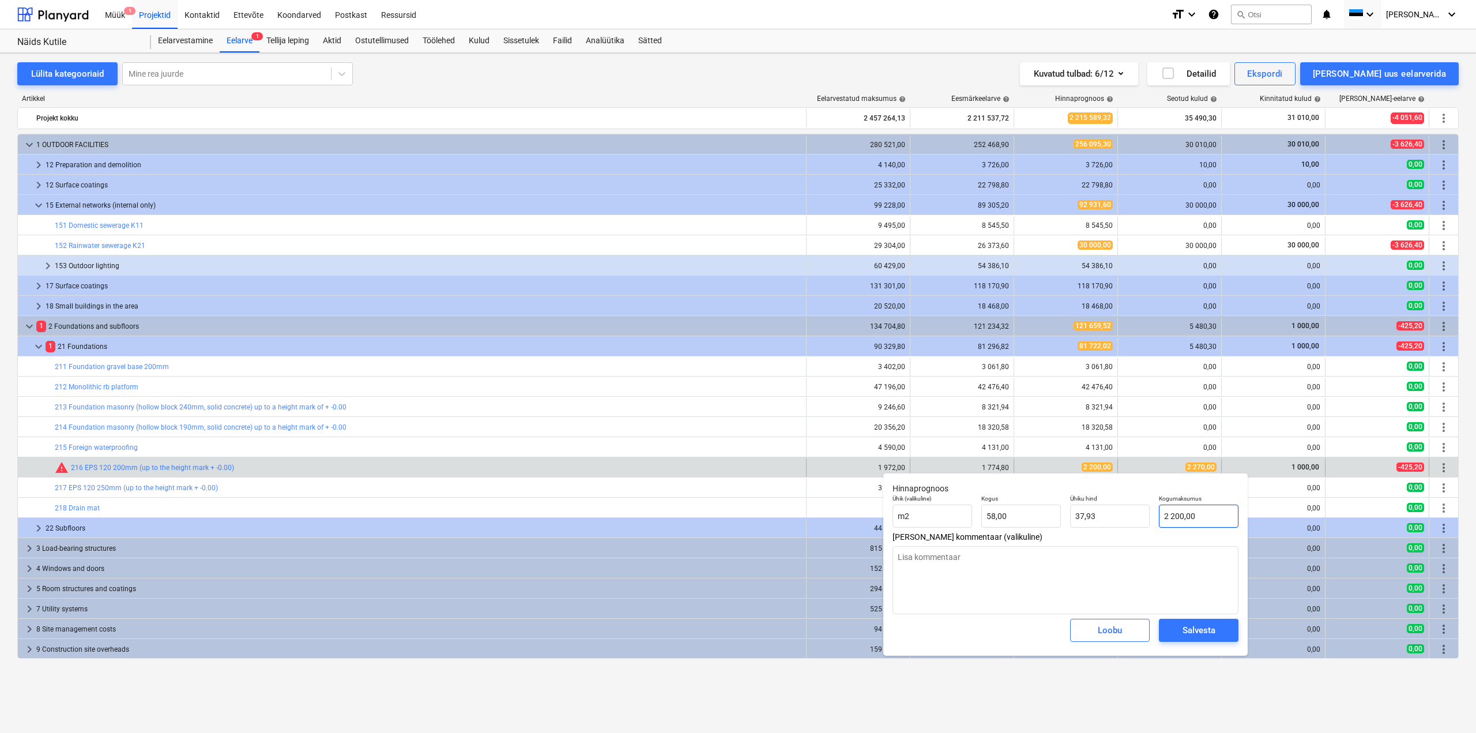
type input "2200"
drag, startPoint x: 1194, startPoint y: 522, endPoint x: 1175, endPoint y: 525, distance: 19.2
click at [1175, 525] on input "2200" at bounding box center [1199, 516] width 80 height 23
type textarea "x"
type input "2 200,00"
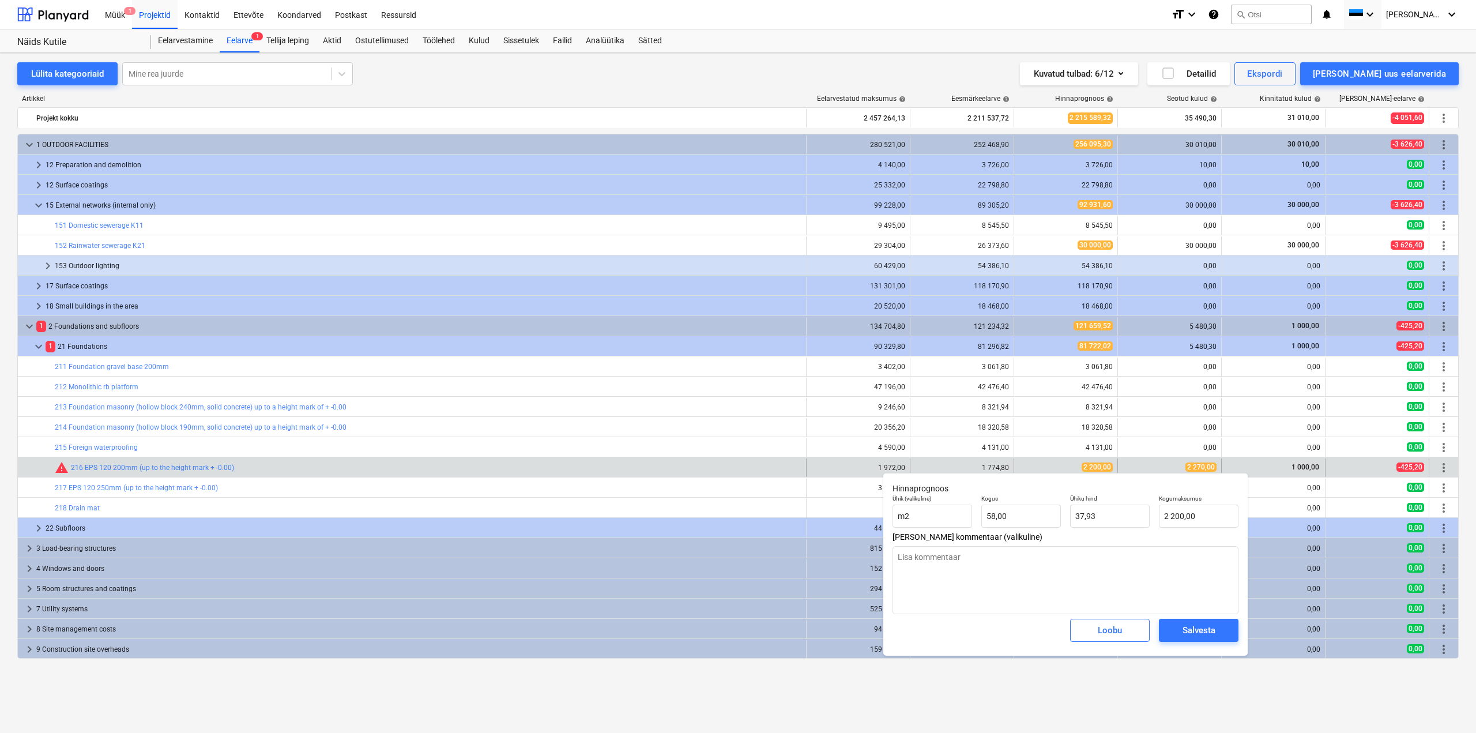
drag, startPoint x: 951, startPoint y: 79, endPoint x: 965, endPoint y: 78, distance: 14.4
click at [950, 81] on div "Kuvatud tulbad : 6/12 Detailid Ekspordi [PERSON_NAME] uus eelarverida" at bounding box center [1074, 73] width 770 height 23
click at [1010, 74] on div "Kuvatud tulbad : 6/12 Detailid Ekspordi [PERSON_NAME] uus eelarverida" at bounding box center [1074, 73] width 770 height 23
click at [1191, 626] on div "Salvesta" at bounding box center [1199, 630] width 33 height 15
type textarea "x"
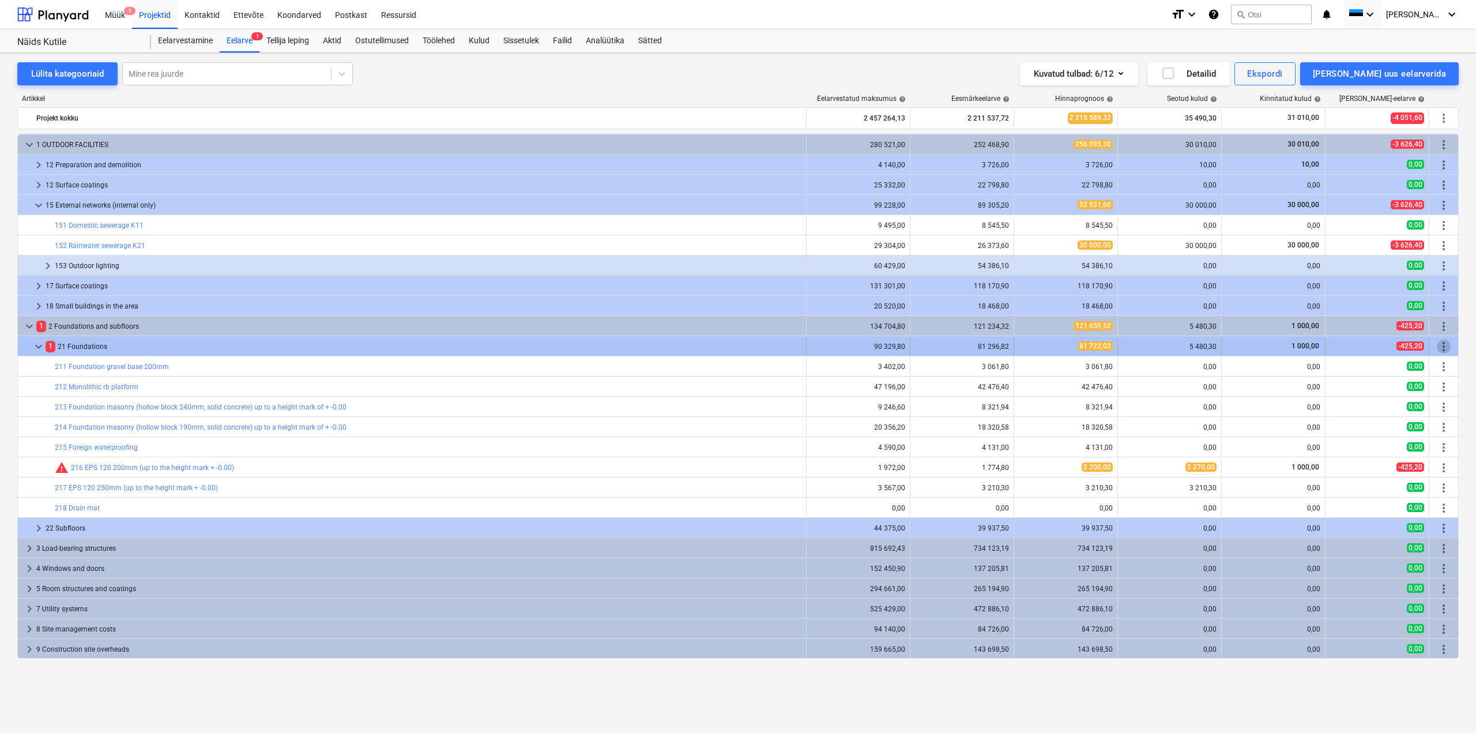
click at [1443, 344] on span "more_vert" at bounding box center [1444, 347] width 14 height 14
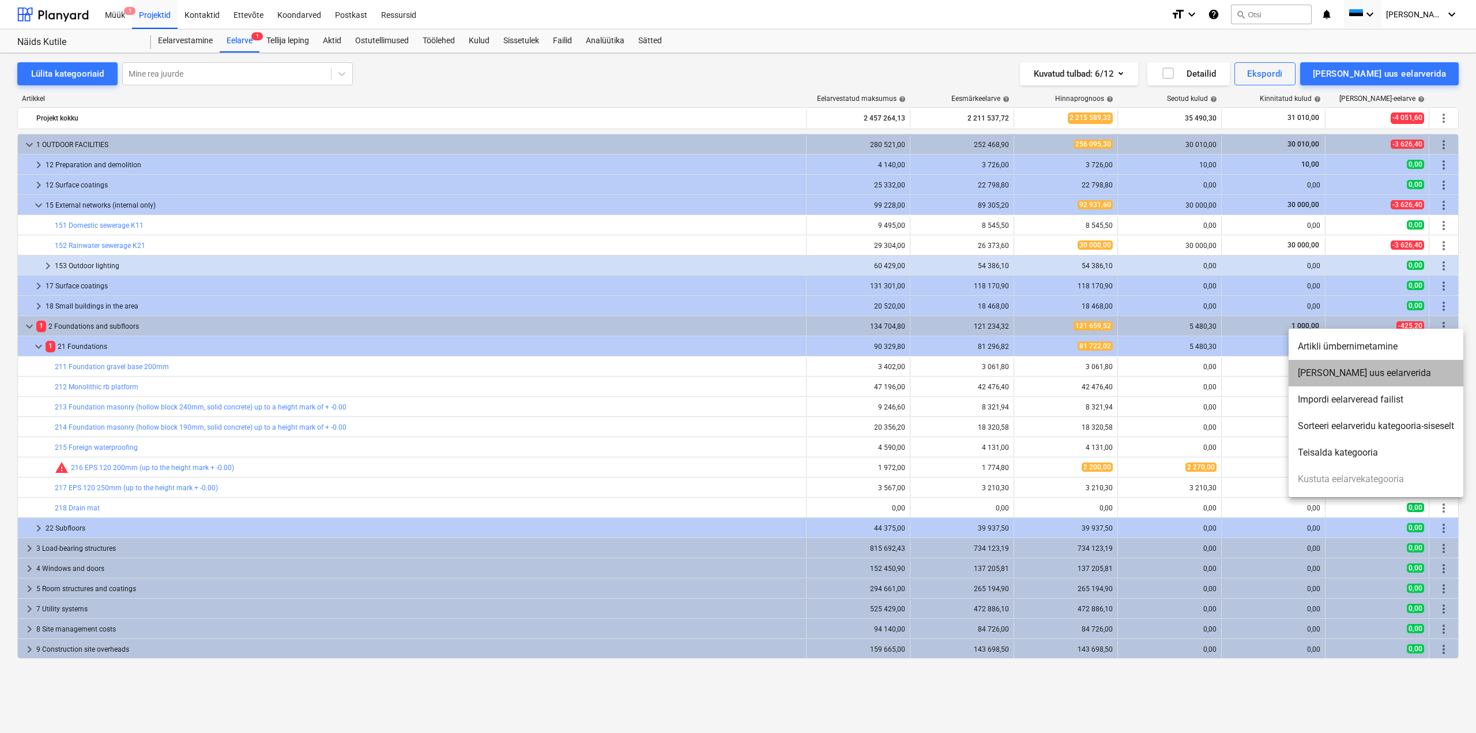
click at [1337, 375] on li "[PERSON_NAME] uus eelarverida" at bounding box center [1376, 373] width 175 height 27
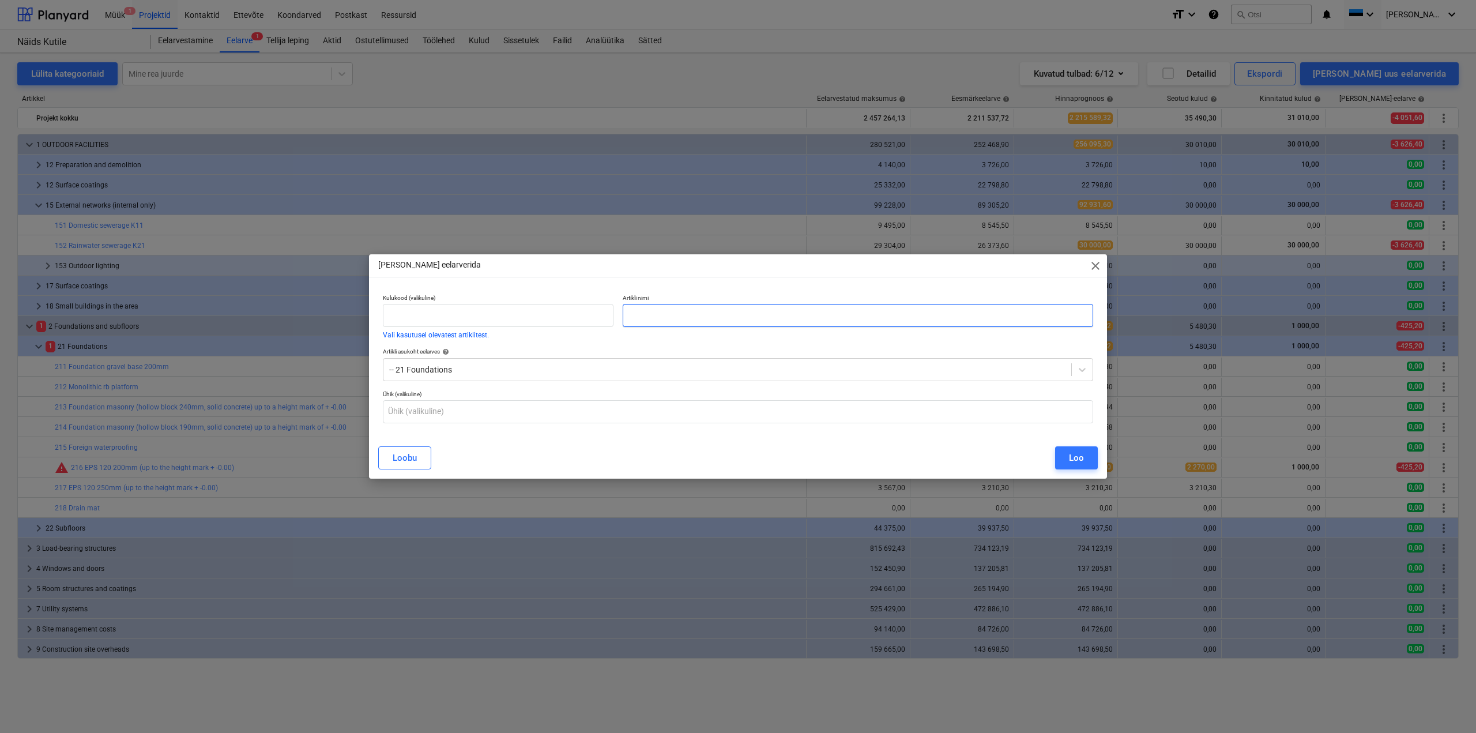
click at [828, 316] on input "text" at bounding box center [858, 315] width 471 height 23
type input "Ilusad vidinad"
click at [1072, 448] on button "Loo" at bounding box center [1076, 457] width 43 height 23
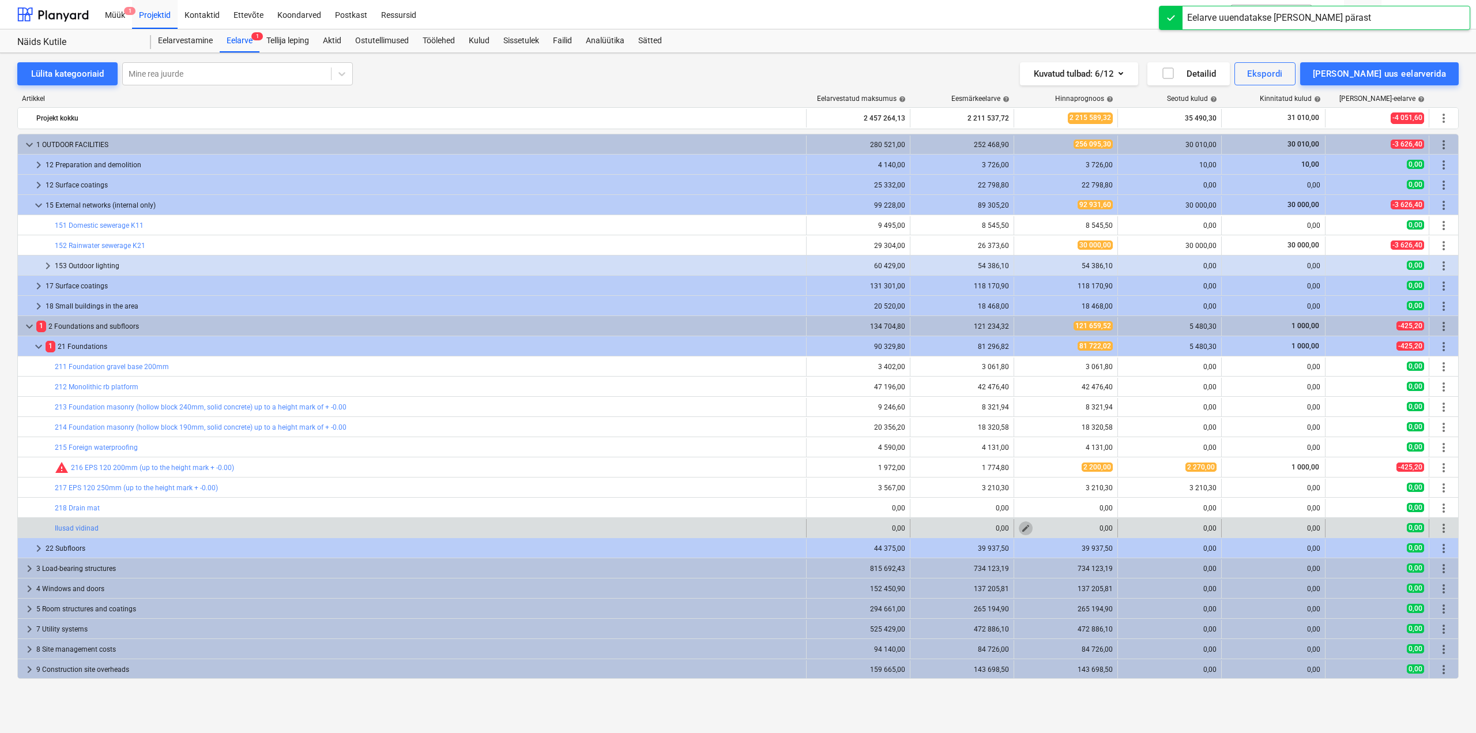
click at [1021, 525] on span "edit" at bounding box center [1025, 528] width 9 height 9
type textarea "x"
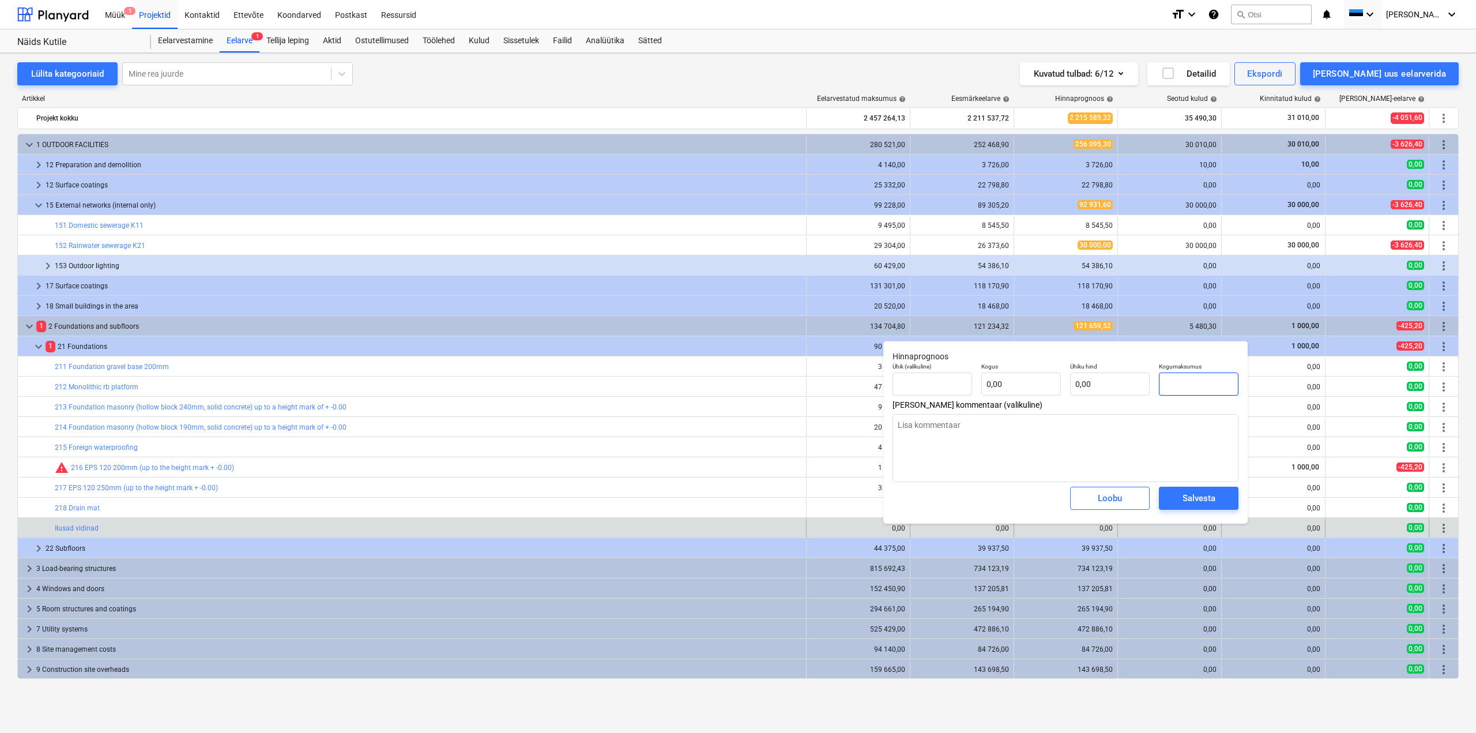
click at [1187, 384] on input "text" at bounding box center [1199, 383] width 80 height 23
type textarea "x"
type input "tk"
type input "1"
type input "1,00"
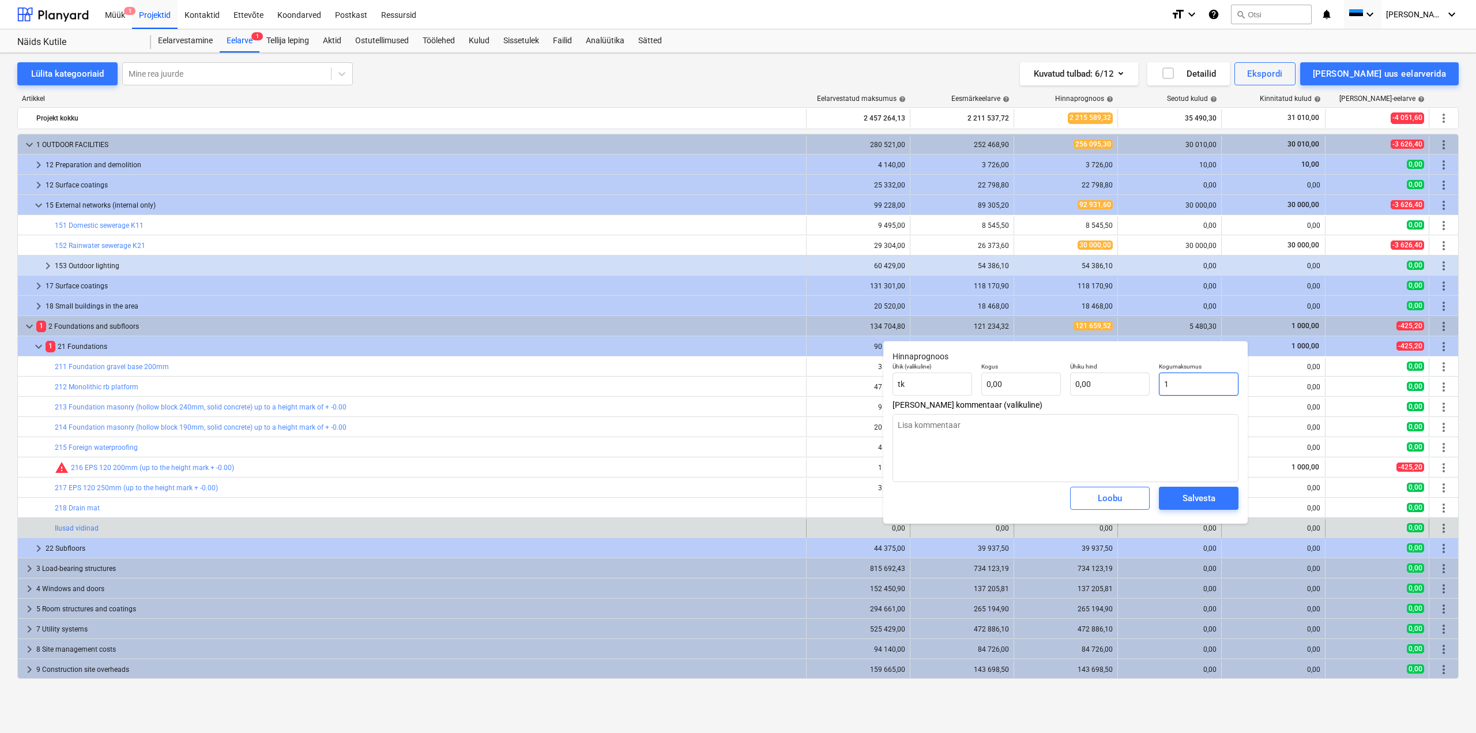
type input "1,00"
type textarea "x"
type input "10"
type input "10,00"
type textarea "x"
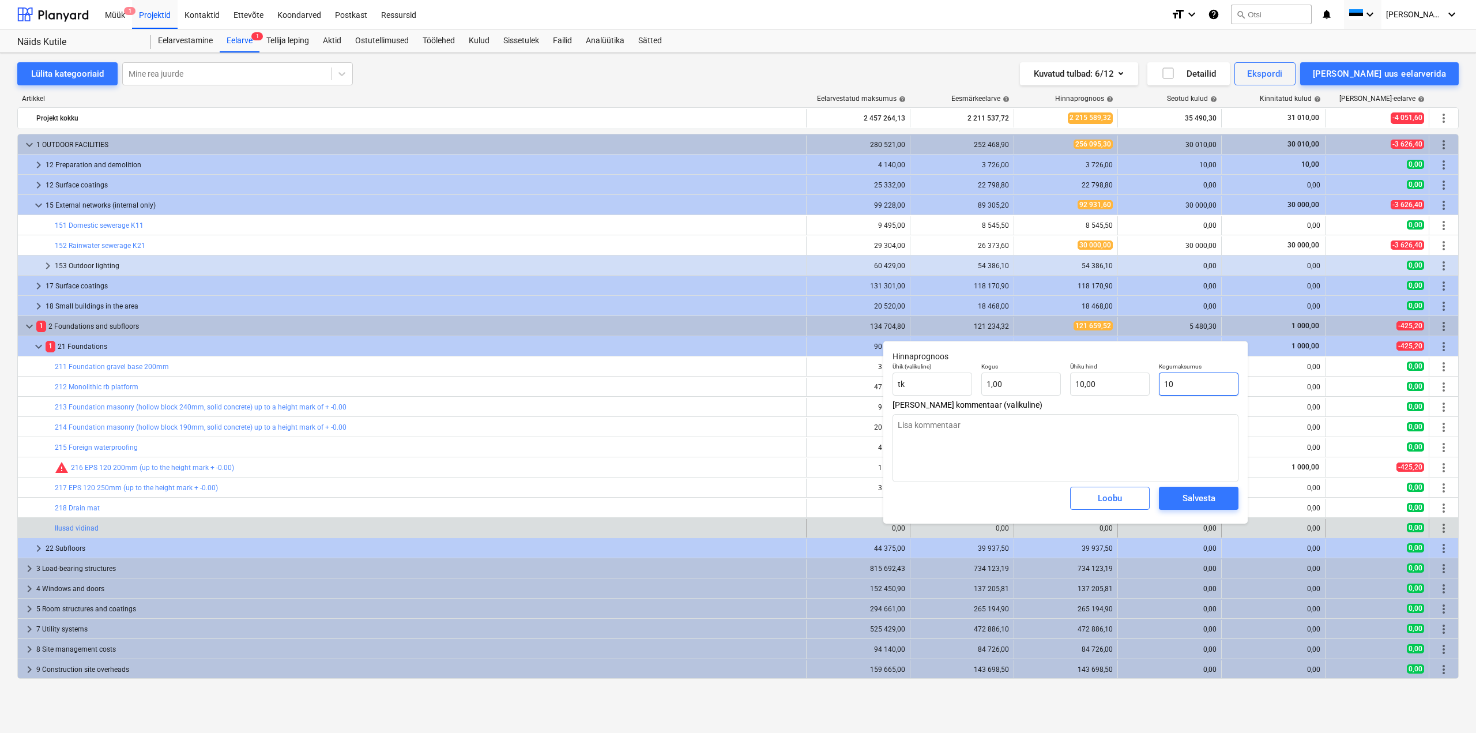
type input "100"
type input "100,00"
type textarea "x"
type input "1000"
type input "1 000,00"
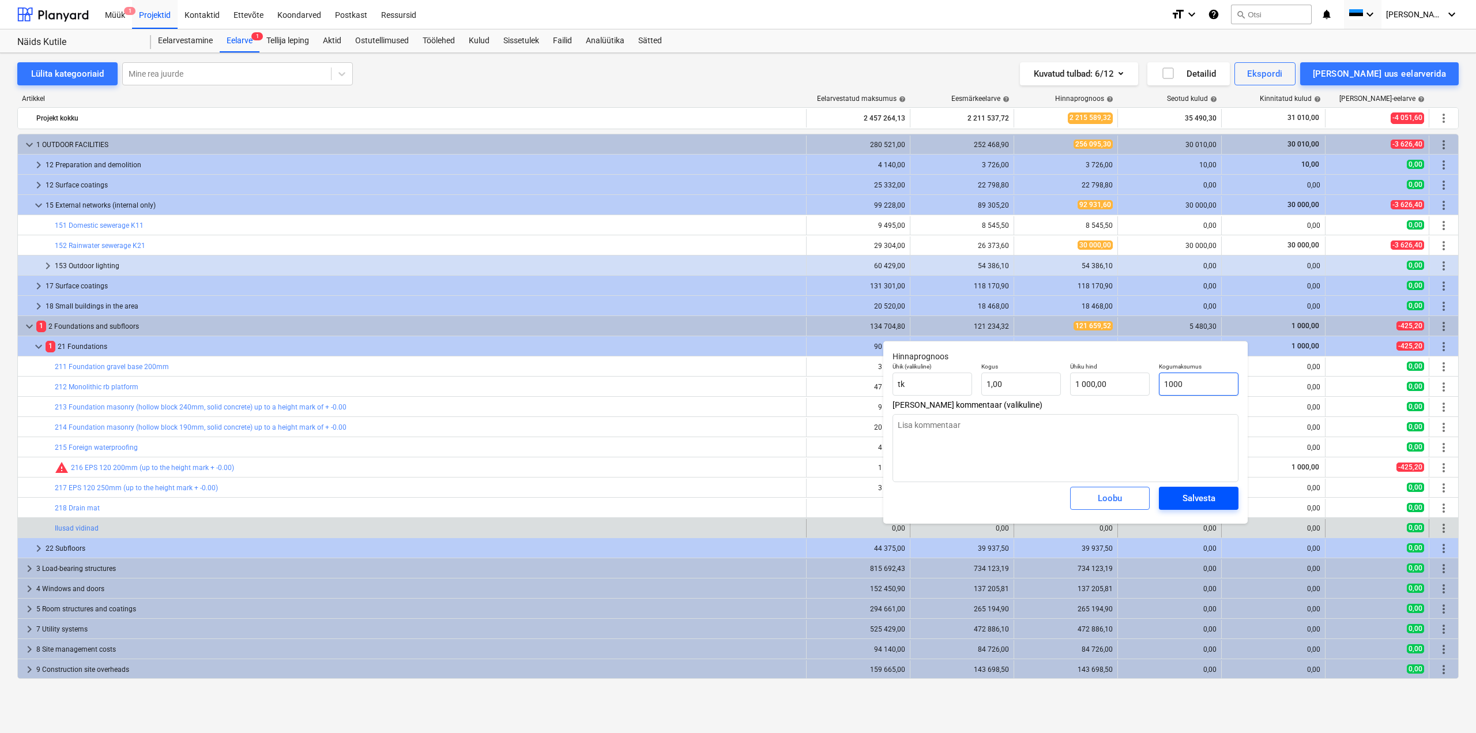
type input "1000"
type textarea "x"
type input "1 000,00"
click at [1209, 498] on div "Salvesta" at bounding box center [1199, 498] width 33 height 15
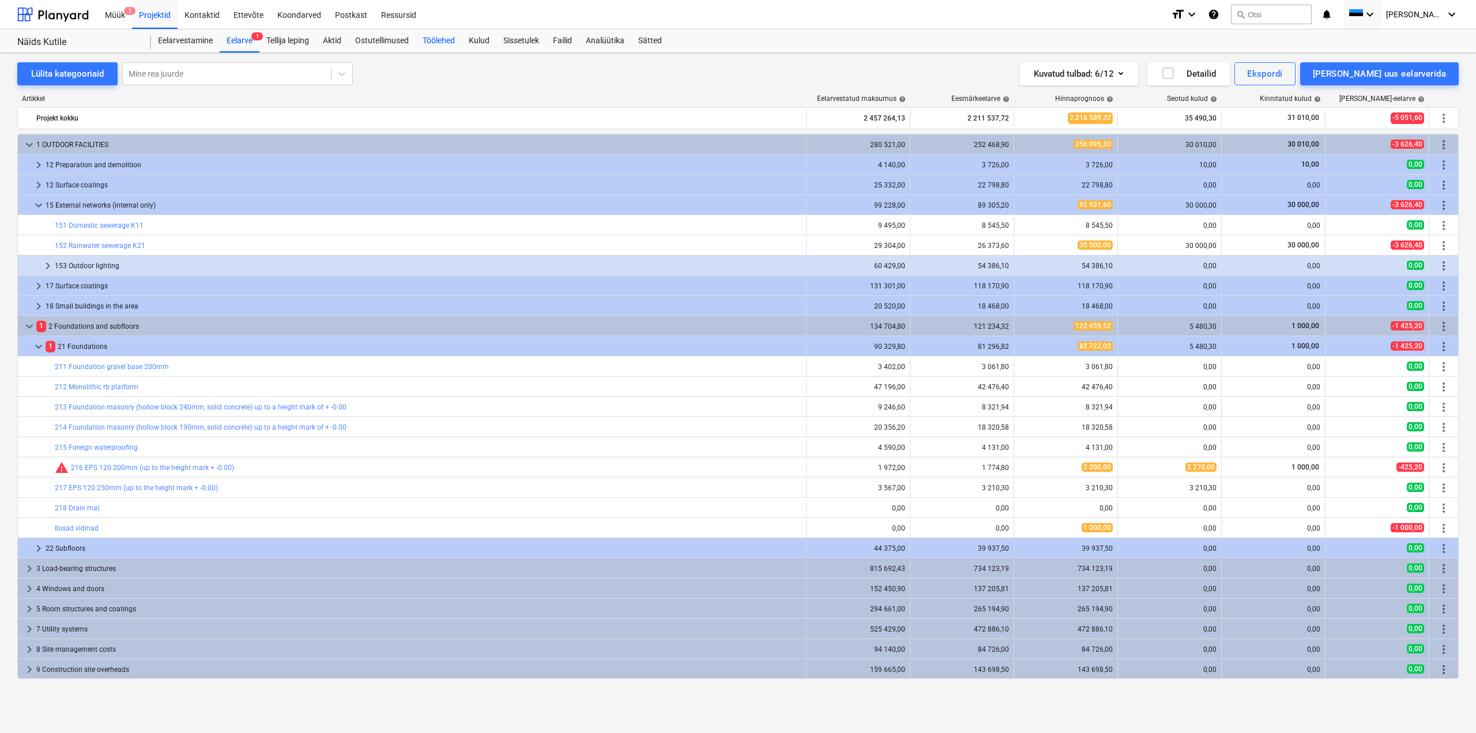
click at [444, 37] on div "Töölehed" at bounding box center [439, 40] width 46 height 23
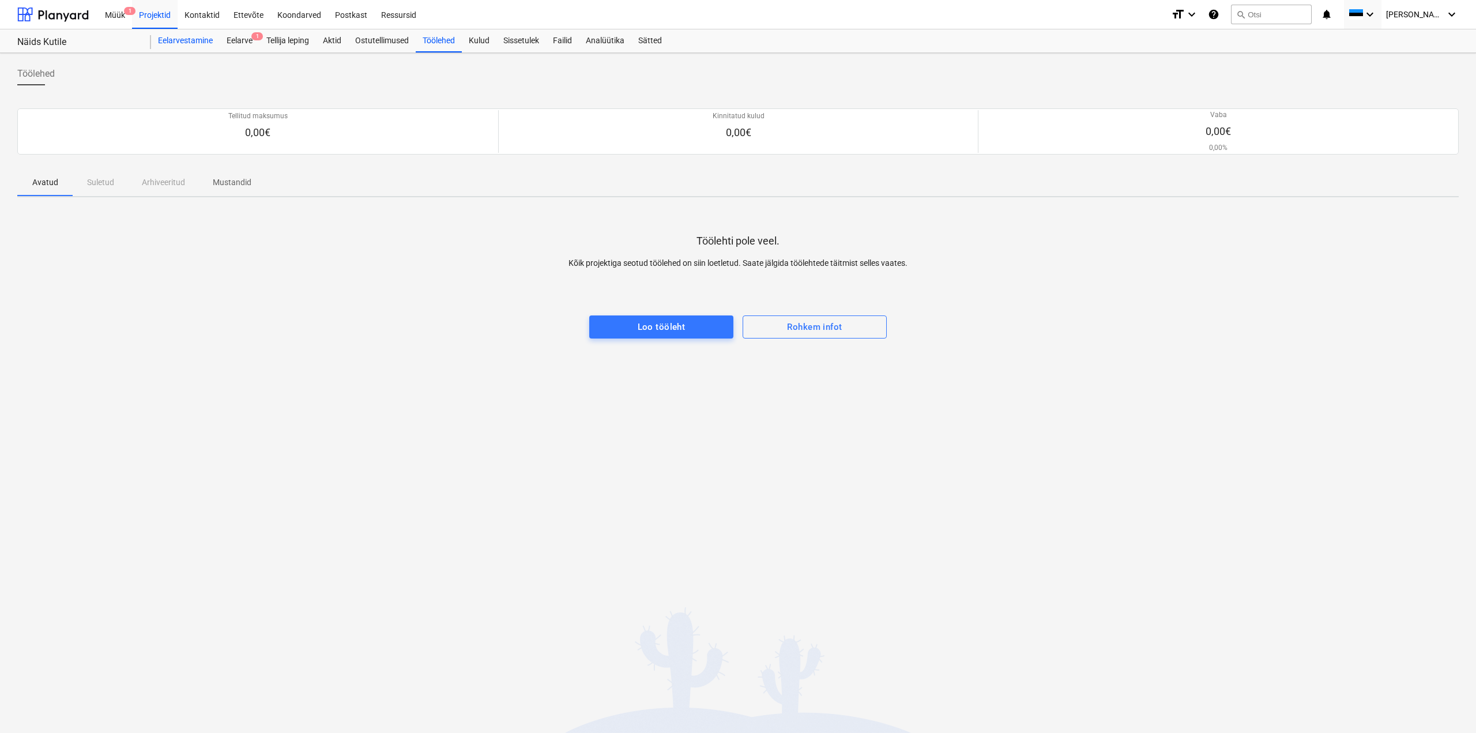
click at [172, 41] on div "Eelarvestamine" at bounding box center [185, 40] width 69 height 23
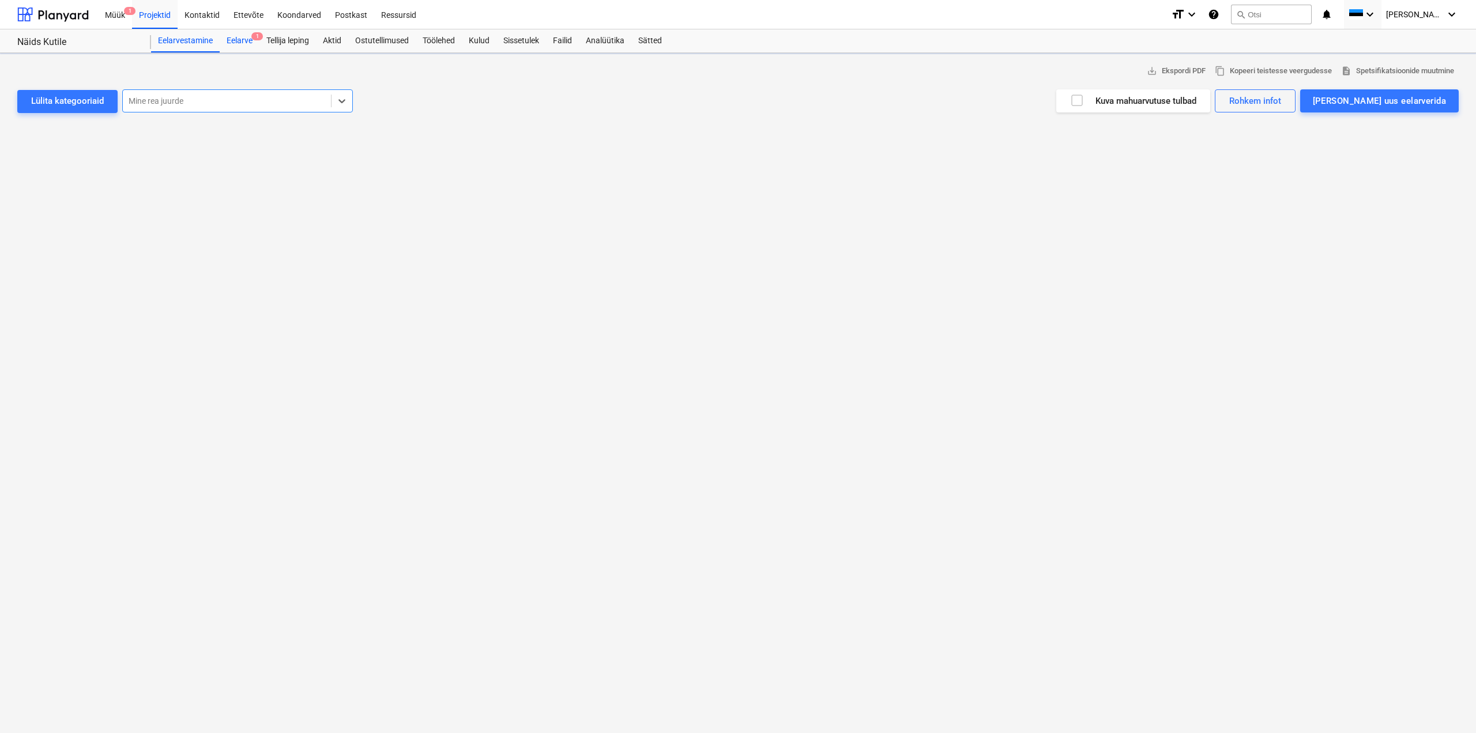
click at [235, 36] on div "Eelarve 1" at bounding box center [240, 40] width 40 height 23
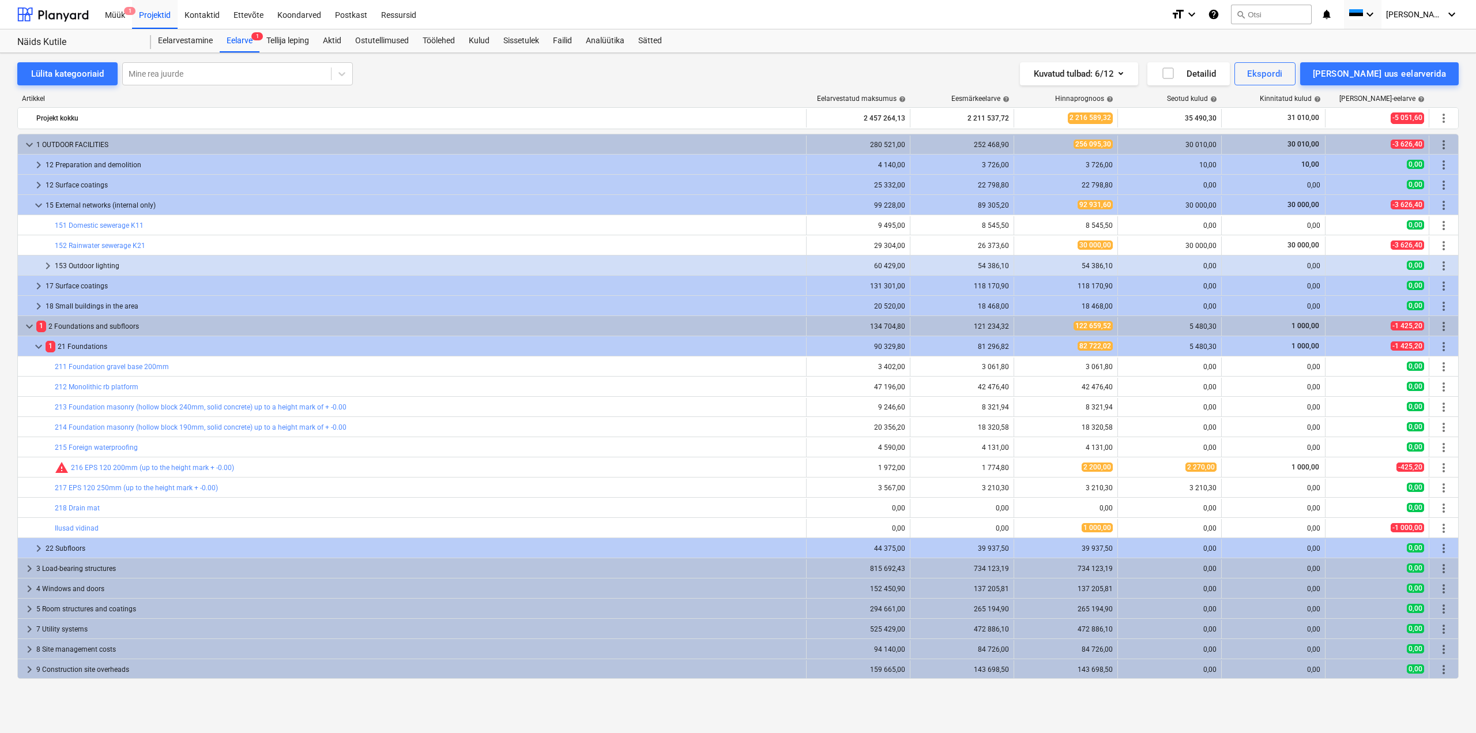
click at [42, 174] on div "keyboard_arrow_right 12 Surface coatings 25 332,00 22 798,80 22 798,80 0,00 0,0…" at bounding box center [738, 184] width 1442 height 20
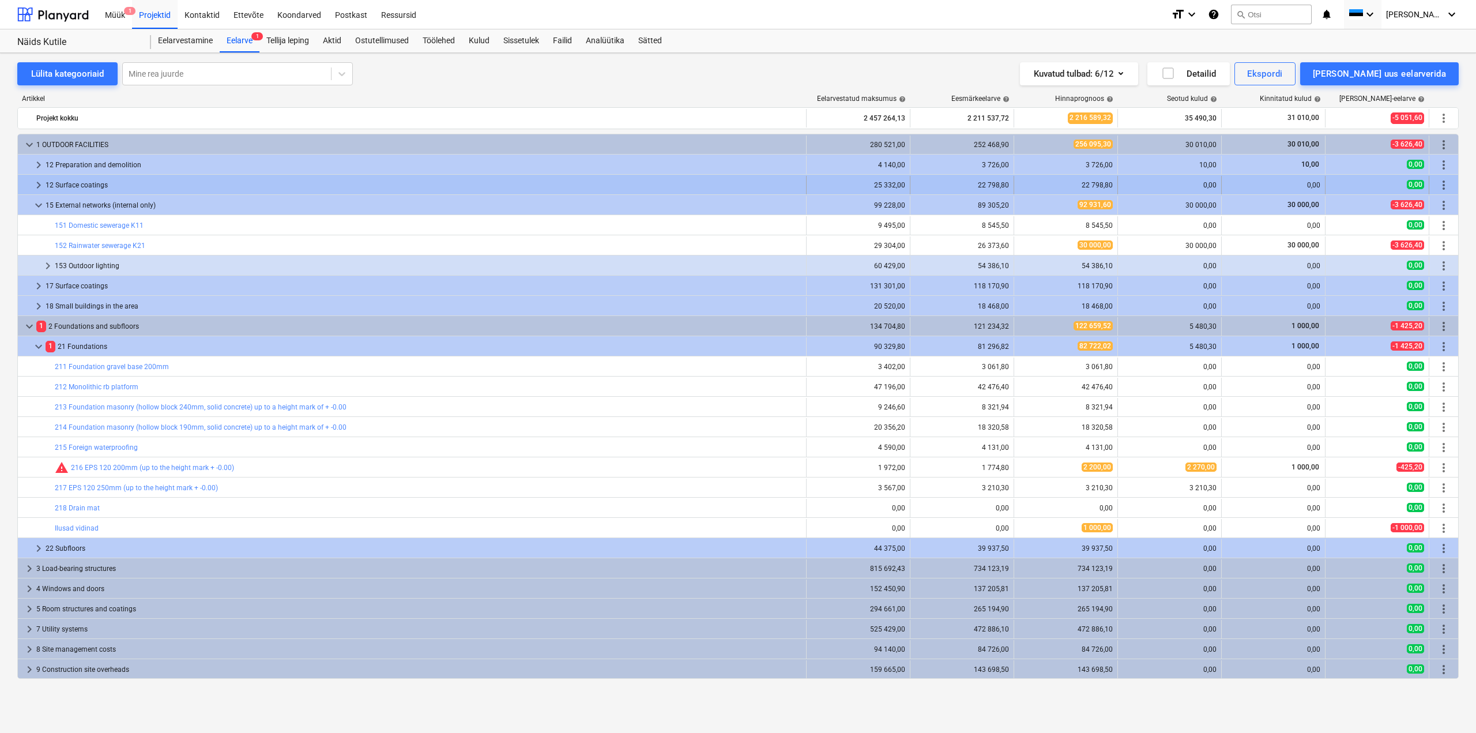
click at [39, 192] on div "keyboard_arrow_right" at bounding box center [39, 185] width 14 height 18
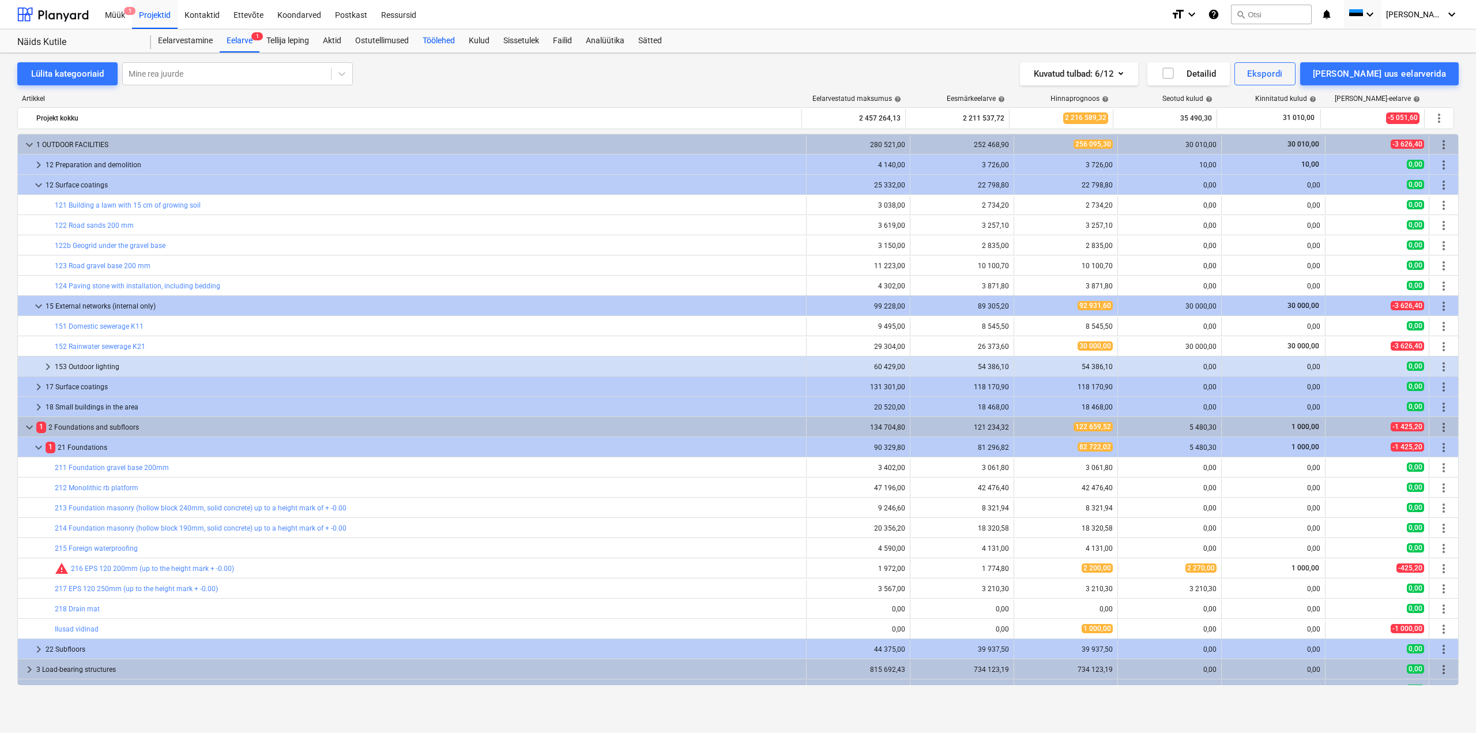
click at [442, 46] on div "Töölehed" at bounding box center [439, 40] width 46 height 23
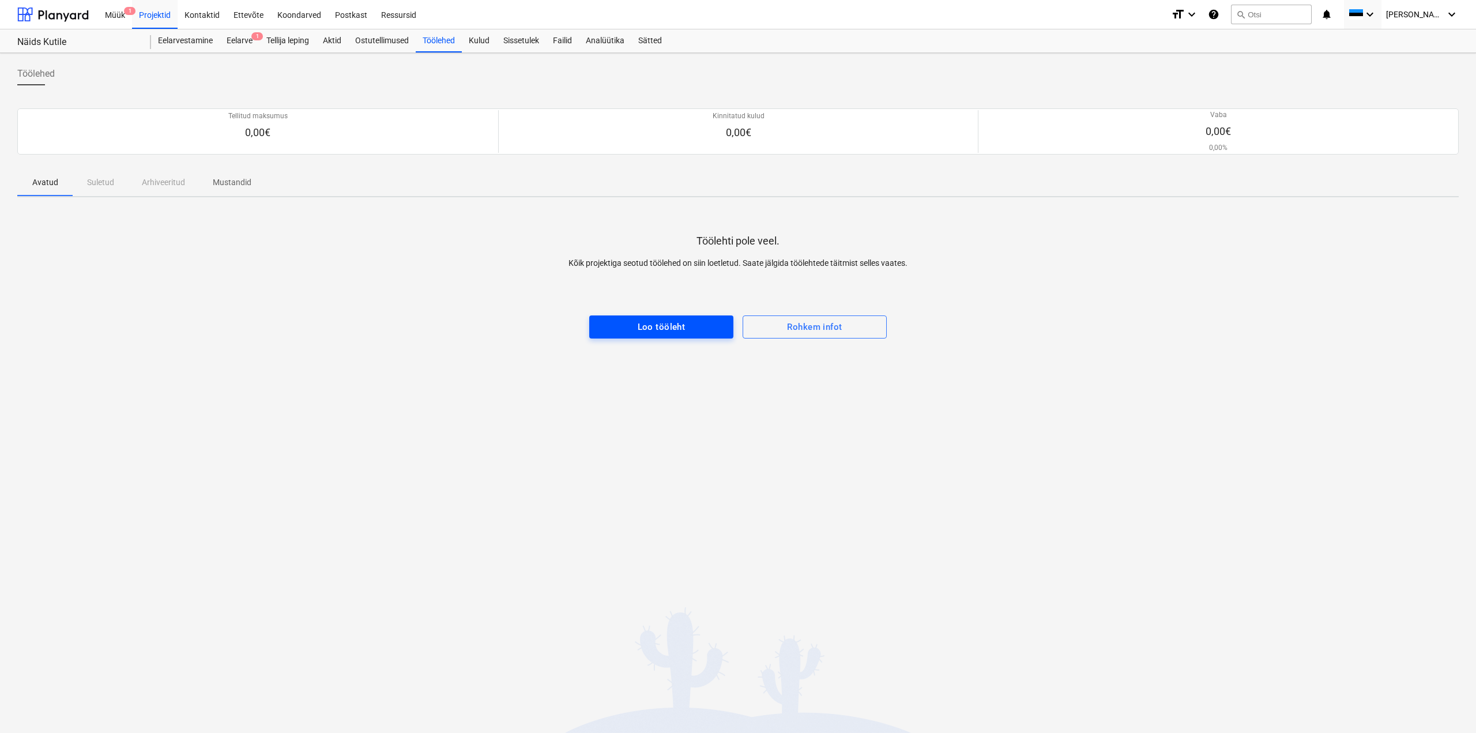
click at [713, 327] on span "Loo tööleht" at bounding box center [661, 326] width 119 height 15
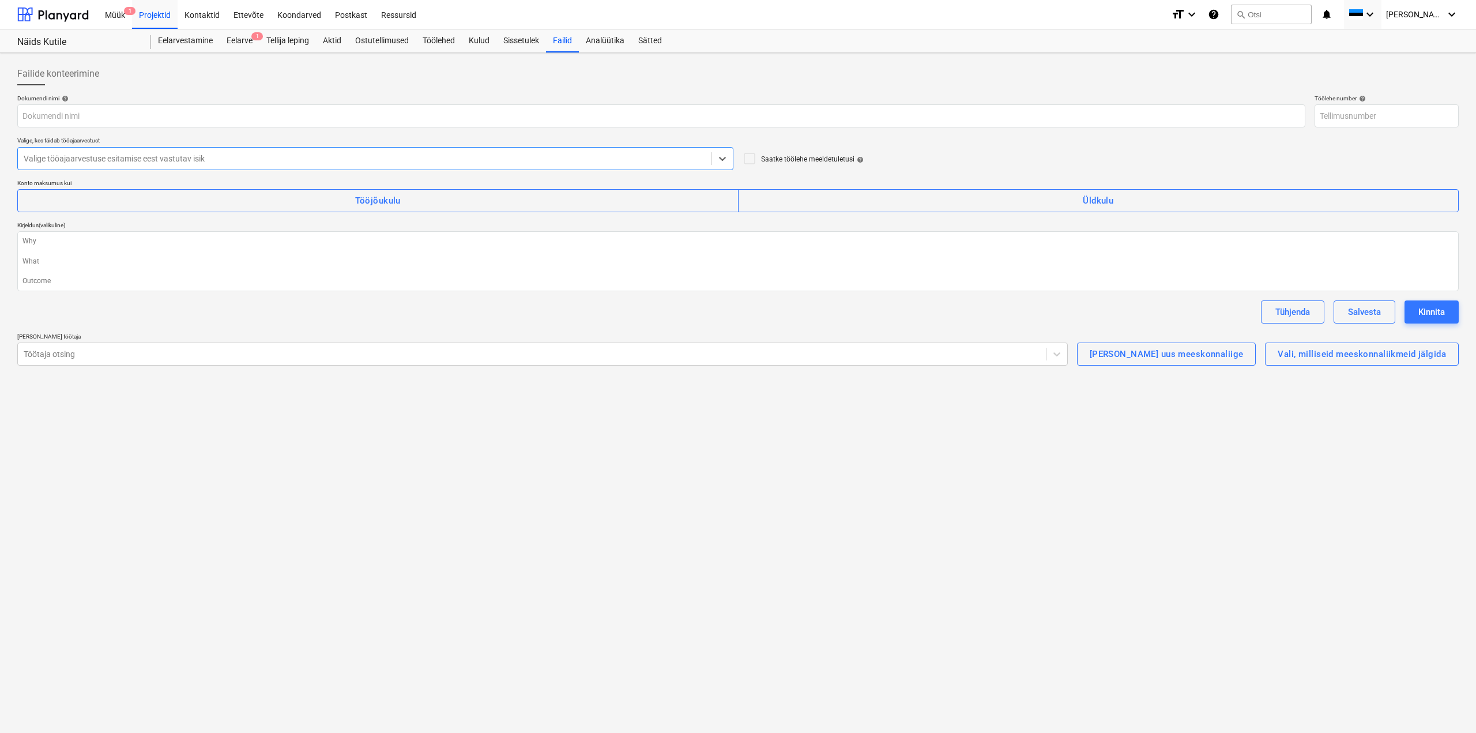
type textarea "x"
type input "123aaa-WO-001"
type textarea "x"
type input "T"
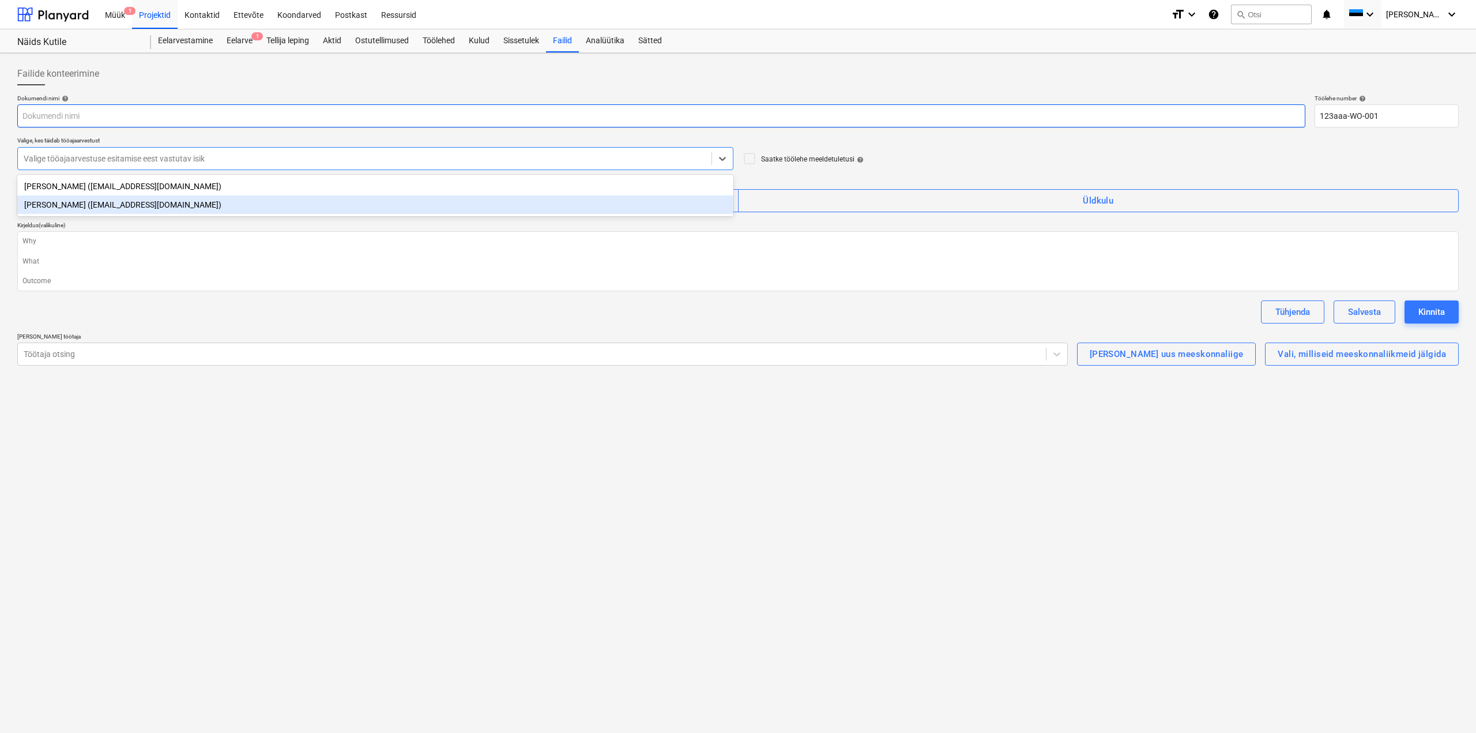
click at [73, 127] on input "text" at bounding box center [661, 115] width 1288 height 23
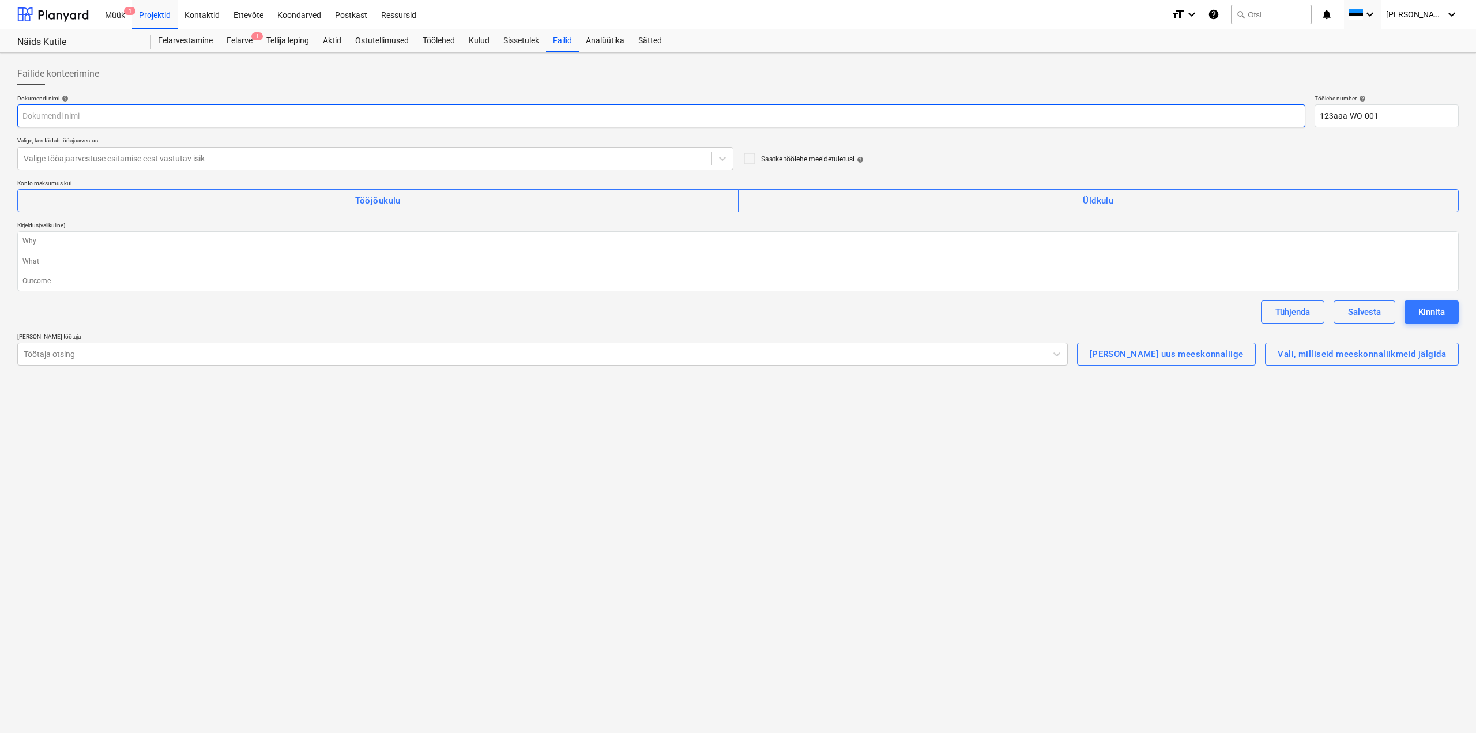
type textarea "x"
type input "V"
type textarea "x"
type input "Vu"
type textarea "x"
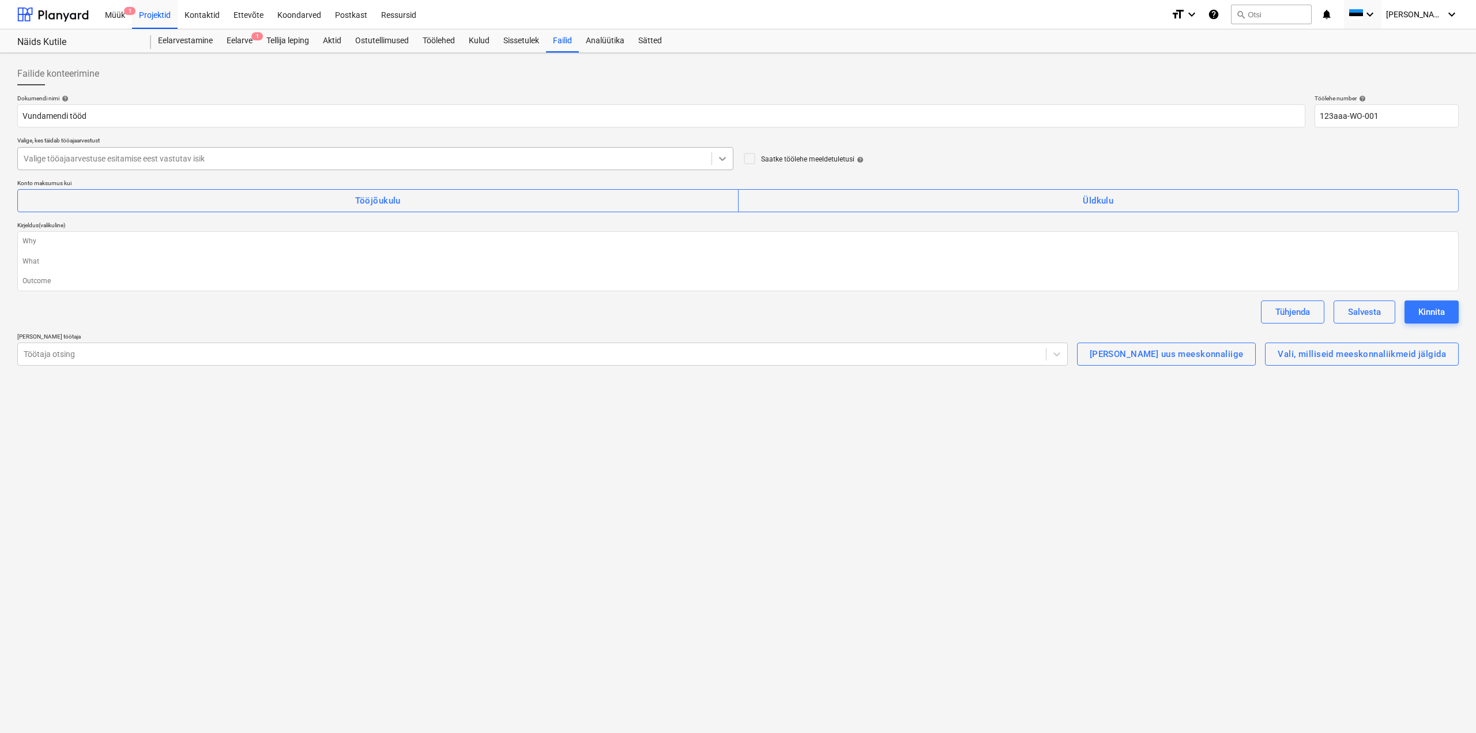
click at [726, 159] on icon at bounding box center [723, 159] width 12 height 12
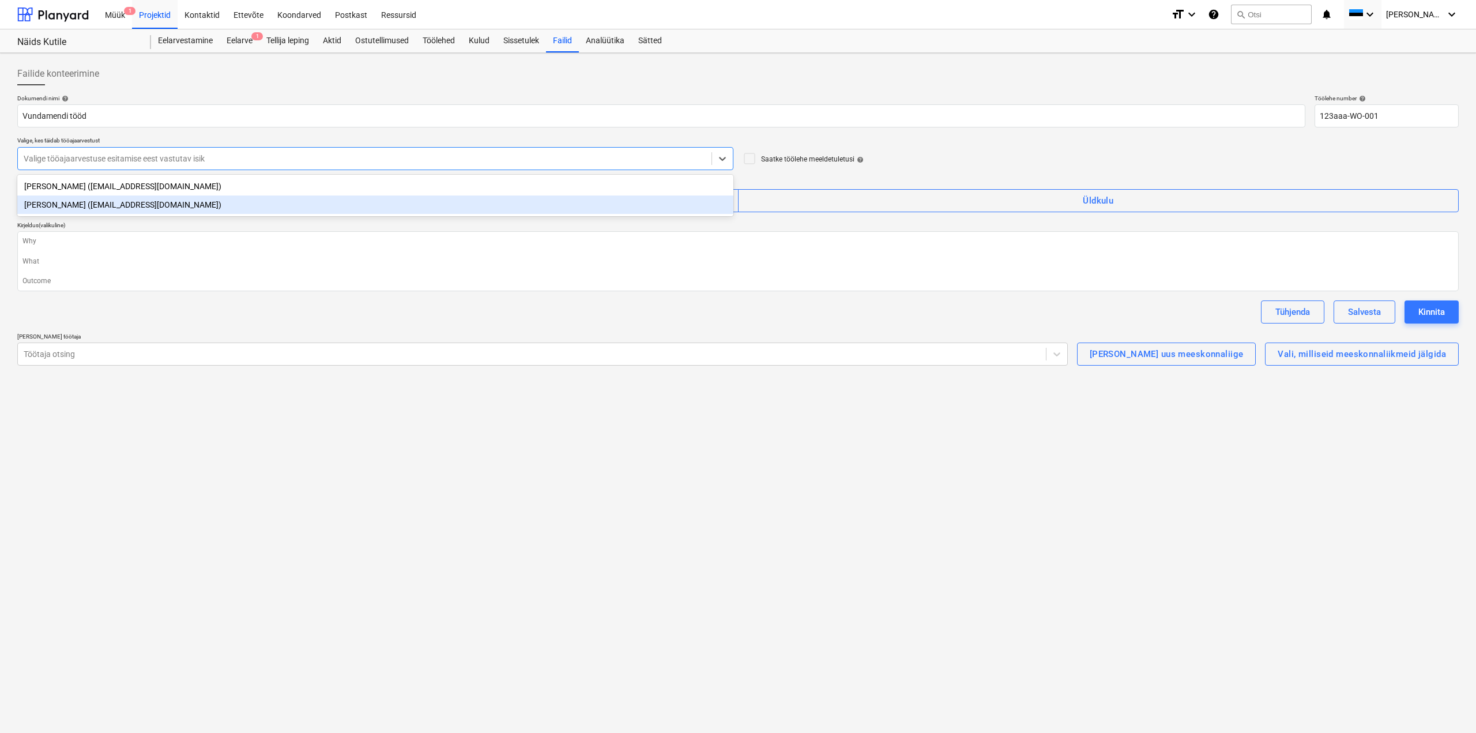
click at [257, 215] on div "[PERSON_NAME] ([EMAIL_ADDRESS][DOMAIN_NAME]) [PERSON_NAME] ([EMAIL_ADDRESS][DOM…" at bounding box center [375, 196] width 716 height 42
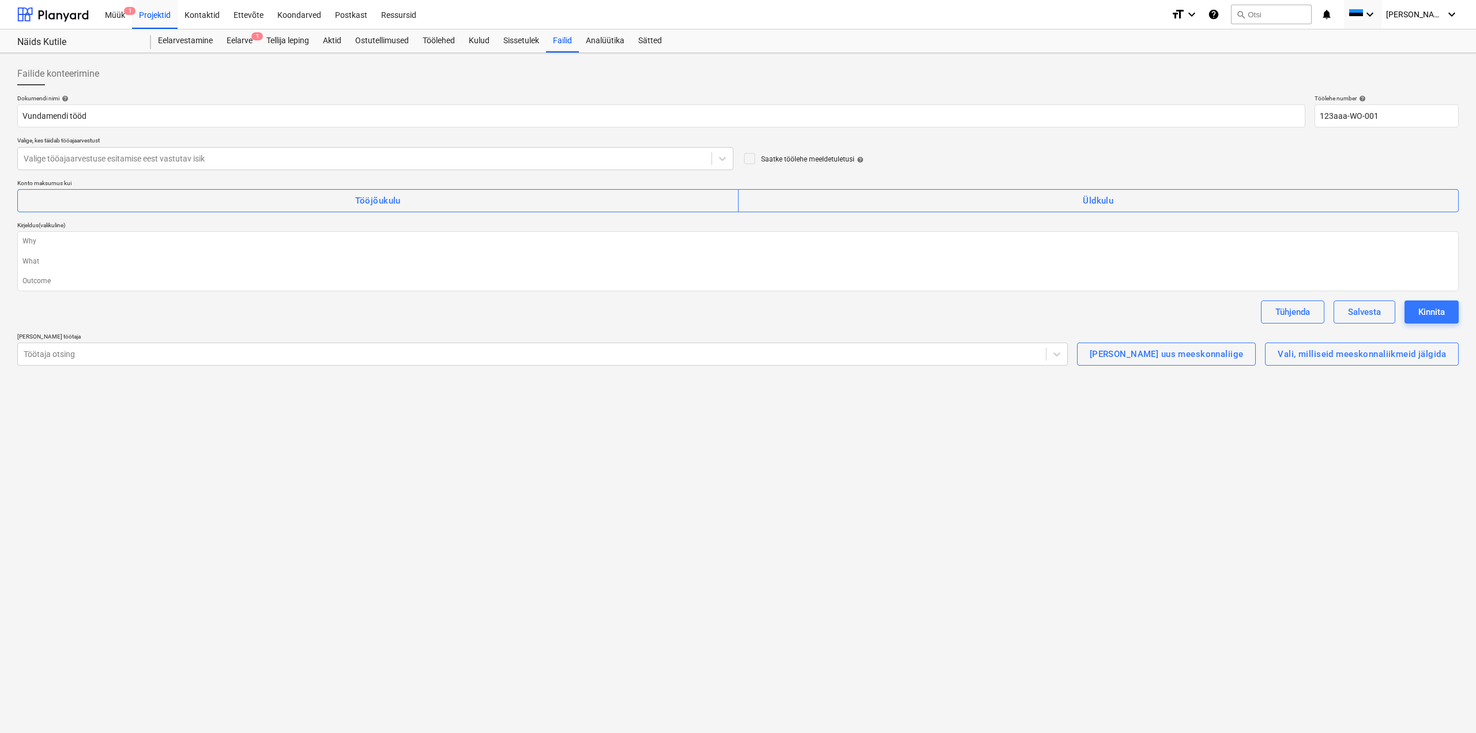
click at [755, 162] on icon at bounding box center [749, 158] width 10 height 10
click at [657, 174] on div "Dokumendi nimi help [PERSON_NAME] tööd Töölehe number help 123aaa-WO-001 Valige…" at bounding box center [738, 230] width 1442 height 271
click at [626, 156] on div at bounding box center [365, 159] width 682 height 12
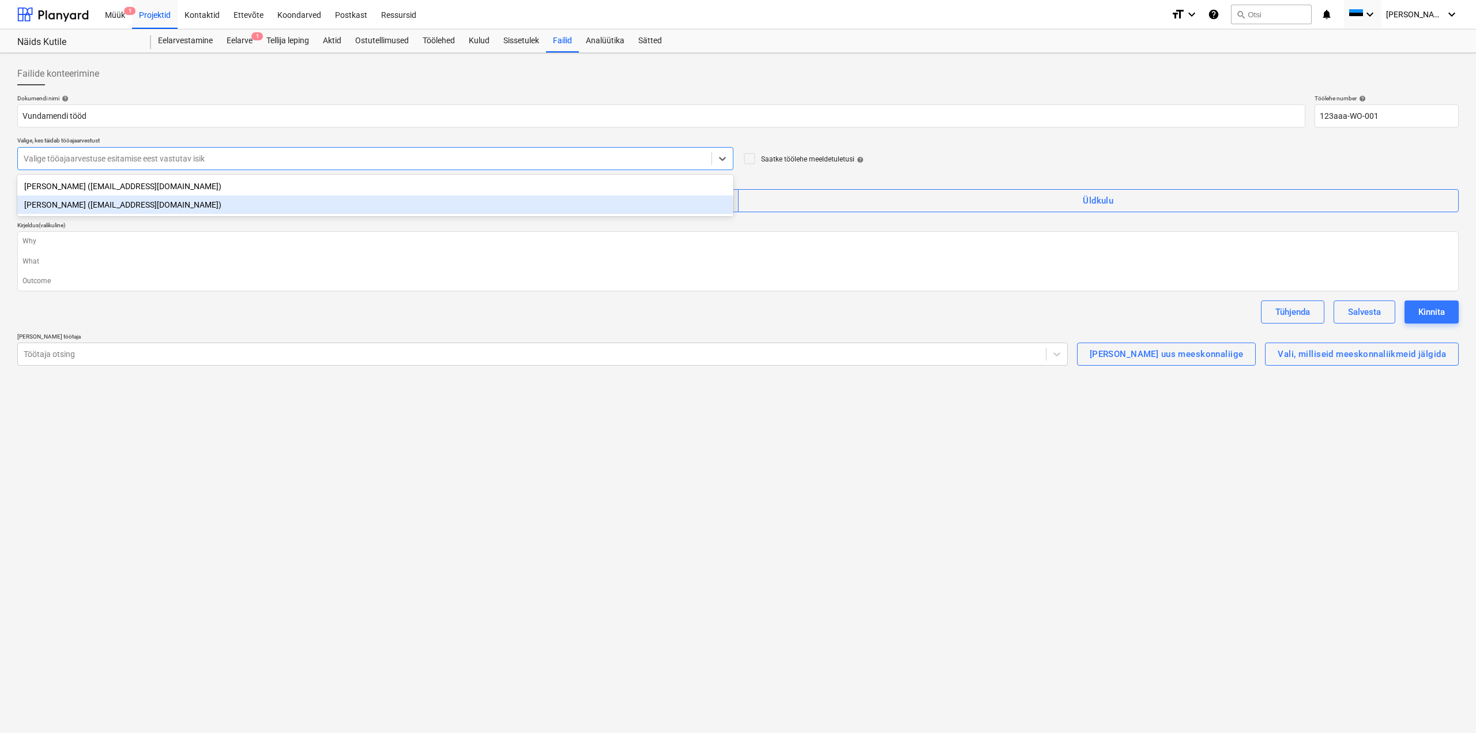
click at [55, 203] on div "[PERSON_NAME] ([EMAIL_ADDRESS][DOMAIN_NAME])" at bounding box center [375, 204] width 716 height 18
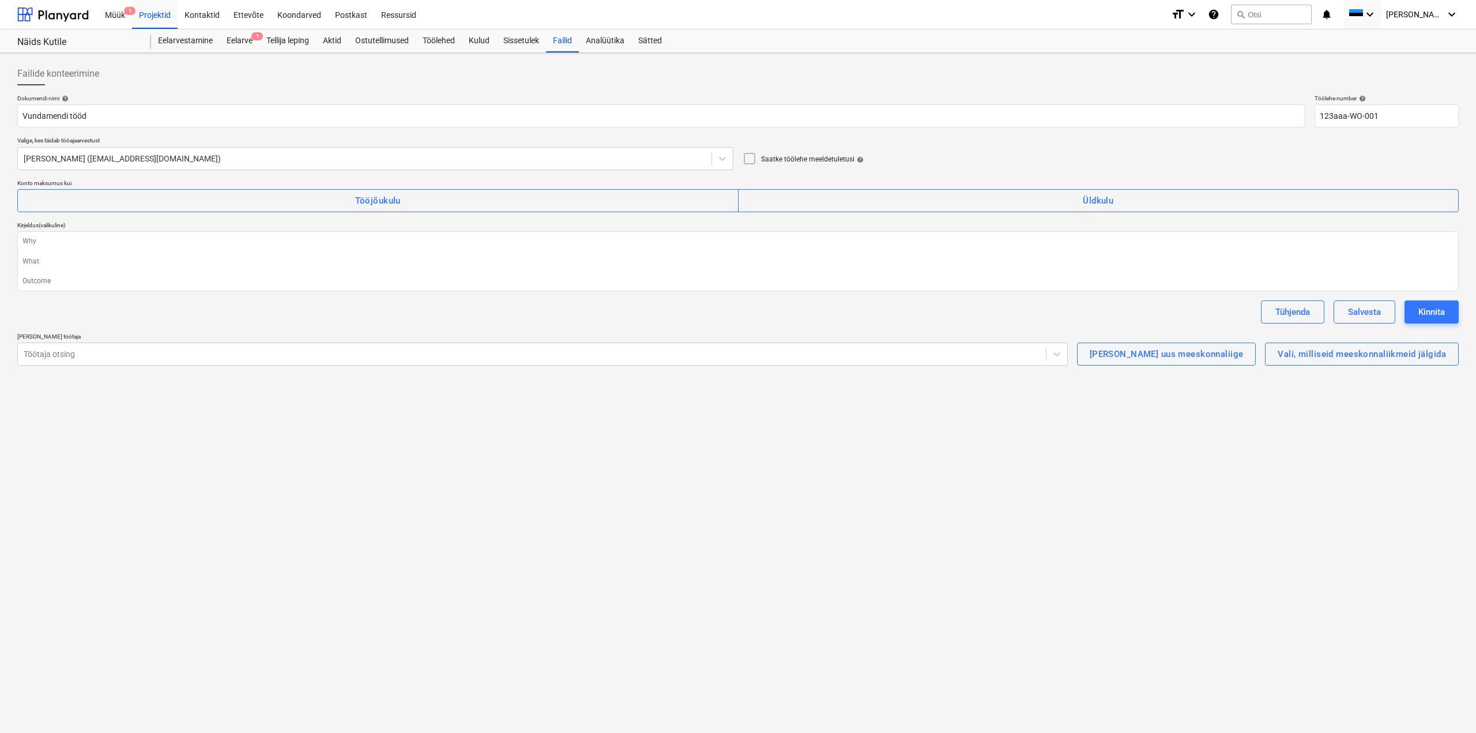
click at [751, 162] on icon at bounding box center [750, 159] width 14 height 14
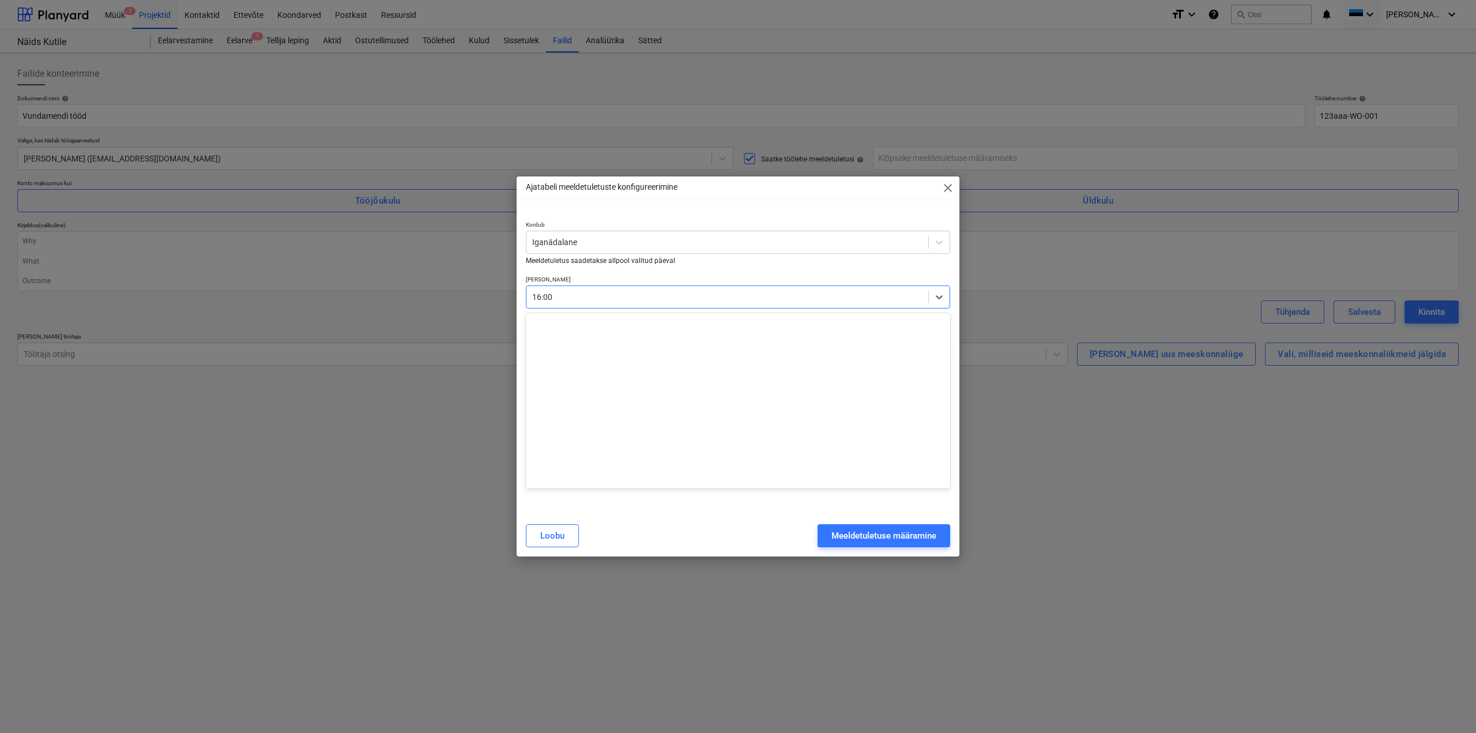
click at [556, 294] on div at bounding box center [727, 297] width 390 height 12
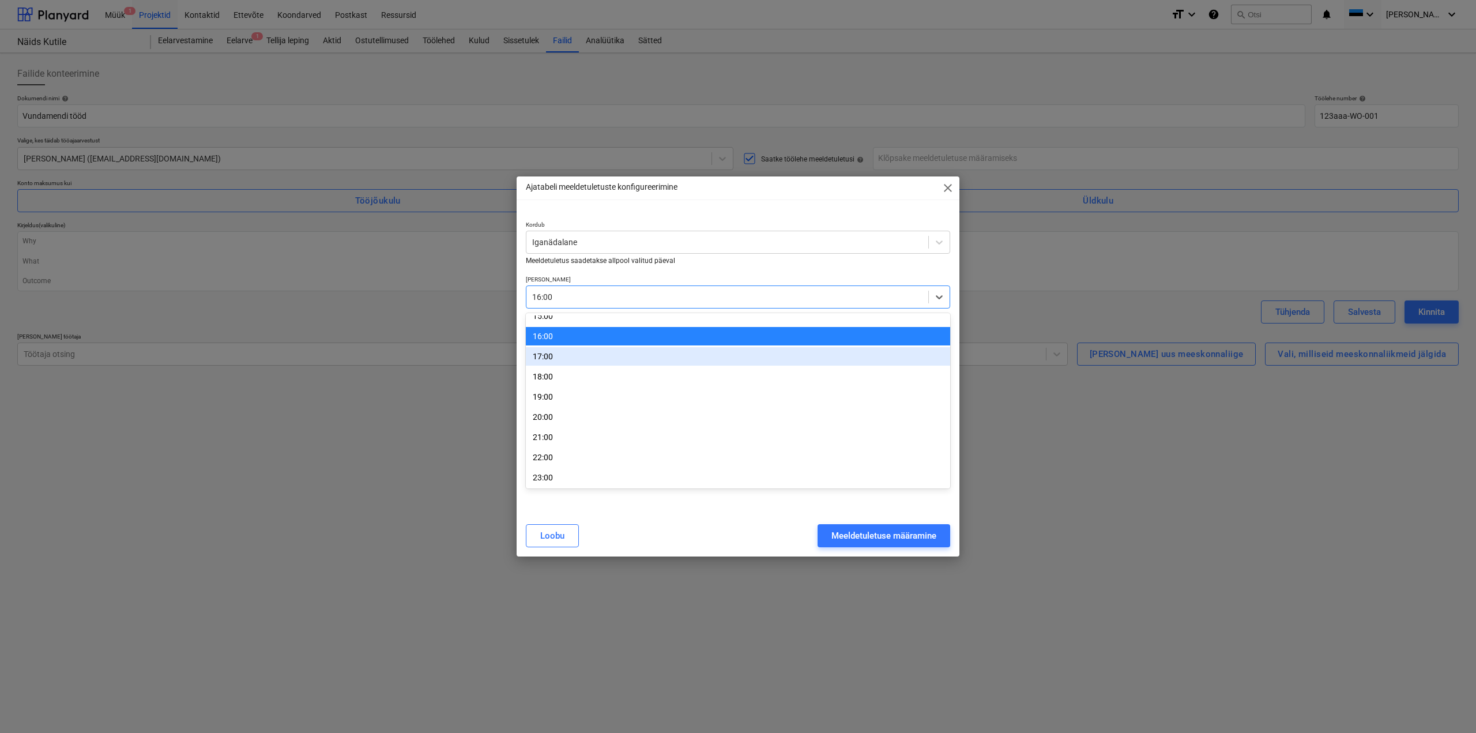
click at [571, 364] on div "17:00" at bounding box center [738, 356] width 424 height 18
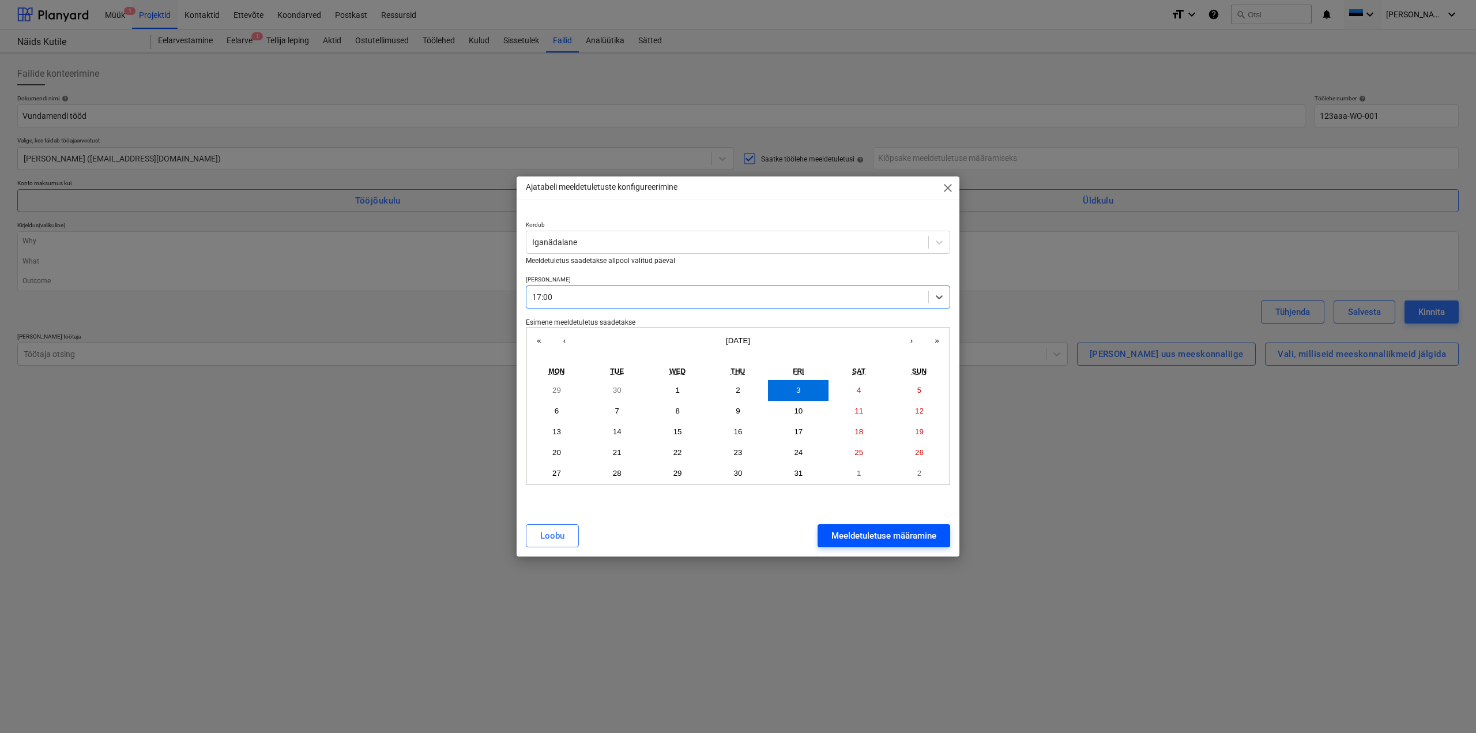
click at [863, 542] on div "Meeldetuletuse määramine" at bounding box center [883, 535] width 105 height 15
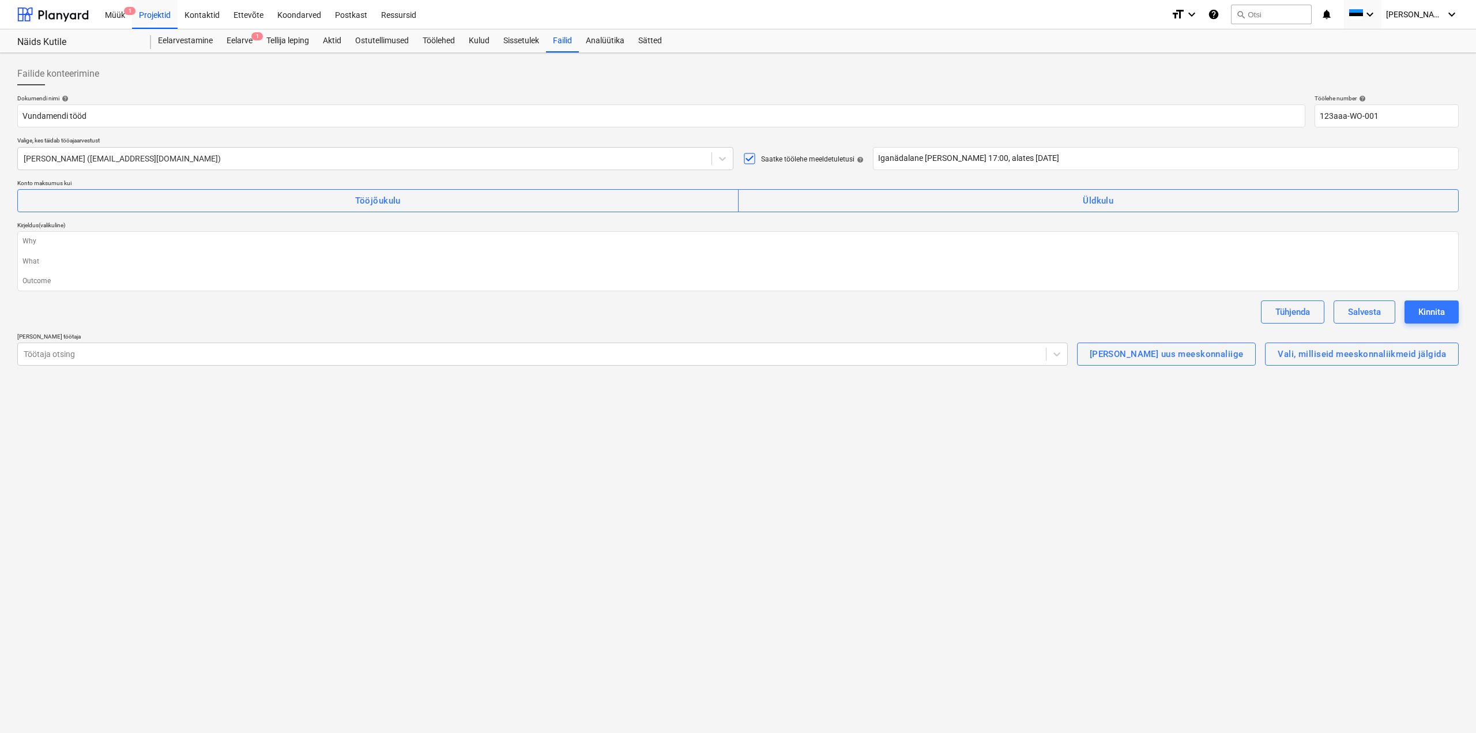
click at [863, 542] on div "Meeldetuletuse määramine" at bounding box center [883, 535] width 105 height 15
click at [419, 209] on button "Tööjõukulu" at bounding box center [377, 200] width 721 height 23
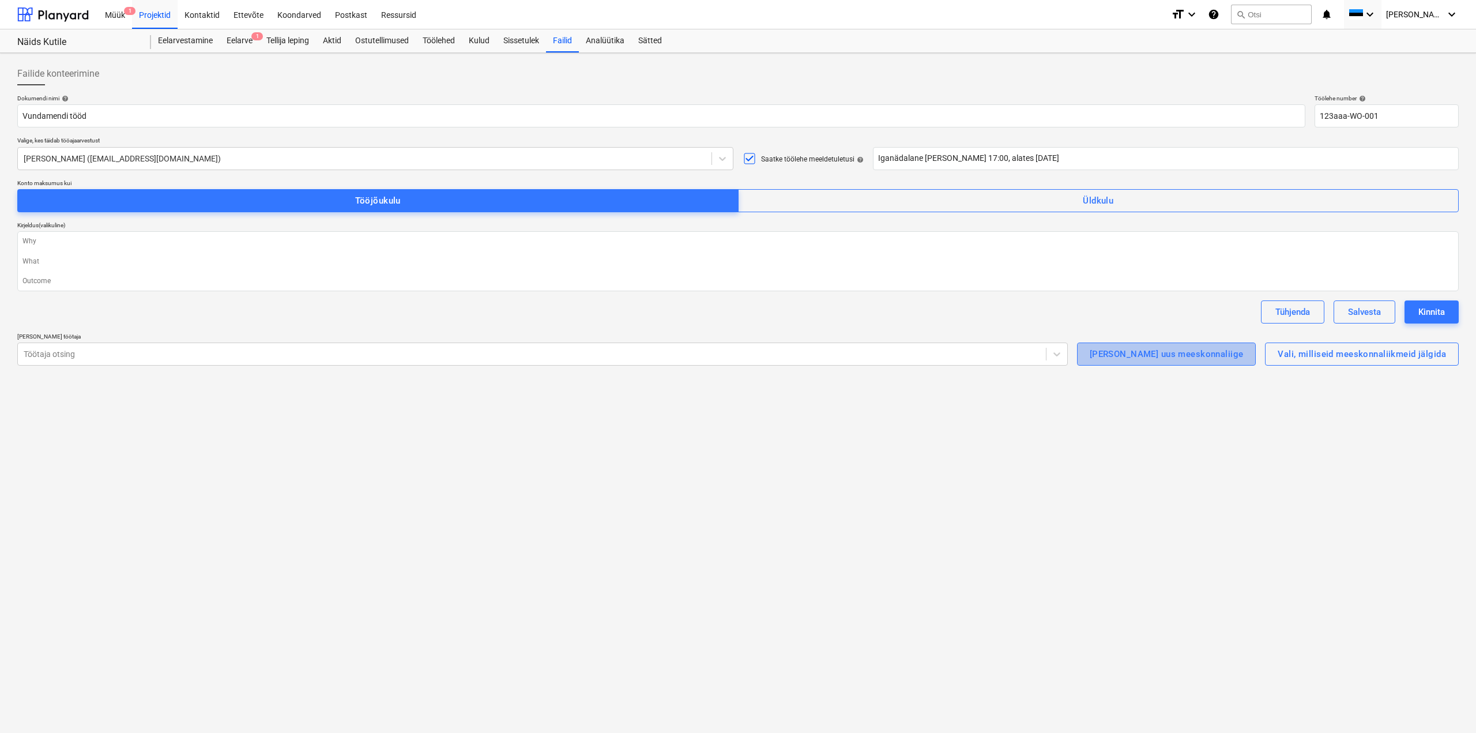
click at [1225, 356] on div "[PERSON_NAME] uus meeskonnaliige" at bounding box center [1167, 354] width 154 height 15
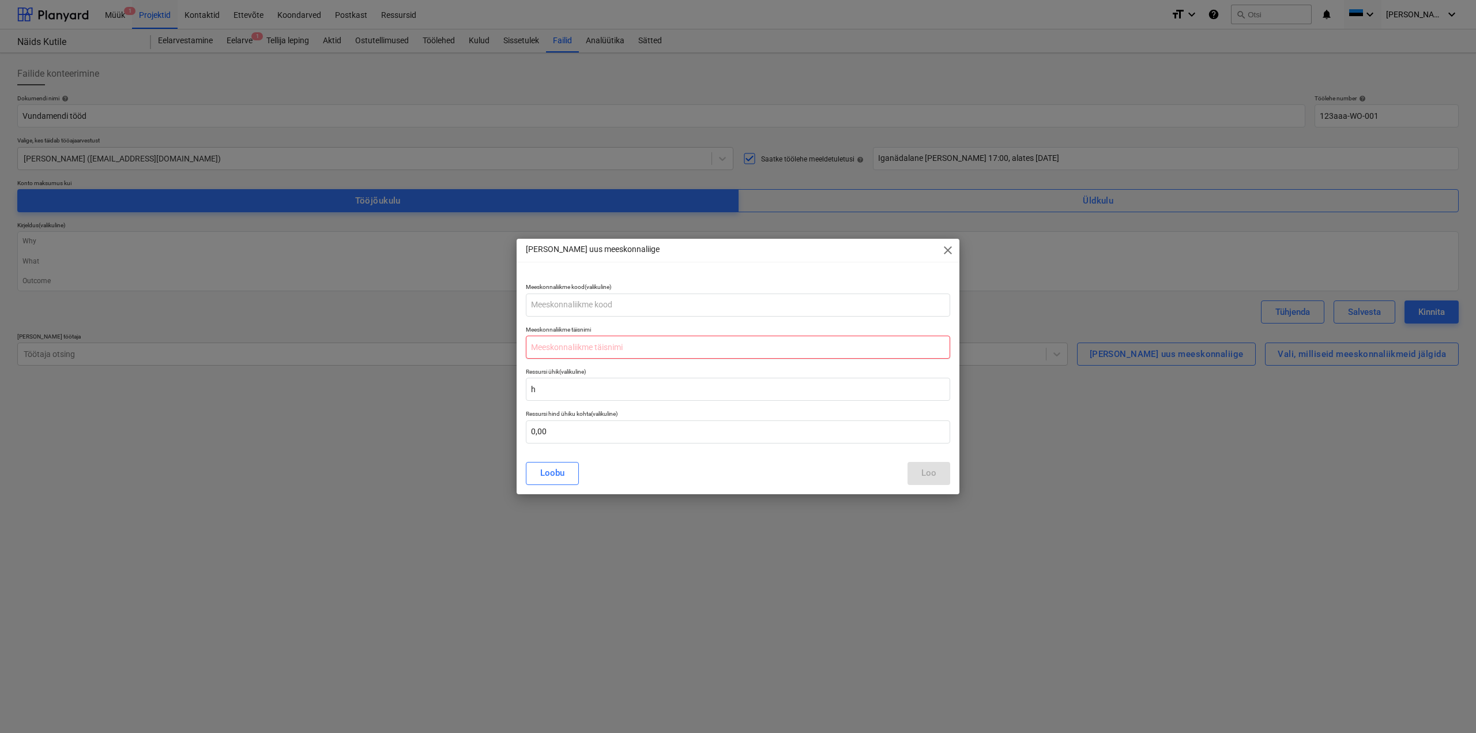
click at [593, 348] on input "text" at bounding box center [738, 347] width 424 height 23
click at [548, 436] on input "text" at bounding box center [738, 431] width 424 height 23
click at [923, 466] on div "Loo" at bounding box center [928, 472] width 15 height 15
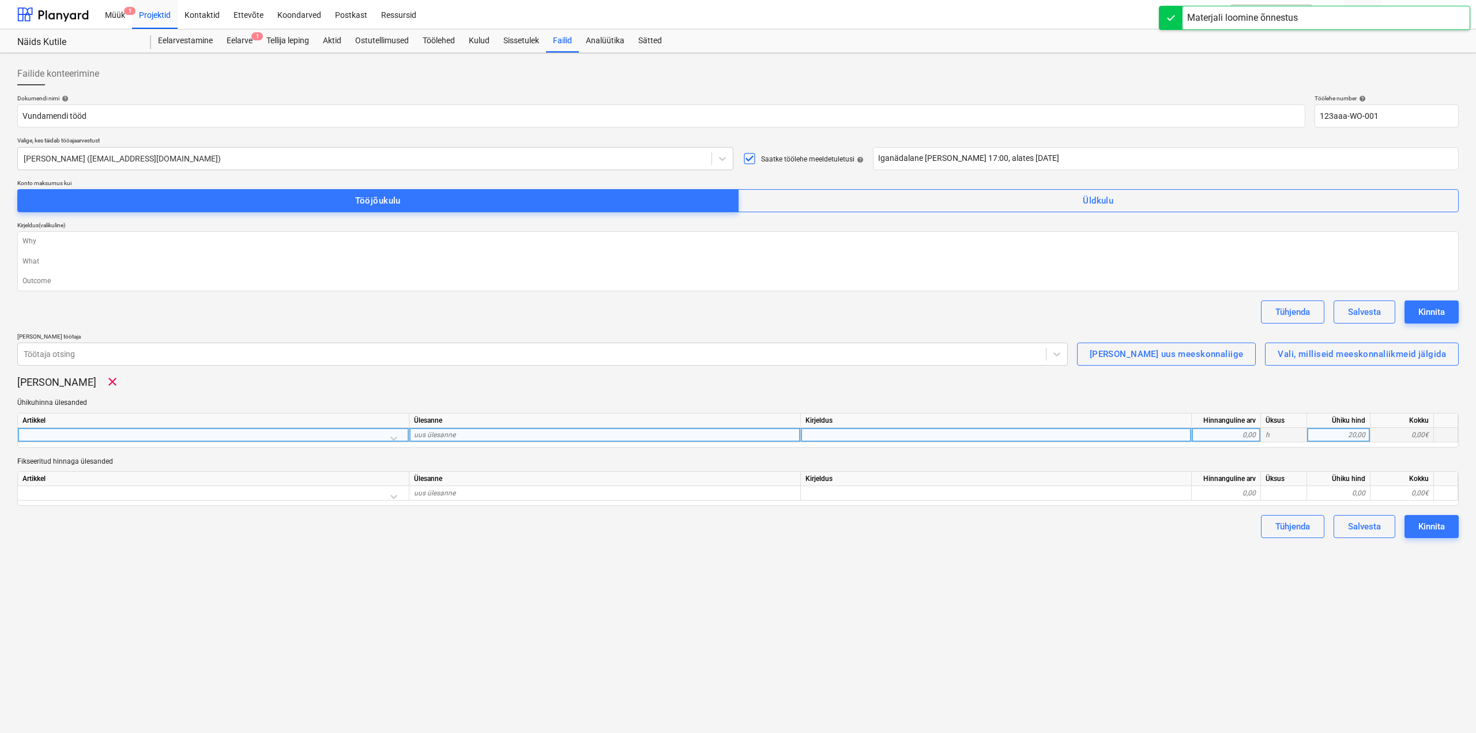
click at [446, 432] on span "uus ülesanne" at bounding box center [435, 435] width 42 height 8
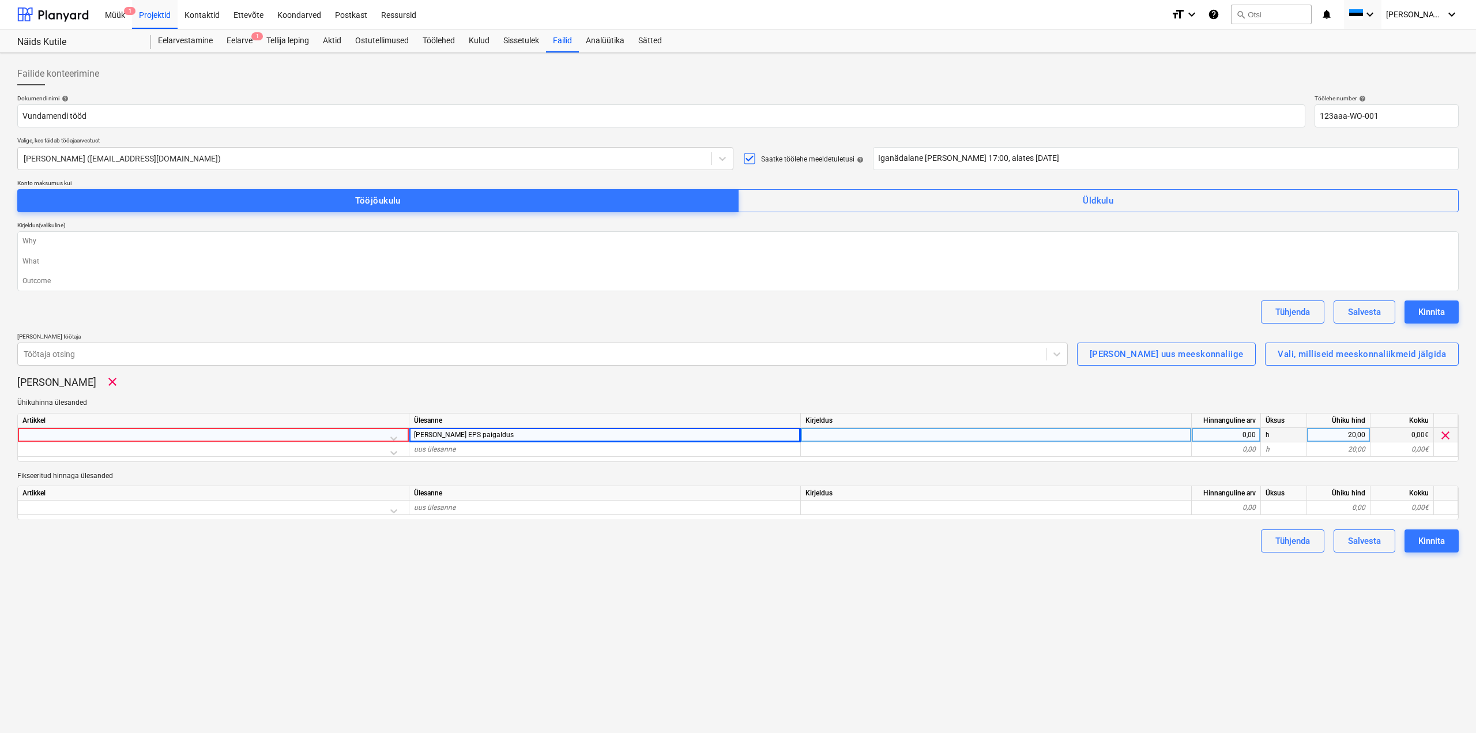
click at [396, 438] on div at bounding box center [213, 438] width 382 height 20
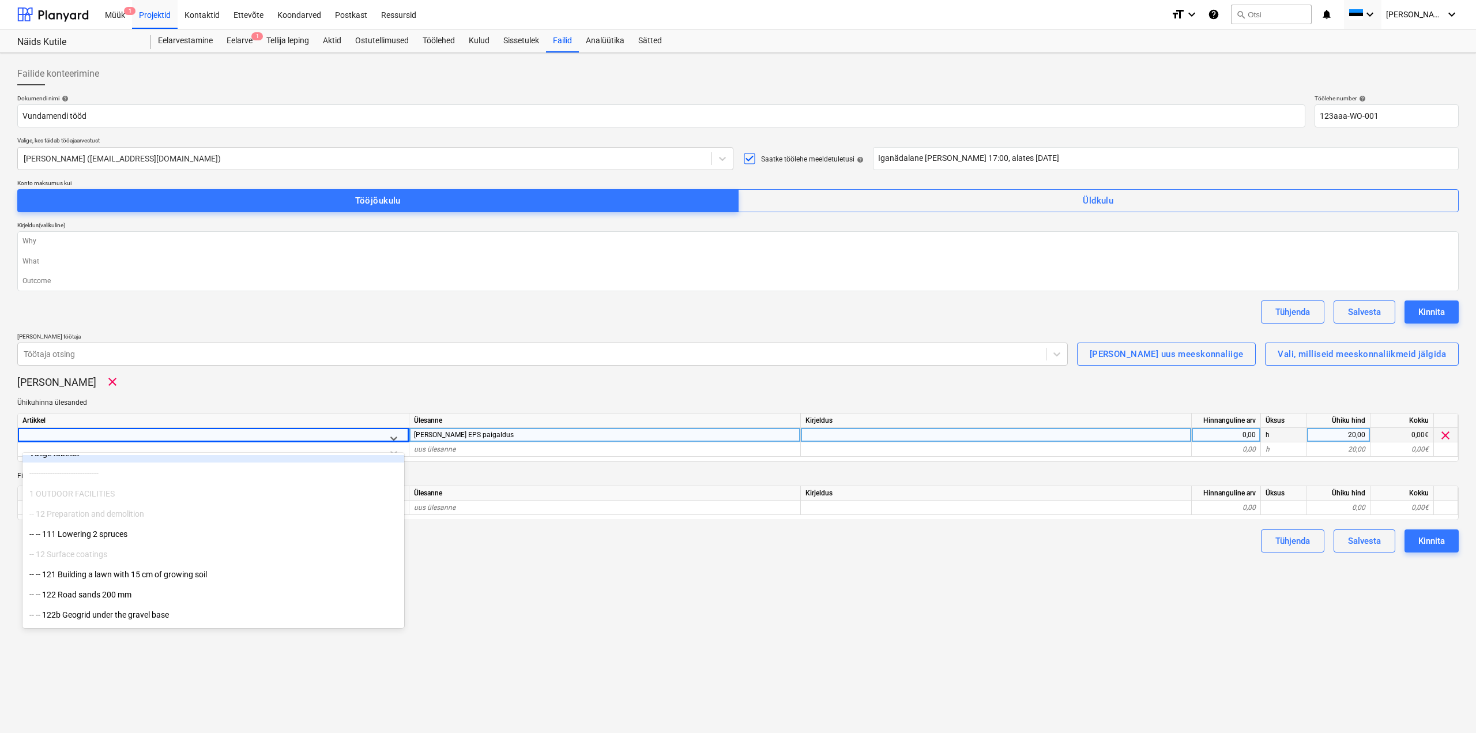
scroll to position [77, 0]
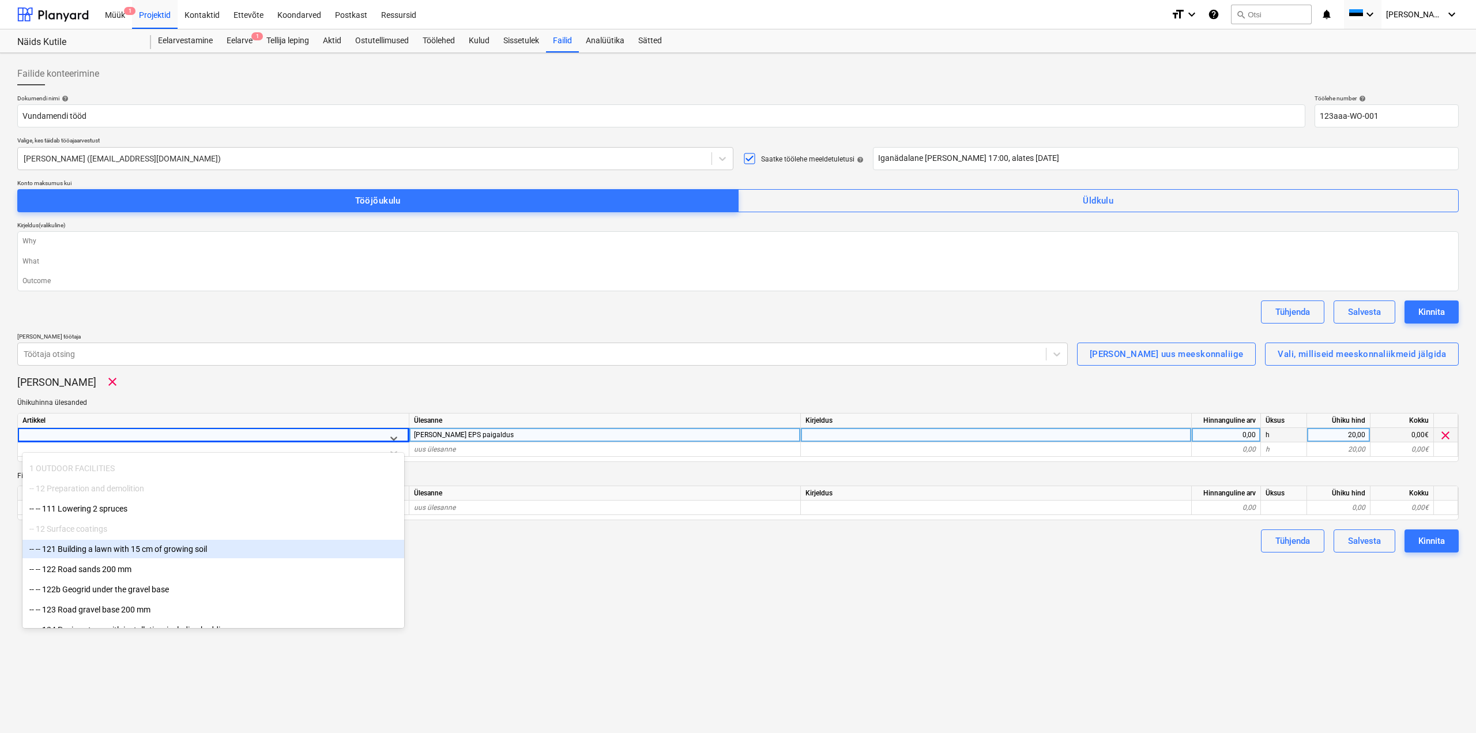
click at [112, 555] on div "-- -- 121 Building a lawn with 15 cm of growing soil" at bounding box center [213, 549] width 382 height 18
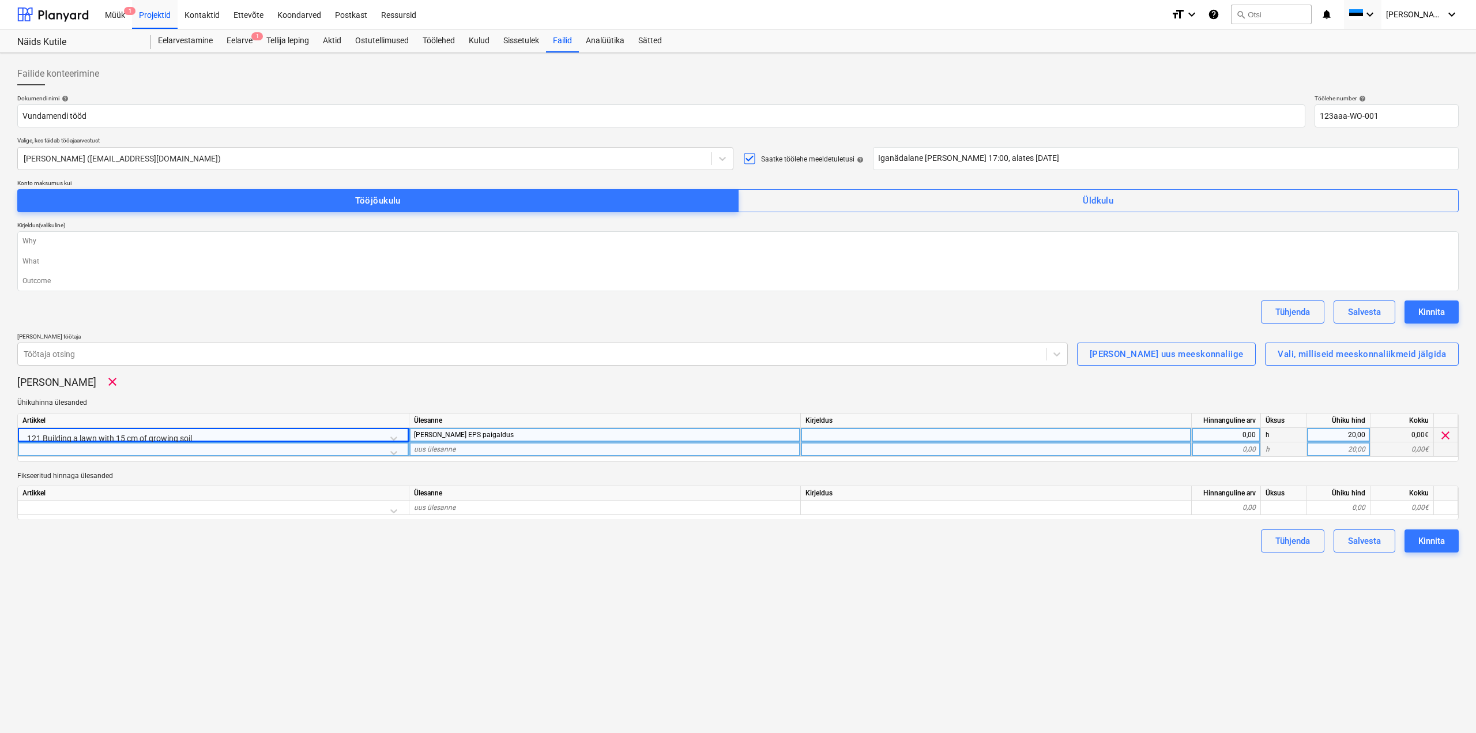
click at [751, 445] on div "uus ülesanne" at bounding box center [605, 449] width 392 height 14
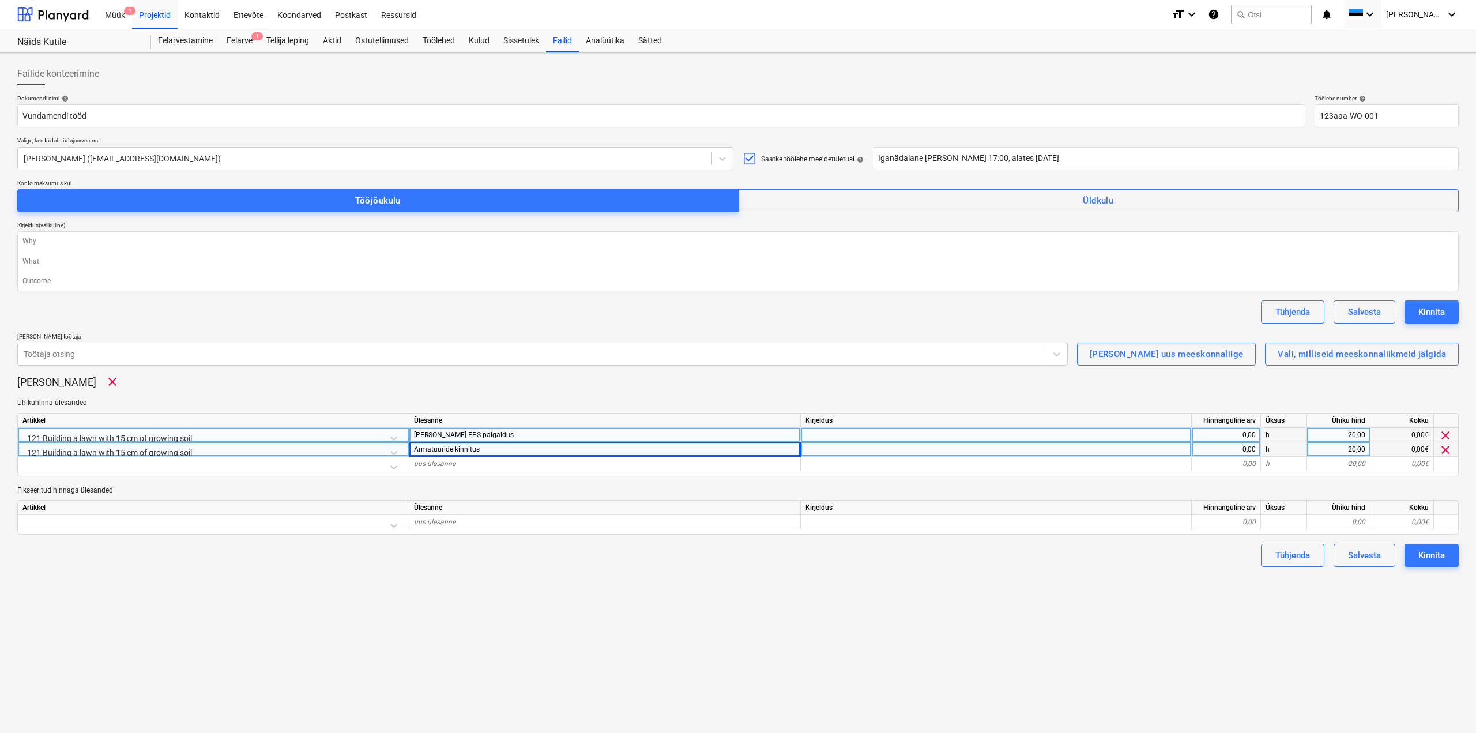
click at [1237, 442] on div "0,00" at bounding box center [1225, 435] width 59 height 14
click at [1247, 453] on div "0,00" at bounding box center [1225, 449] width 59 height 14
click at [1171, 596] on div "Failide konteerimine Dokumendi nimi help [PERSON_NAME] tööd Töölehe number help…" at bounding box center [738, 393] width 1476 height 680
click at [1422, 304] on button "Kinnita" at bounding box center [1432, 311] width 54 height 23
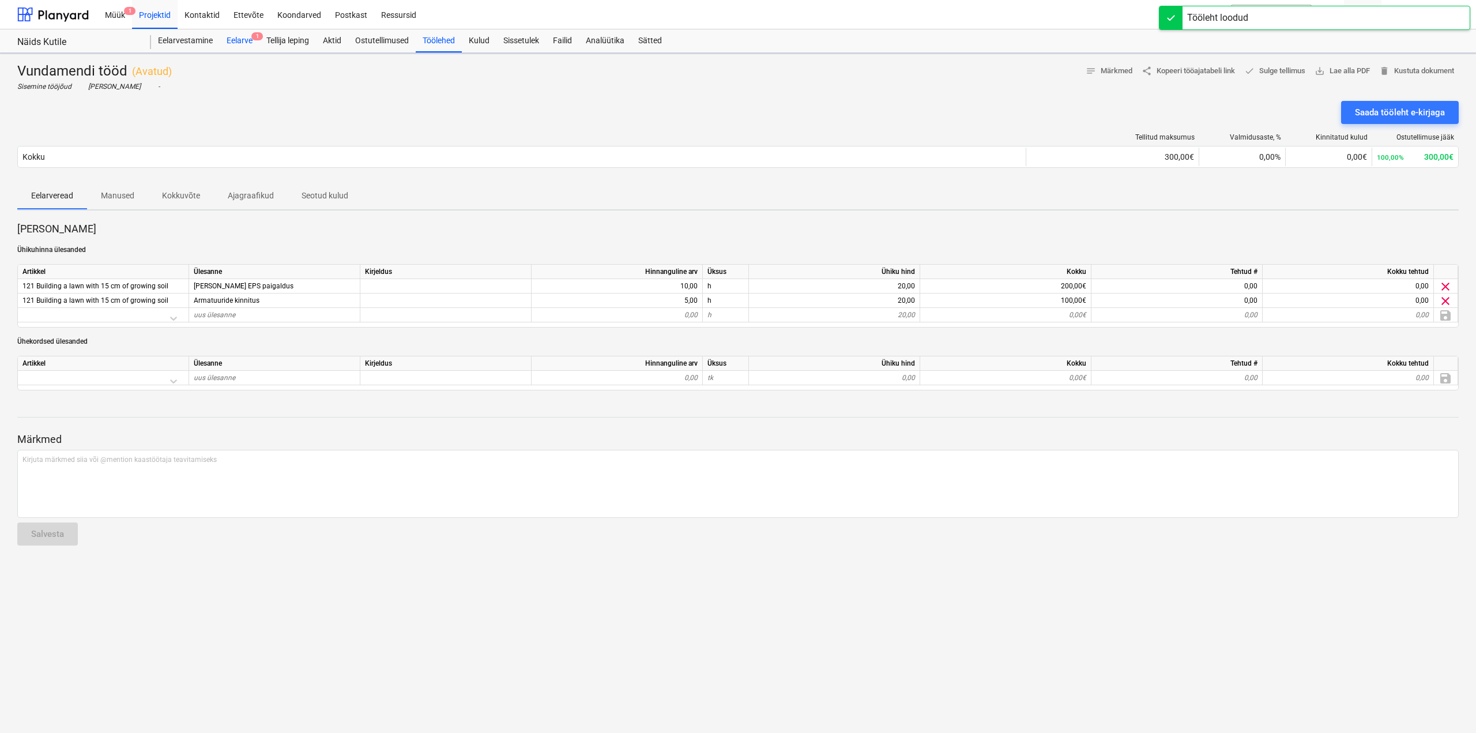
click at [235, 43] on div "Eelarve 1" at bounding box center [240, 40] width 40 height 23
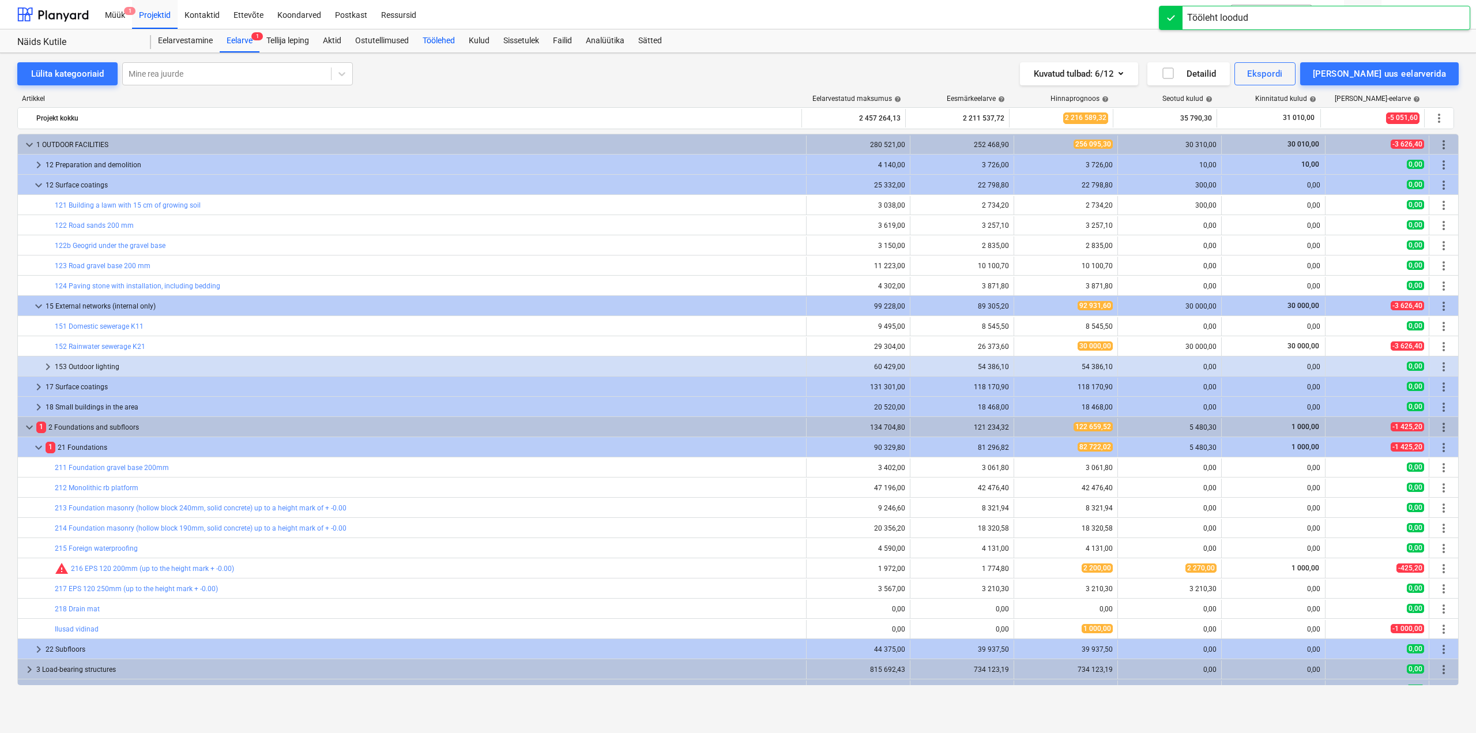
click at [440, 43] on div "Töölehed" at bounding box center [439, 40] width 46 height 23
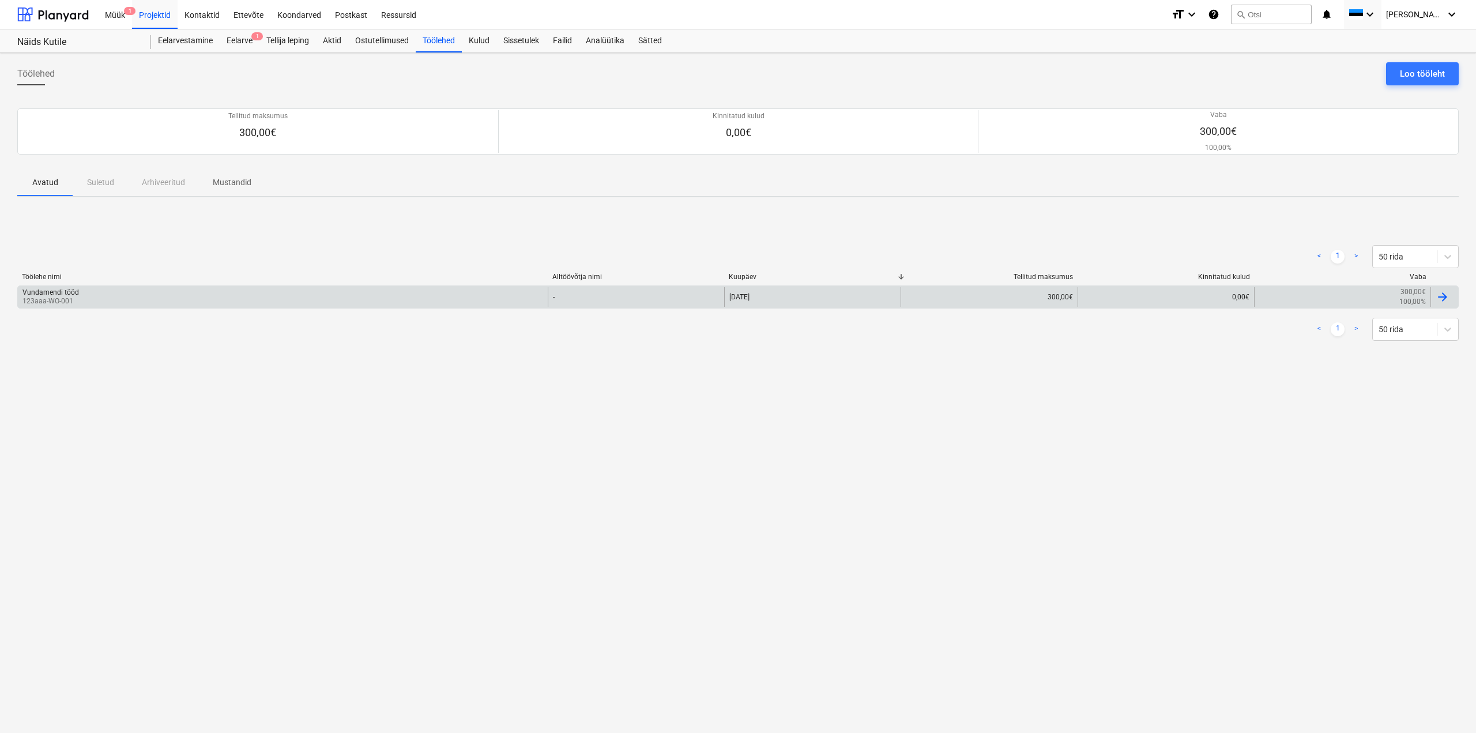
click at [176, 300] on div "Vundamendi tööd 123aaa-WO-001" at bounding box center [283, 297] width 530 height 20
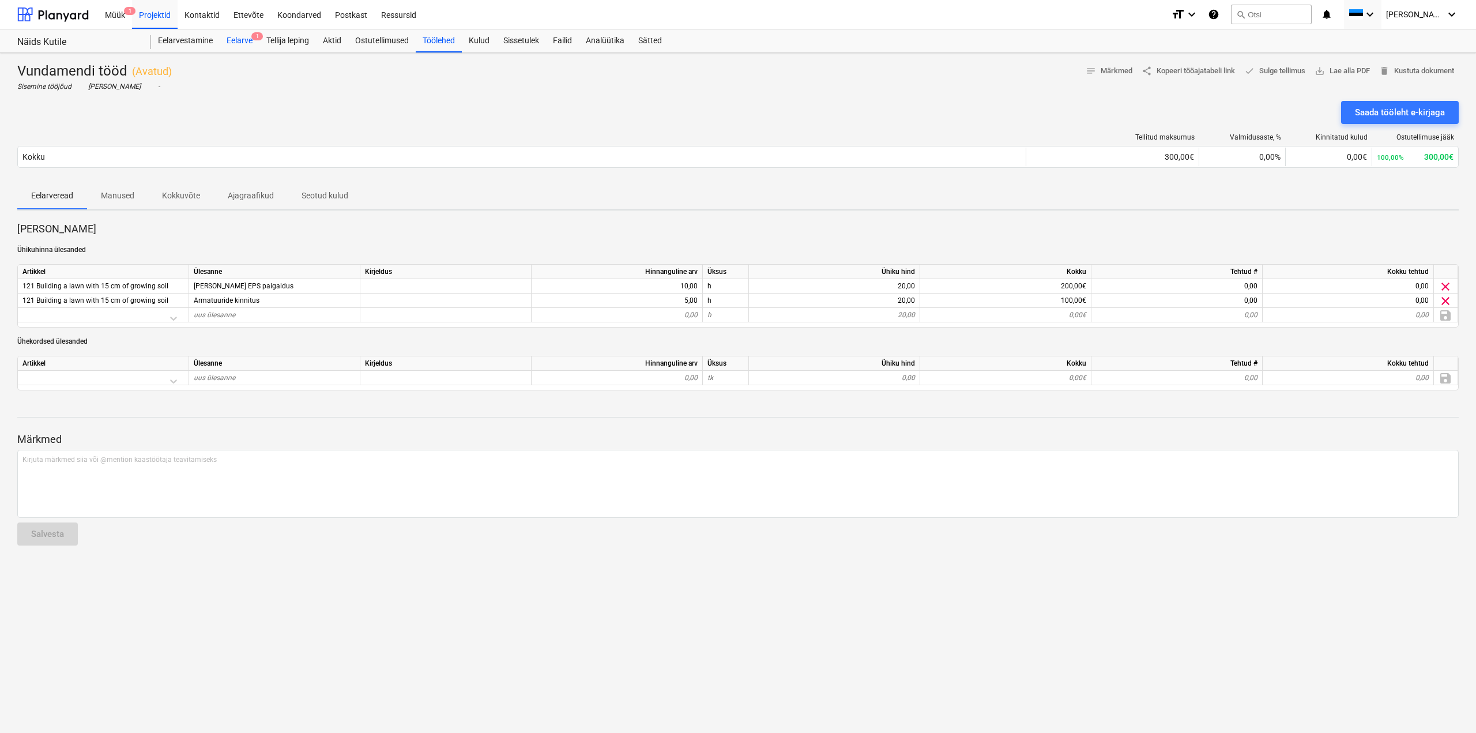
click at [236, 44] on div "Eelarve 1" at bounding box center [240, 40] width 40 height 23
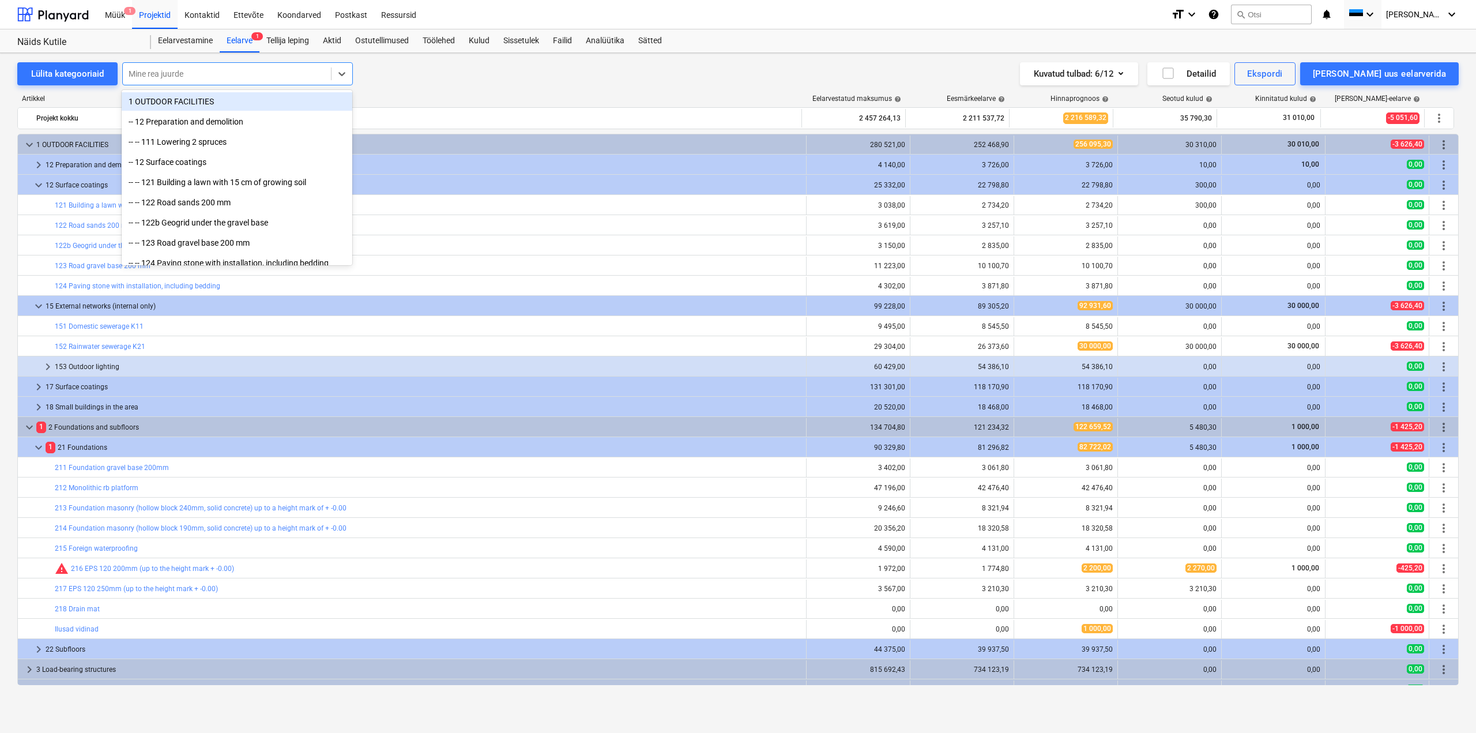
click at [251, 71] on div at bounding box center [227, 74] width 197 height 12
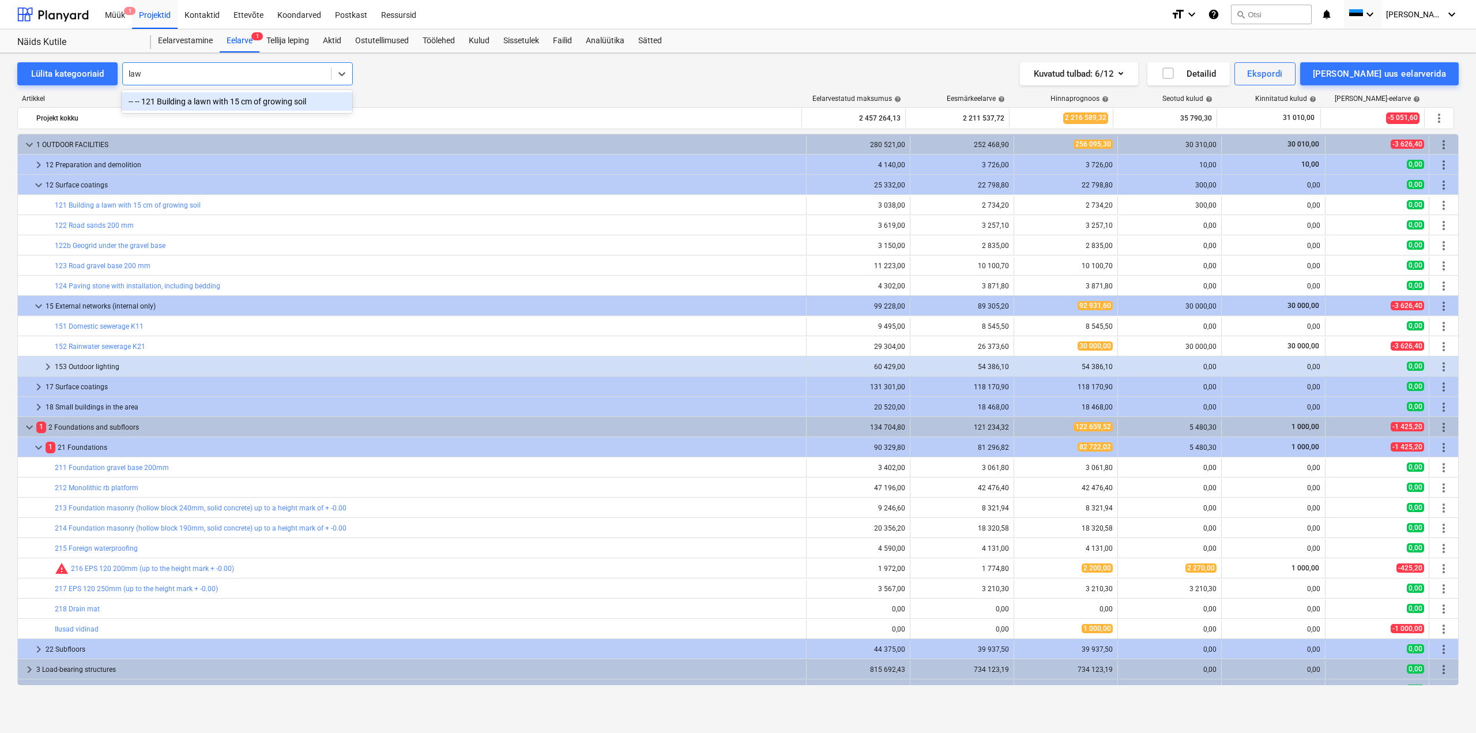
click at [257, 99] on div "-- -- 121 Building a lawn with 15 cm of growing soil" at bounding box center [237, 101] width 231 height 18
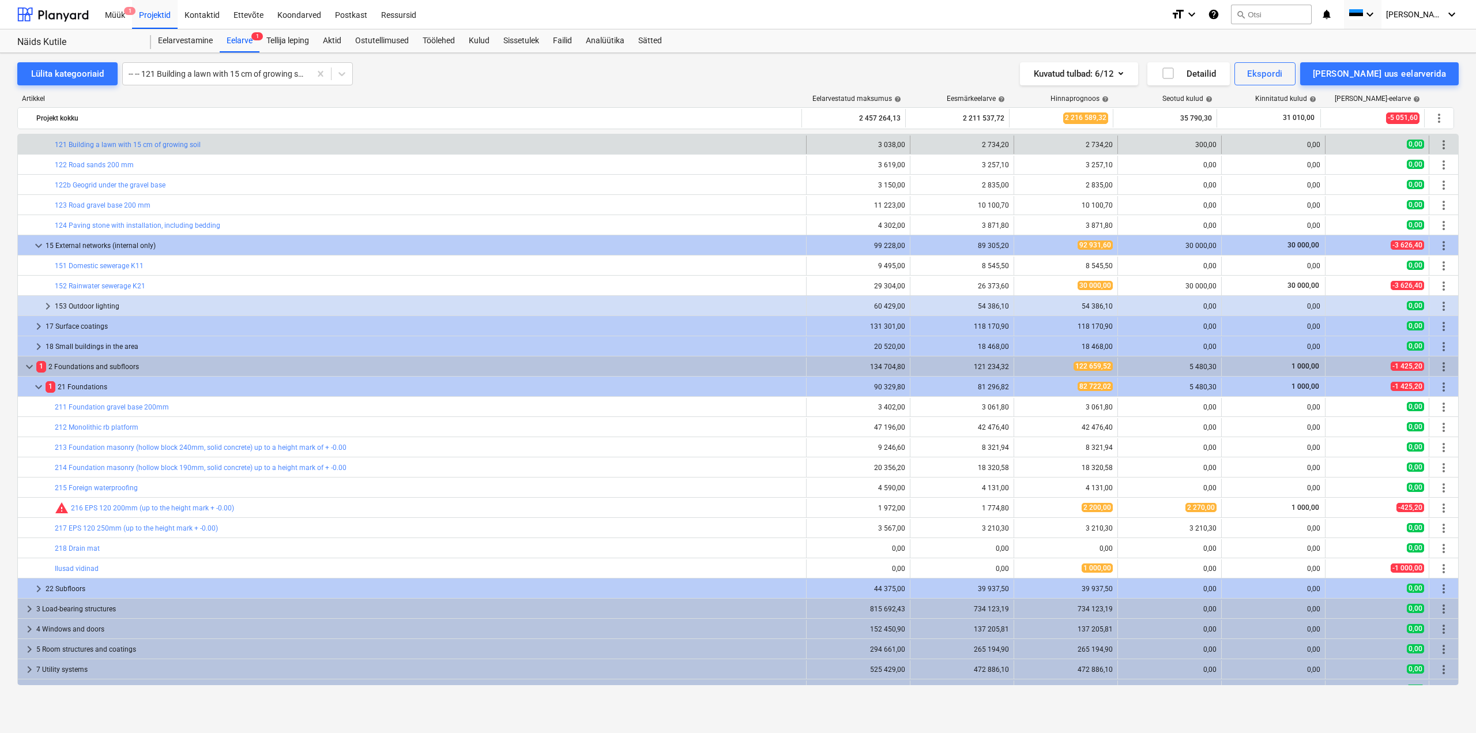
scroll to position [57, 0]
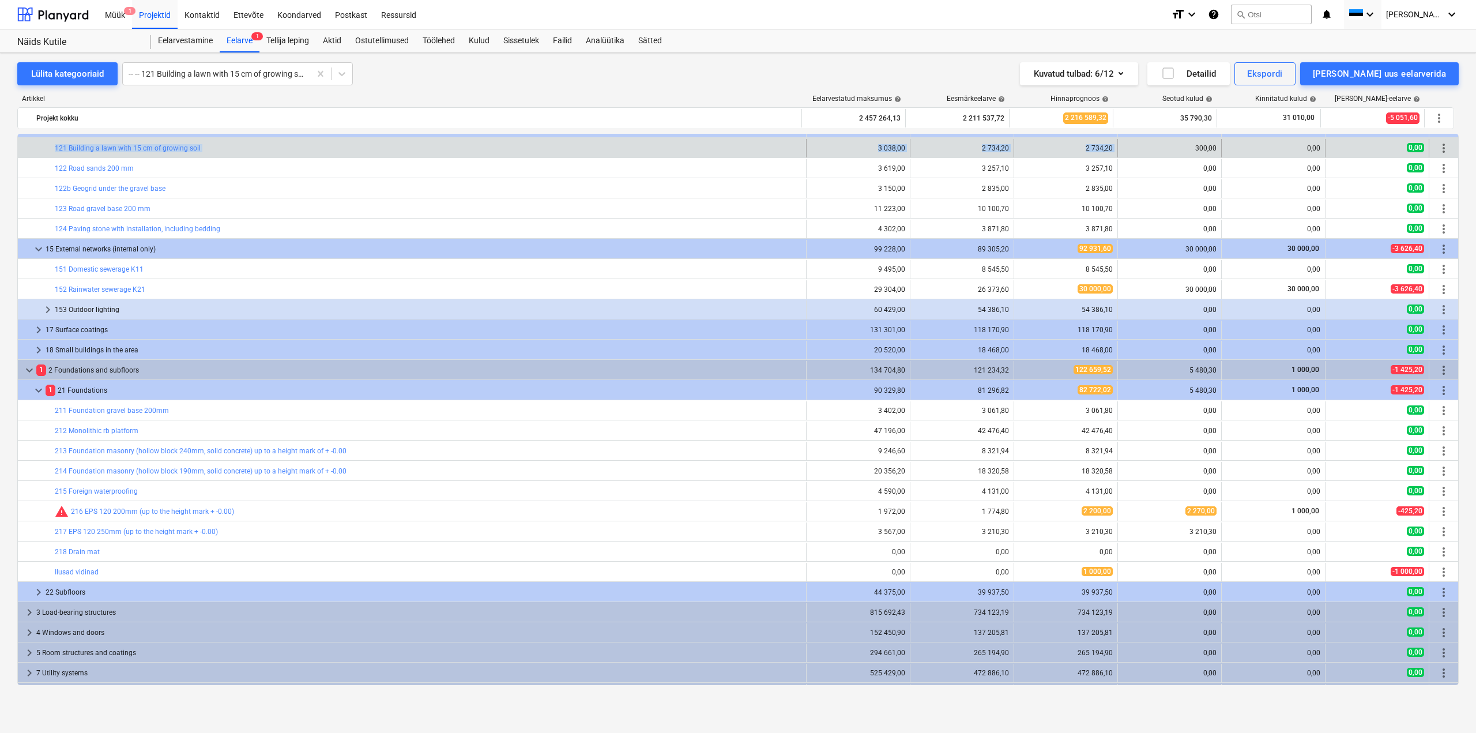
drag, startPoint x: 1209, startPoint y: 142, endPoint x: 1182, endPoint y: 149, distance: 27.6
click at [1222, 145] on div "0,00" at bounding box center [1274, 148] width 104 height 18
drag, startPoint x: 1213, startPoint y: 147, endPoint x: 1183, endPoint y: 152, distance: 31.0
click at [1183, 152] on div "300,00" at bounding box center [1170, 148] width 104 height 18
click at [443, 43] on div "Töölehed" at bounding box center [439, 40] width 46 height 23
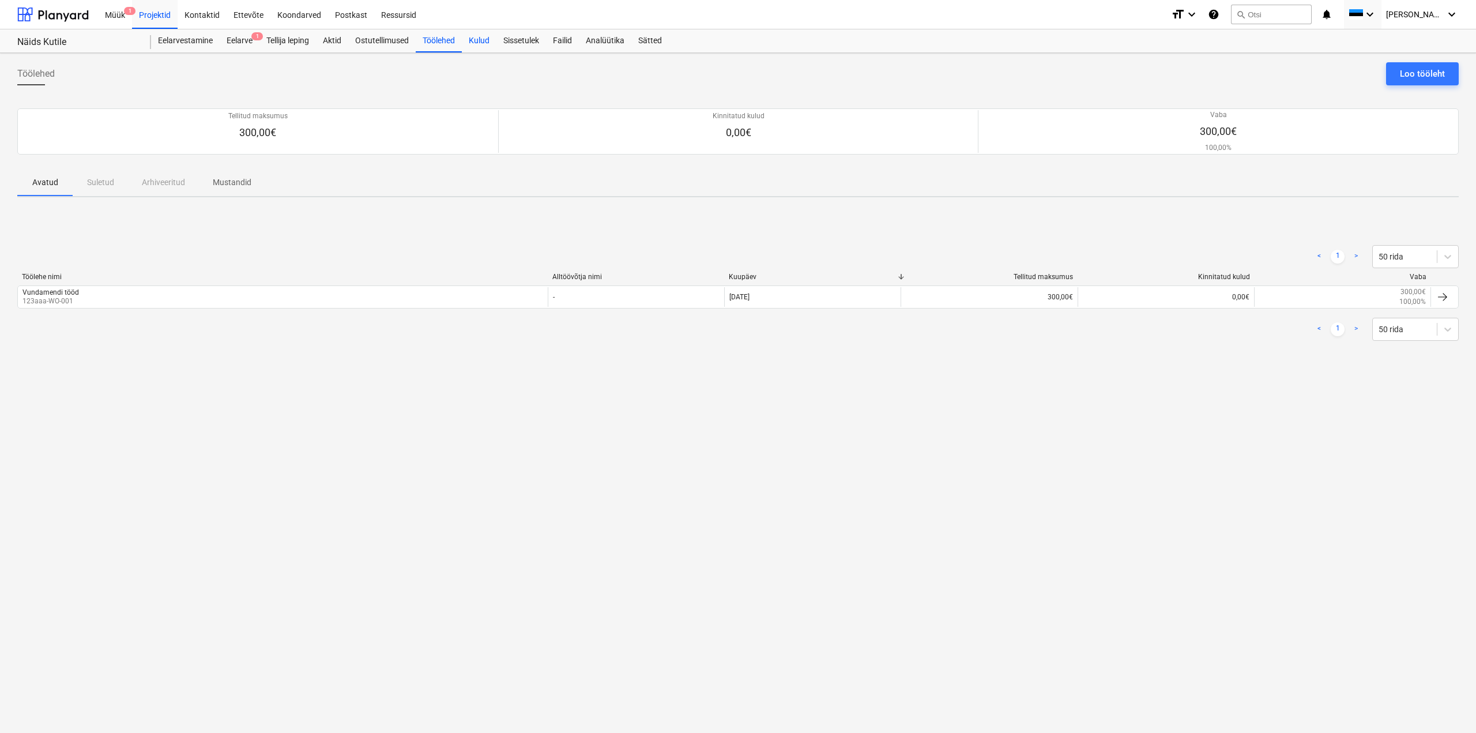
click at [484, 40] on div "Kulud" at bounding box center [479, 40] width 35 height 23
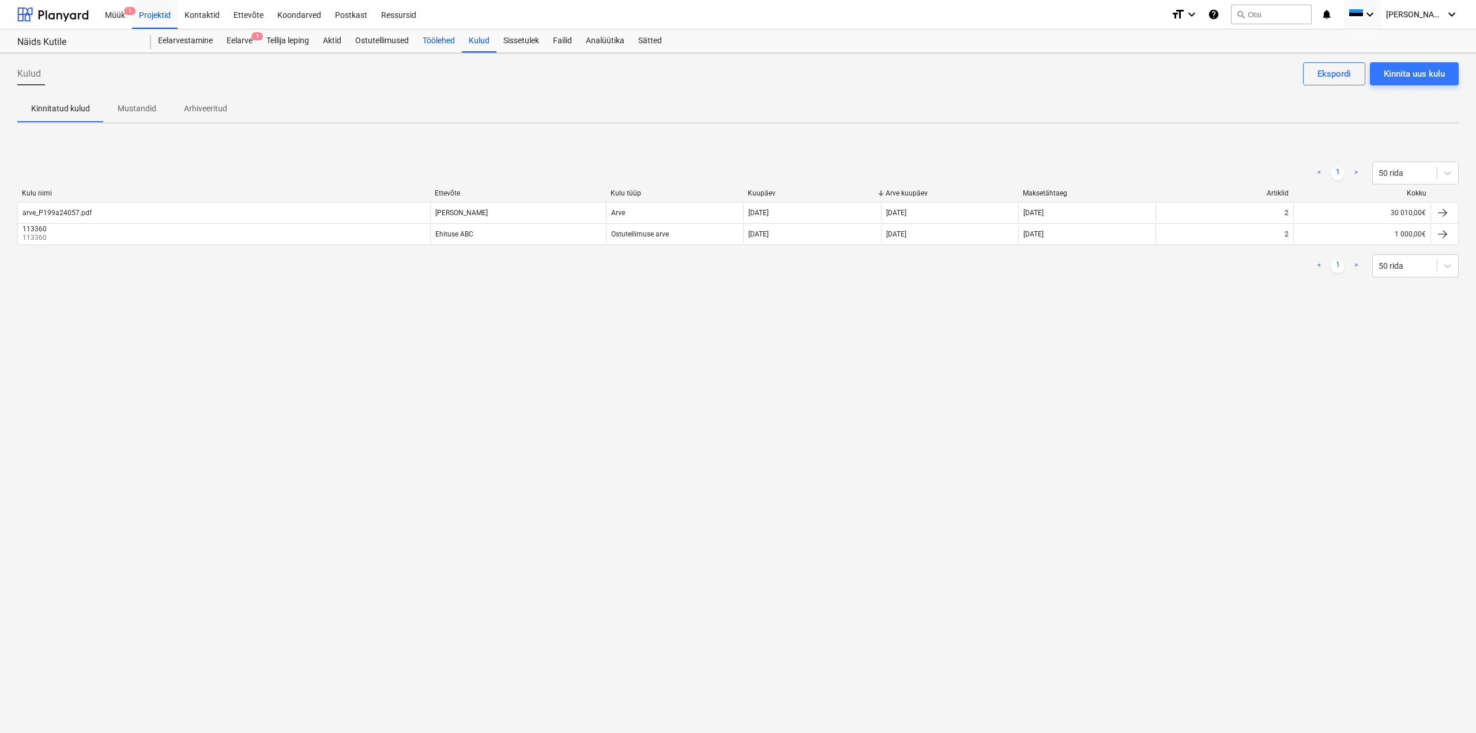
click at [445, 45] on div "Töölehed" at bounding box center [439, 40] width 46 height 23
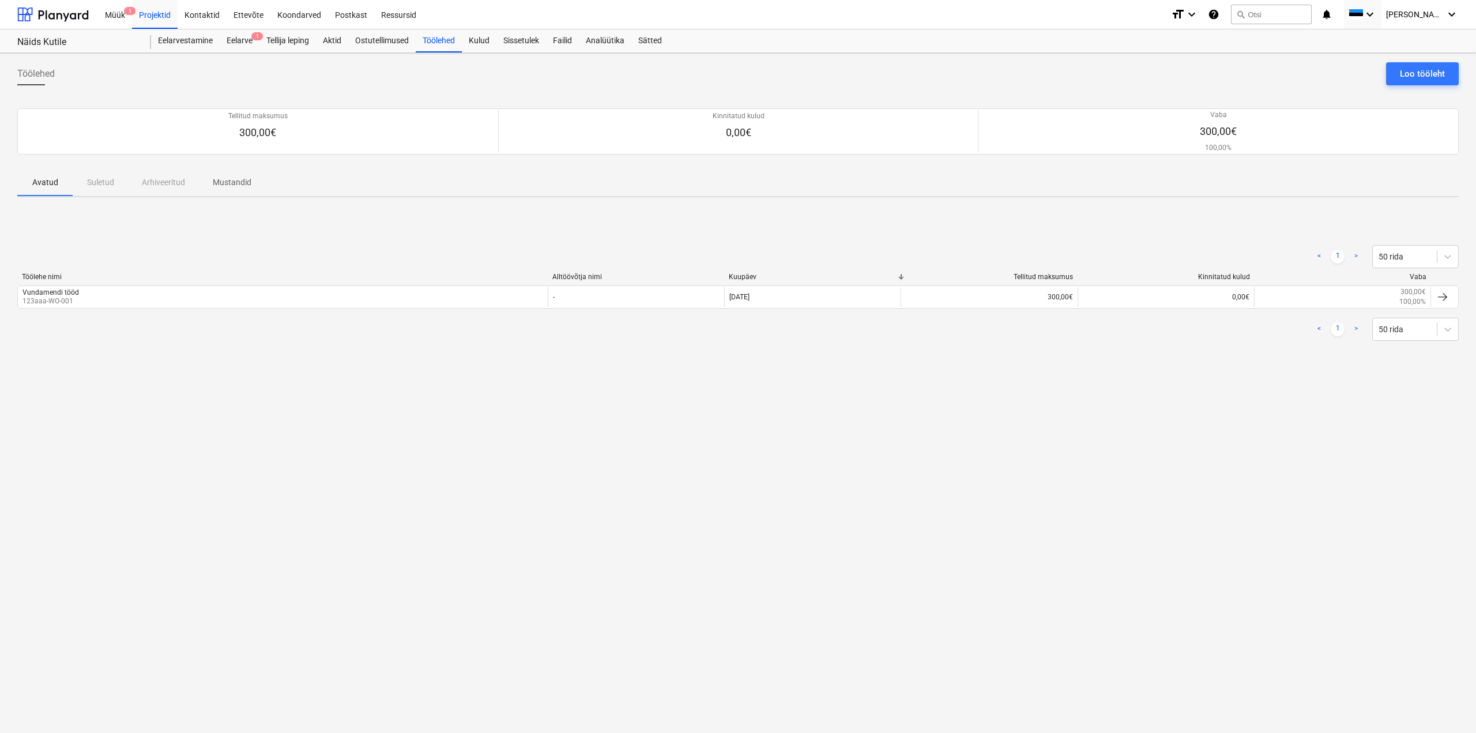
click at [112, 310] on div "Töölehe nimi Alltöövõtja nimi Kuupäev Tellitud maksumus Kinnitatud kulud Vaba V…" at bounding box center [738, 293] width 1442 height 40
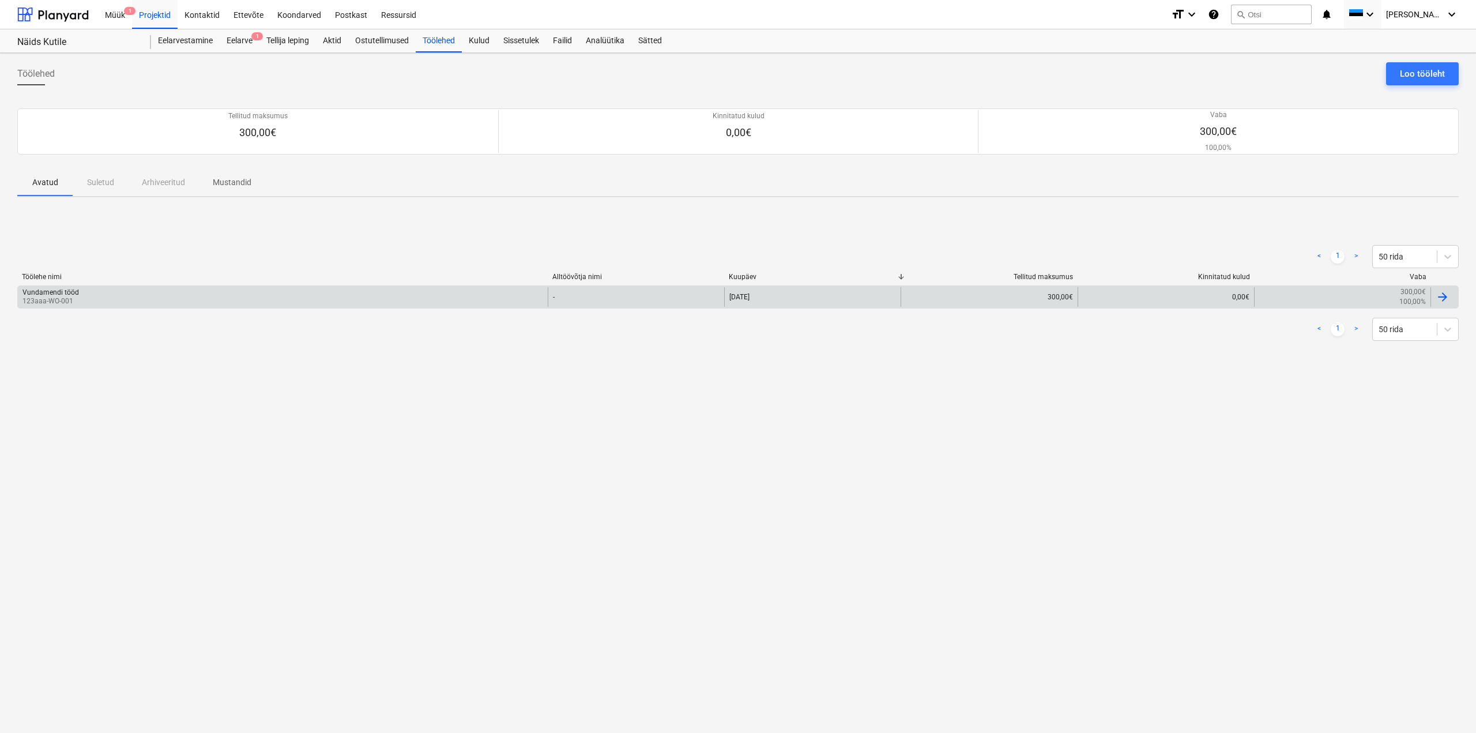
click at [118, 306] on div "Vundamendi tööd 123aaa-WO-001" at bounding box center [283, 297] width 530 height 20
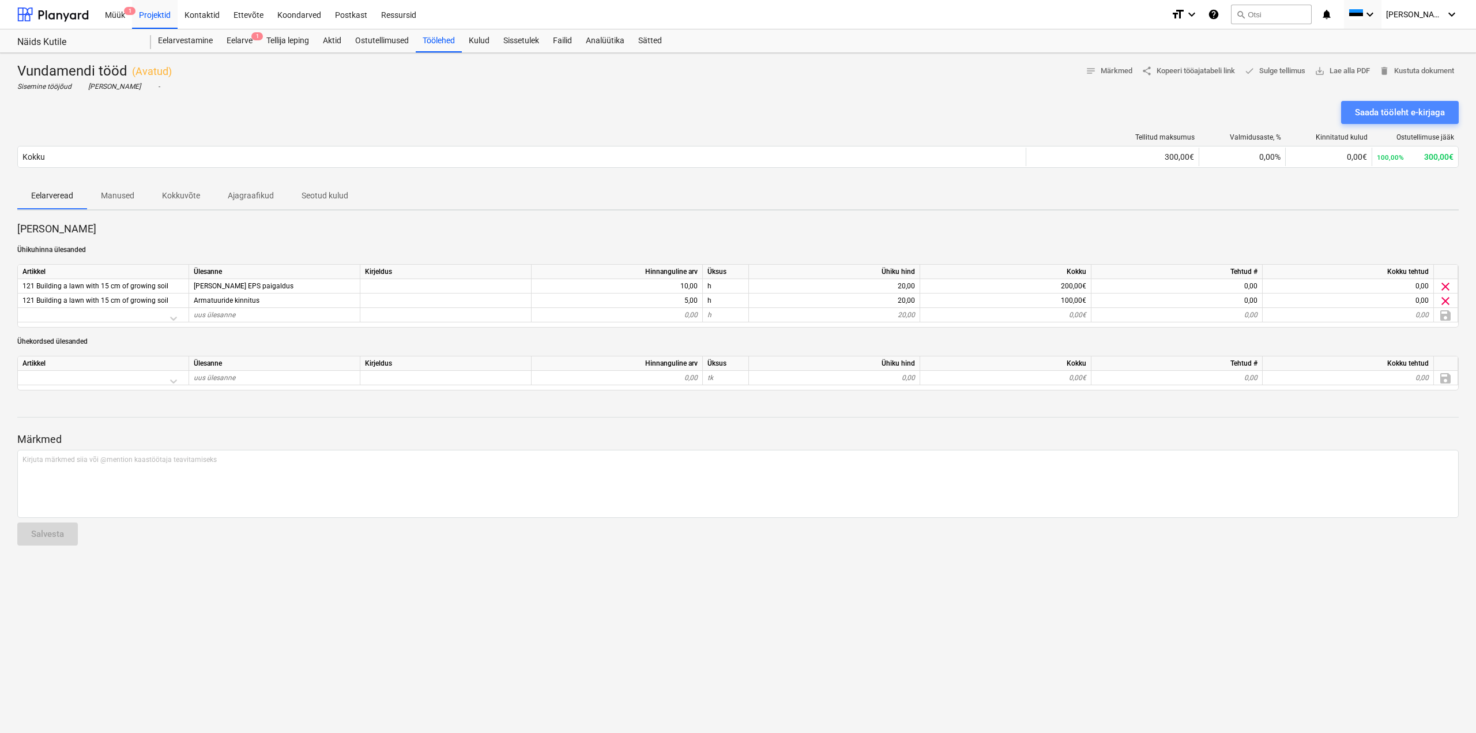
click at [1421, 118] on div "Saada tööleht e-kirjaga" at bounding box center [1400, 112] width 90 height 15
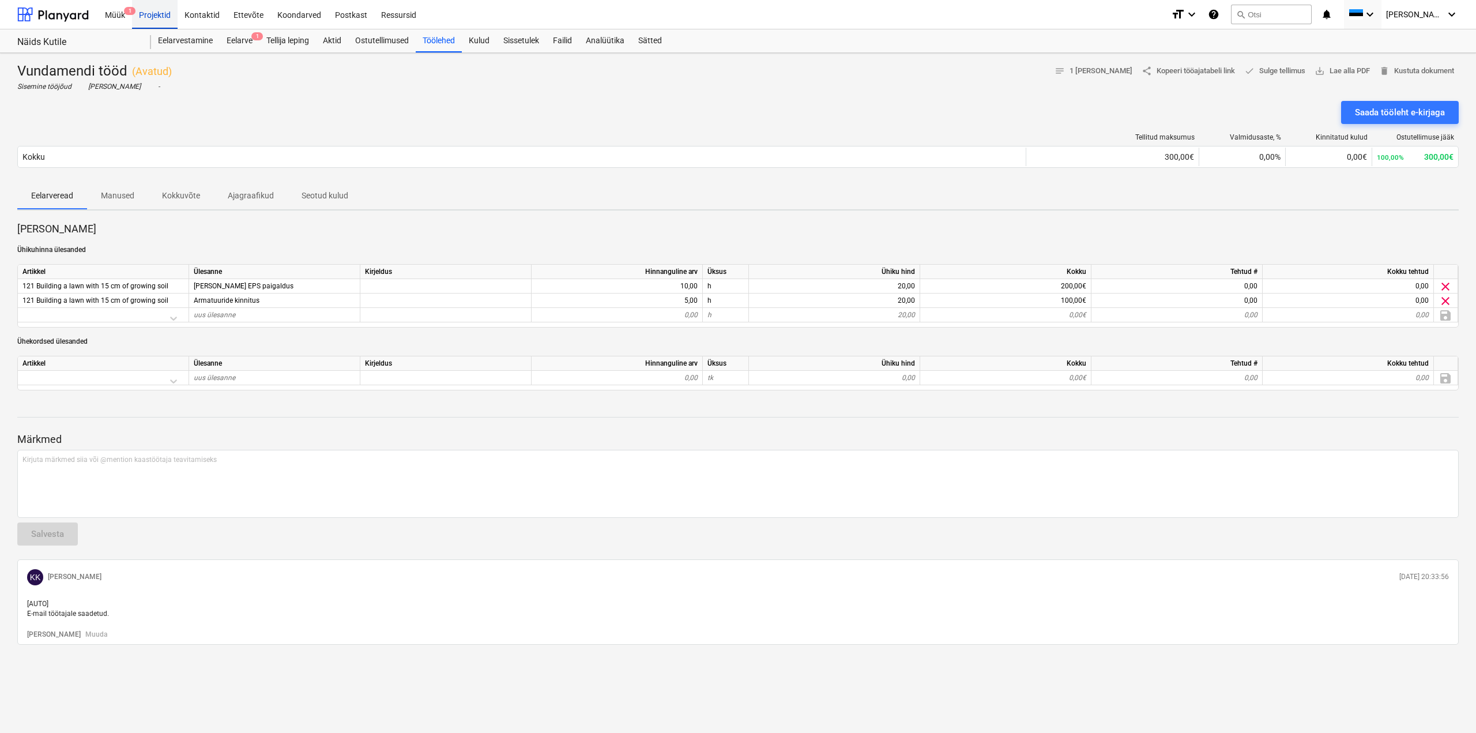
click at [141, 16] on div "Projektid" at bounding box center [155, 13] width 46 height 29
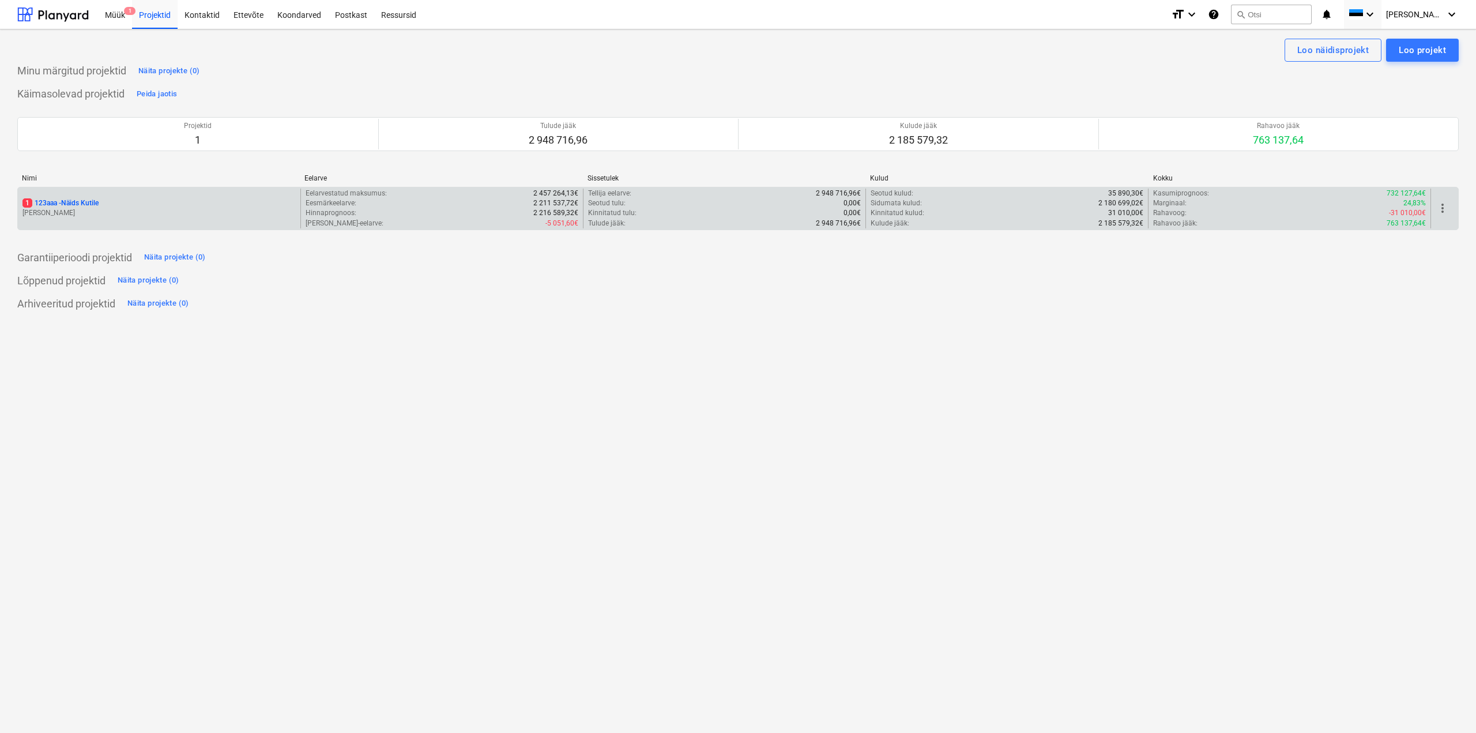
click at [145, 218] on p "[PERSON_NAME]" at bounding box center [158, 213] width 273 height 10
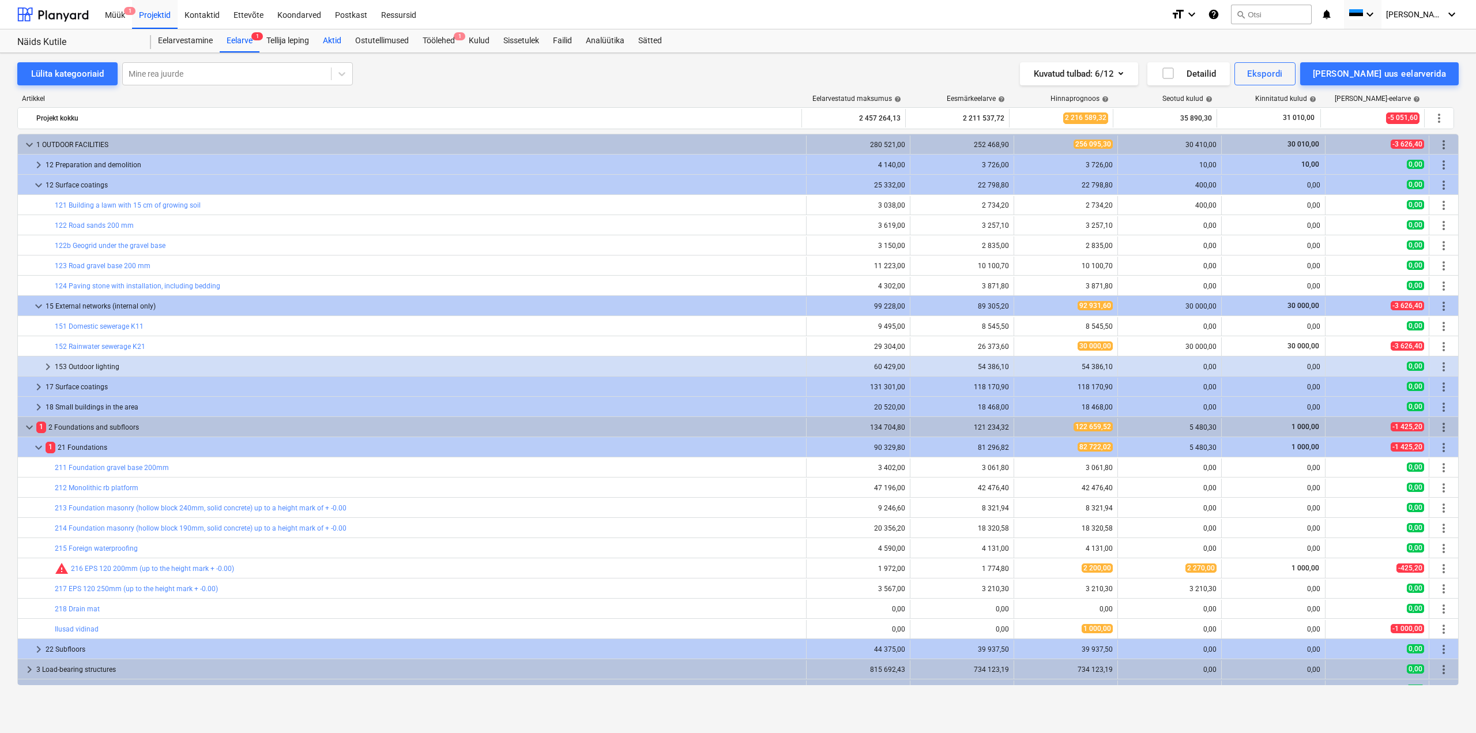
scroll to position [57, 0]
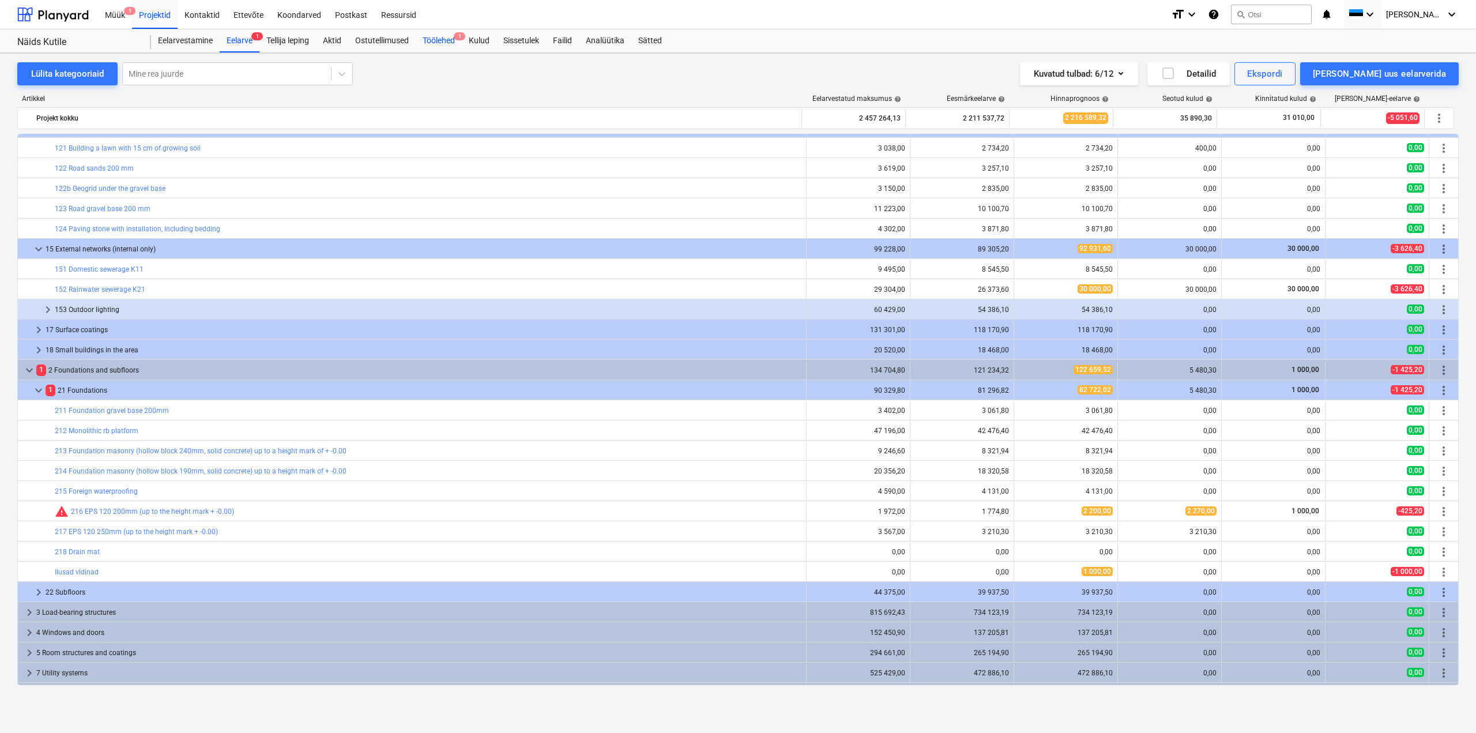
click at [442, 42] on div "Töölehed 1" at bounding box center [439, 40] width 46 height 23
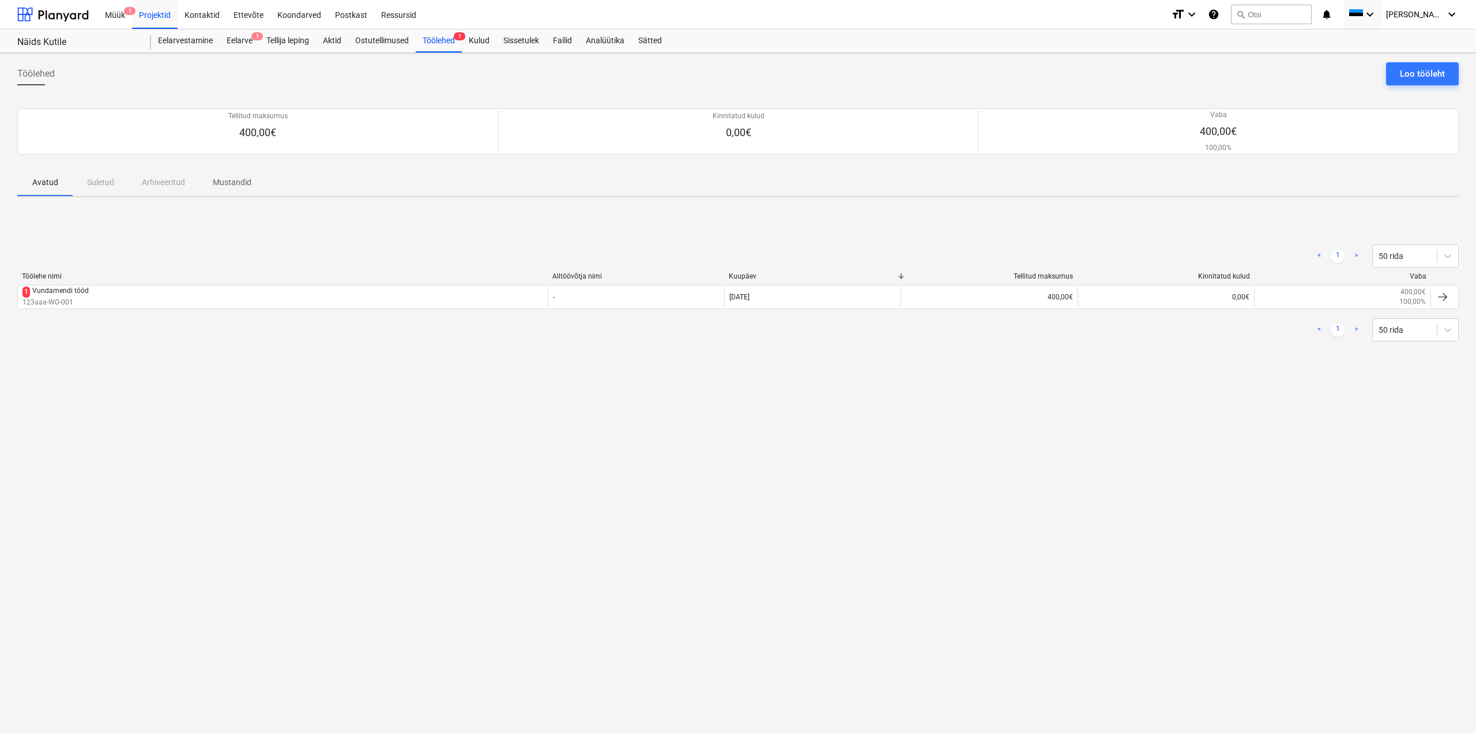
click at [82, 284] on div "Töölehe nimi Alltöövõtja nimi Kuupäev Tellitud maksumus Kinnitatud kulud Vaba" at bounding box center [738, 278] width 1442 height 13
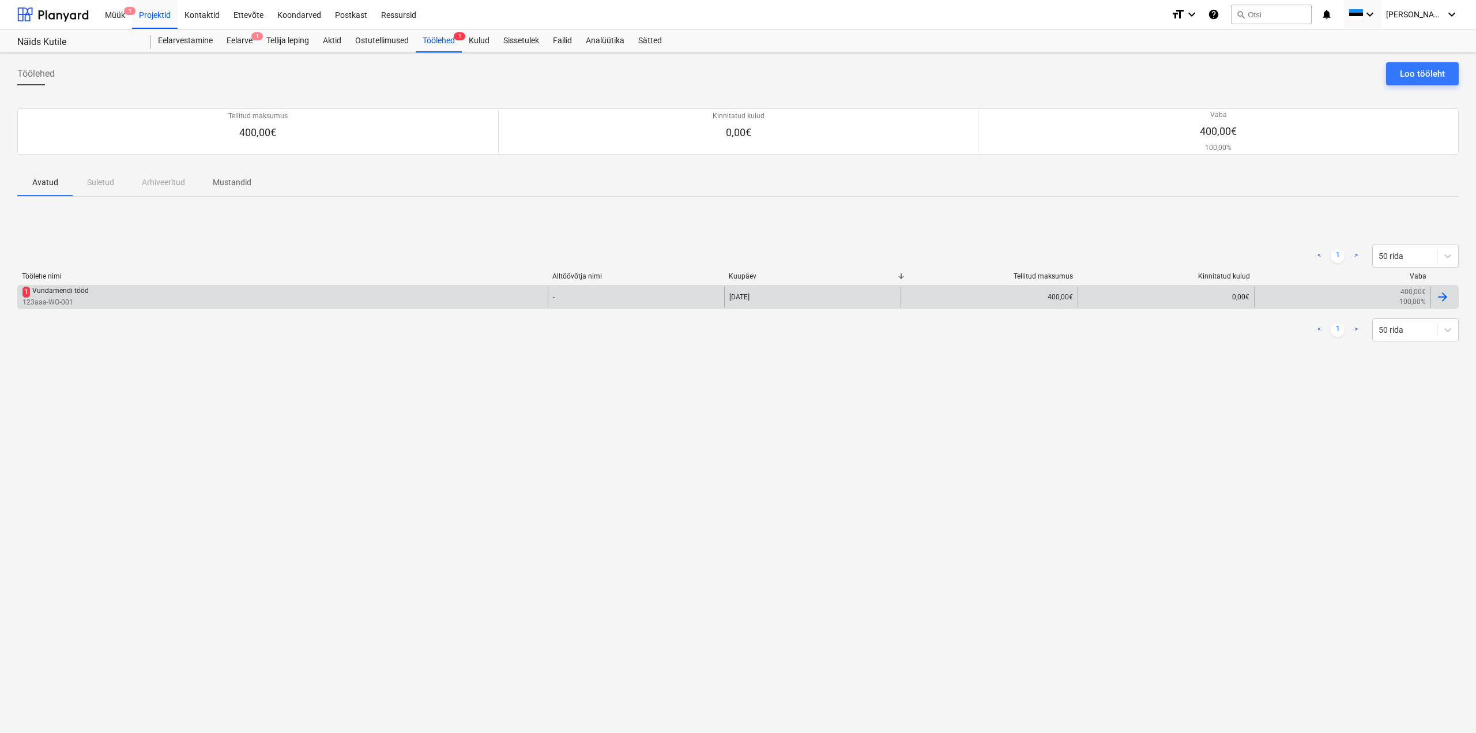
click at [104, 300] on div "1 Vundamendi tööd 123aaa-WO-001" at bounding box center [283, 297] width 530 height 21
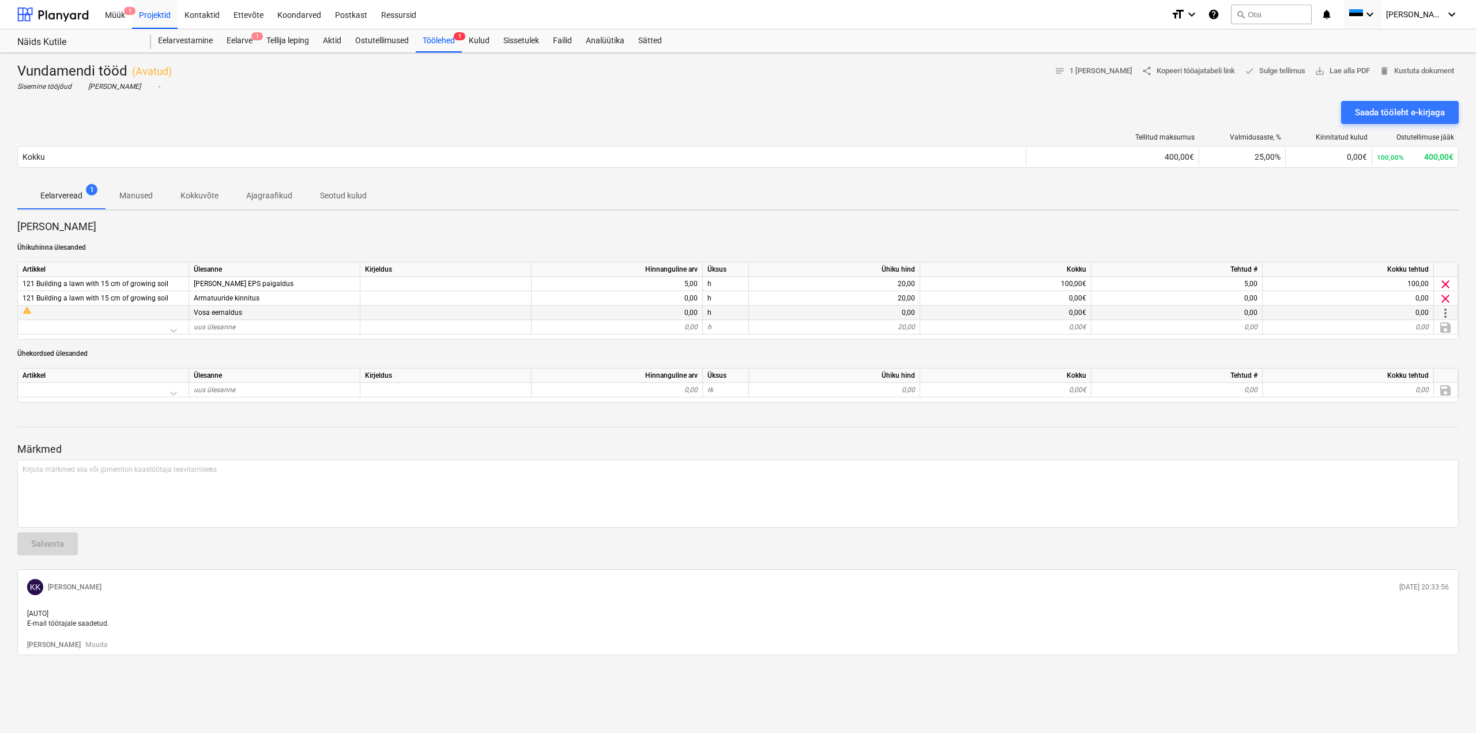
click at [168, 309] on div "warning" at bounding box center [102, 310] width 161 height 9
click at [1447, 315] on span "more_vert" at bounding box center [1446, 313] width 14 height 14
click at [1427, 321] on li "Redigeeri" at bounding box center [1422, 313] width 89 height 27
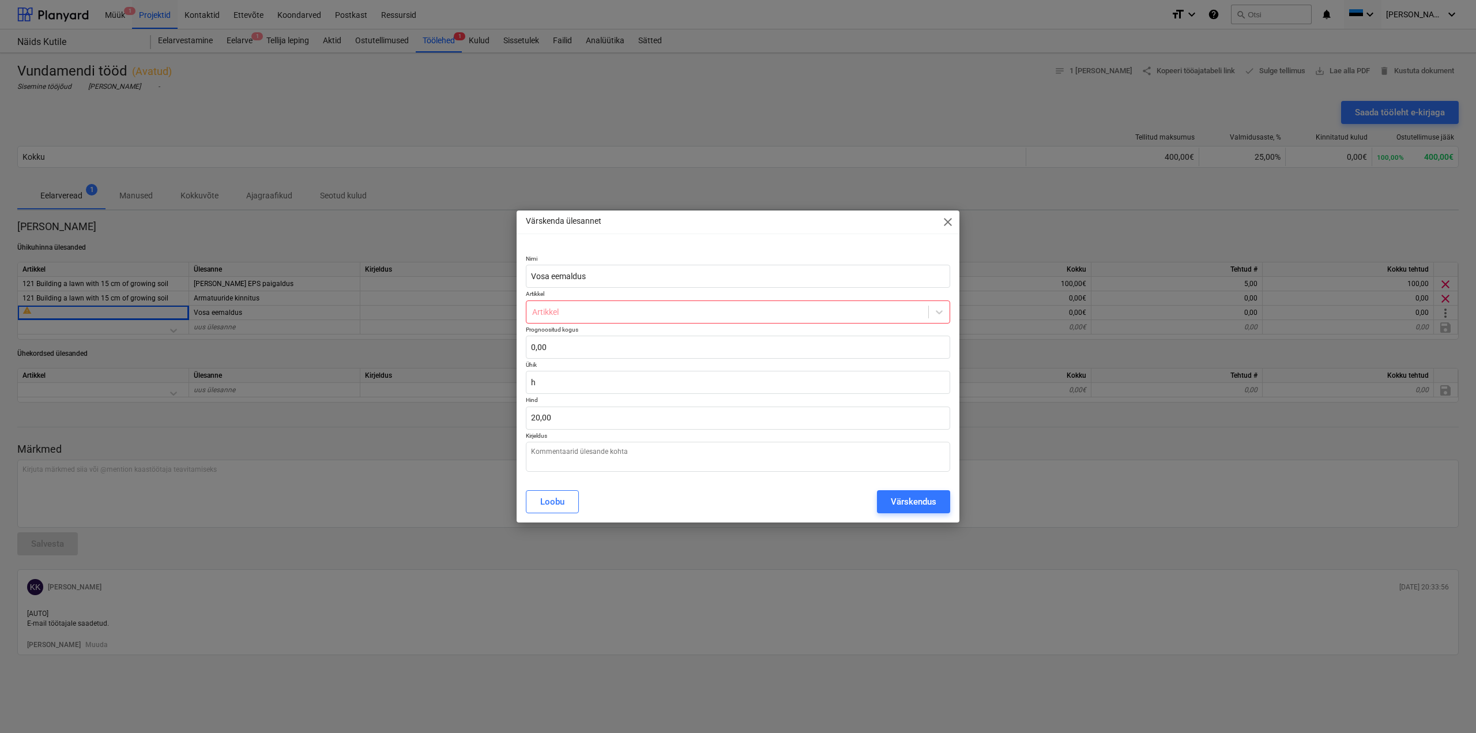
click at [767, 298] on p "Artikkel" at bounding box center [738, 295] width 424 height 10
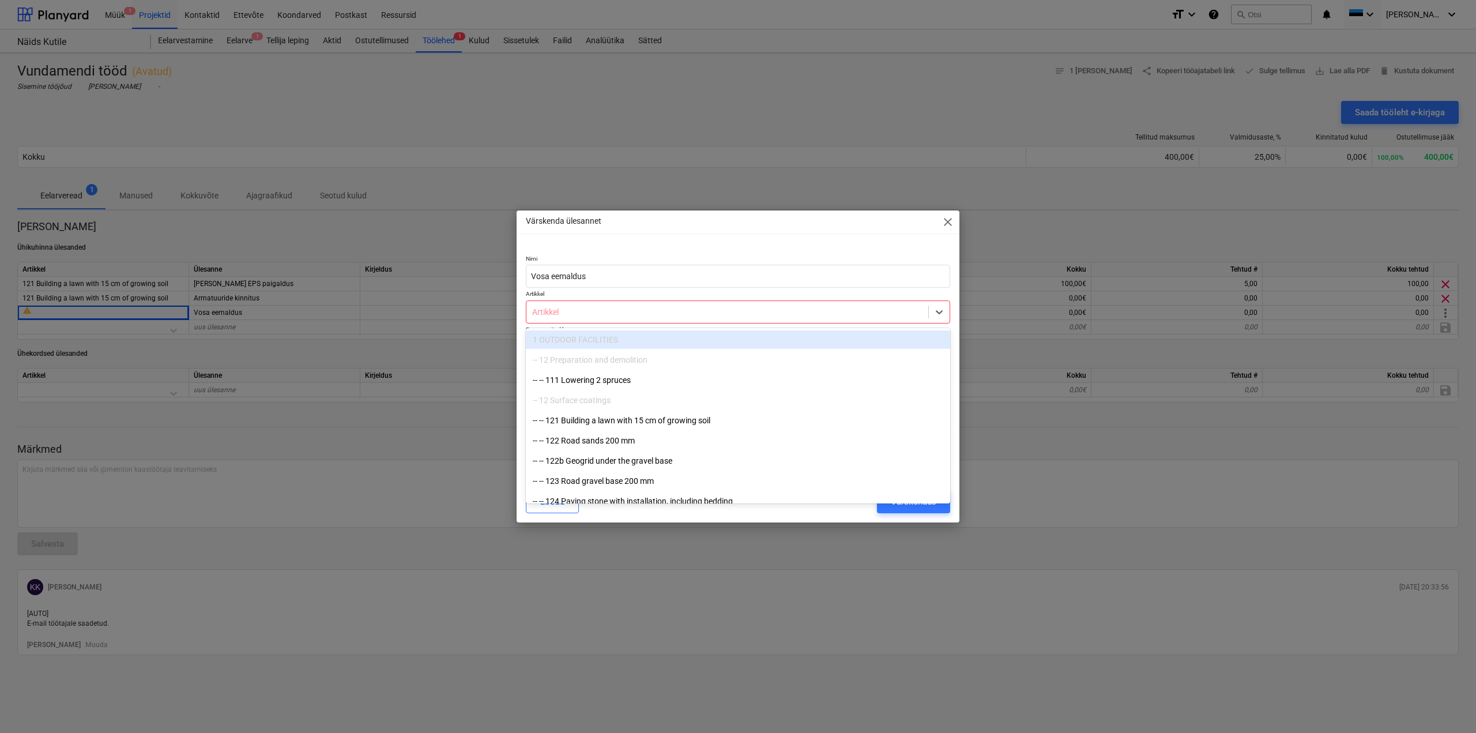
click at [761, 313] on div at bounding box center [727, 312] width 390 height 12
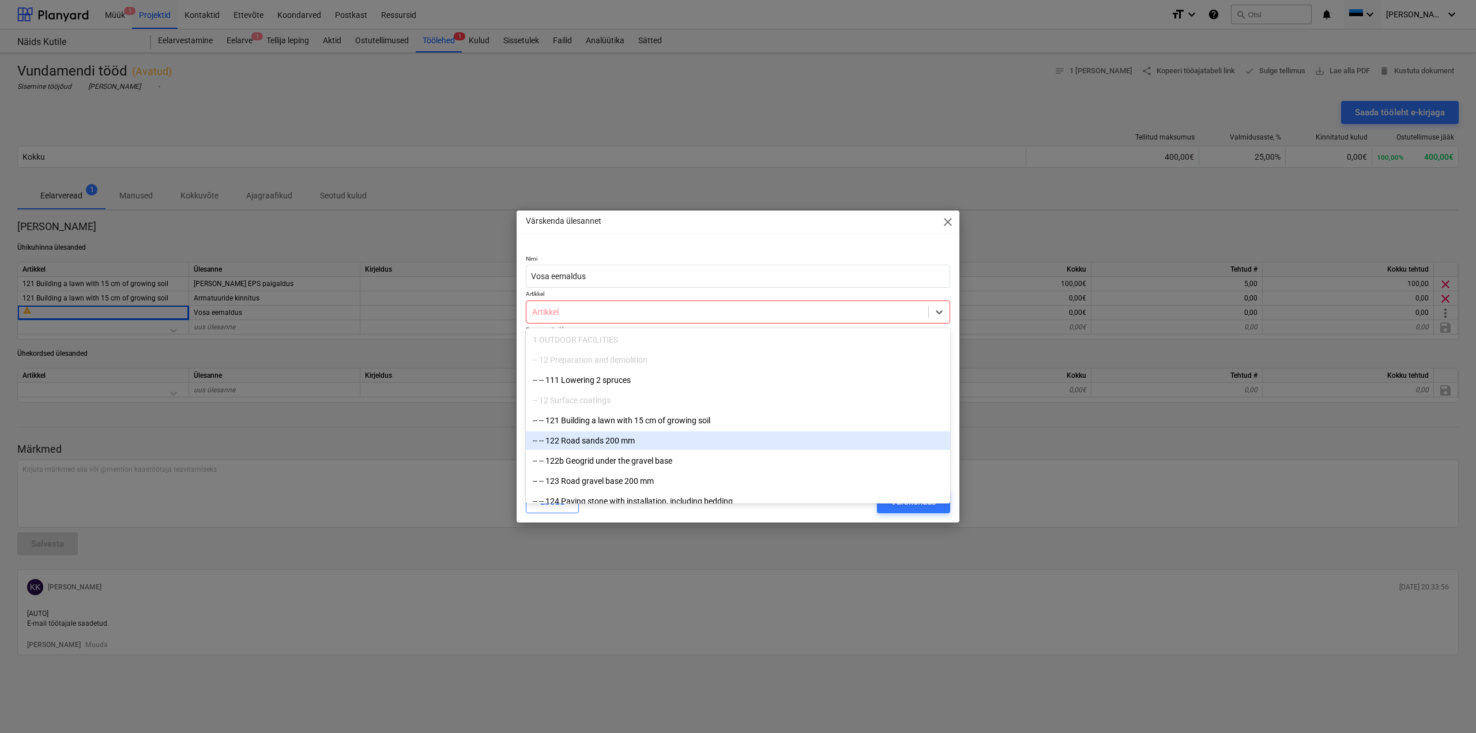
click at [655, 434] on div "-- -- 122 Road sands 200 mm" at bounding box center [738, 440] width 424 height 18
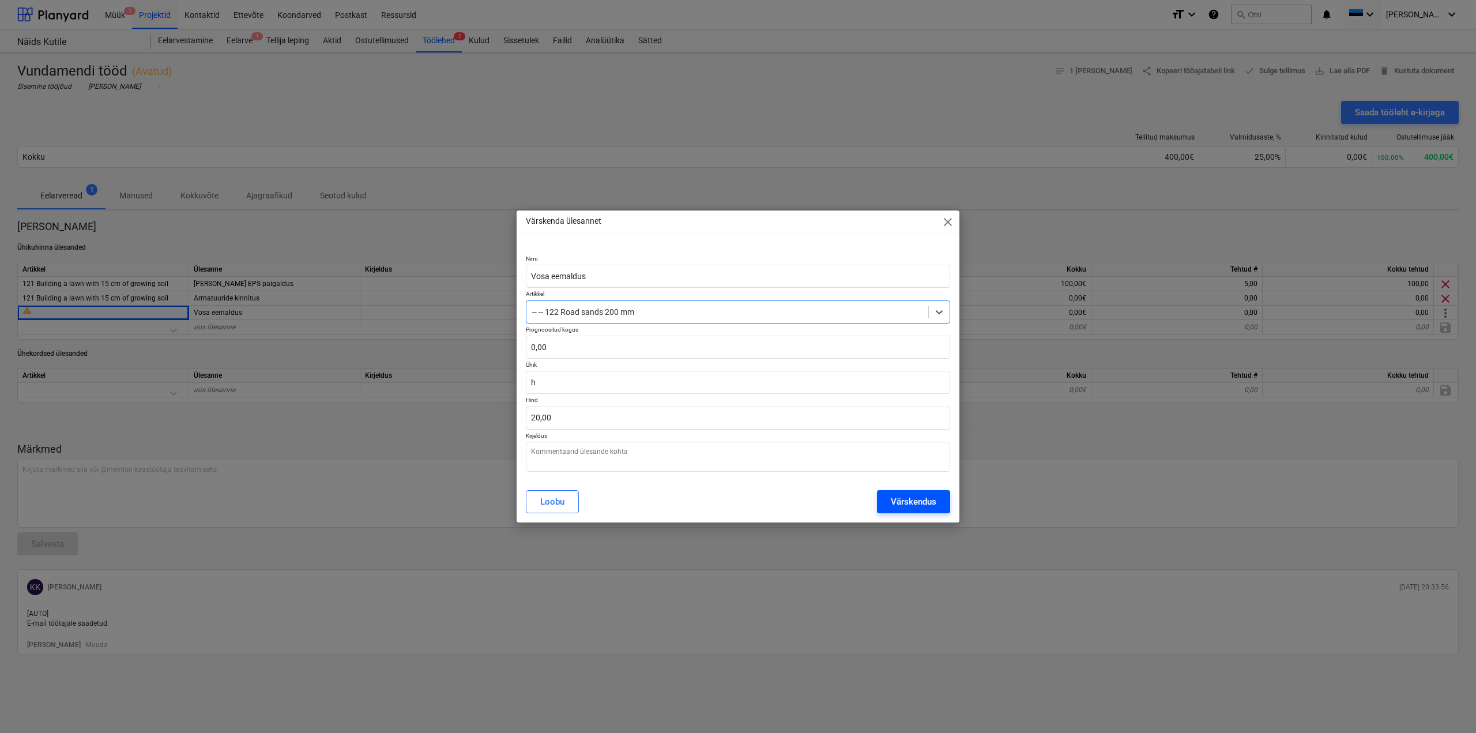
click at [938, 496] on button "Värskendus" at bounding box center [913, 501] width 73 height 23
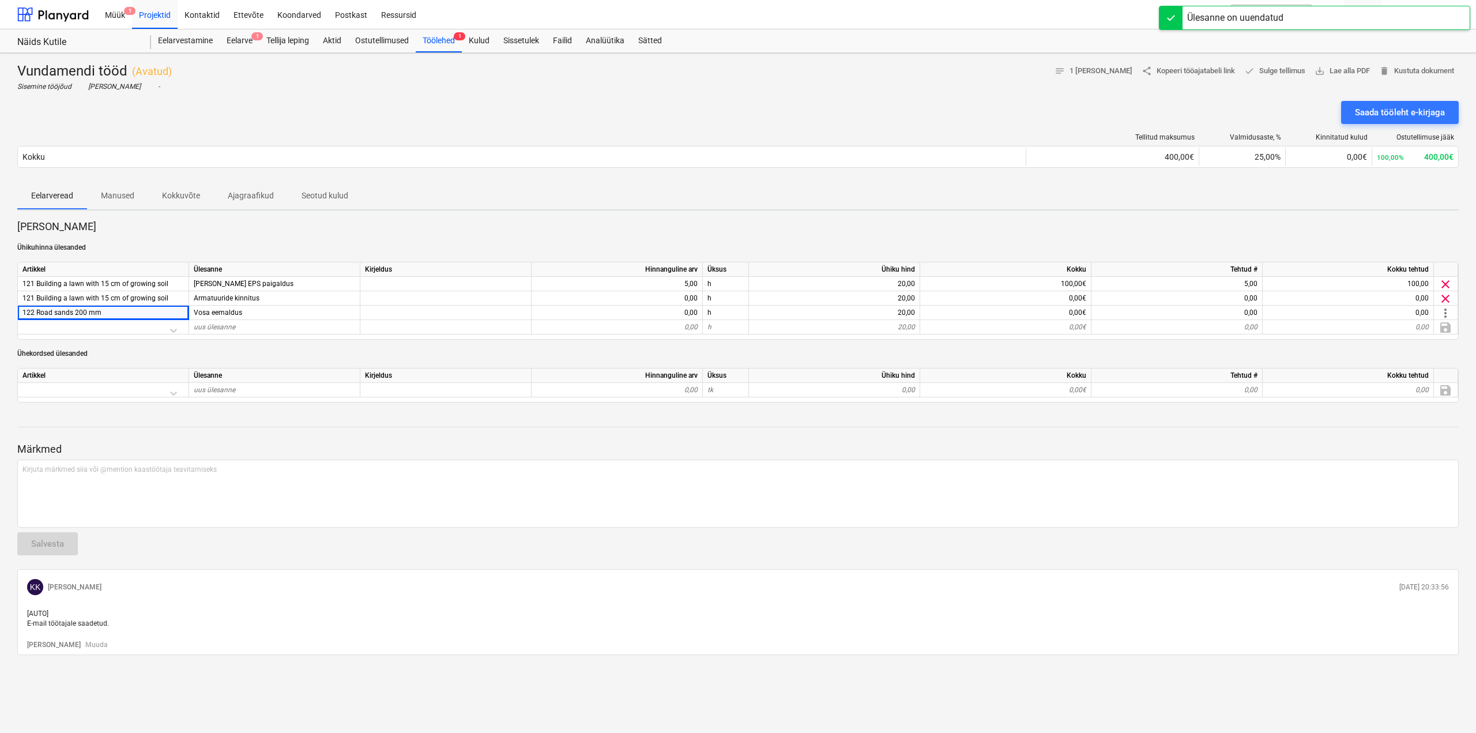
click at [246, 195] on p "Ajagraafikud" at bounding box center [251, 196] width 46 height 12
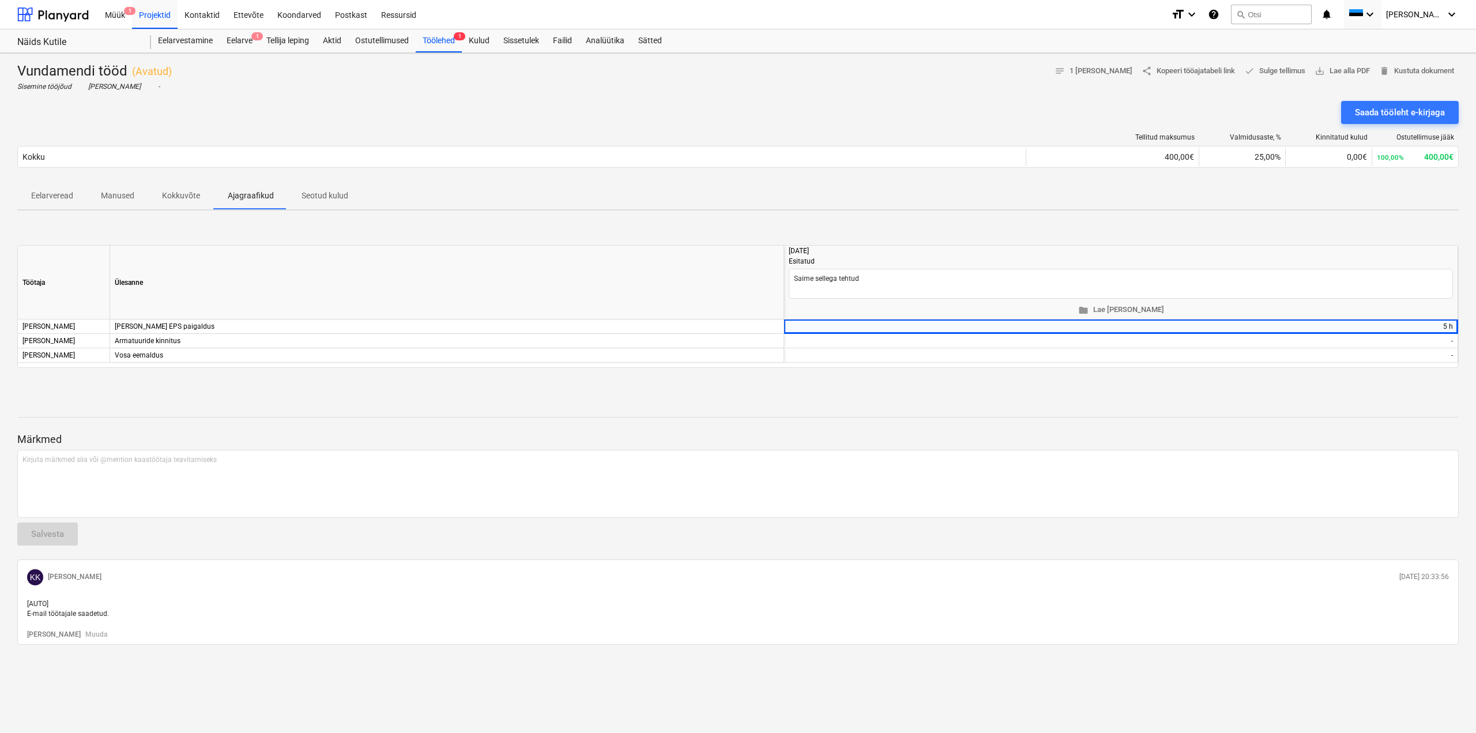
click at [792, 245] on div "Töötaja Ülesanne [DATE] Esitatud Saime sellega tehtud folder Lae [PERSON_NAME] …" at bounding box center [738, 306] width 1442 height 123
click at [240, 43] on div "Eelarve 1" at bounding box center [240, 40] width 40 height 23
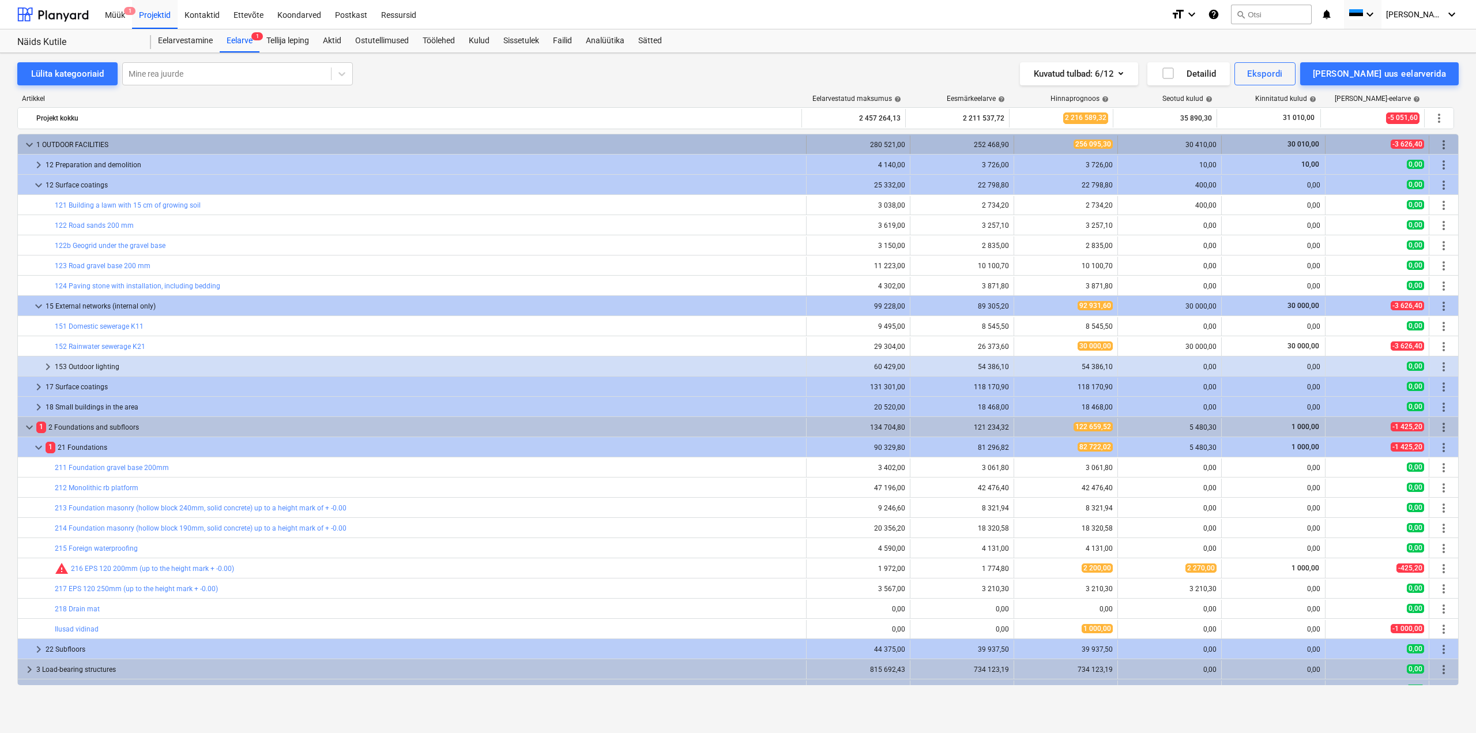
click at [26, 142] on span "keyboard_arrow_down" at bounding box center [29, 145] width 14 height 14
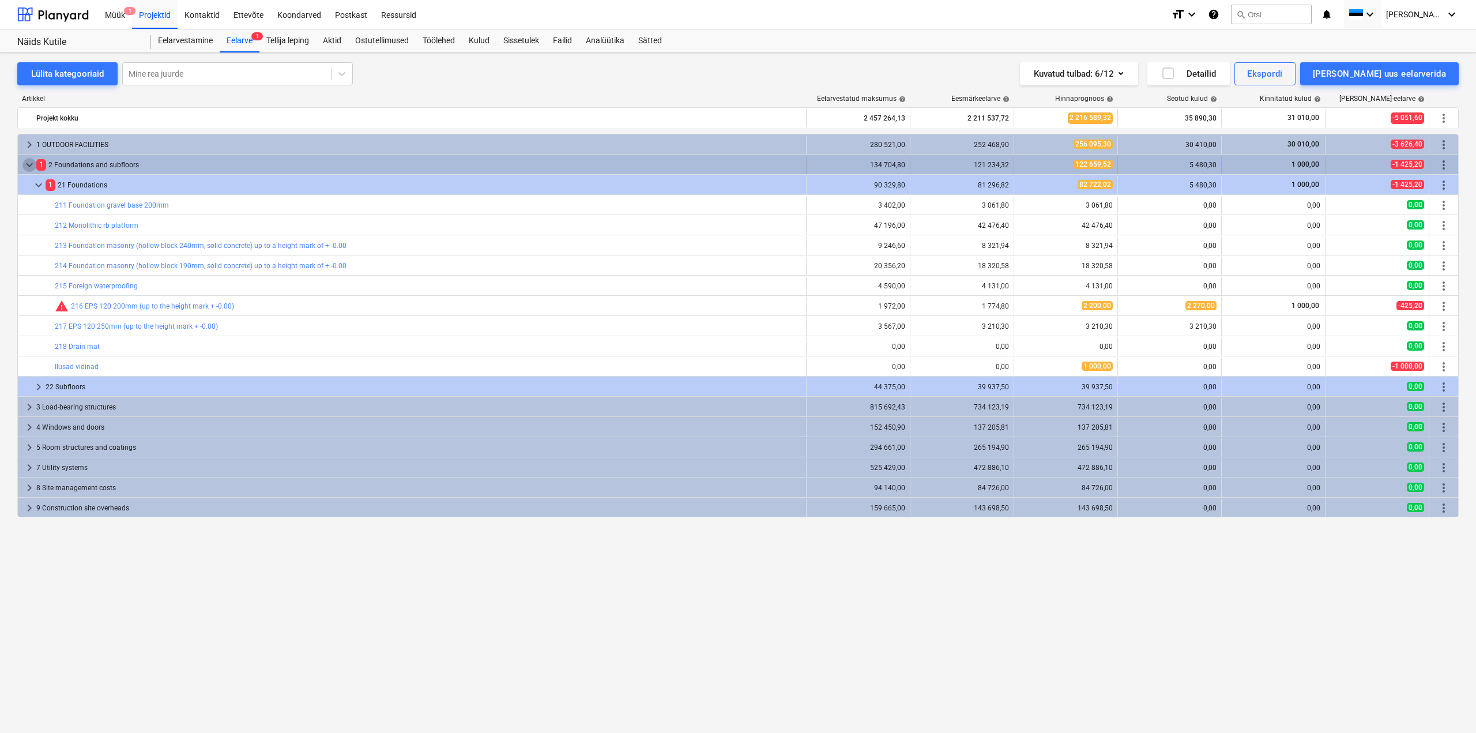
click at [30, 164] on span "keyboard_arrow_down" at bounding box center [29, 165] width 14 height 14
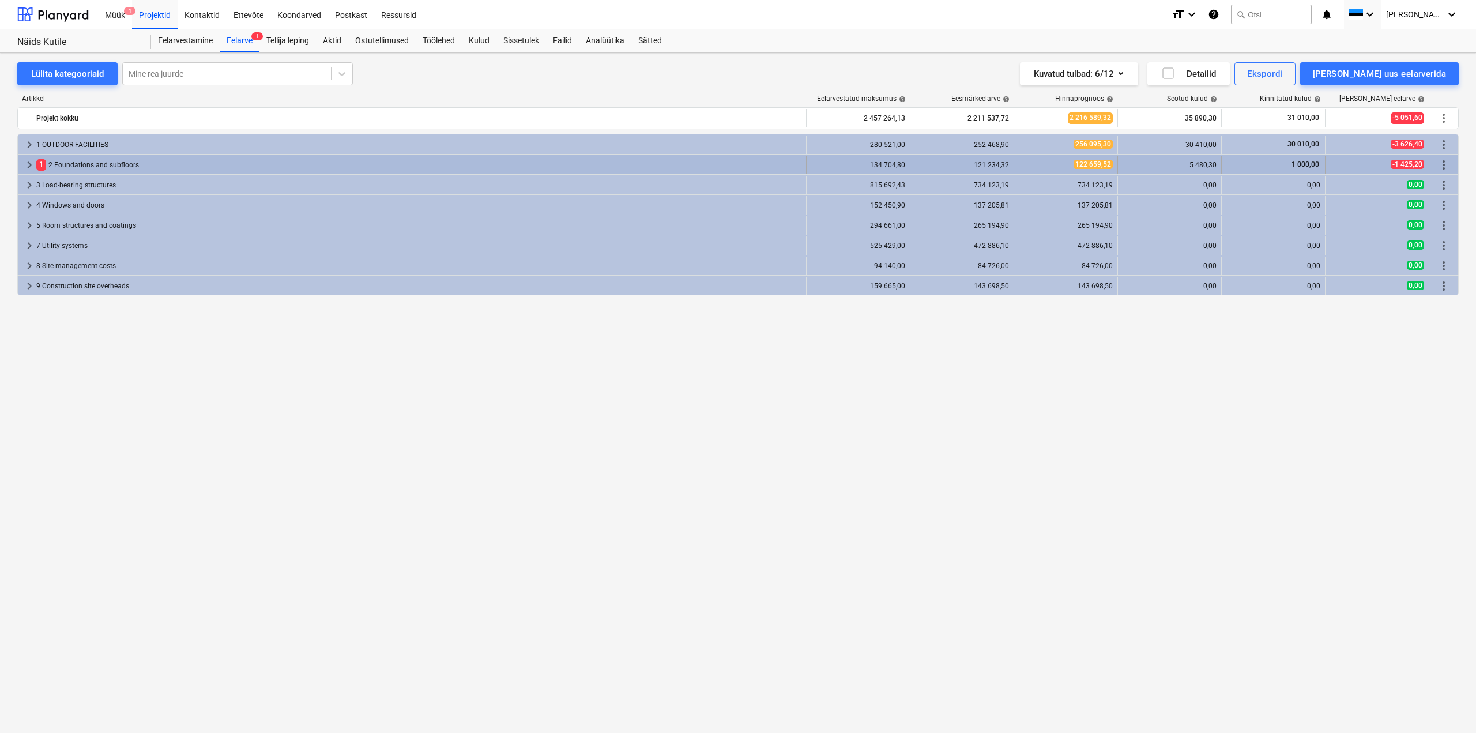
click at [28, 167] on span "keyboard_arrow_right" at bounding box center [29, 165] width 14 height 14
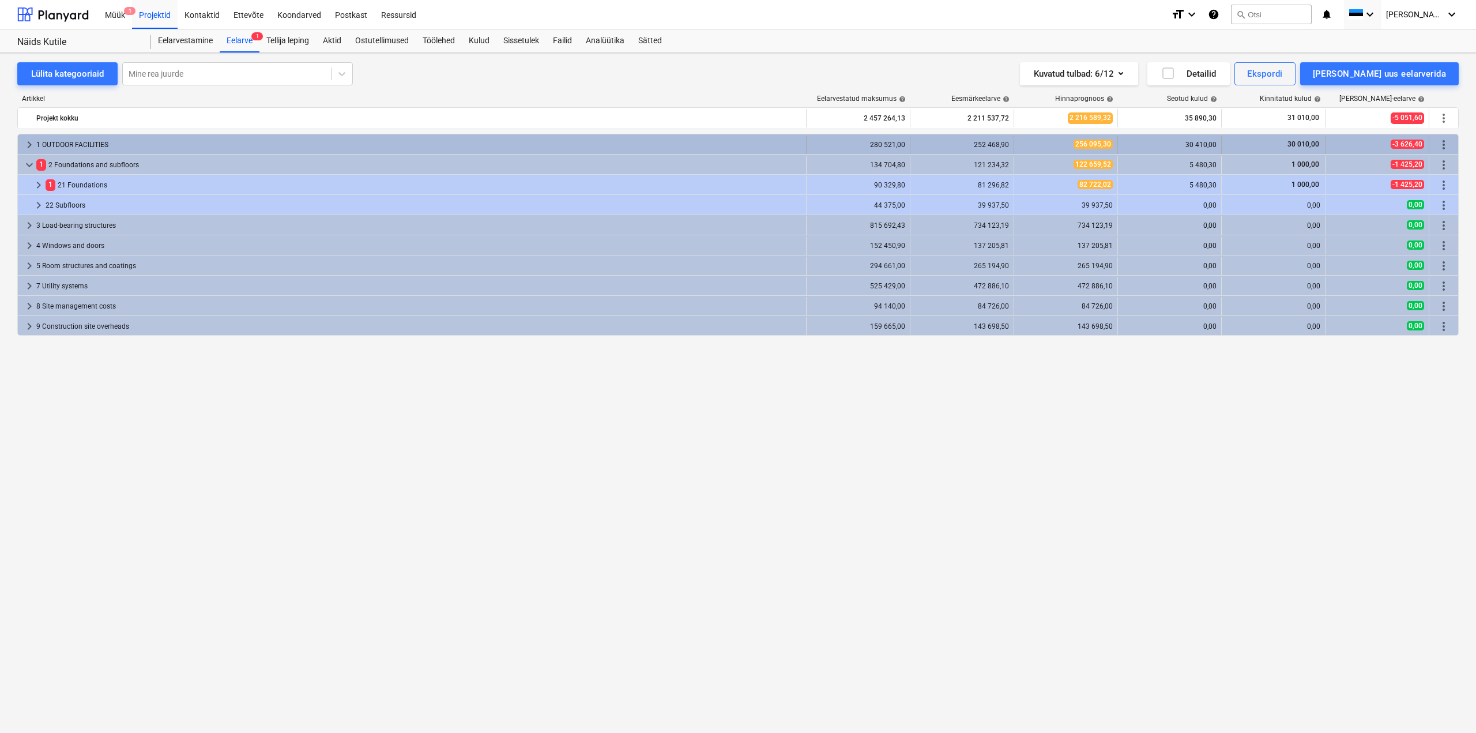
click at [30, 145] on span "keyboard_arrow_right" at bounding box center [29, 145] width 14 height 14
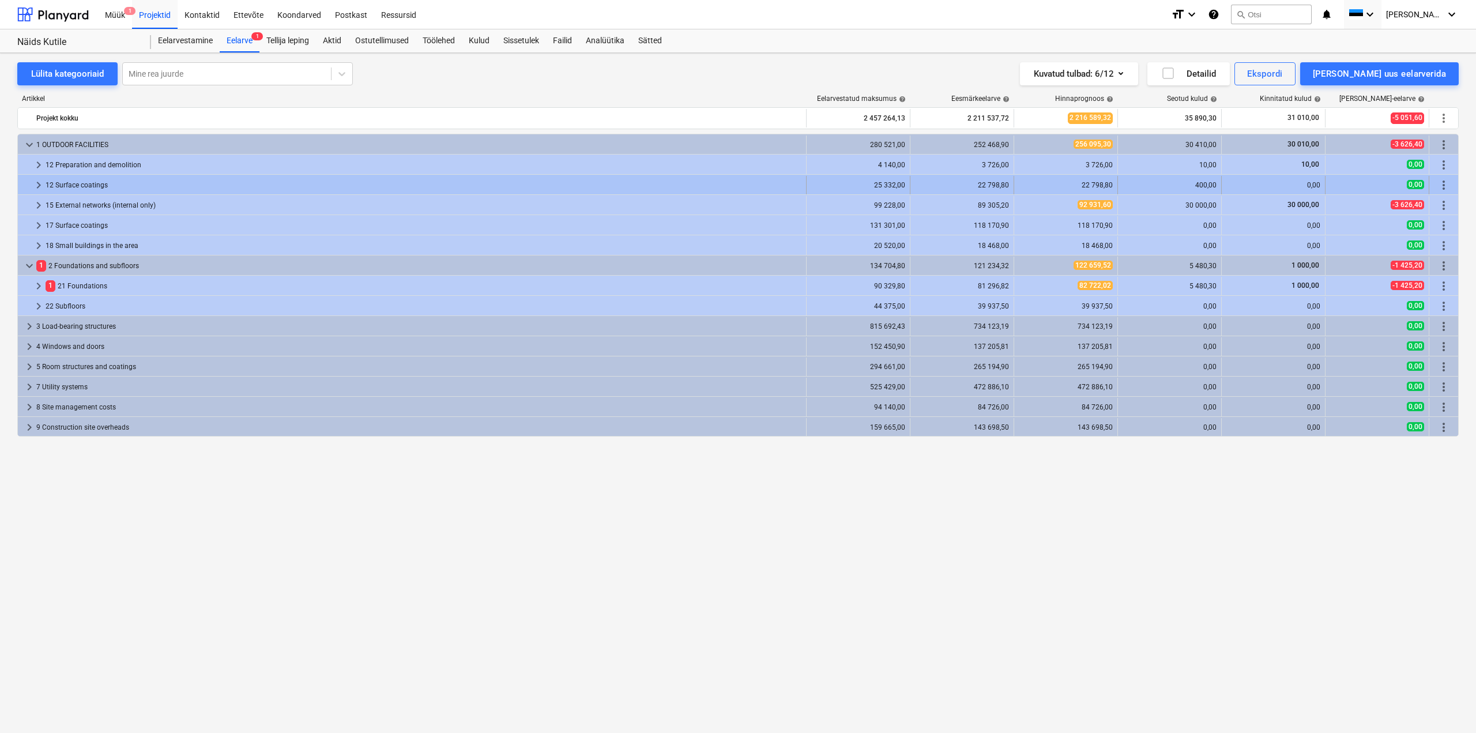
click at [1215, 185] on div "400,00" at bounding box center [1170, 185] width 94 height 8
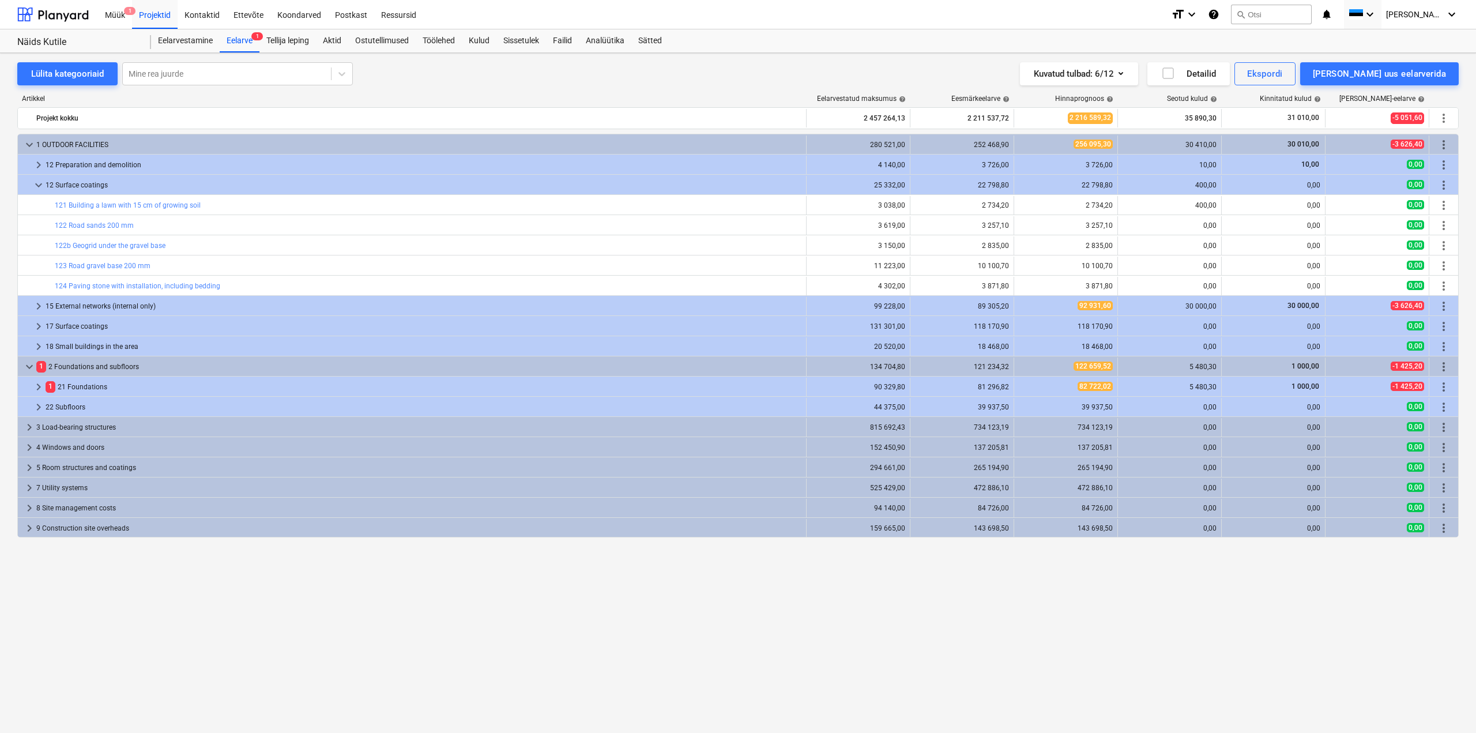
click at [1220, 14] on icon "help" at bounding box center [1214, 14] width 12 height 14
click at [116, 7] on div "Müük 1" at bounding box center [115, 13] width 34 height 29
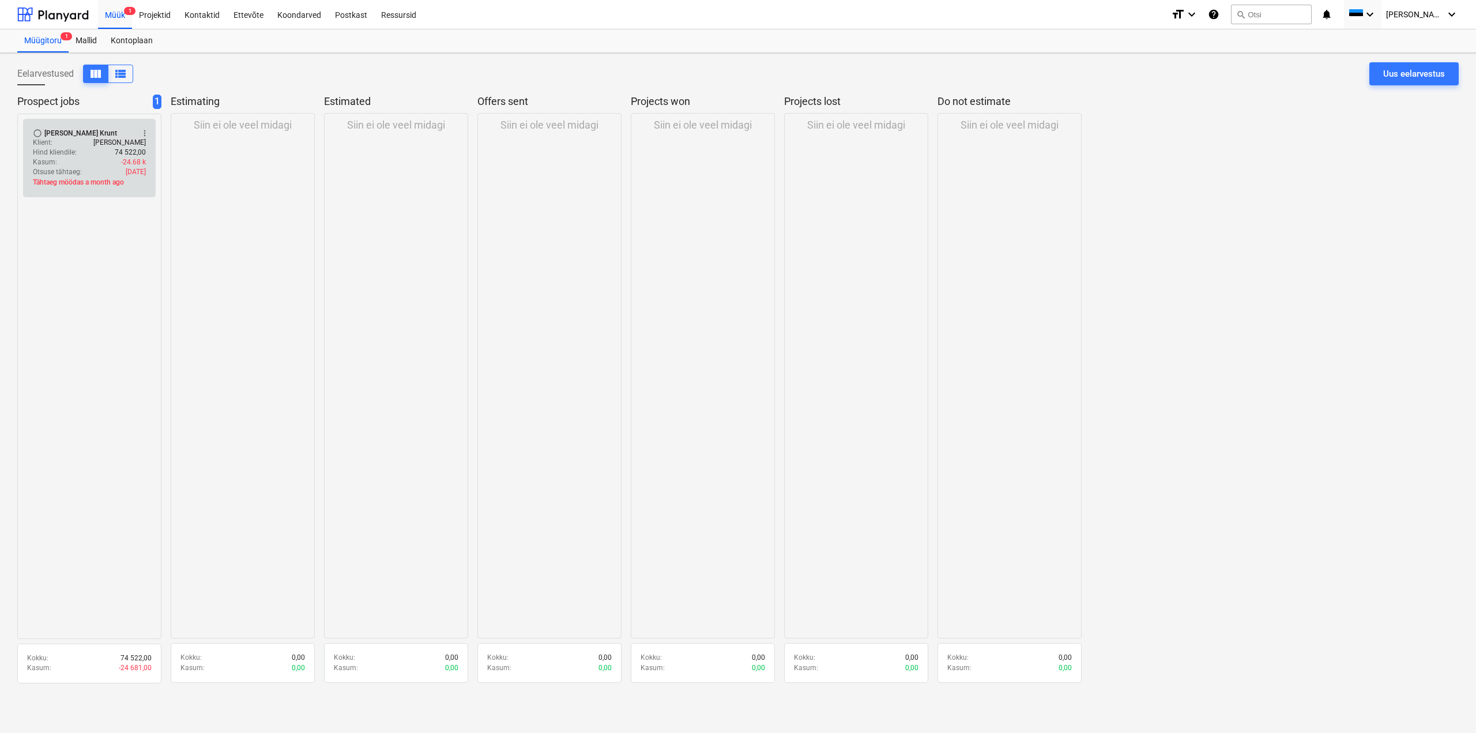
click at [95, 163] on div "Kasum : -24.68 k" at bounding box center [89, 162] width 113 height 10
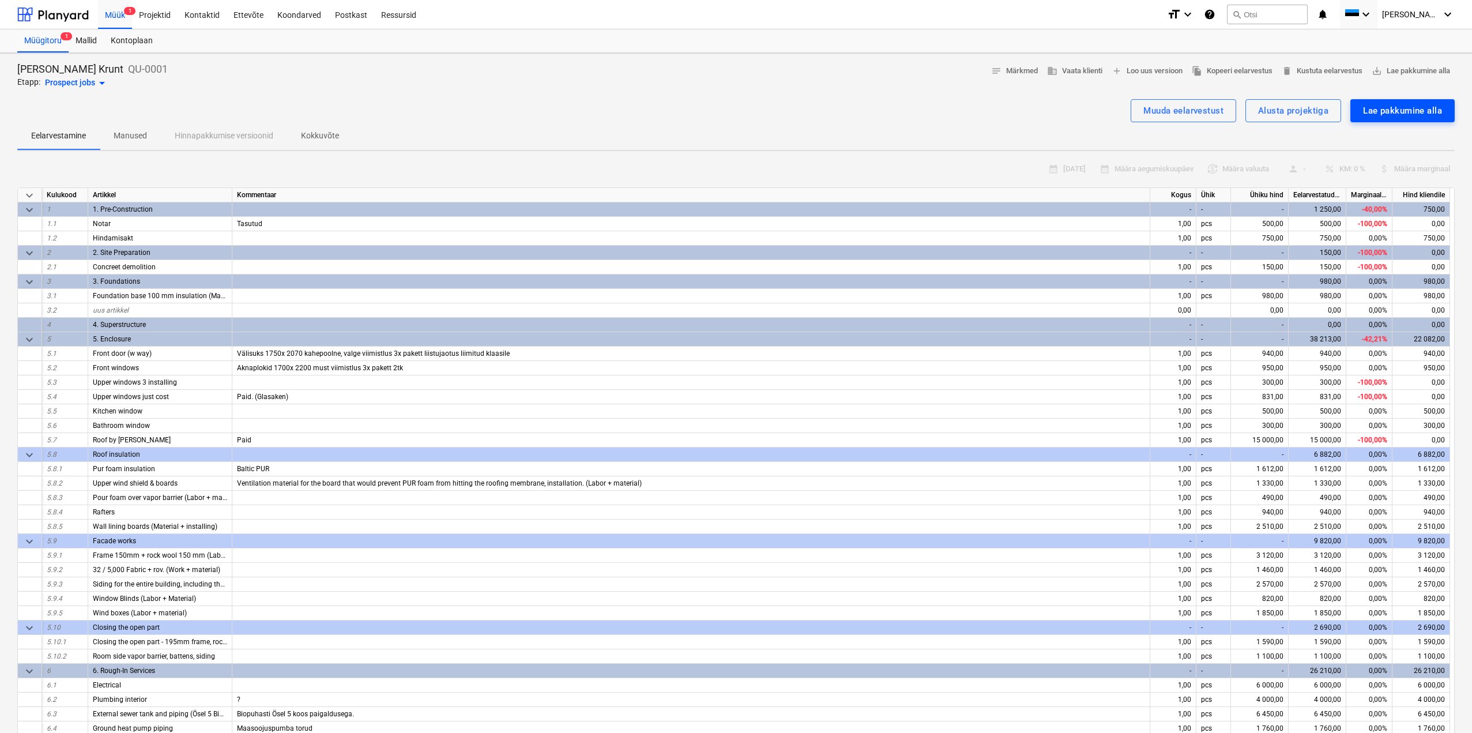
click at [1388, 118] on div "Lae pakkumine alla" at bounding box center [1402, 110] width 79 height 15
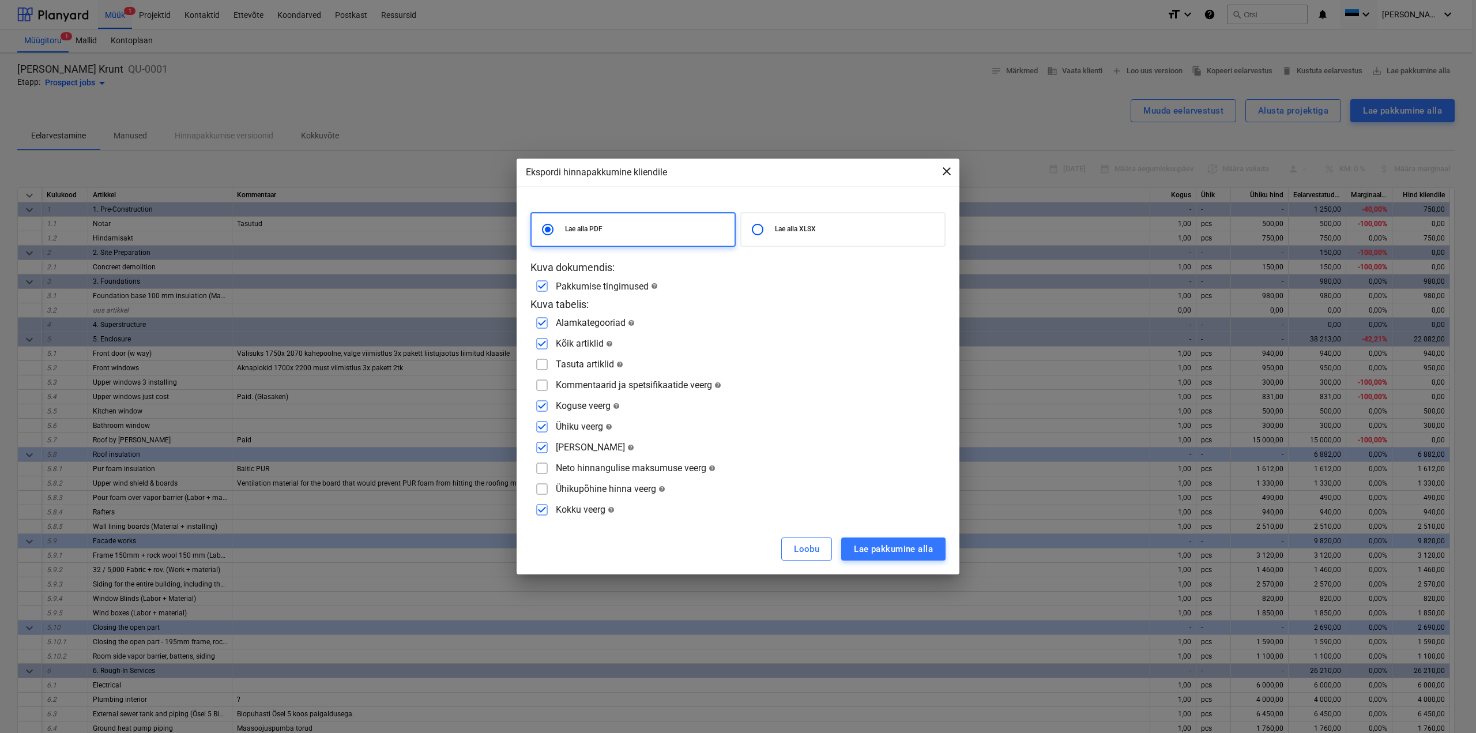
click at [942, 173] on span "close" at bounding box center [947, 171] width 14 height 14
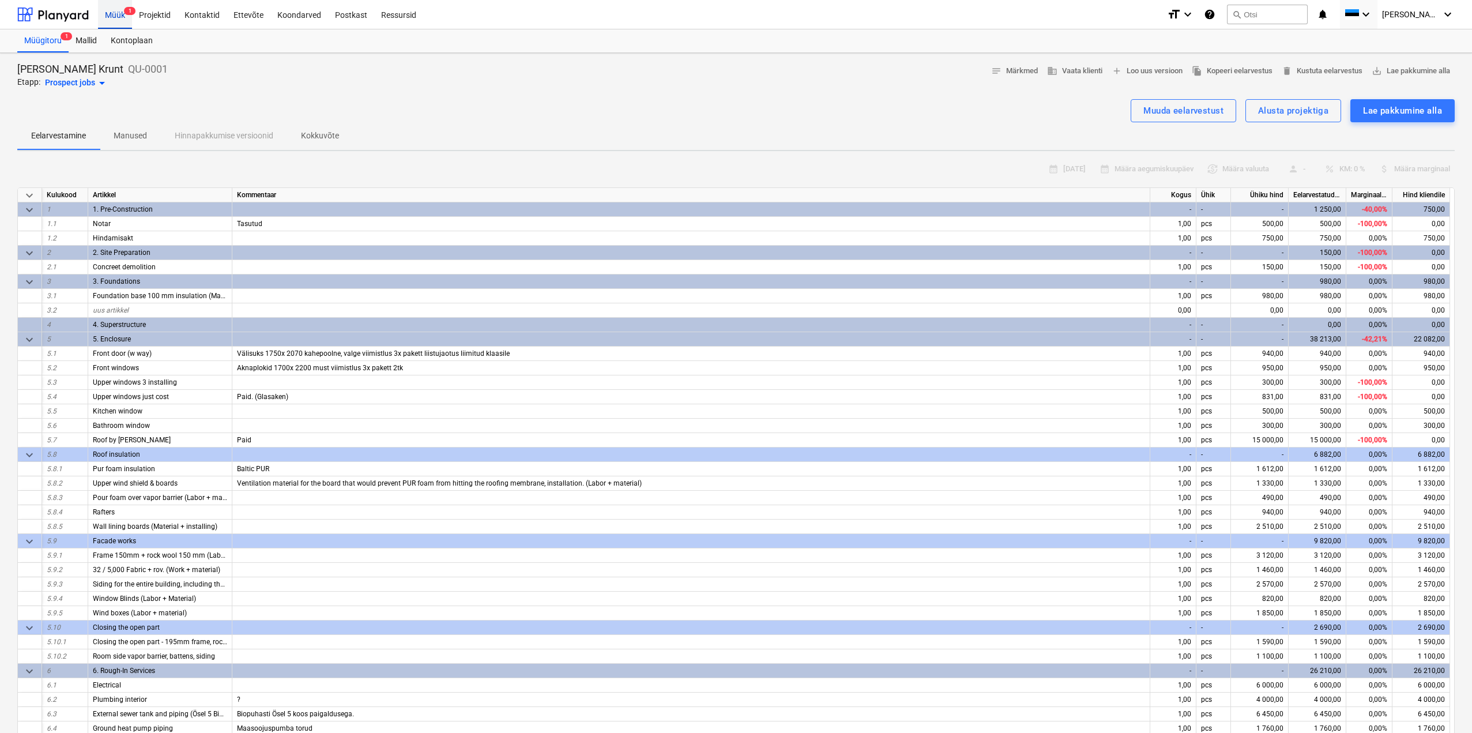
click at [117, 17] on div "Müük 1" at bounding box center [115, 13] width 34 height 29
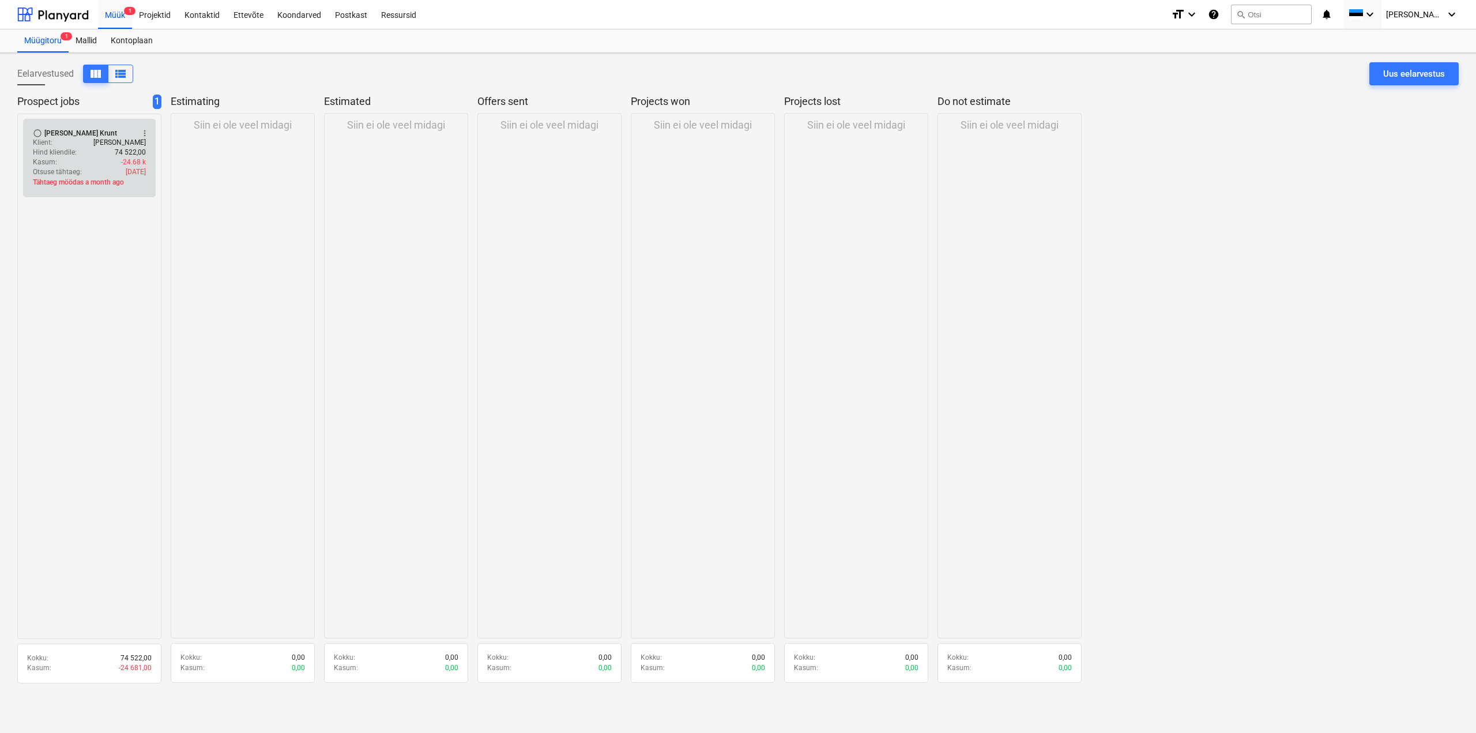
click at [115, 134] on div "radio_button_unchecked [PERSON_NAME] Krunt more_vert" at bounding box center [89, 133] width 113 height 9
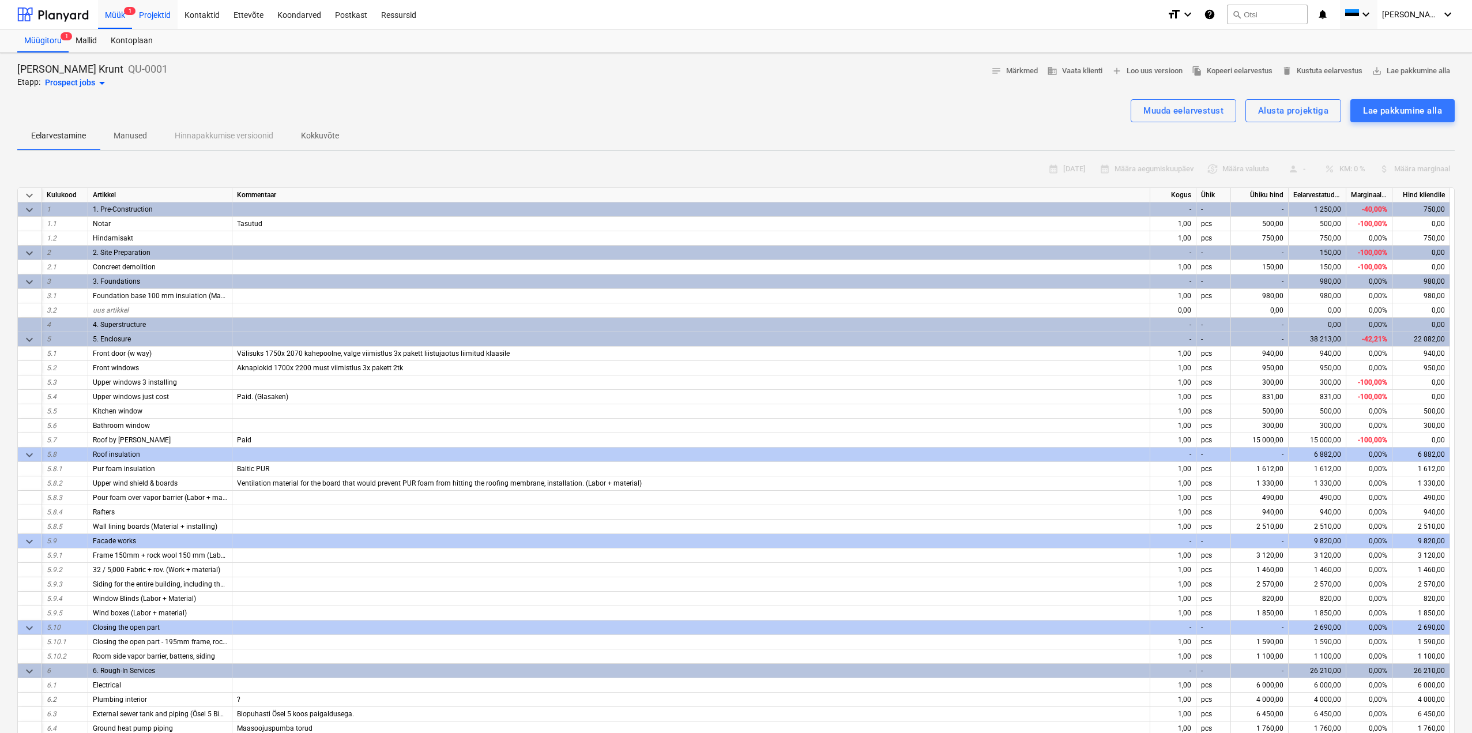
click at [159, 17] on div "Projektid" at bounding box center [155, 13] width 46 height 29
